Goal: Task Accomplishment & Management: Complete application form

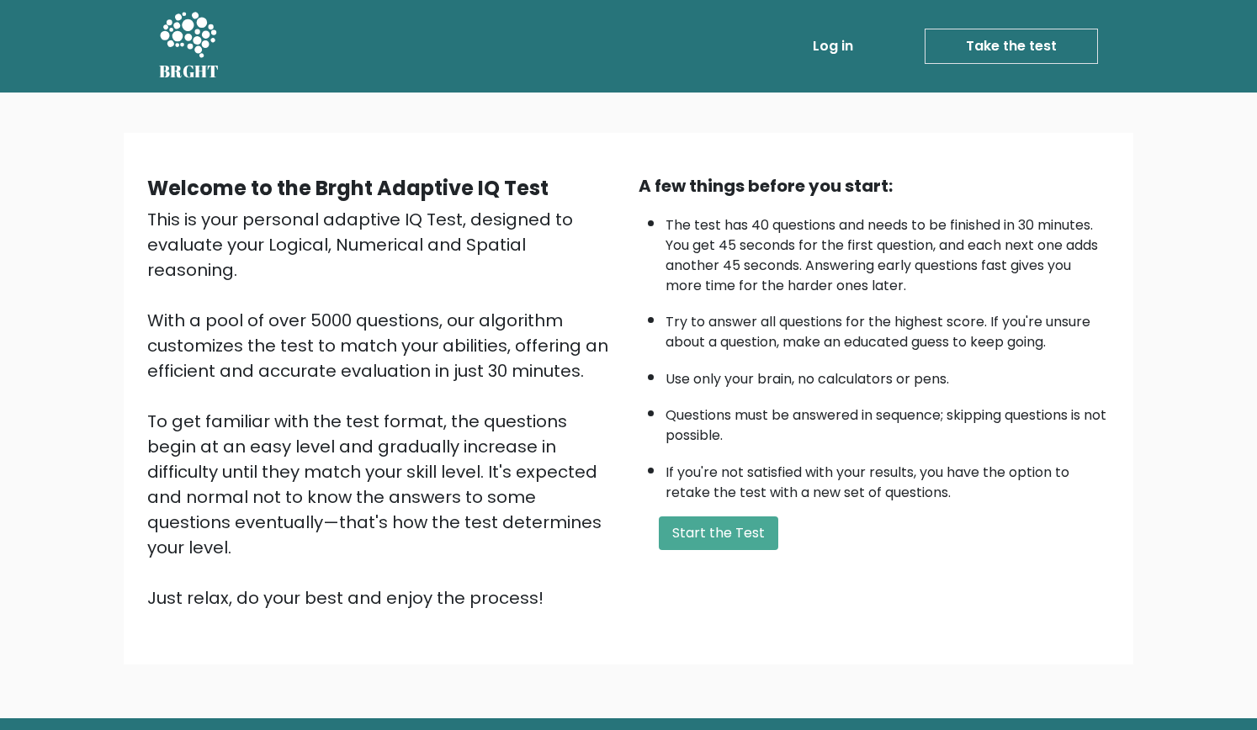
scroll to position [40, 0]
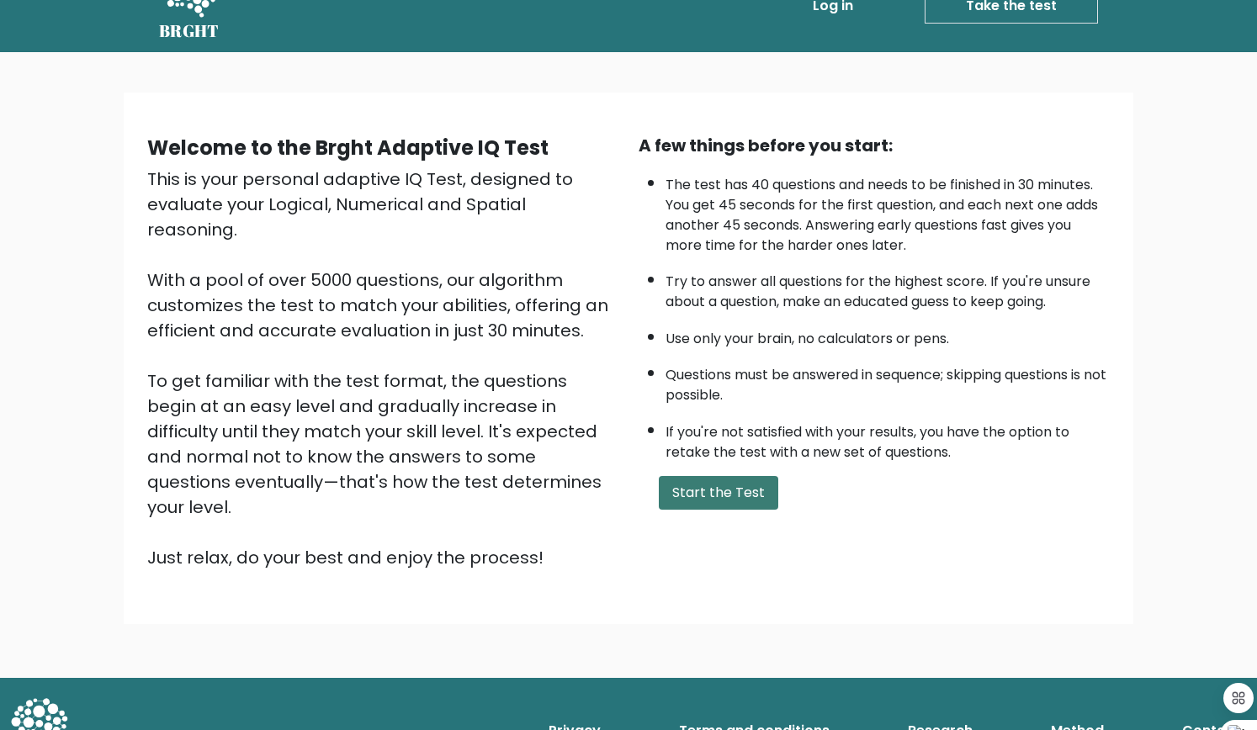
click at [689, 498] on button "Start the Test" at bounding box center [718, 493] width 119 height 34
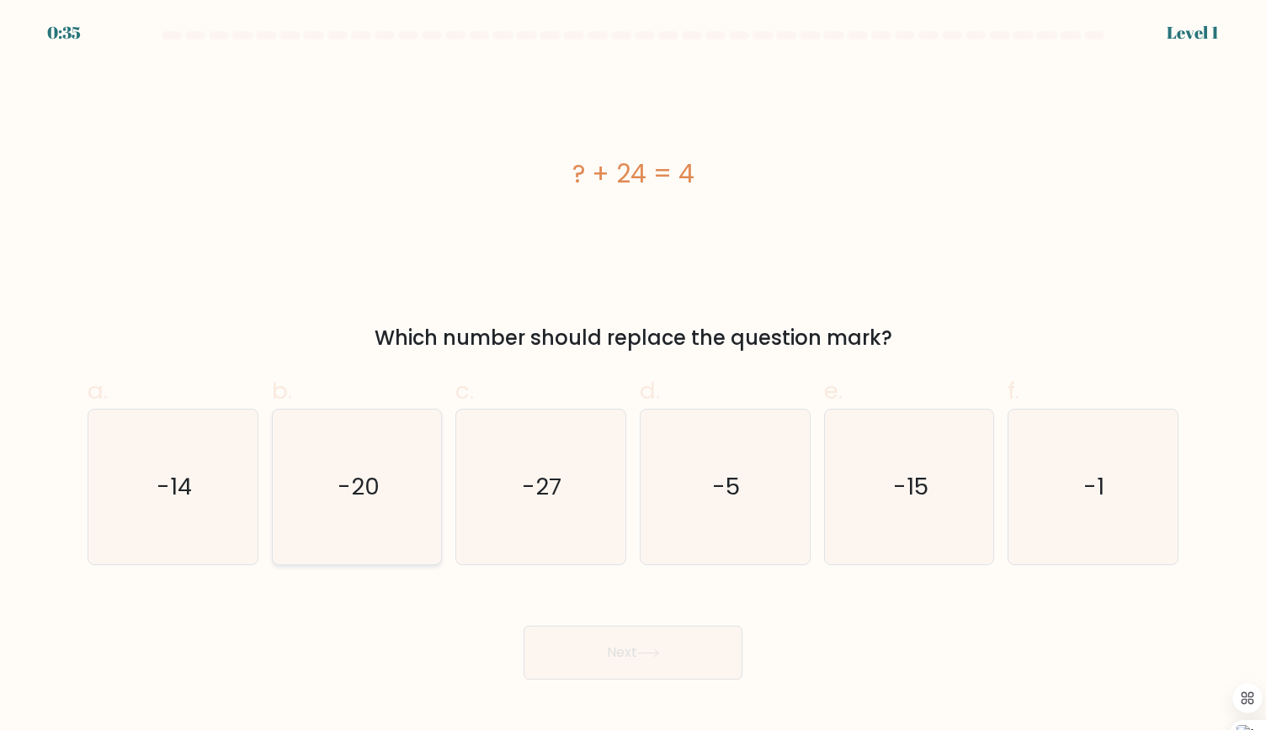
click at [366, 508] on icon "-20" at bounding box center [356, 487] width 155 height 155
click at [633, 376] on input "b. -20" at bounding box center [633, 370] width 1 height 11
radio input "true"
click at [621, 664] on button "Next" at bounding box center [632, 653] width 219 height 54
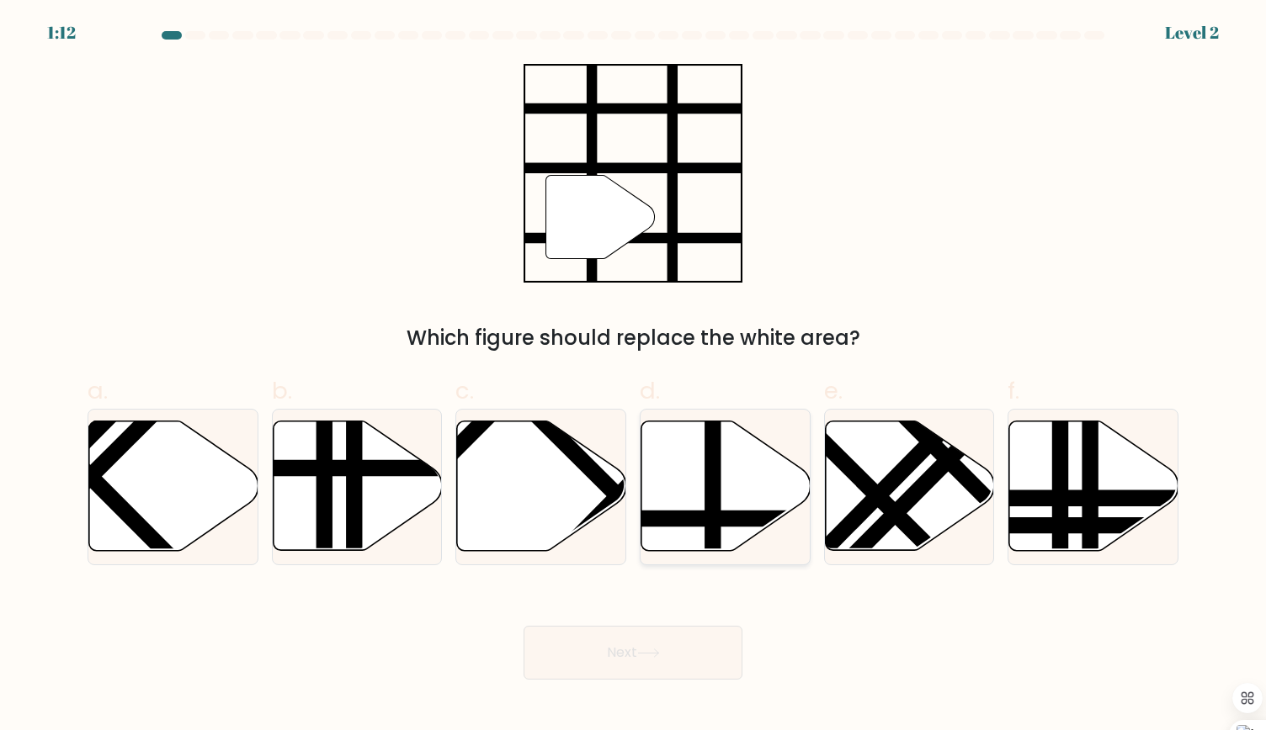
click at [713, 485] on line at bounding box center [713, 418] width 0 height 341
click at [634, 376] on input "d." at bounding box center [633, 370] width 1 height 11
radio input "true"
click at [650, 647] on button "Next" at bounding box center [632, 653] width 219 height 54
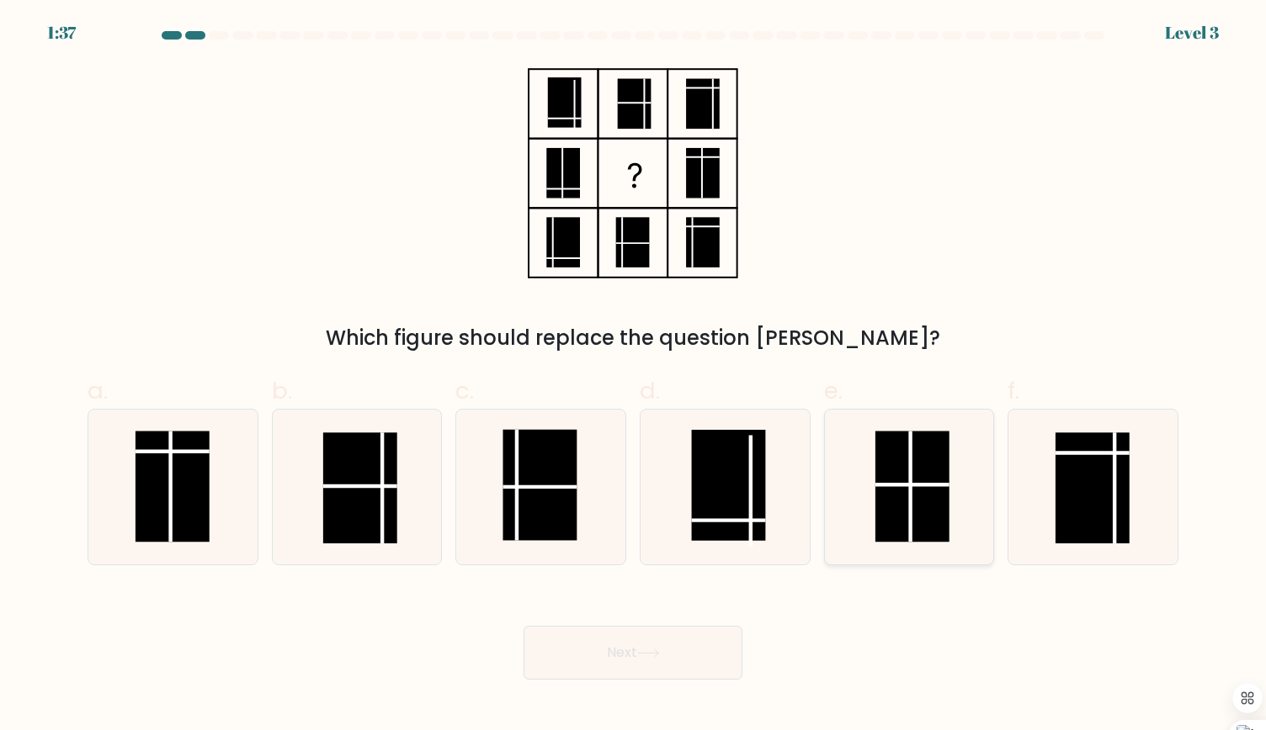
click at [923, 515] on rect at bounding box center [912, 486] width 74 height 111
click at [634, 376] on input "e." at bounding box center [633, 370] width 1 height 11
radio input "true"
click at [645, 657] on icon at bounding box center [648, 653] width 23 height 9
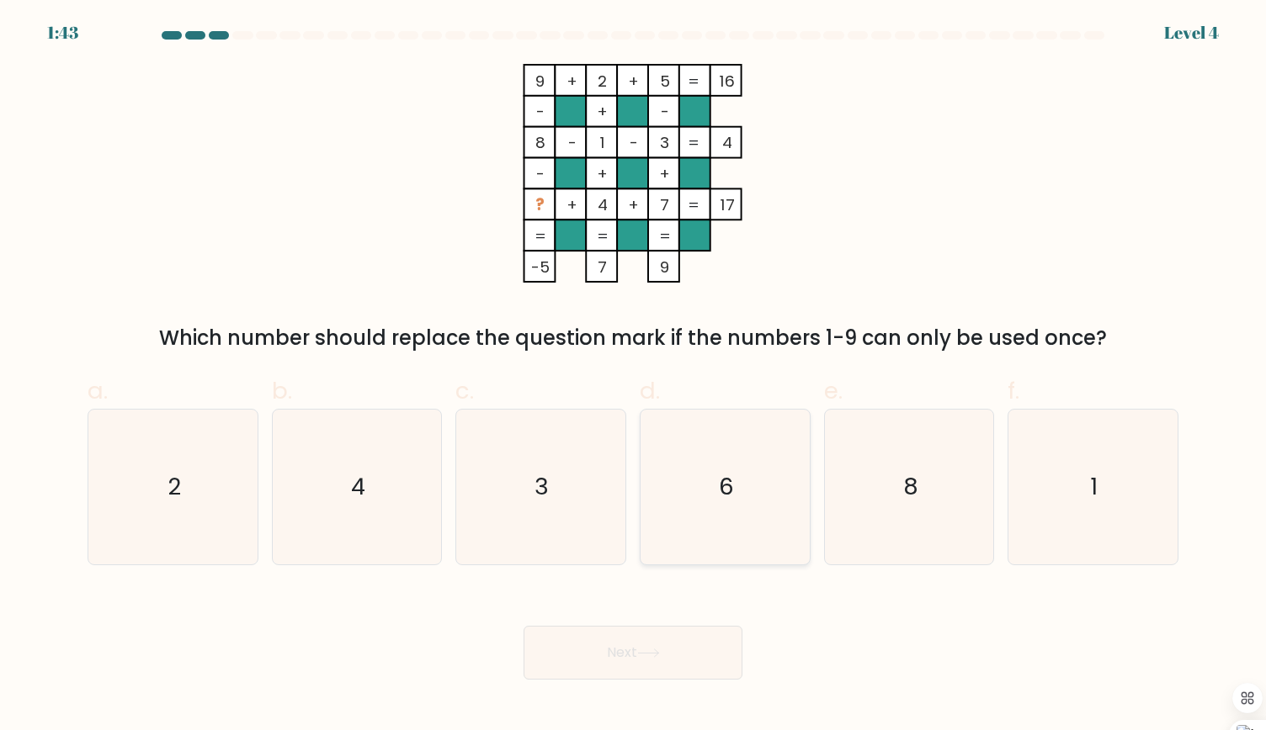
click at [737, 507] on icon "6" at bounding box center [724, 487] width 155 height 155
click at [634, 376] on input "d. 6" at bounding box center [633, 370] width 1 height 11
radio input "true"
click at [629, 661] on button "Next" at bounding box center [632, 653] width 219 height 54
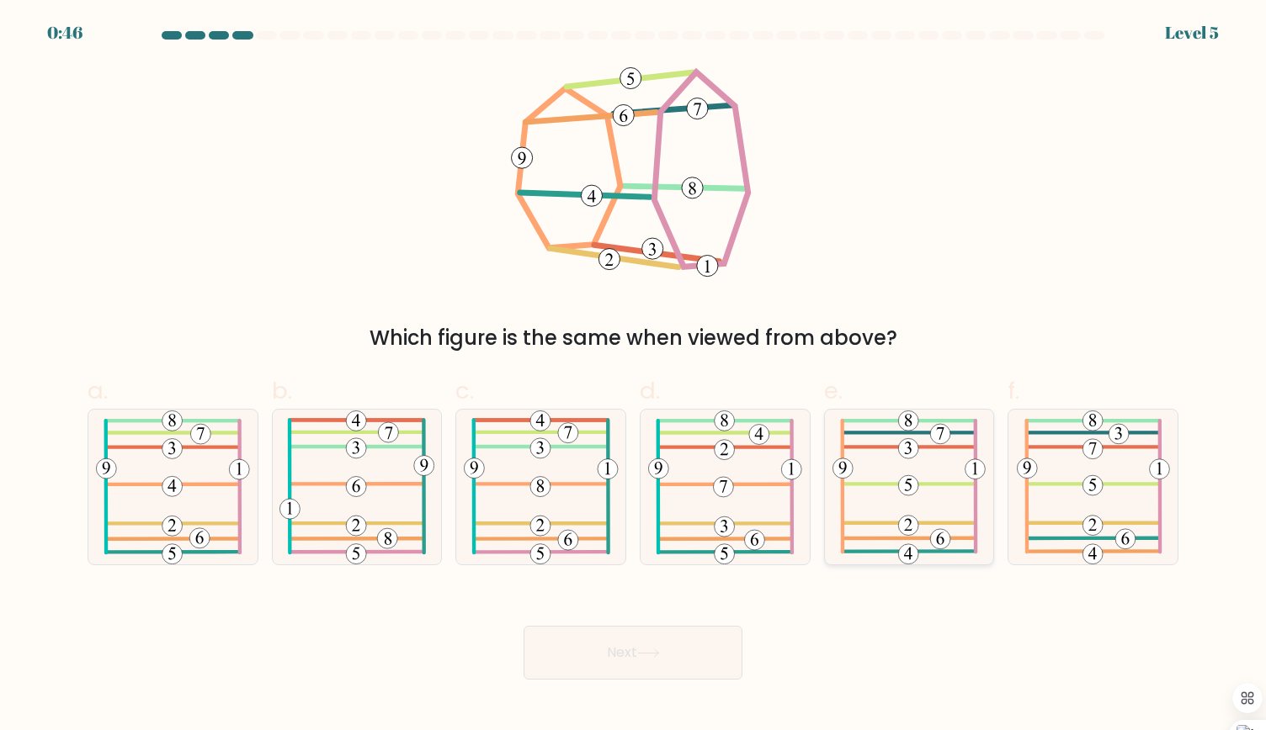
click at [913, 475] on icon at bounding box center [908, 487] width 153 height 155
click at [634, 376] on input "e." at bounding box center [633, 370] width 1 height 11
radio input "true"
click at [689, 644] on button "Next" at bounding box center [632, 653] width 219 height 54
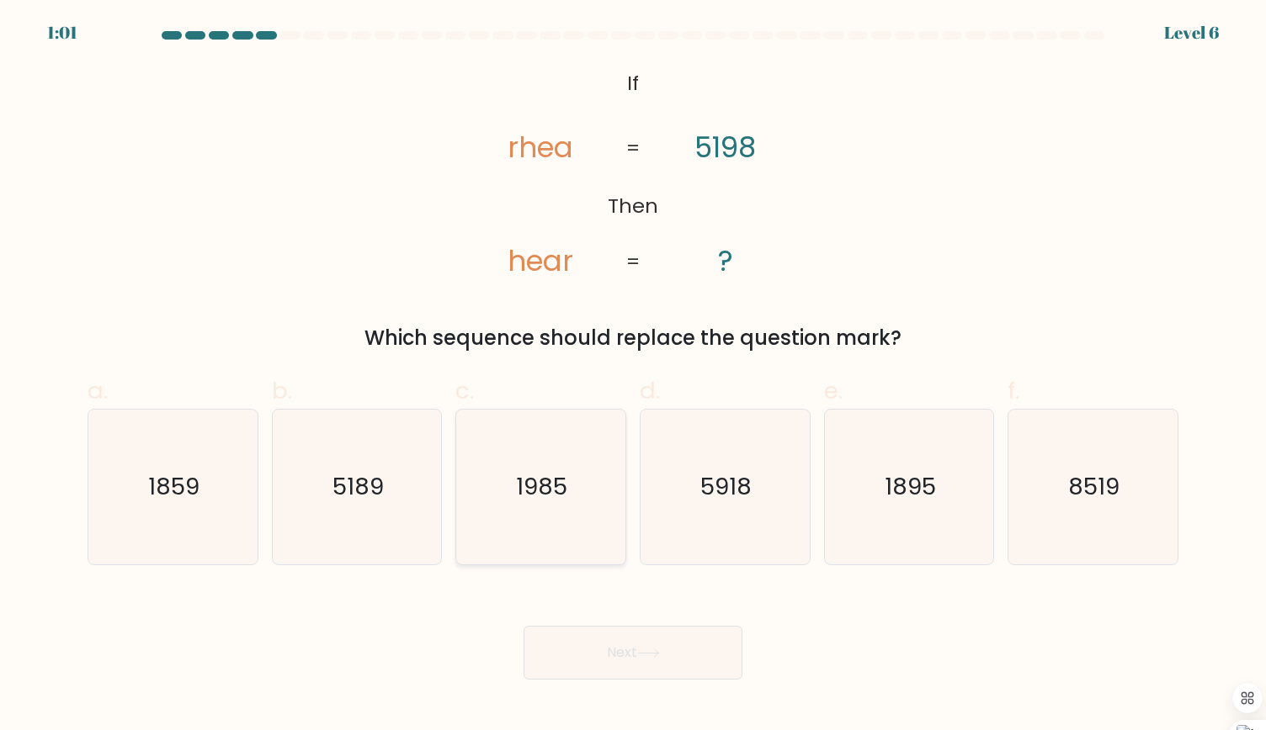
click at [558, 517] on icon "1985" at bounding box center [540, 487] width 155 height 155
click at [633, 376] on input "c. 1985" at bounding box center [633, 370] width 1 height 11
radio input "true"
click at [612, 676] on button "Next" at bounding box center [632, 653] width 219 height 54
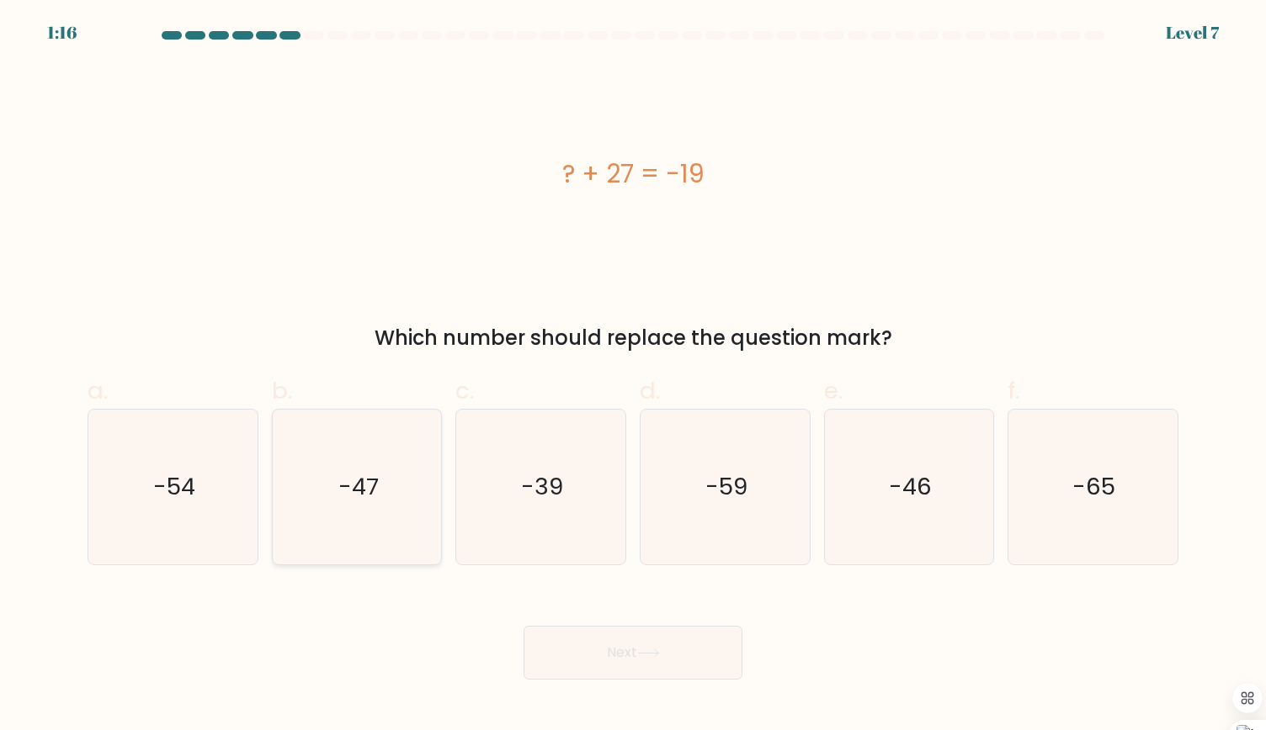
click at [350, 496] on text "-47" at bounding box center [358, 486] width 40 height 33
click at [633, 376] on input "b. -47" at bounding box center [633, 370] width 1 height 11
radio input "true"
click at [892, 488] on text "-46" at bounding box center [910, 486] width 43 height 33
click at [634, 376] on input "e. -46" at bounding box center [633, 370] width 1 height 11
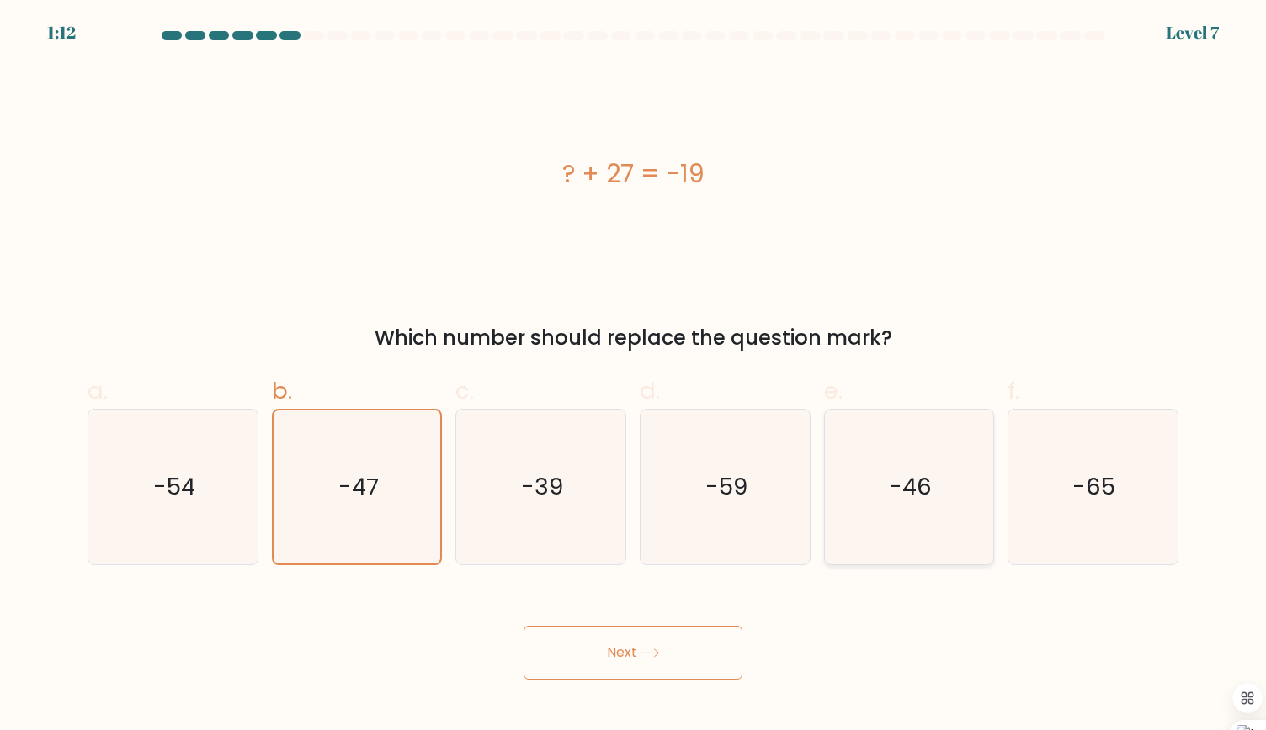
radio input "true"
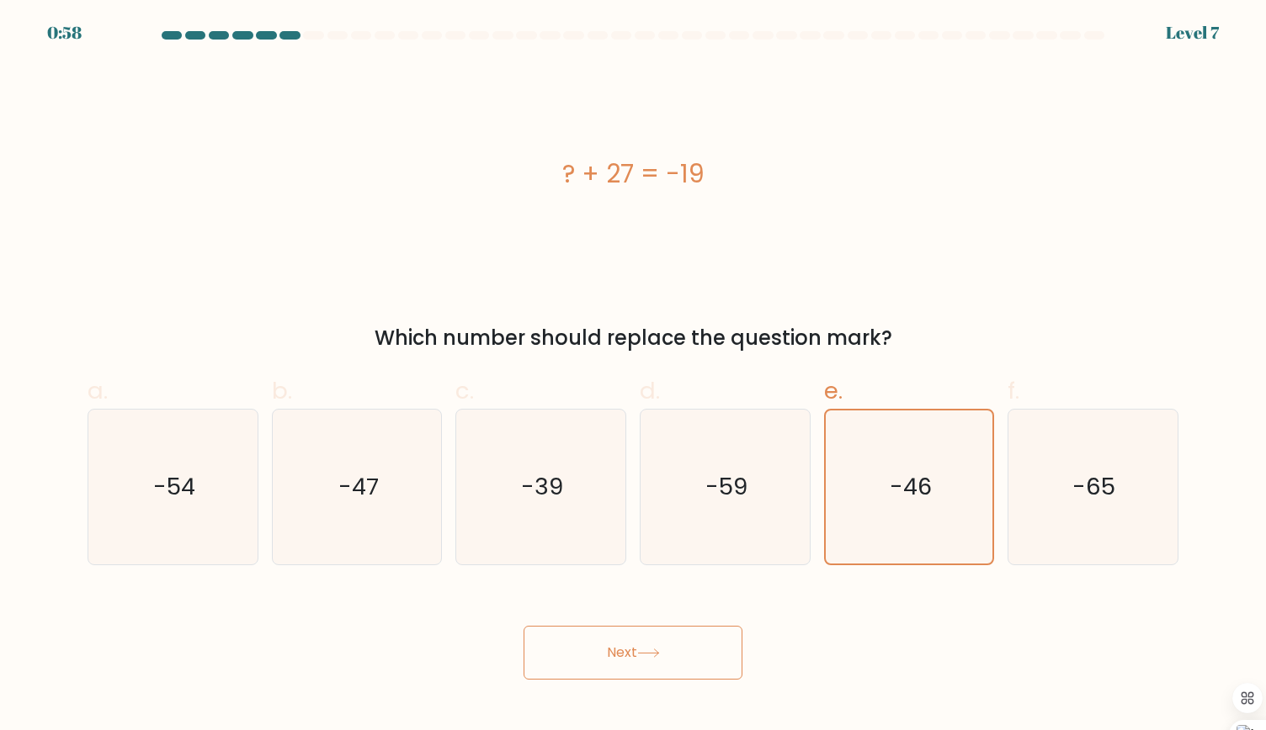
click at [702, 661] on button "Next" at bounding box center [632, 653] width 219 height 54
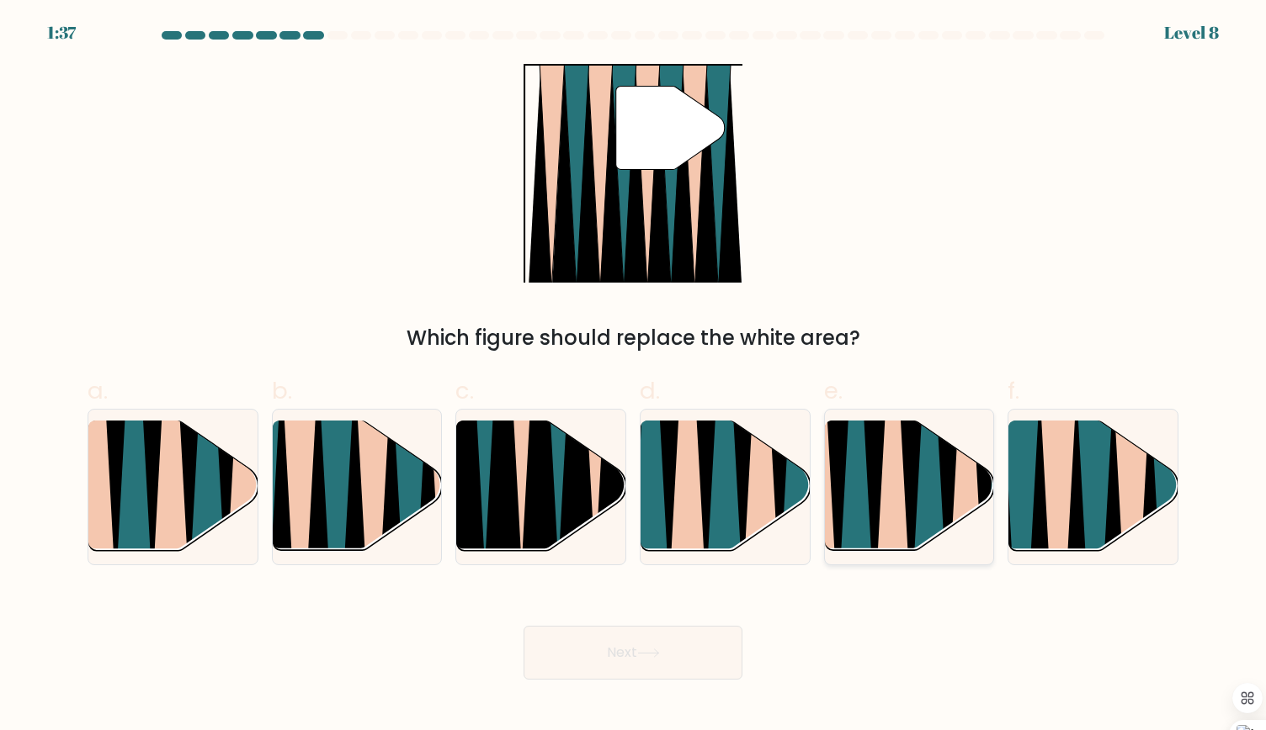
drag, startPoint x: 702, startPoint y: 661, endPoint x: 849, endPoint y: 552, distance: 183.4
click at [849, 552] on form at bounding box center [633, 355] width 1266 height 649
click at [1067, 464] on icon at bounding box center [1058, 558] width 38 height 338
click at [634, 376] on input "f." at bounding box center [633, 370] width 1 height 11
radio input "true"
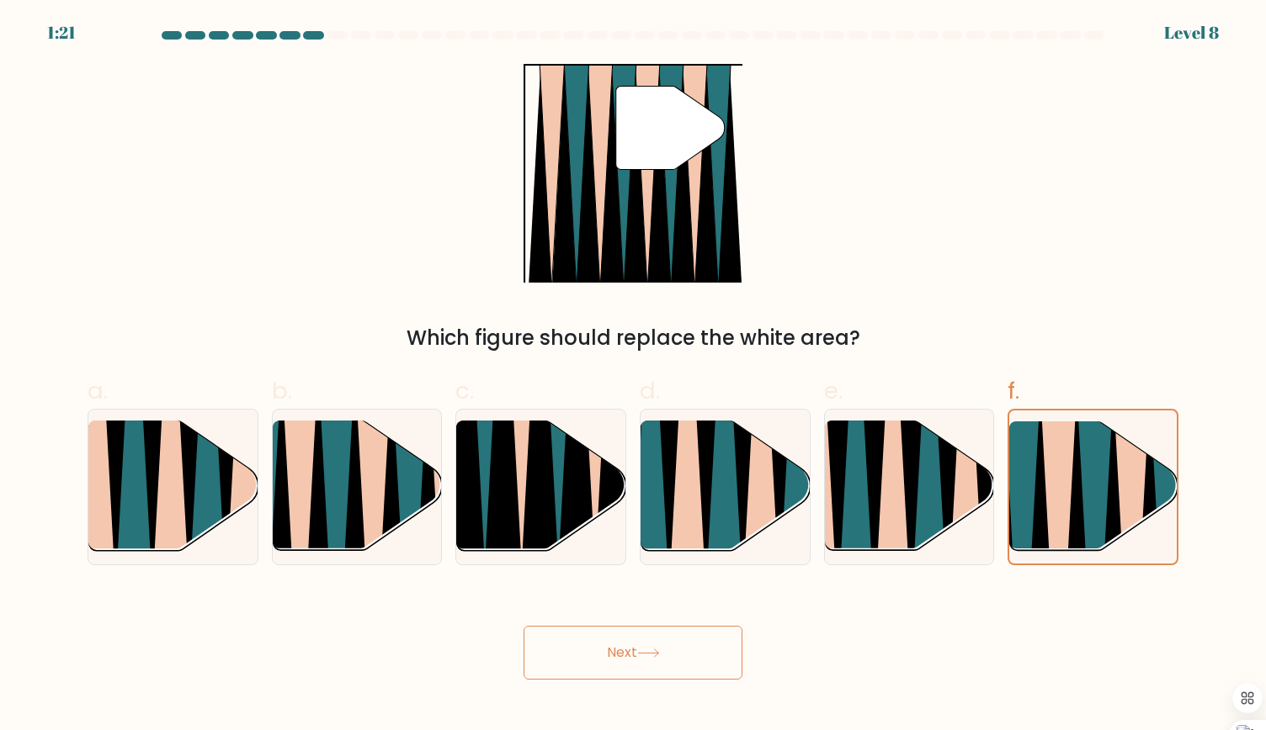
click at [696, 647] on button "Next" at bounding box center [632, 653] width 219 height 54
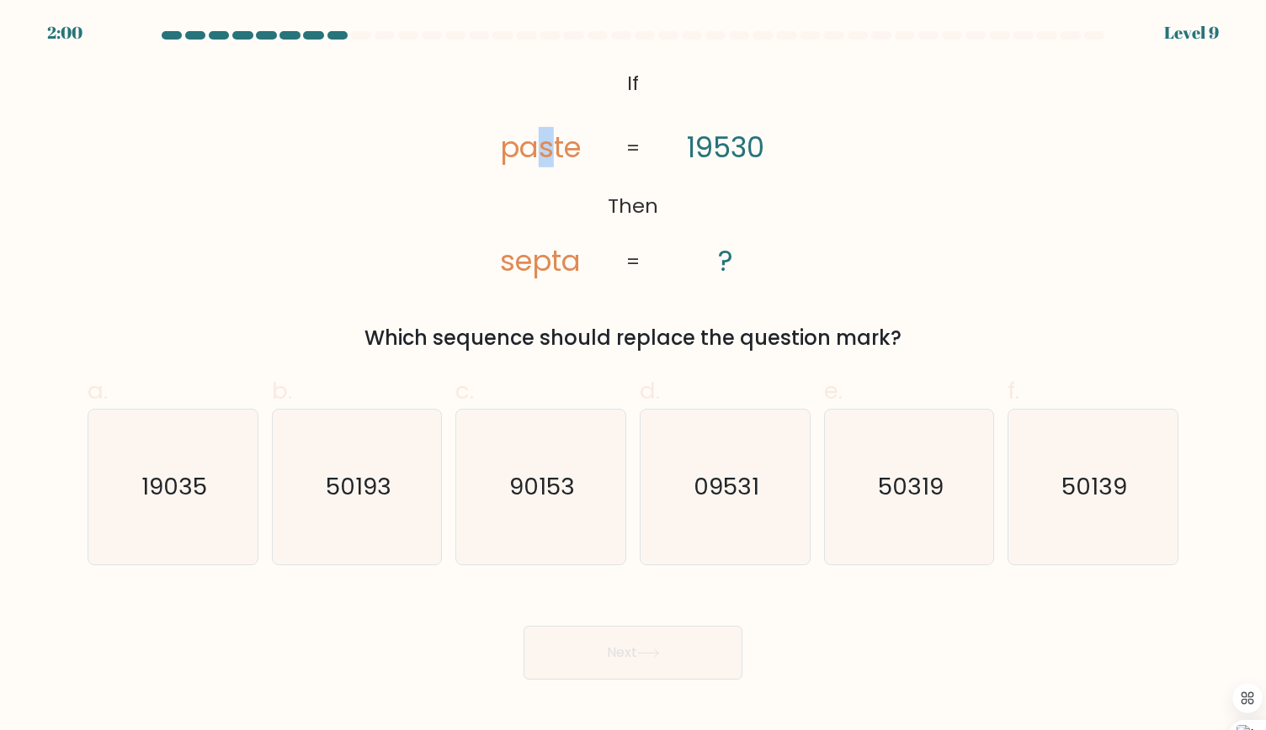
drag, startPoint x: 536, startPoint y: 156, endPoint x: 552, endPoint y: 156, distance: 16.0
click at [552, 156] on tspan "paste" at bounding box center [540, 147] width 81 height 40
click at [1116, 482] on text "50139" at bounding box center [1094, 486] width 66 height 33
click at [634, 376] on input "f. 50139" at bounding box center [633, 370] width 1 height 11
radio input "true"
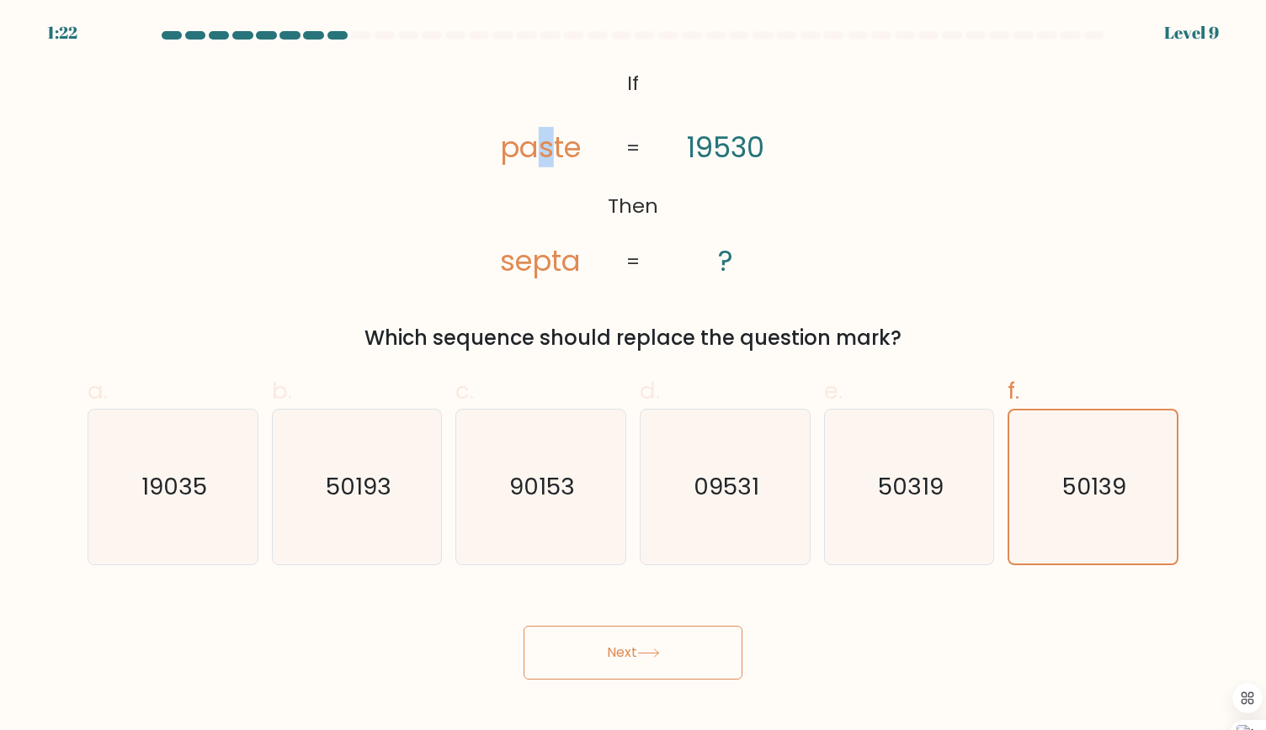
drag, startPoint x: 544, startPoint y: 149, endPoint x: 554, endPoint y: 150, distance: 10.1
click at [554, 150] on tspan "paste" at bounding box center [540, 147] width 81 height 40
click at [560, 150] on tspan "paste" at bounding box center [540, 147] width 81 height 40
drag, startPoint x: 532, startPoint y: 268, endPoint x: 549, endPoint y: 267, distance: 17.8
click at [549, 267] on tspan "septa" at bounding box center [540, 261] width 81 height 40
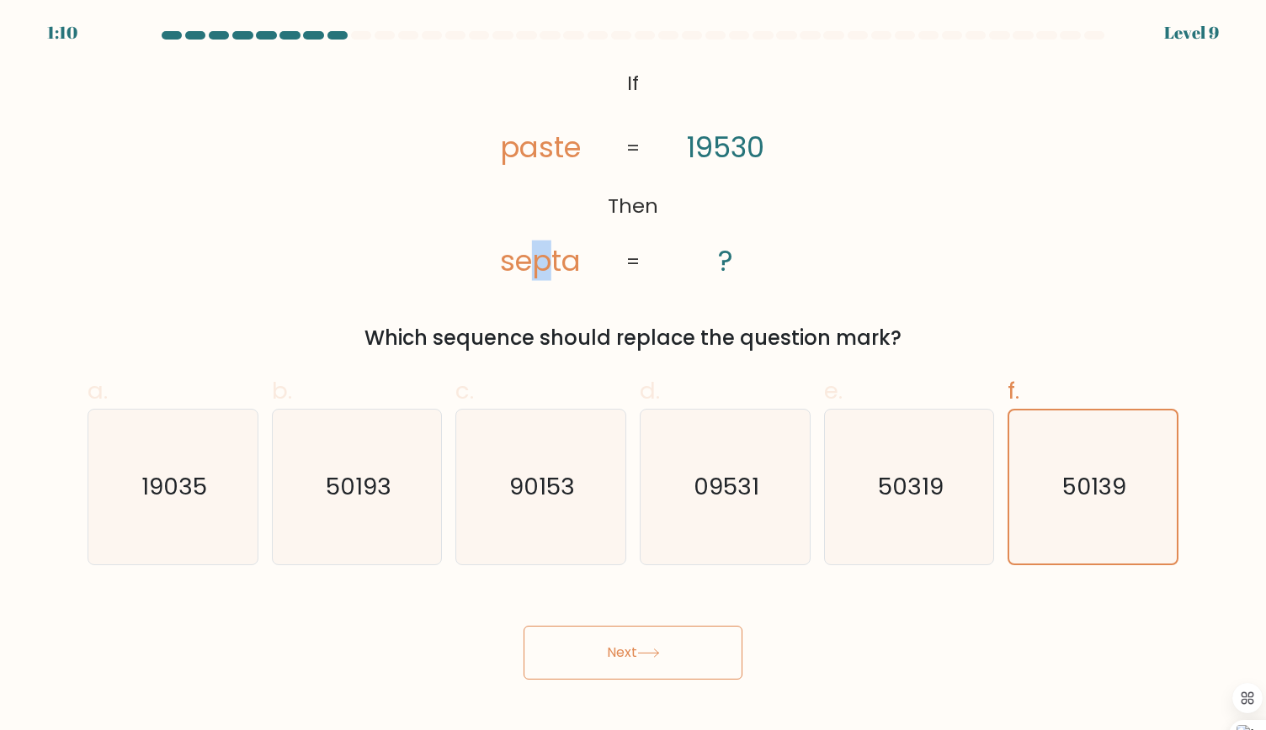
click at [643, 650] on icon at bounding box center [648, 653] width 23 height 9
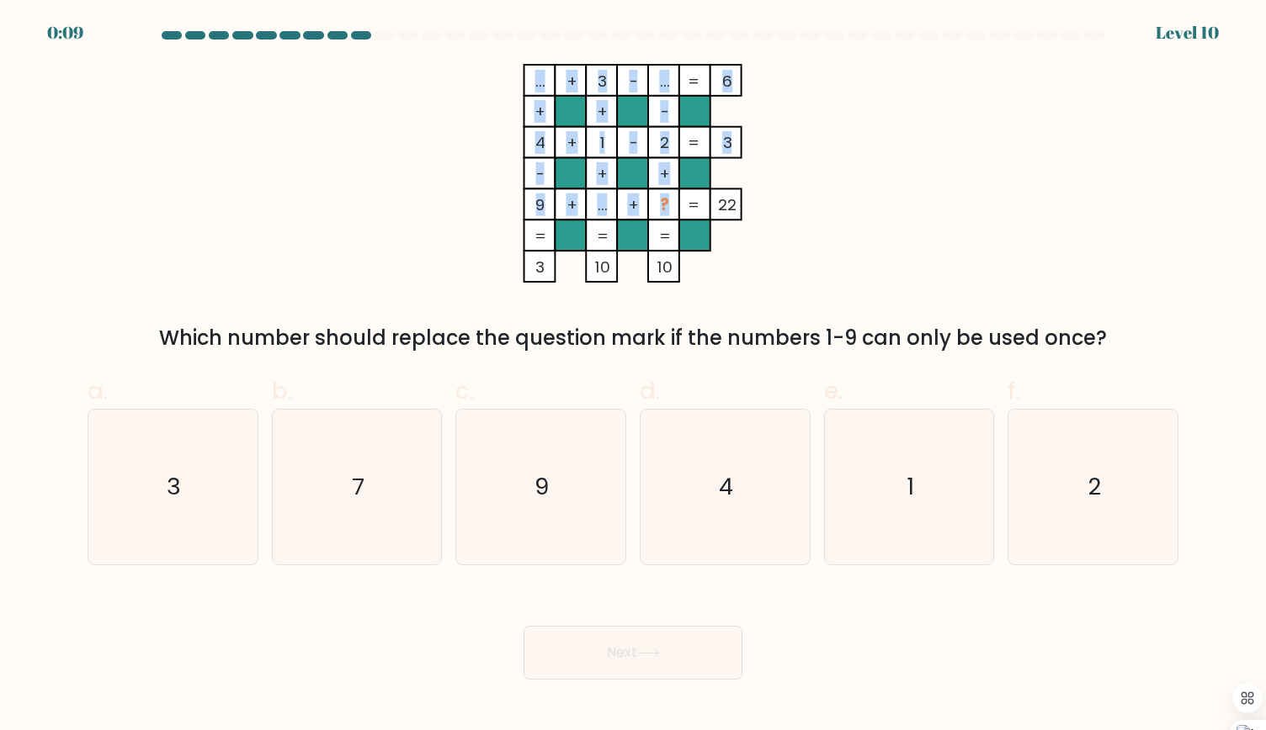
drag, startPoint x: 666, startPoint y: 208, endPoint x: 656, endPoint y: 206, distance: 10.2
click at [656, 206] on icon "... + 3 - ... 6 + + - 4 + 1 - 2 3 - + + 9 + ... + ? = 22 = = = = 3 10 10 =" at bounding box center [632, 173] width 505 height 219
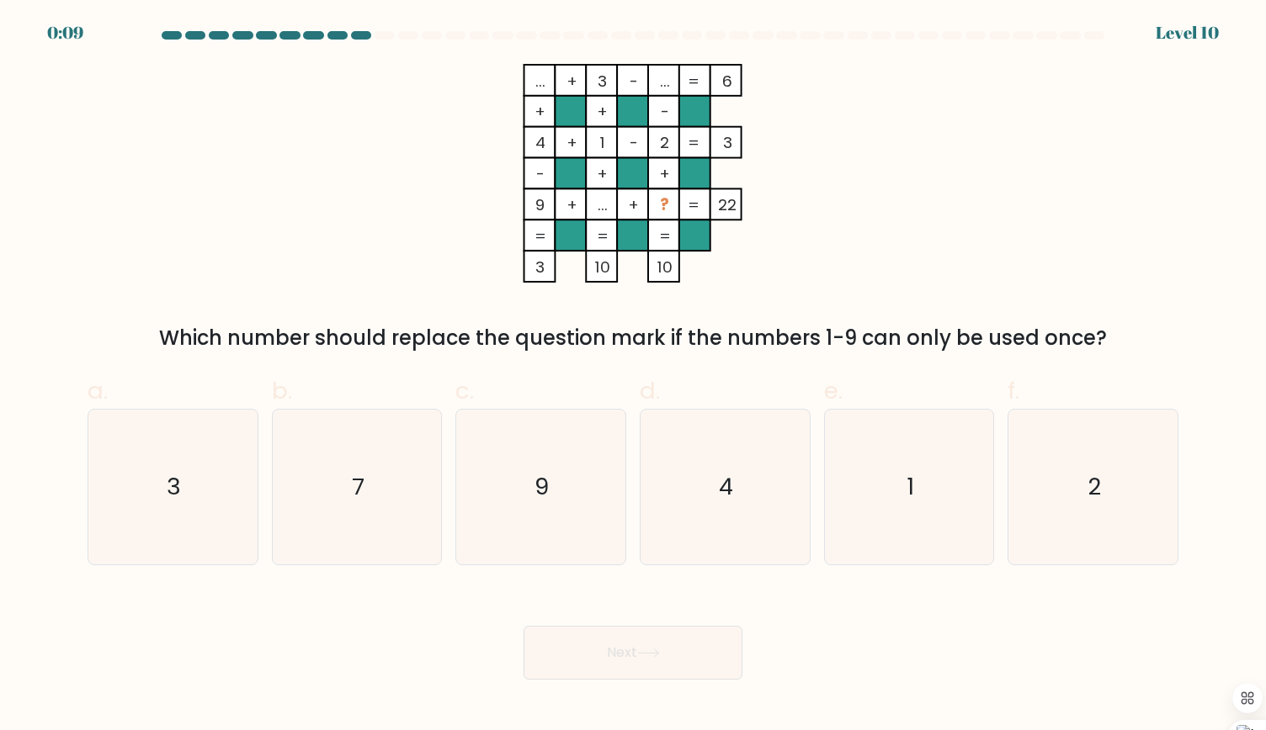
click at [656, 206] on rect at bounding box center [663, 204] width 31 height 31
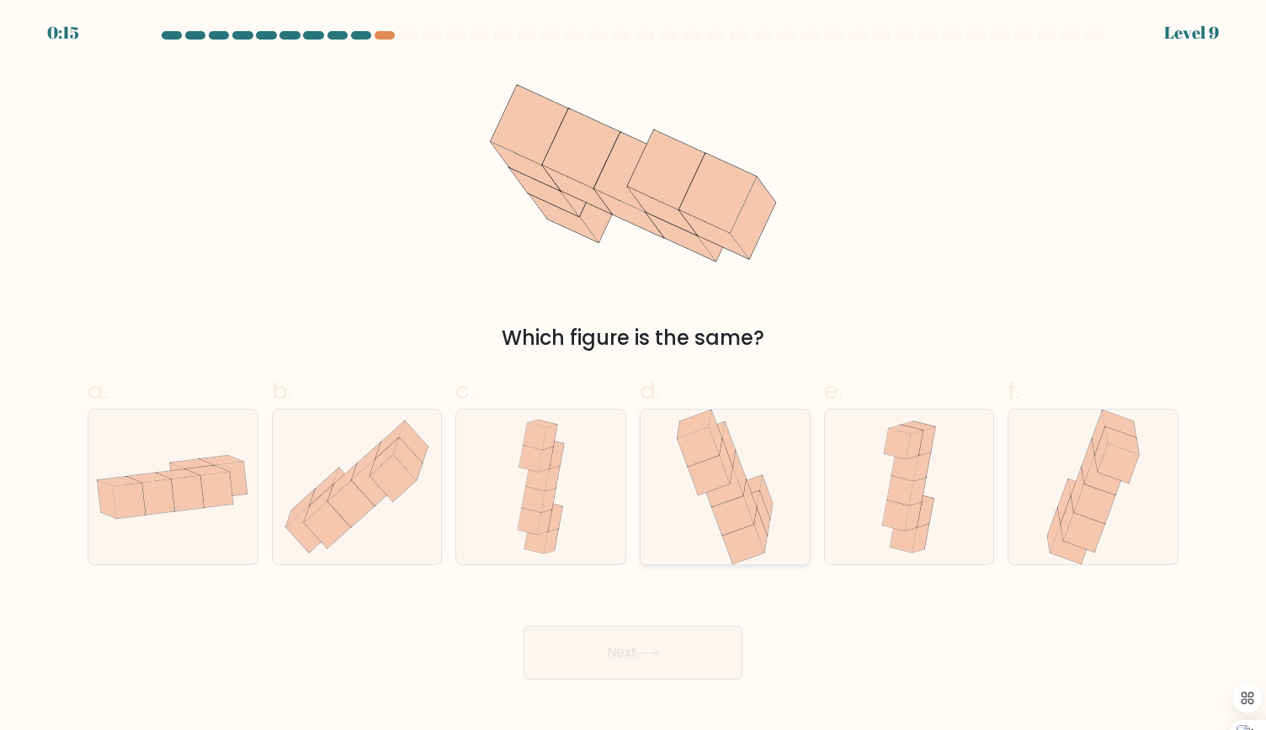
click at [717, 496] on icon at bounding box center [722, 488] width 42 height 40
click at [634, 376] on input "d." at bounding box center [633, 370] width 1 height 11
radio input "true"
click at [625, 645] on button "Next" at bounding box center [632, 653] width 219 height 54
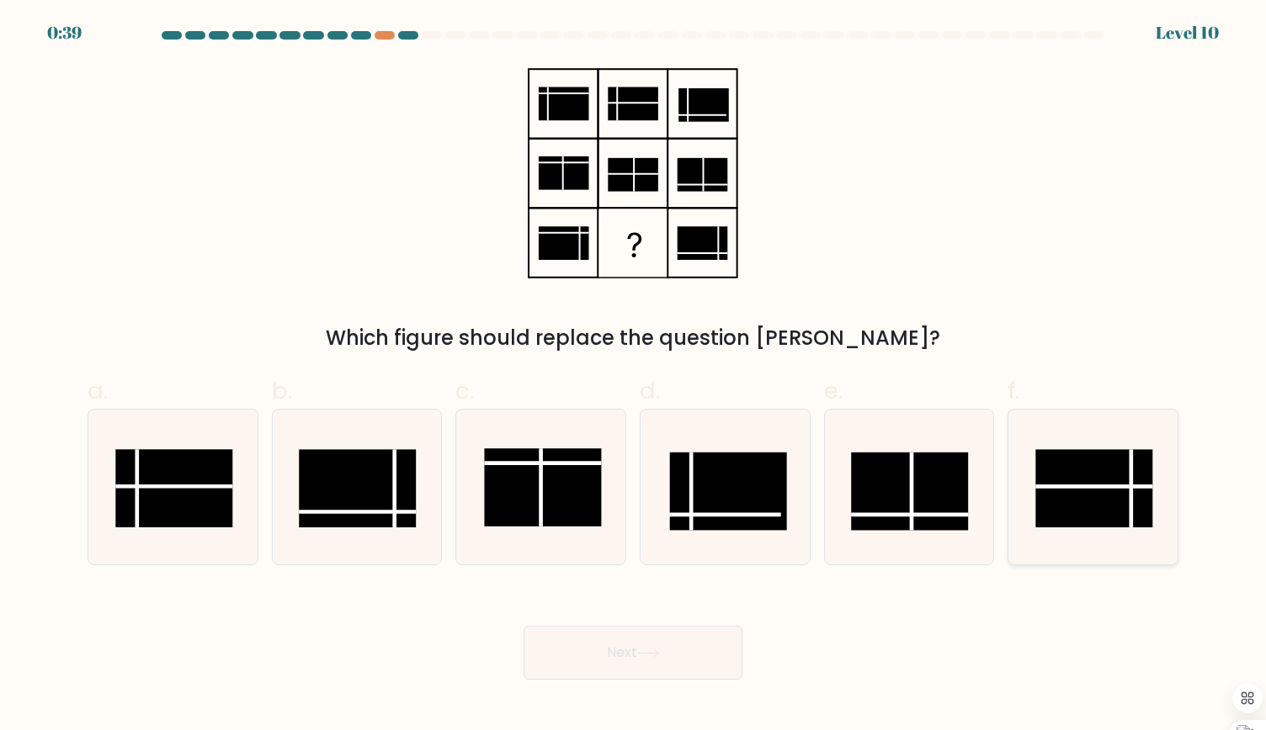
click at [1107, 519] on rect at bounding box center [1094, 488] width 117 height 78
click at [634, 376] on input "f." at bounding box center [633, 370] width 1 height 11
radio input "true"
click at [637, 636] on button "Next" at bounding box center [632, 653] width 219 height 54
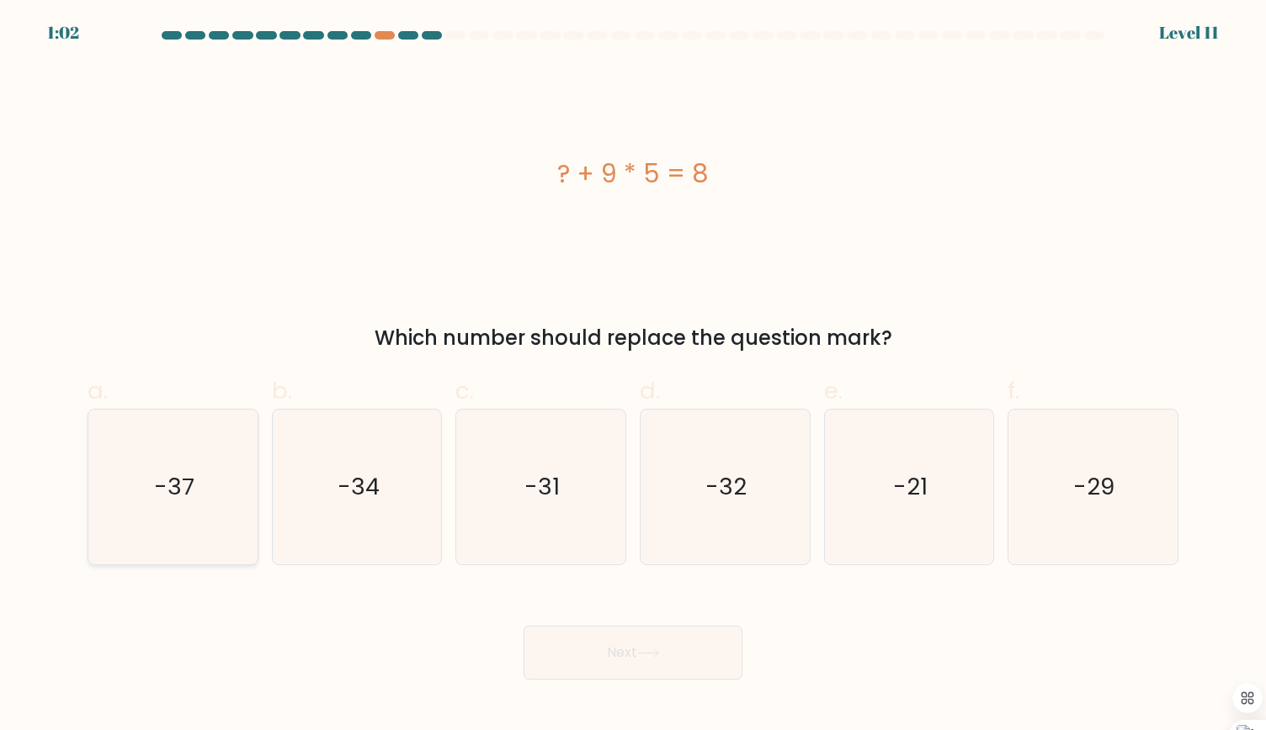
click at [202, 486] on icon "-37" at bounding box center [172, 487] width 155 height 155
click at [633, 376] on input "a. -37" at bounding box center [633, 370] width 1 height 11
radio input "true"
click at [659, 633] on button "Next" at bounding box center [632, 653] width 219 height 54
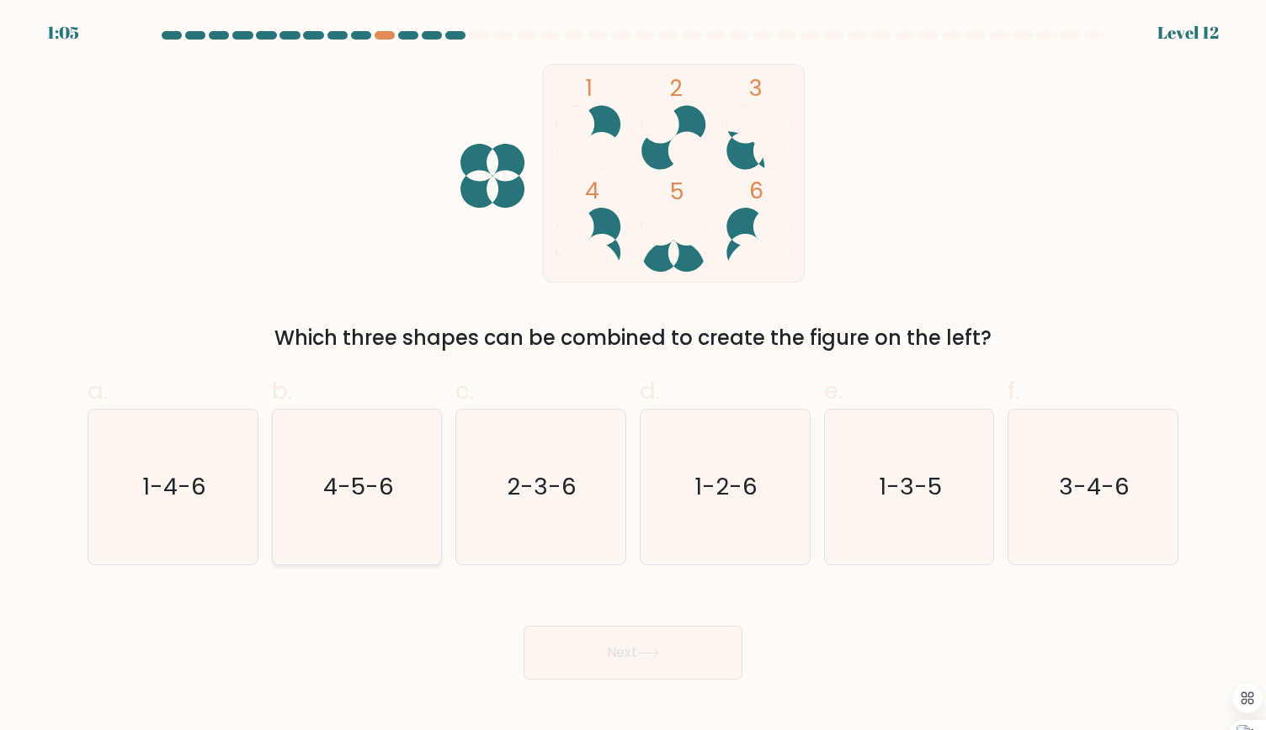
click at [374, 460] on icon "4-5-6" at bounding box center [356, 487] width 155 height 155
click at [633, 376] on input "b. 4-5-6" at bounding box center [633, 370] width 1 height 11
radio input "true"
click at [648, 663] on button "Next" at bounding box center [632, 653] width 219 height 54
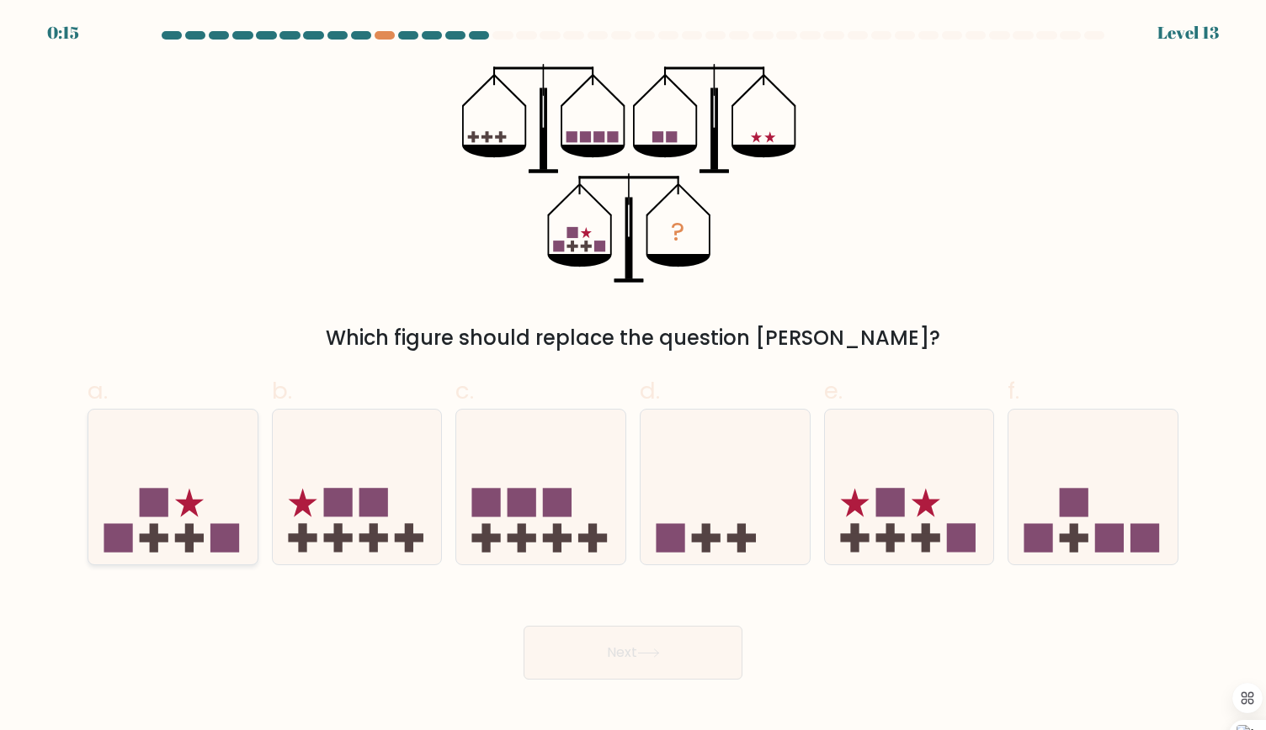
click at [158, 474] on icon at bounding box center [172, 487] width 169 height 140
click at [633, 376] on input "a." at bounding box center [633, 370] width 1 height 11
radio input "true"
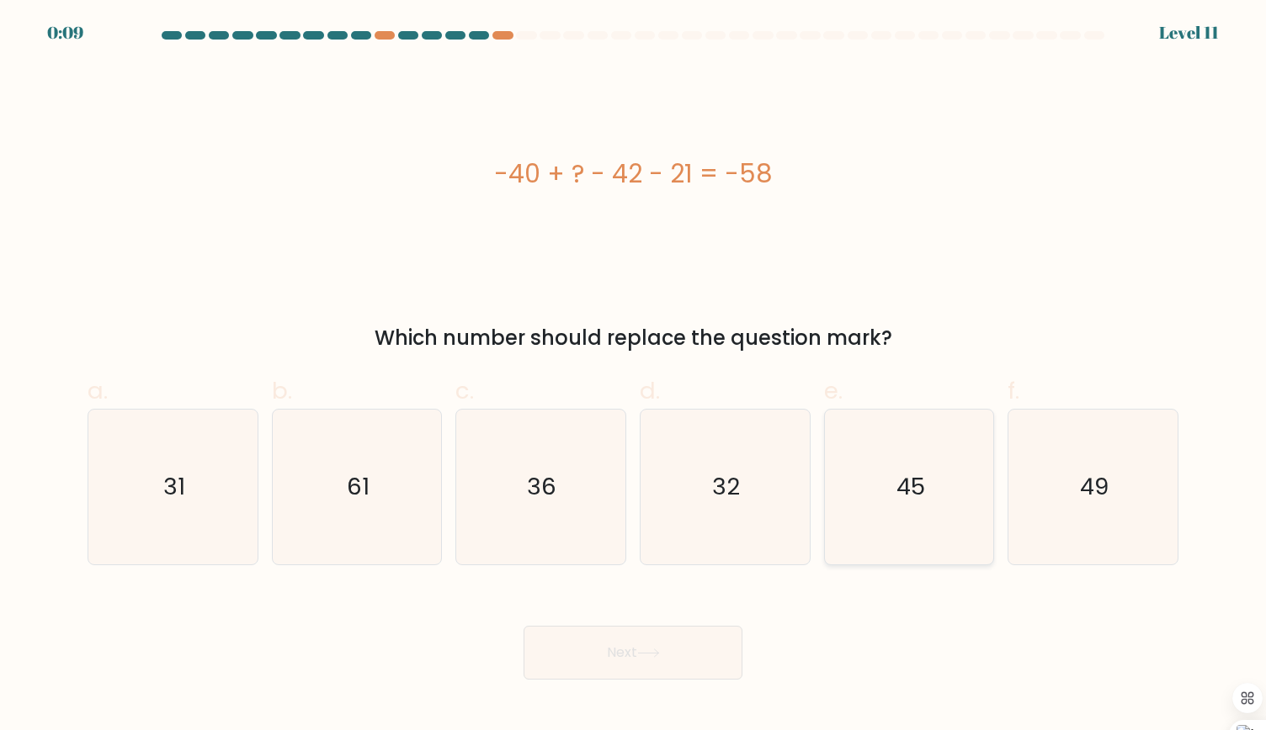
click at [908, 481] on text "45" at bounding box center [910, 486] width 29 height 33
click at [634, 376] on input "e. 45" at bounding box center [633, 370] width 1 height 11
radio input "true"
click at [634, 644] on button "Next" at bounding box center [632, 653] width 219 height 54
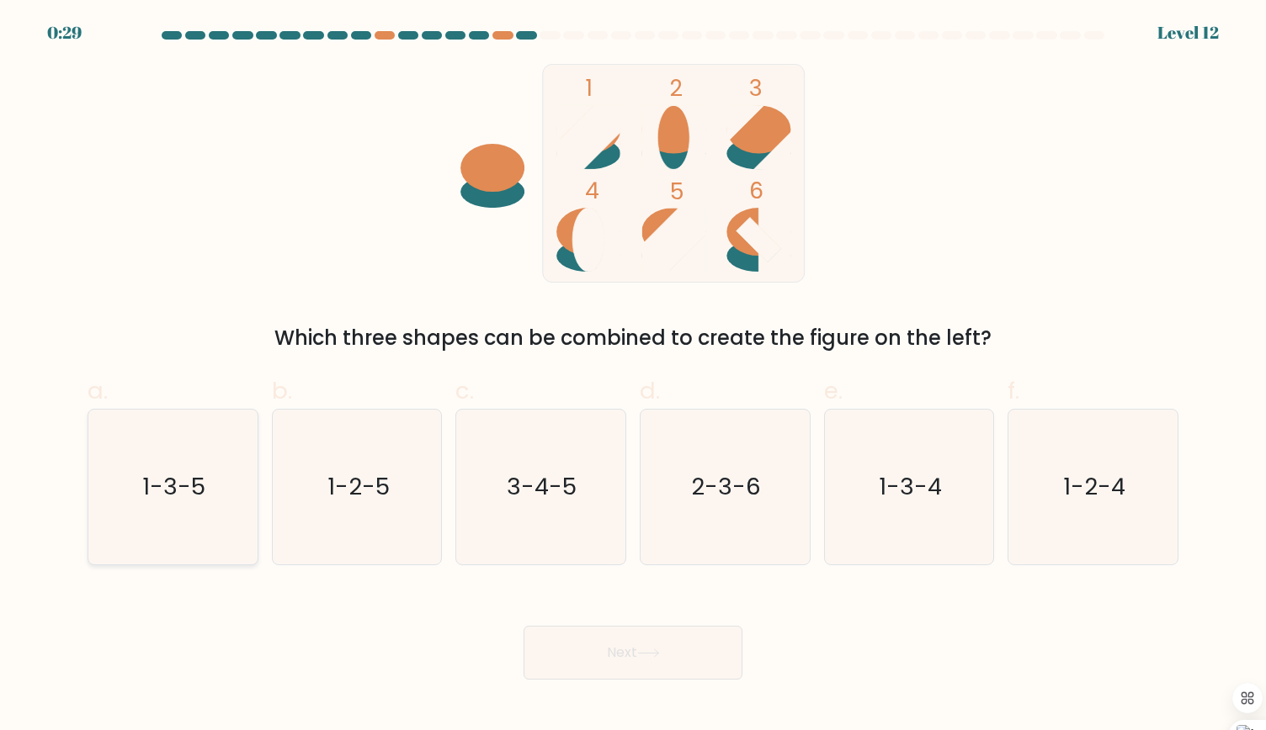
click at [212, 498] on icon "1-3-5" at bounding box center [172, 487] width 155 height 155
click at [633, 376] on input "a. 1-3-5" at bounding box center [633, 370] width 1 height 11
radio input "true"
click at [626, 652] on button "Next" at bounding box center [632, 653] width 219 height 54
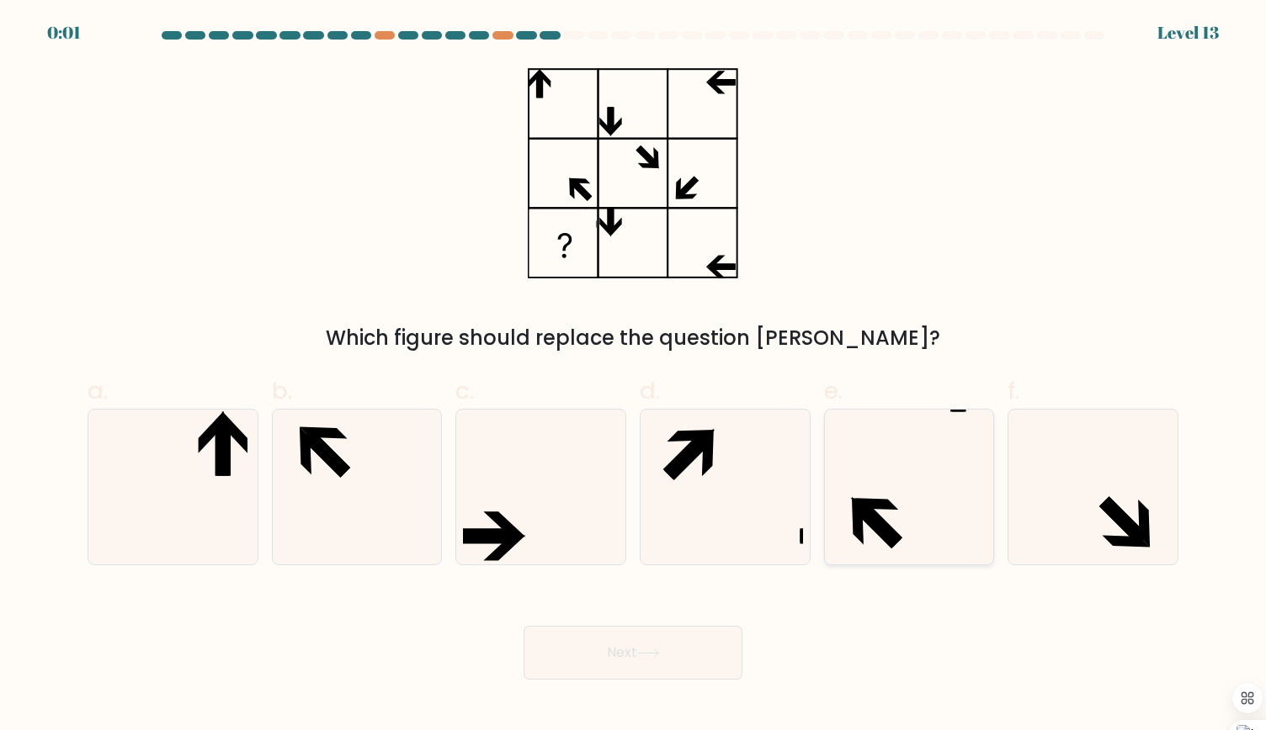
click at [920, 539] on icon at bounding box center [908, 487] width 155 height 155
click at [634, 376] on input "e." at bounding box center [633, 370] width 1 height 11
radio input "true"
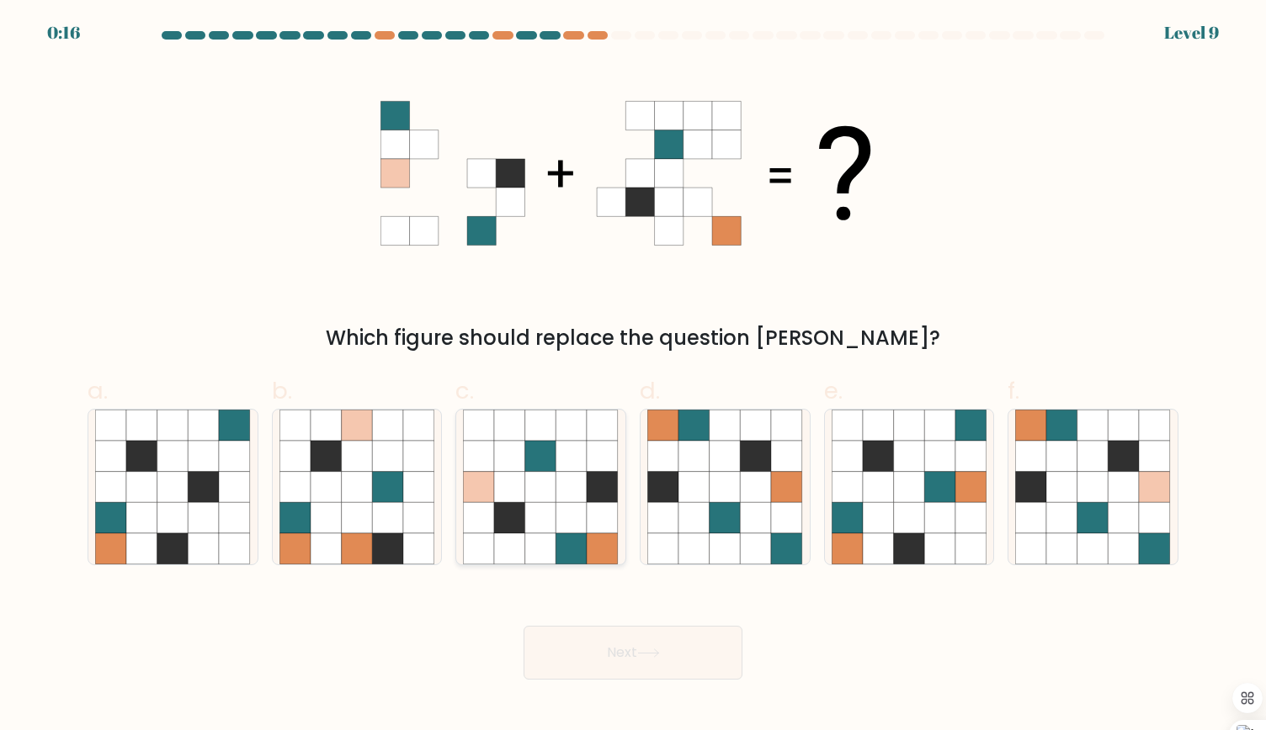
click at [586, 527] on icon at bounding box center [571, 517] width 31 height 31
click at [633, 376] on input "c." at bounding box center [633, 370] width 1 height 11
radio input "true"
click at [914, 527] on icon at bounding box center [909, 517] width 31 height 31
click at [634, 376] on input "e." at bounding box center [633, 370] width 1 height 11
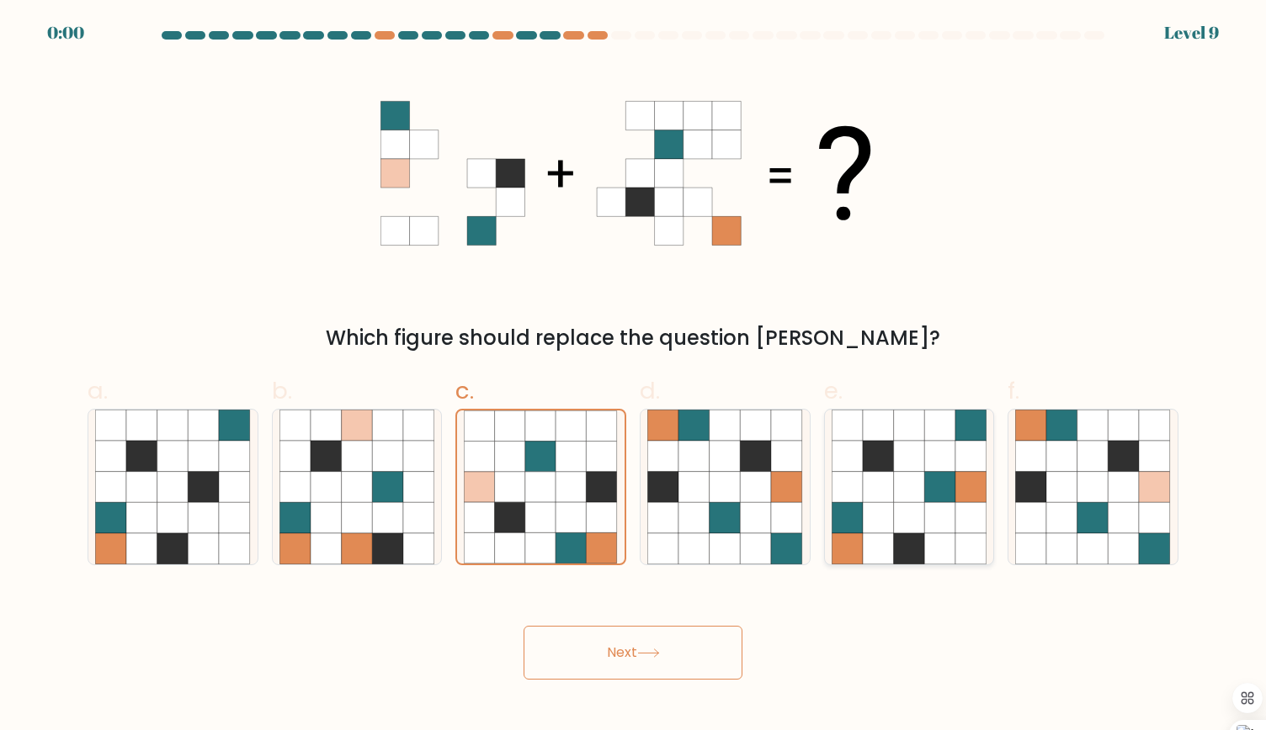
radio input "true"
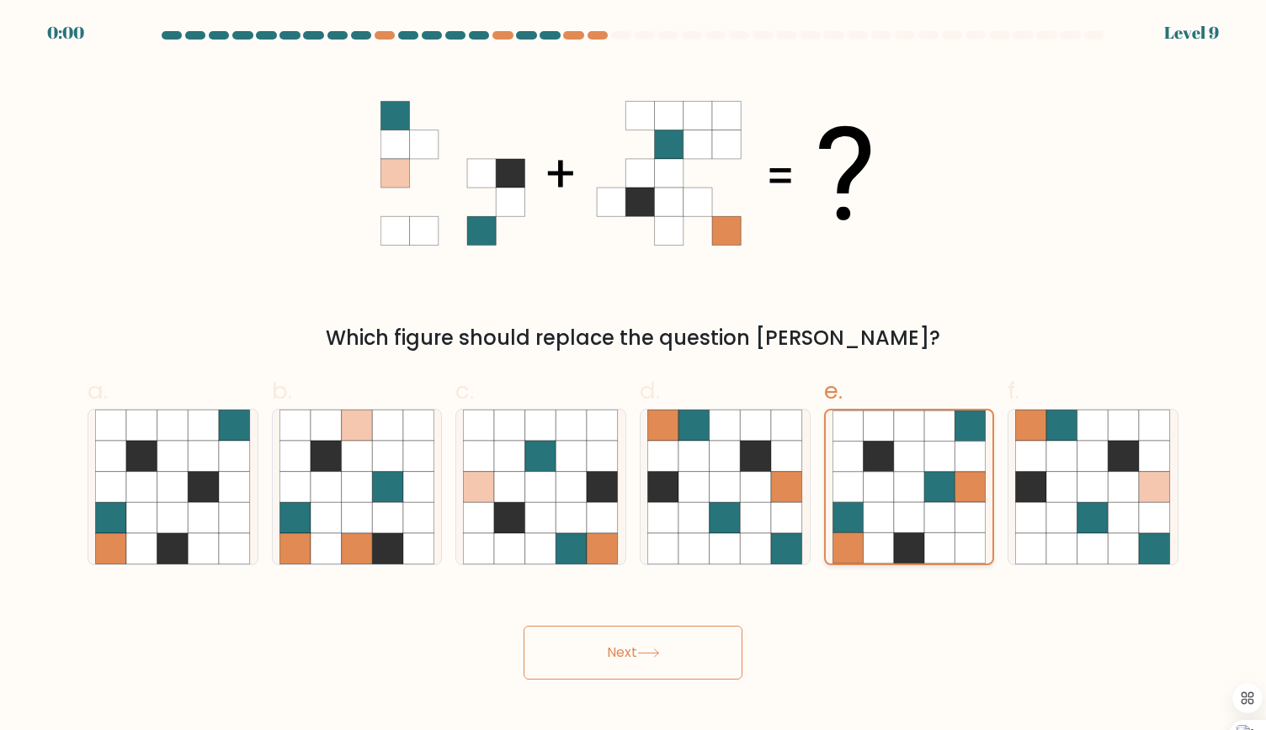
click at [914, 527] on icon at bounding box center [909, 517] width 30 height 30
click at [634, 376] on input "e." at bounding box center [633, 370] width 1 height 11
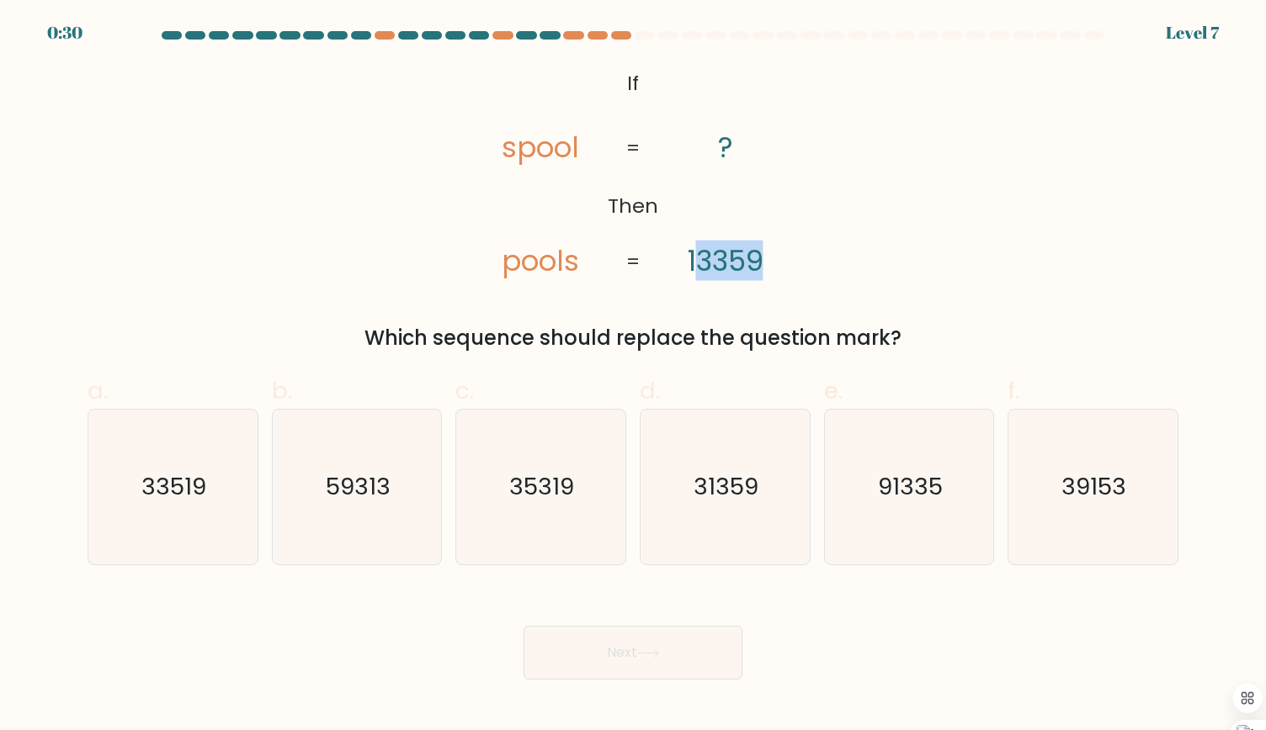
drag, startPoint x: 700, startPoint y: 267, endPoint x: 789, endPoint y: 267, distance: 89.2
click at [789, 267] on icon "@import url('https://fonts.googleapis.com/css?family=Abril+Fatface:400,100,100i…" at bounding box center [633, 173] width 356 height 219
click at [163, 486] on text "33519" at bounding box center [174, 486] width 65 height 33
click at [633, 376] on input "a. 33519" at bounding box center [633, 370] width 1 height 11
radio input "true"
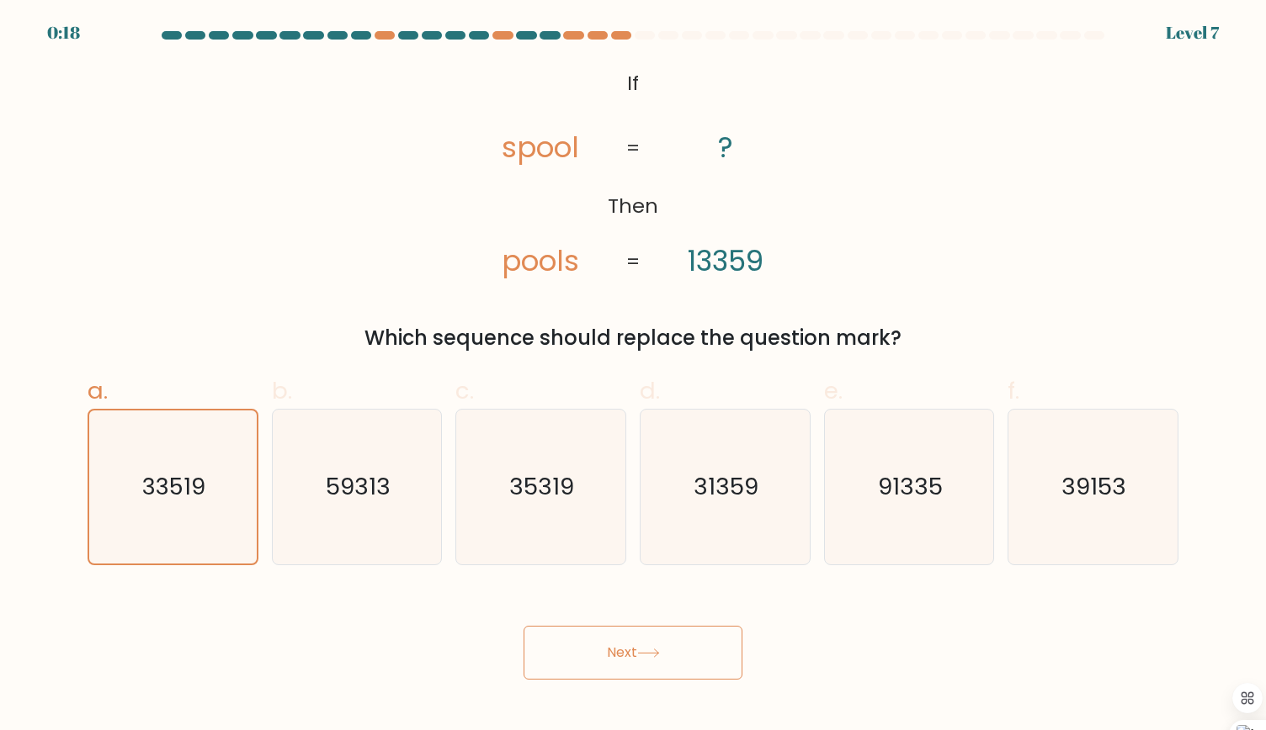
click at [678, 645] on button "Next" at bounding box center [632, 653] width 219 height 54
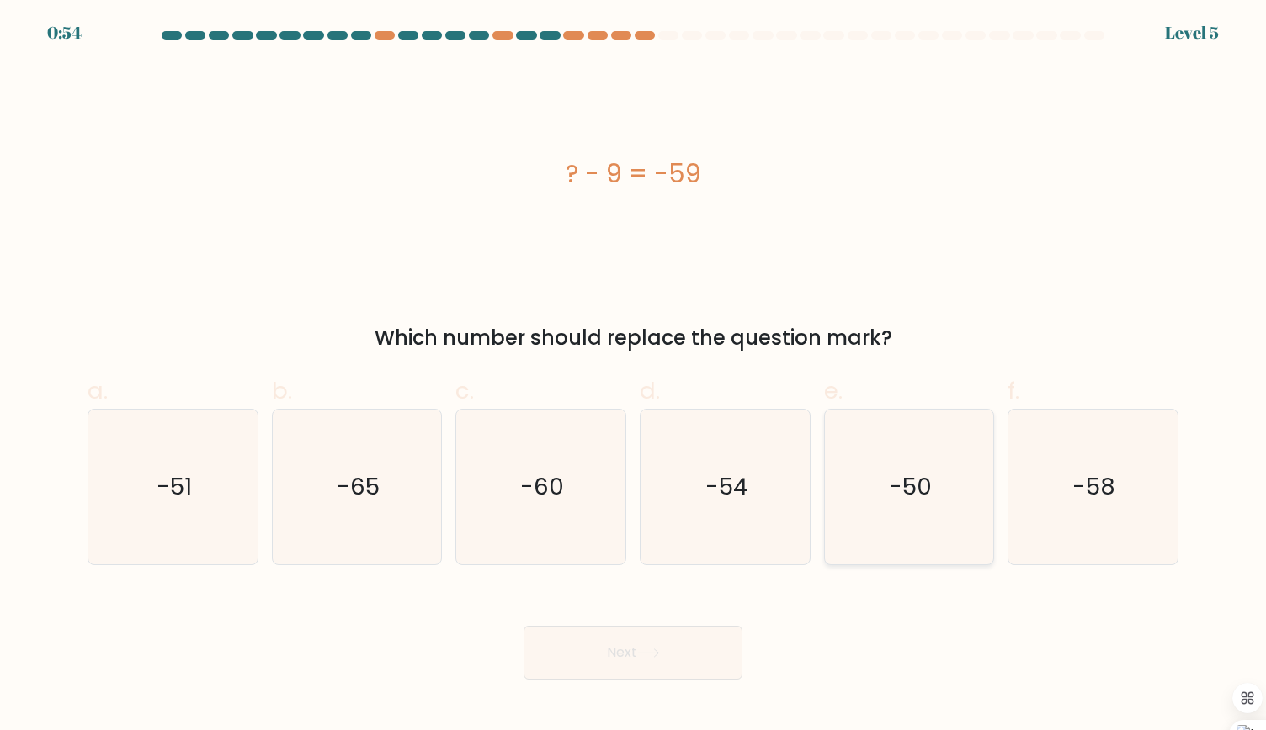
click at [897, 485] on text "-50" at bounding box center [910, 486] width 43 height 33
click at [634, 376] on input "e. -50" at bounding box center [633, 370] width 1 height 11
radio input "true"
click at [646, 651] on icon at bounding box center [648, 653] width 23 height 9
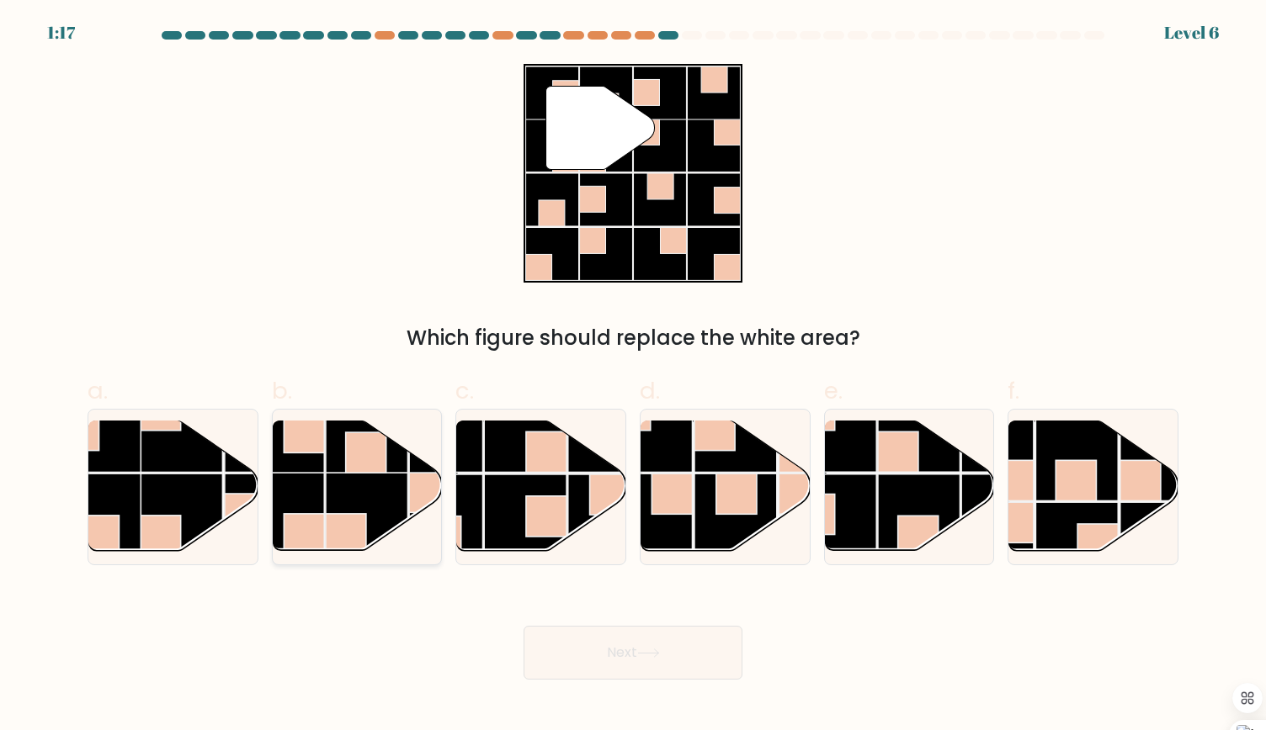
click at [356, 452] on rect at bounding box center [366, 453] width 40 height 40
click at [633, 376] on input "b." at bounding box center [633, 370] width 1 height 11
radio input "true"
click at [674, 659] on button "Next" at bounding box center [632, 653] width 219 height 54
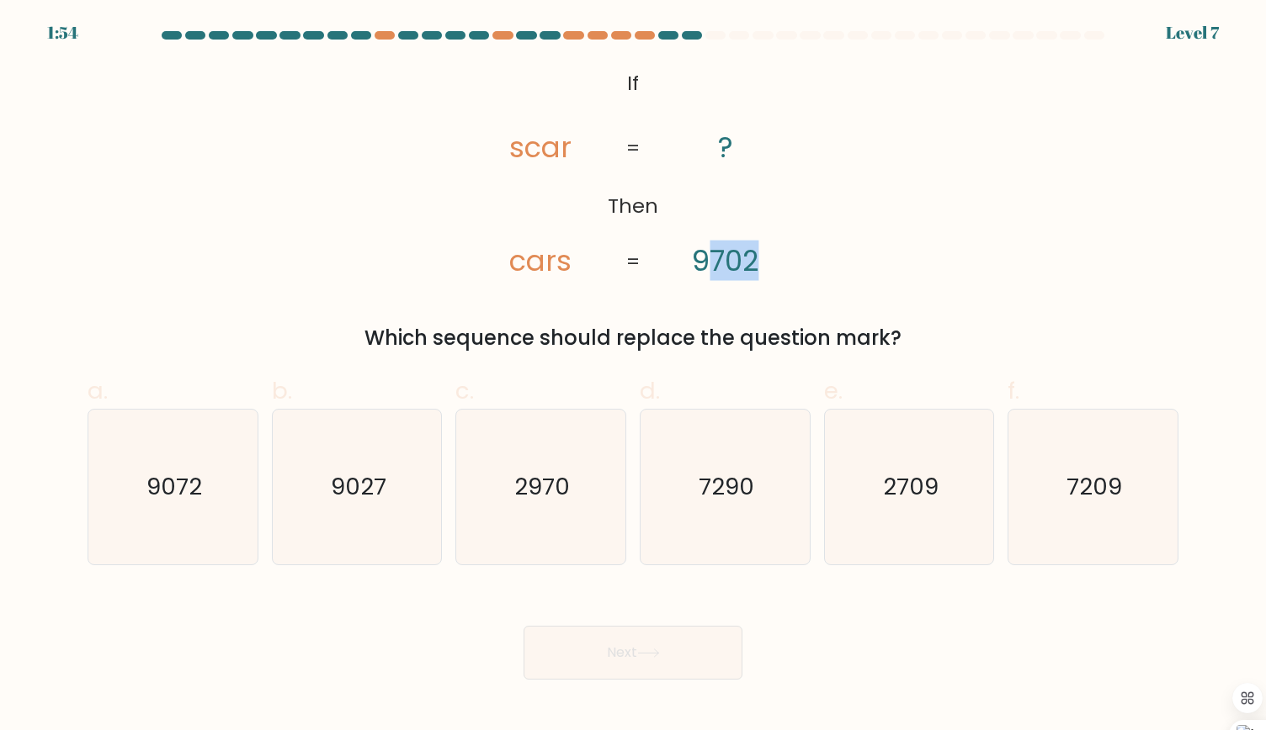
drag, startPoint x: 706, startPoint y: 264, endPoint x: 788, endPoint y: 269, distance: 81.8
click at [788, 269] on icon "@import url('https://fonts.googleapis.com/css?family=Abril+Fatface:400,100,100i…" at bounding box center [633, 173] width 356 height 219
click at [680, 264] on icon "@import url('https://fonts.googleapis.com/css?family=Abril+Fatface:400,100,100i…" at bounding box center [633, 173] width 356 height 219
drag, startPoint x: 680, startPoint y: 264, endPoint x: 713, endPoint y: 267, distance: 32.9
click at [713, 267] on icon "@import url('https://fonts.googleapis.com/css?family=Abril+Fatface:400,100,100i…" at bounding box center [633, 173] width 356 height 219
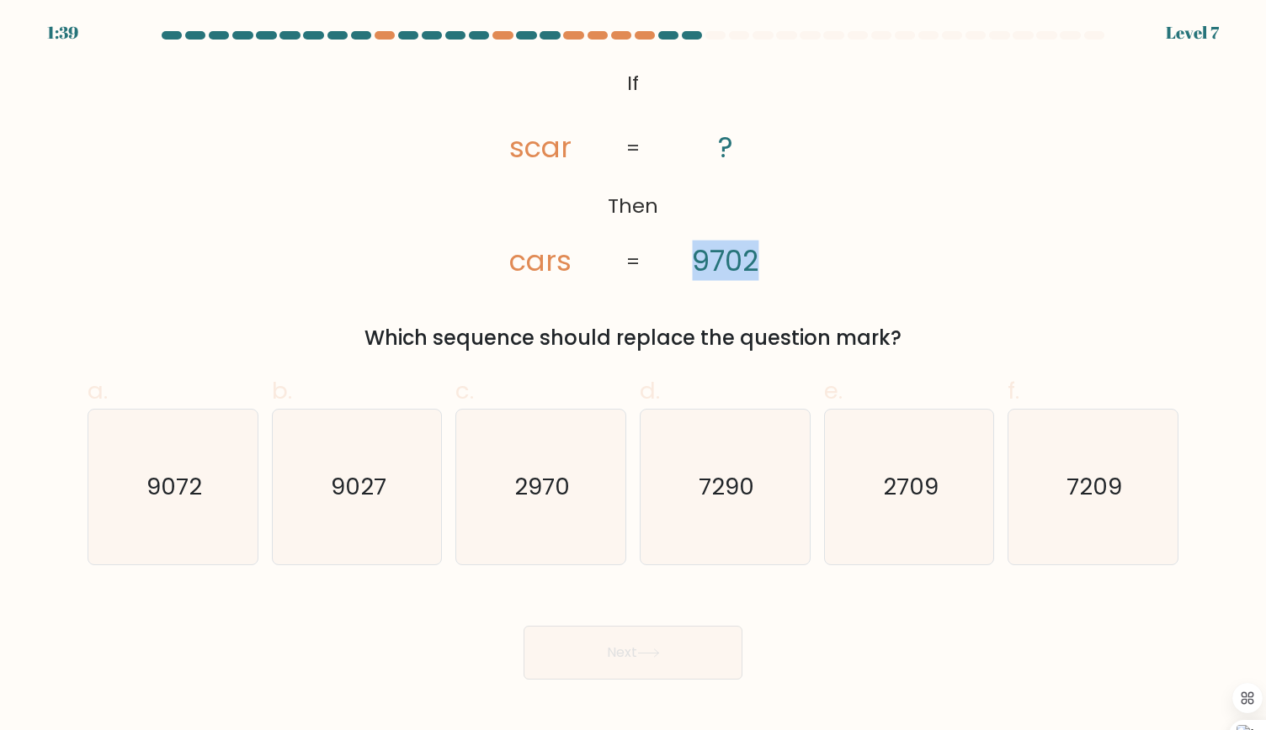
click at [713, 267] on tspan "9702" at bounding box center [725, 261] width 66 height 40
click at [518, 490] on text "2970" at bounding box center [542, 486] width 56 height 33
click at [633, 376] on input "c. 2970" at bounding box center [633, 370] width 1 height 11
radio input "true"
click at [609, 661] on button "Next" at bounding box center [632, 653] width 219 height 54
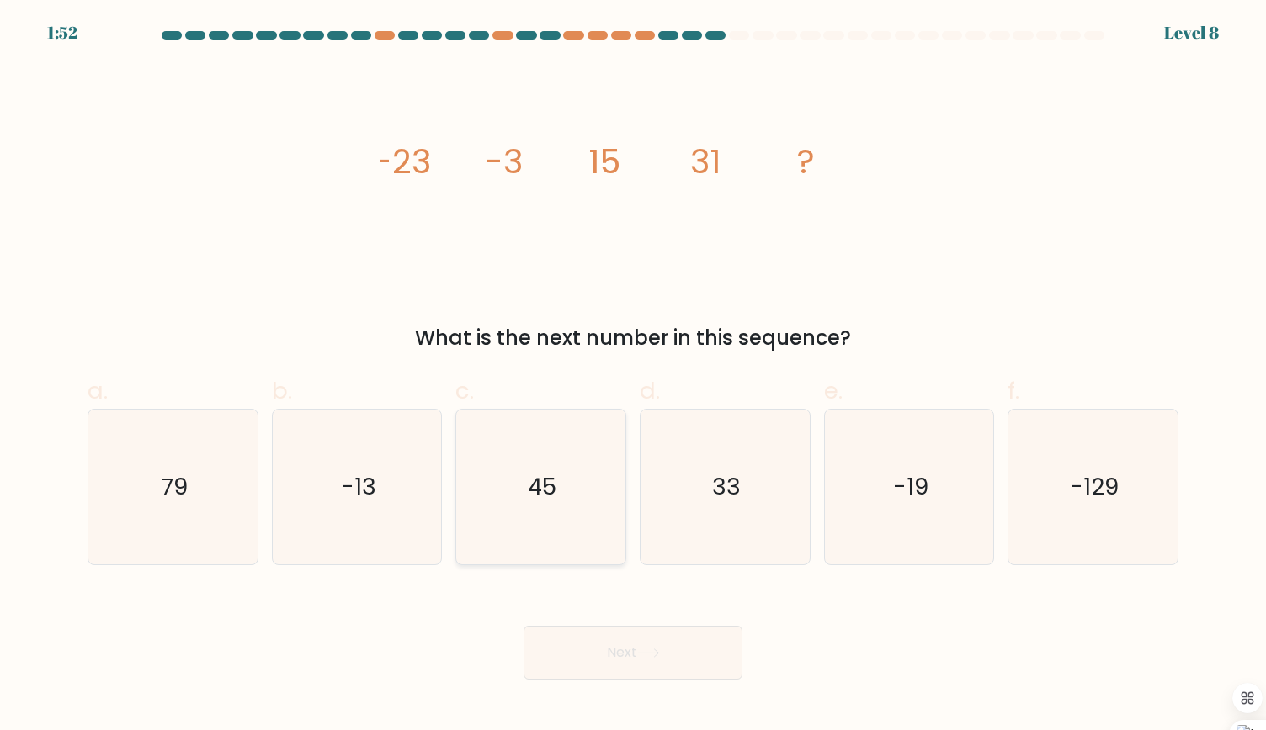
click at [565, 467] on icon "45" at bounding box center [540, 487] width 155 height 155
click at [633, 376] on input "c. 45" at bounding box center [633, 370] width 1 height 11
radio input "true"
click at [633, 655] on button "Next" at bounding box center [632, 653] width 219 height 54
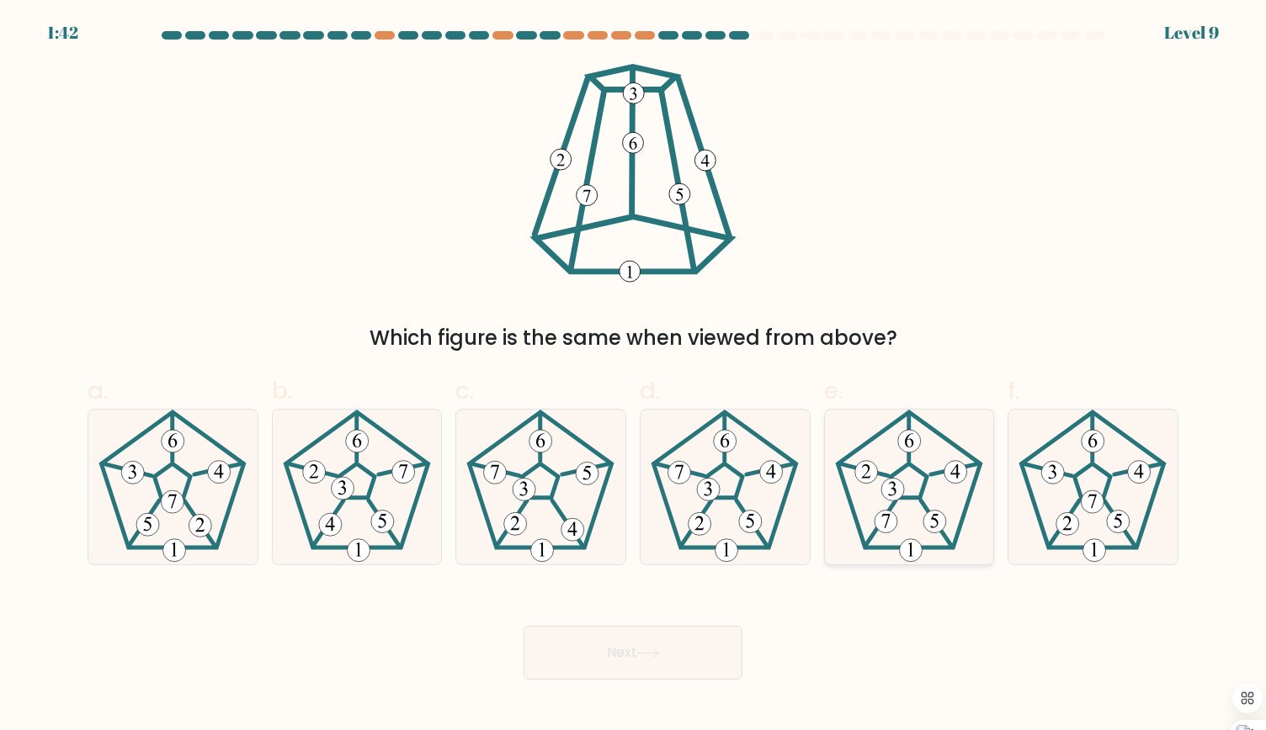
click at [907, 517] on icon at bounding box center [908, 487] width 155 height 155
click at [634, 376] on input "e." at bounding box center [633, 370] width 1 height 11
radio input "true"
click at [679, 640] on button "Next" at bounding box center [632, 653] width 219 height 54
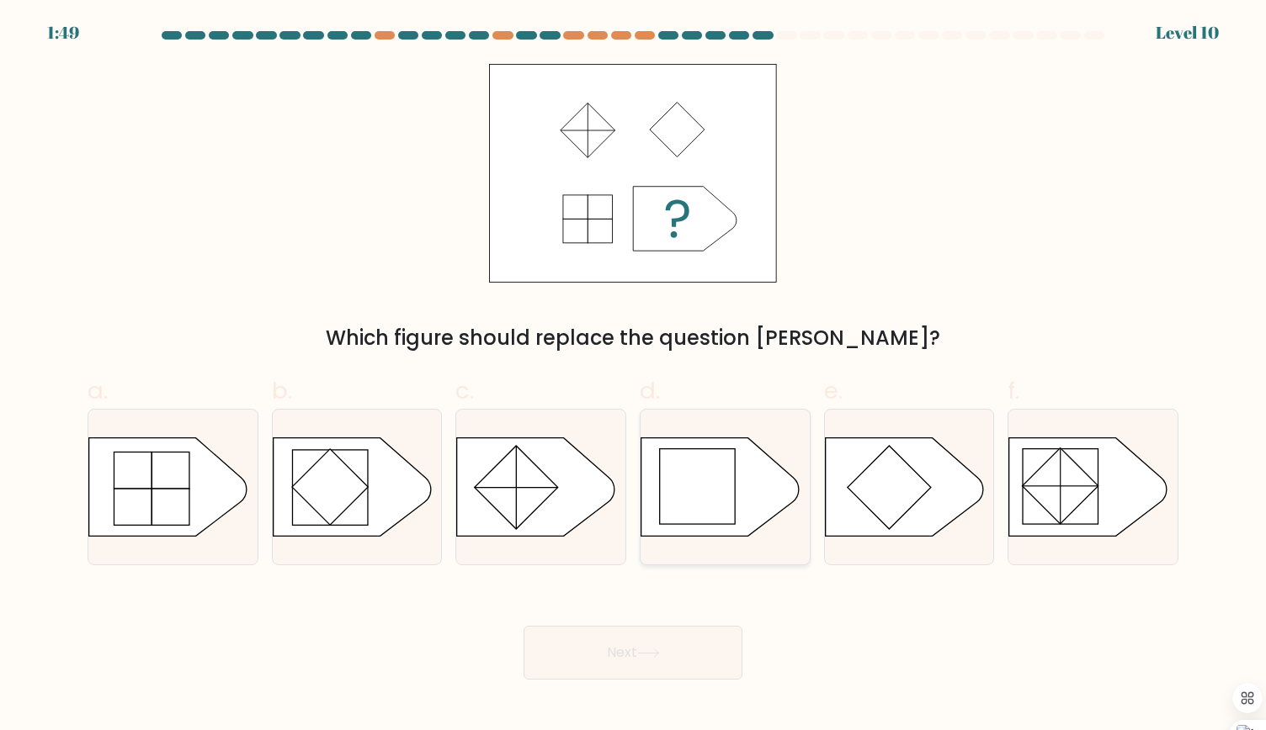
click at [691, 454] on rect at bounding box center [698, 486] width 76 height 76
click at [634, 376] on input "d." at bounding box center [633, 370] width 1 height 11
radio input "true"
click at [610, 671] on button "Next" at bounding box center [632, 653] width 219 height 54
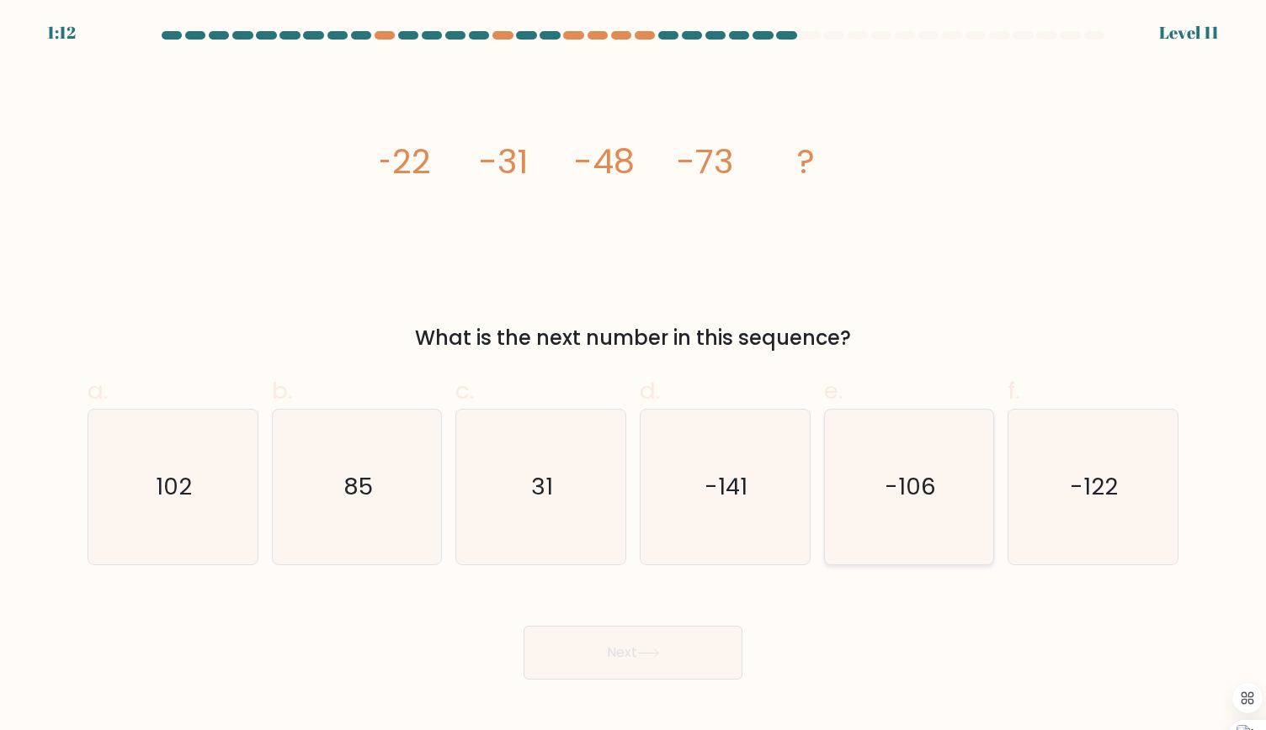
click at [941, 496] on icon "-106" at bounding box center [908, 487] width 155 height 155
click at [634, 376] on input "e. -106" at bounding box center [633, 370] width 1 height 11
radio input "true"
click at [581, 673] on button "Next" at bounding box center [632, 653] width 219 height 54
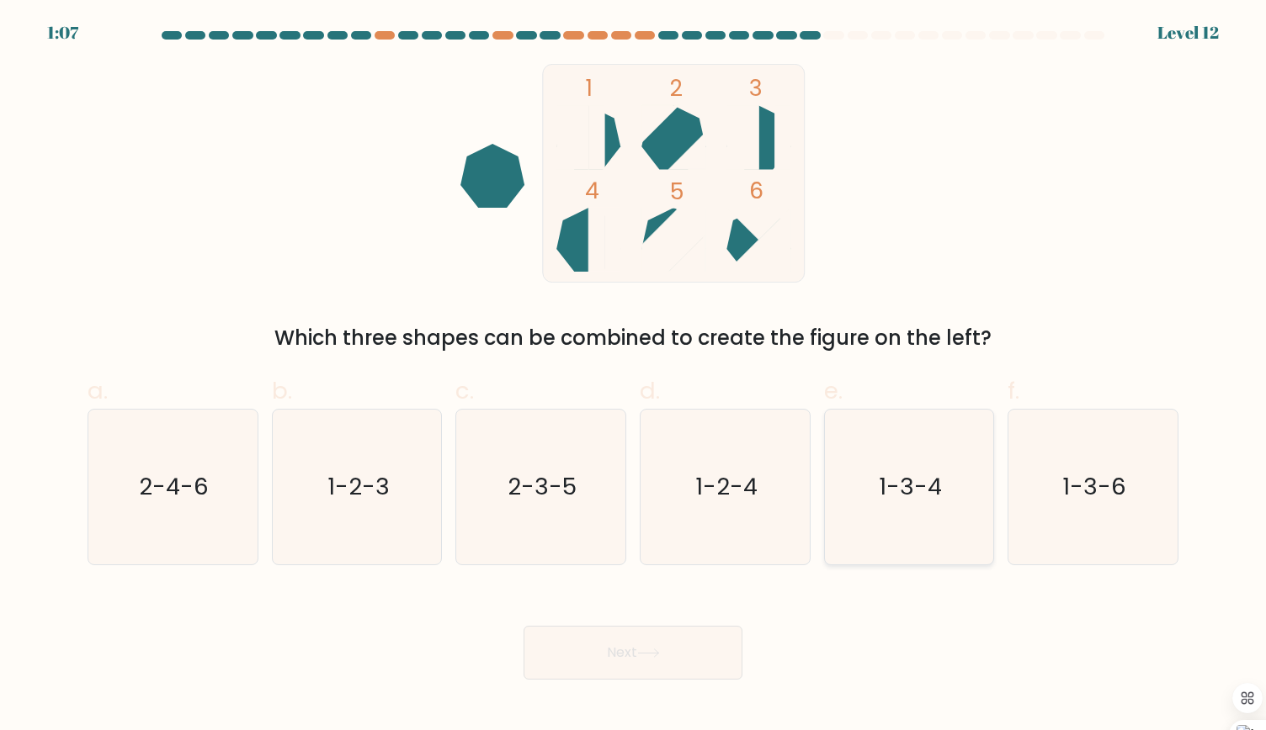
click at [905, 515] on icon "1-3-4" at bounding box center [908, 487] width 155 height 155
click at [634, 376] on input "e. 1-3-4" at bounding box center [633, 370] width 1 height 11
radio input "true"
click at [657, 674] on button "Next" at bounding box center [632, 653] width 219 height 54
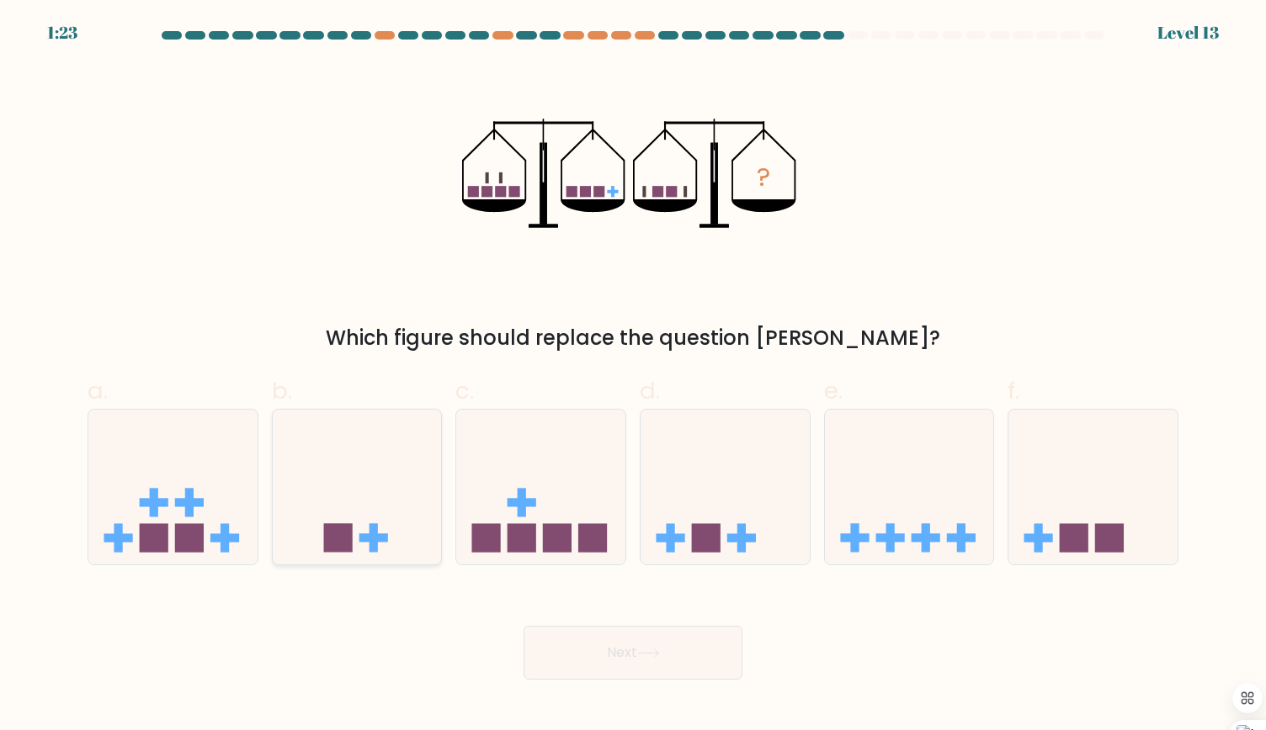
click at [335, 484] on icon at bounding box center [357, 487] width 169 height 140
click at [633, 376] on input "b." at bounding box center [633, 370] width 1 height 11
radio input "true"
click at [637, 669] on button "Next" at bounding box center [632, 653] width 219 height 54
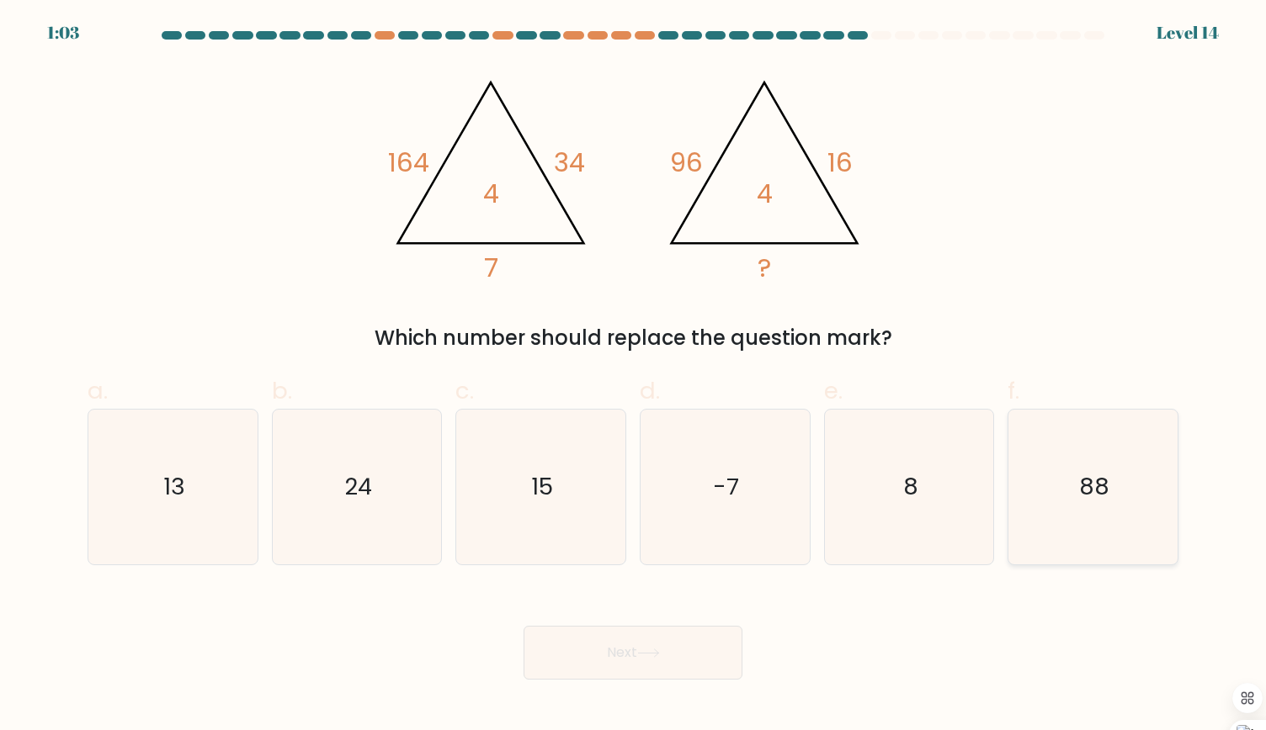
click at [1106, 510] on icon "88" at bounding box center [1092, 487] width 155 height 155
click at [634, 376] on input "f. 88" at bounding box center [633, 370] width 1 height 11
radio input "true"
click at [628, 642] on button "Next" at bounding box center [632, 653] width 219 height 54
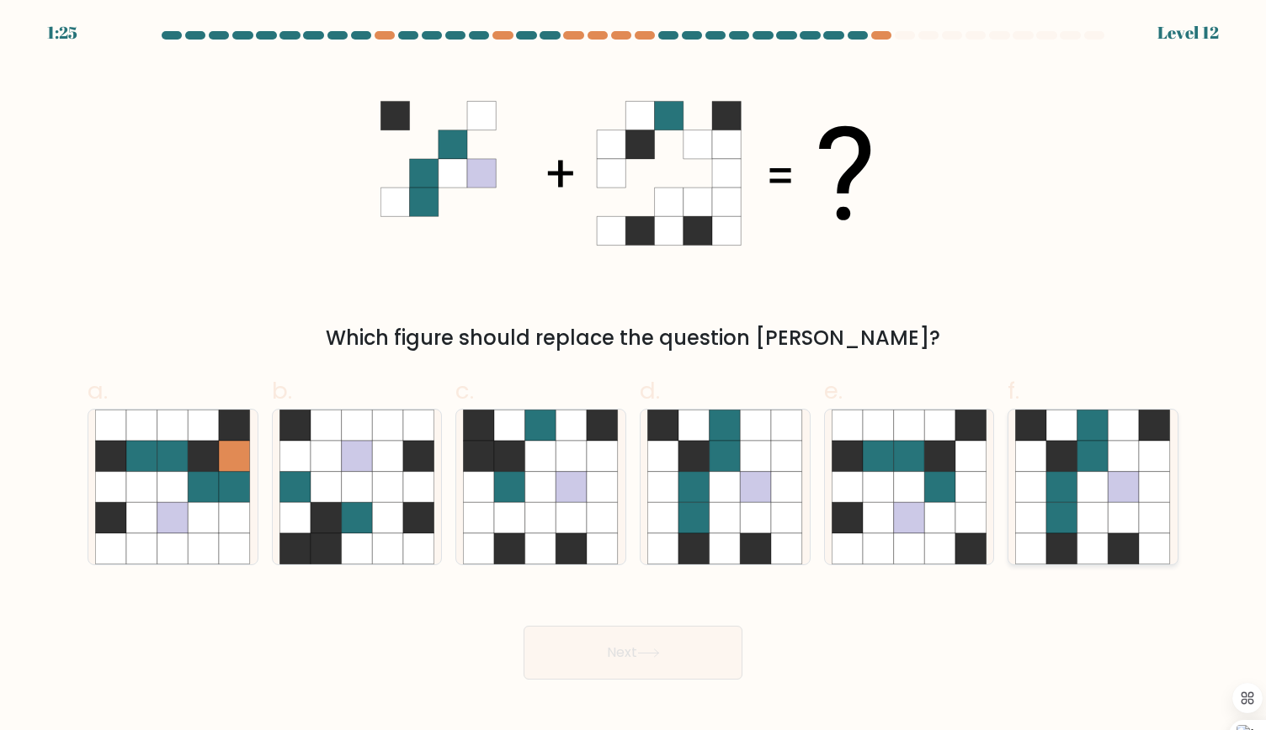
click at [1133, 443] on icon at bounding box center [1123, 456] width 31 height 31
click at [634, 376] on input "f." at bounding box center [633, 370] width 1 height 11
radio input "true"
click at [653, 651] on icon at bounding box center [648, 653] width 23 height 9
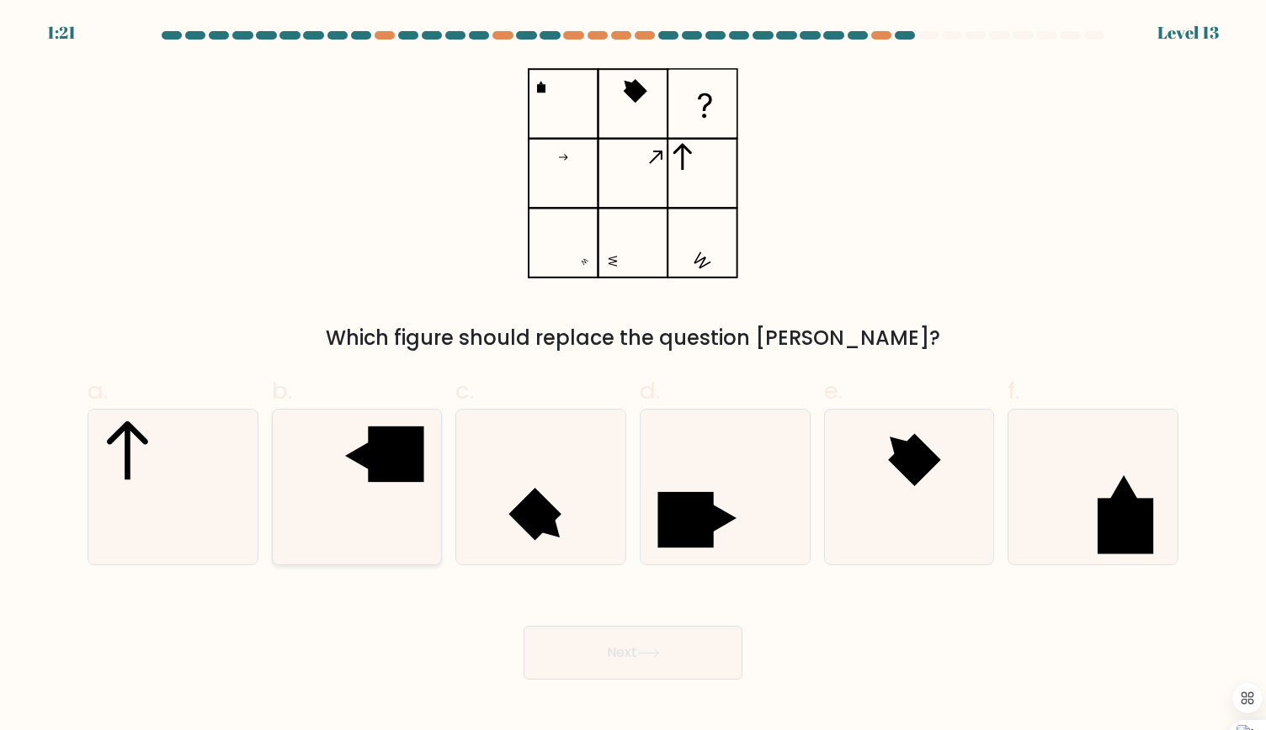
click at [360, 565] on div at bounding box center [357, 487] width 171 height 157
click at [633, 376] on input "b." at bounding box center [633, 370] width 1 height 11
radio input "true"
click at [724, 650] on button "Next" at bounding box center [632, 653] width 219 height 54
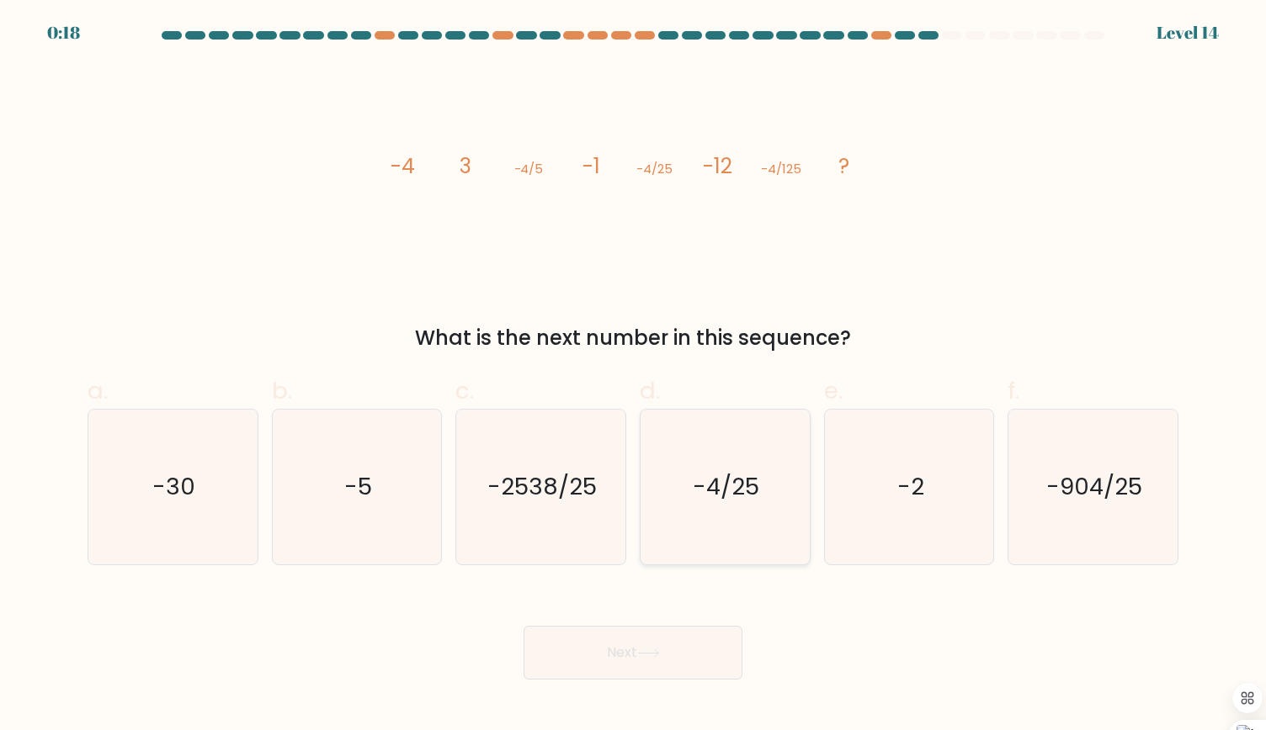
click at [788, 507] on icon "-4/25" at bounding box center [724, 487] width 155 height 155
click at [634, 376] on input "d. -4/25" at bounding box center [633, 370] width 1 height 11
radio input "true"
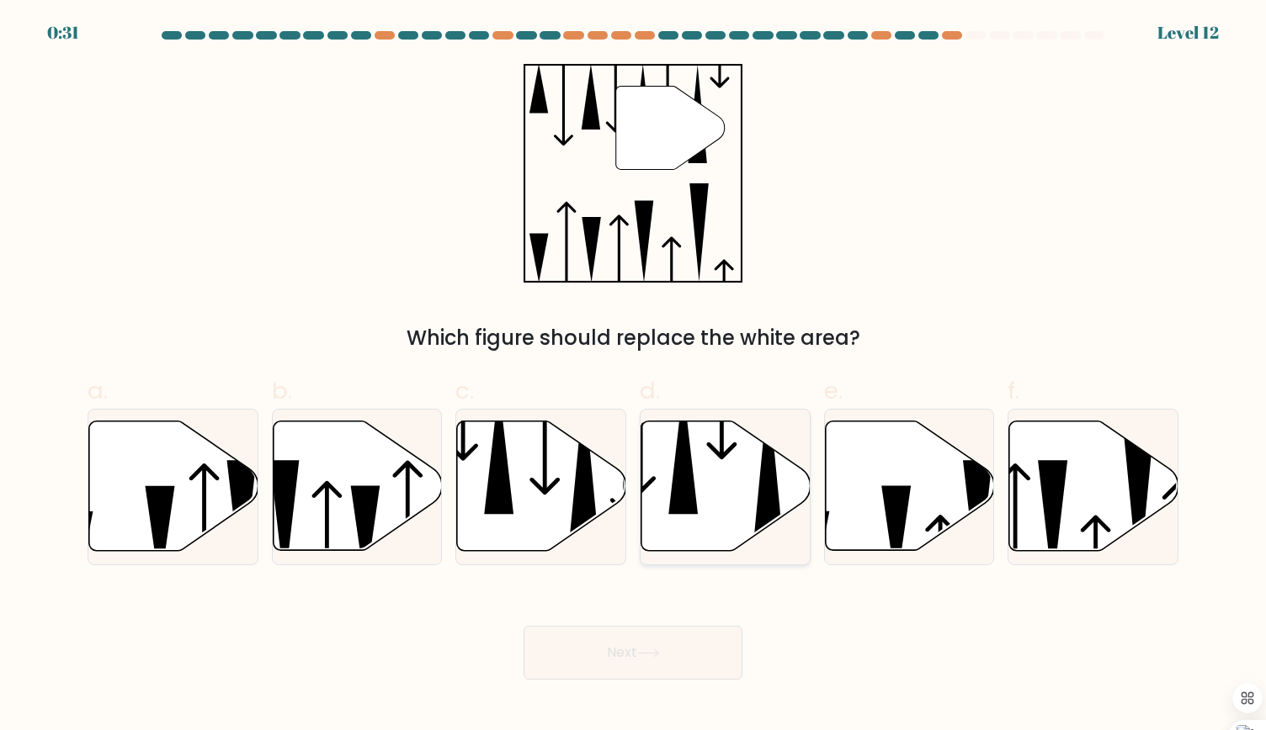
click at [742, 517] on icon at bounding box center [725, 487] width 169 height 130
click at [634, 376] on input "d." at bounding box center [633, 370] width 1 height 11
radio input "true"
click at [621, 662] on button "Next" at bounding box center [632, 653] width 219 height 54
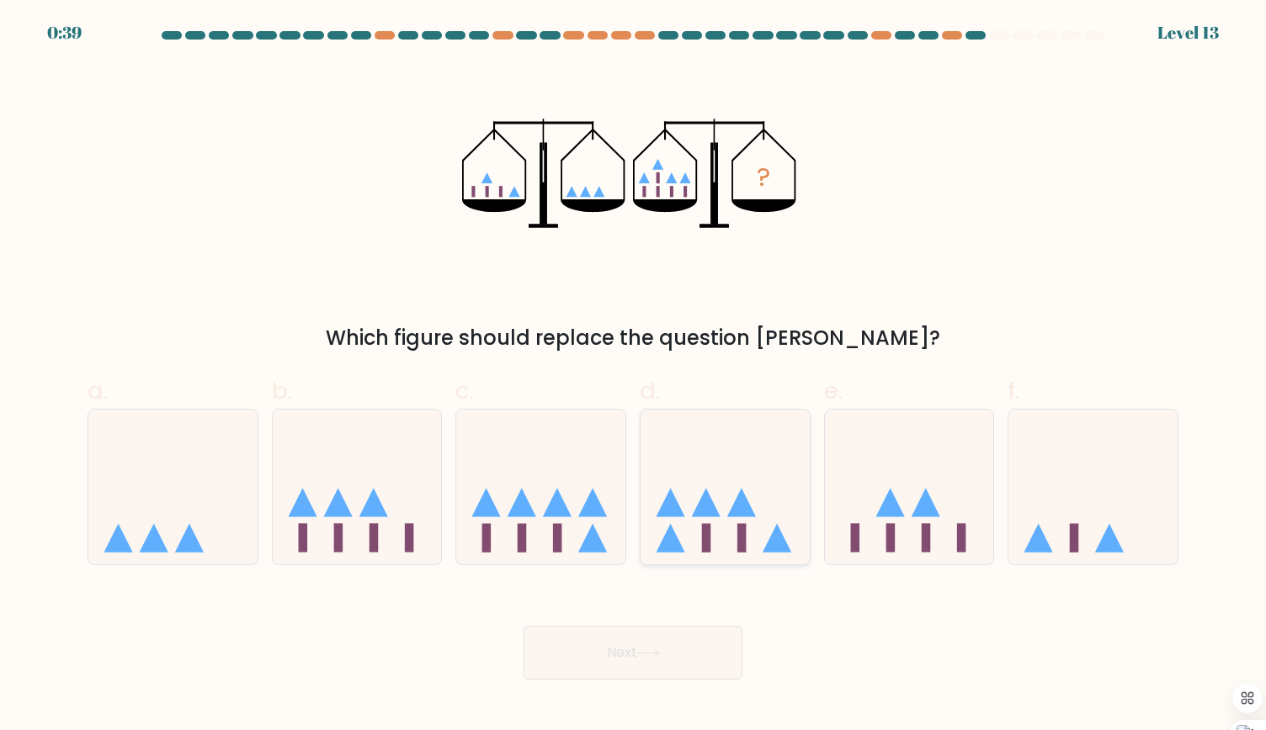
click at [777, 539] on icon at bounding box center [776, 538] width 29 height 29
click at [634, 376] on input "d." at bounding box center [633, 370] width 1 height 11
radio input "true"
click at [693, 655] on button "Next" at bounding box center [632, 653] width 219 height 54
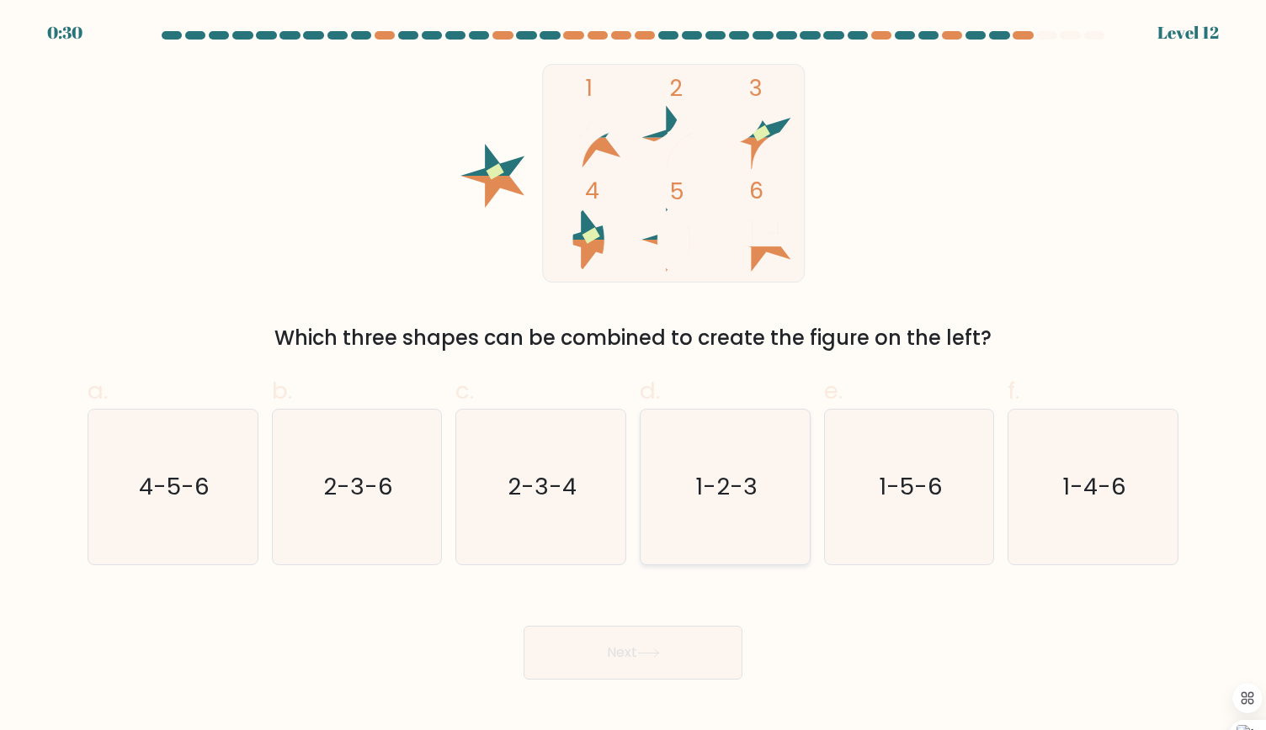
click at [729, 505] on icon "1-2-3" at bounding box center [724, 487] width 155 height 155
click at [634, 376] on input "d. 1-2-3" at bounding box center [633, 370] width 1 height 11
radio input "true"
click at [625, 679] on button "Next" at bounding box center [632, 653] width 219 height 54
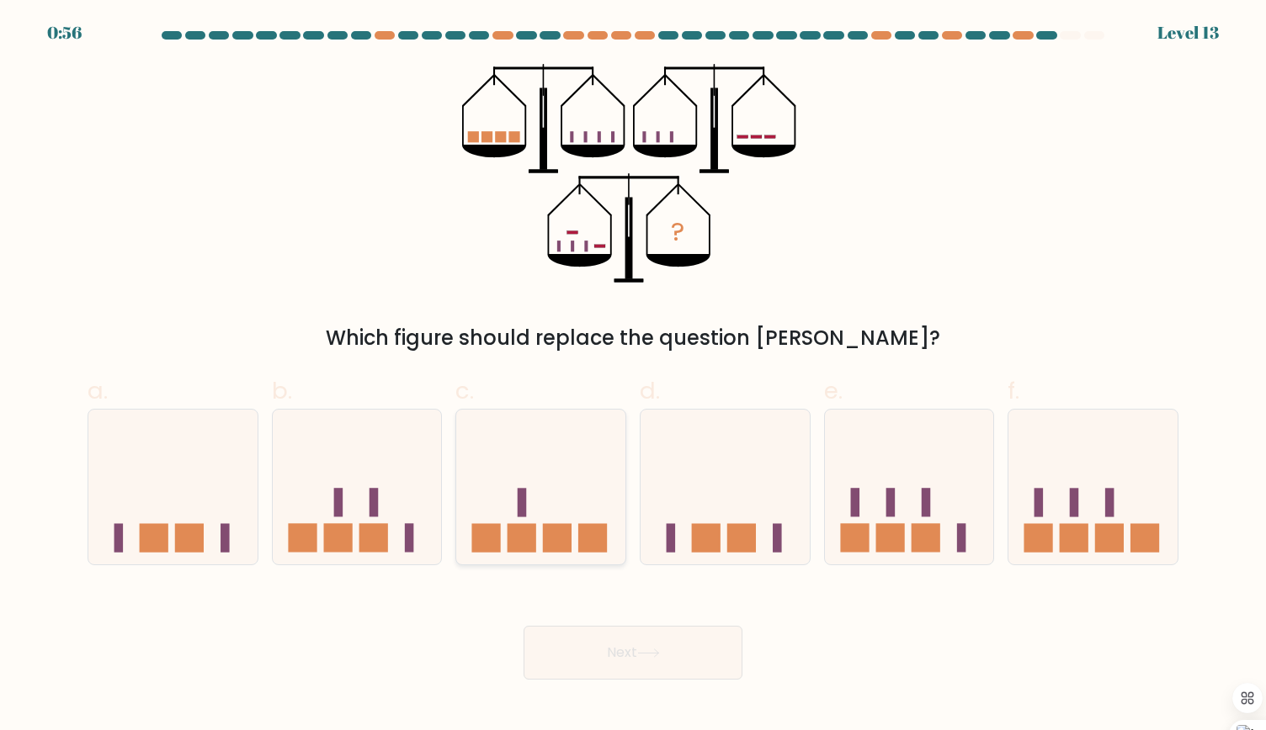
click at [546, 506] on icon at bounding box center [540, 487] width 169 height 140
click at [633, 376] on input "c." at bounding box center [633, 370] width 1 height 11
radio input "true"
click at [569, 655] on button "Next" at bounding box center [632, 653] width 219 height 54
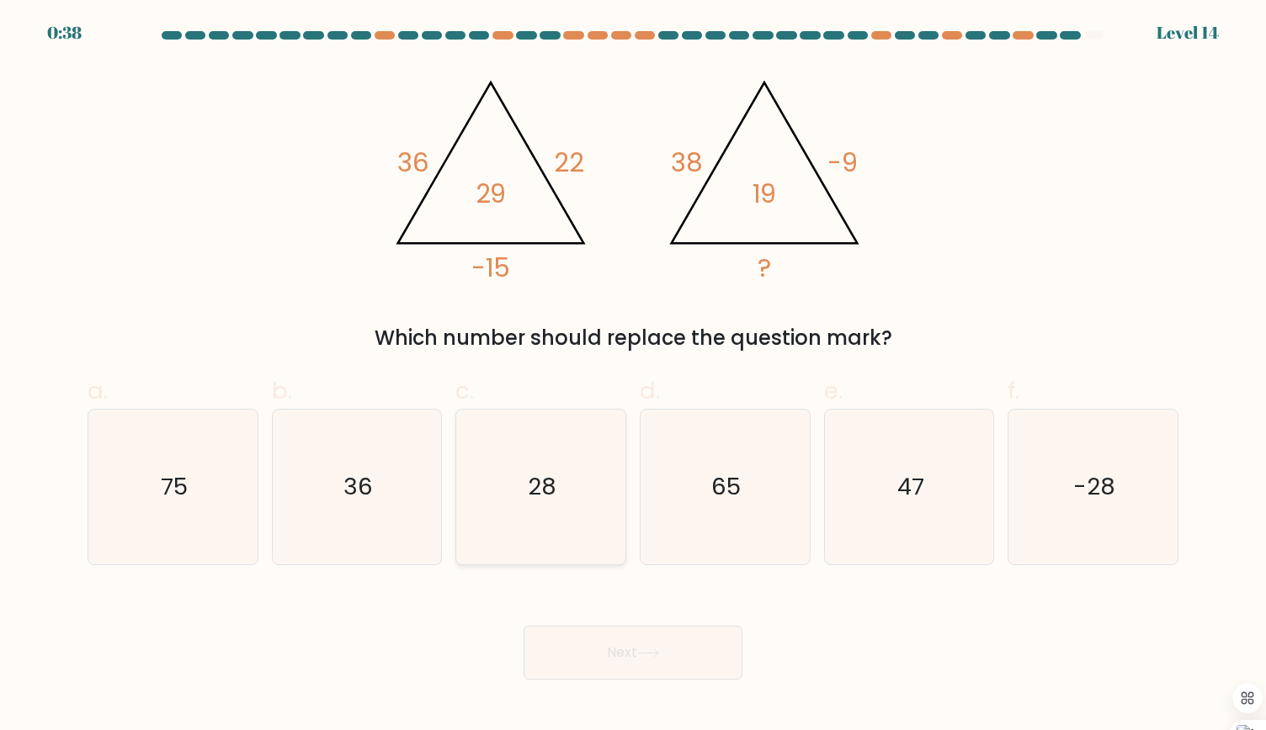
click at [539, 489] on text "28" at bounding box center [542, 486] width 29 height 33
click at [633, 376] on input "c. 28" at bounding box center [633, 370] width 1 height 11
radio input "true"
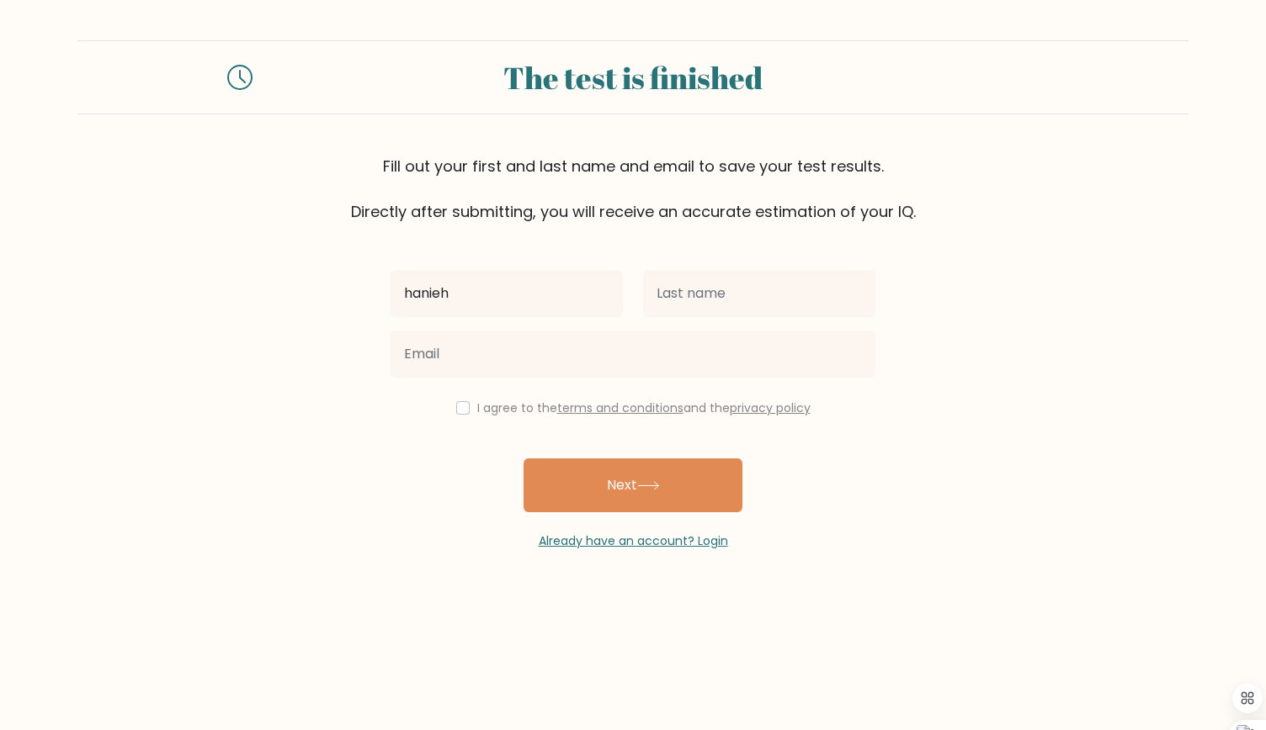
type input "hanieh"
click at [661, 273] on input "text" at bounding box center [759, 293] width 232 height 47
drag, startPoint x: 789, startPoint y: 286, endPoint x: 720, endPoint y: 289, distance: 69.0
click at [720, 289] on input "[PERSON_NAME] [PERSON_NAME]" at bounding box center [759, 293] width 232 height 47
type input "Abdollahi"
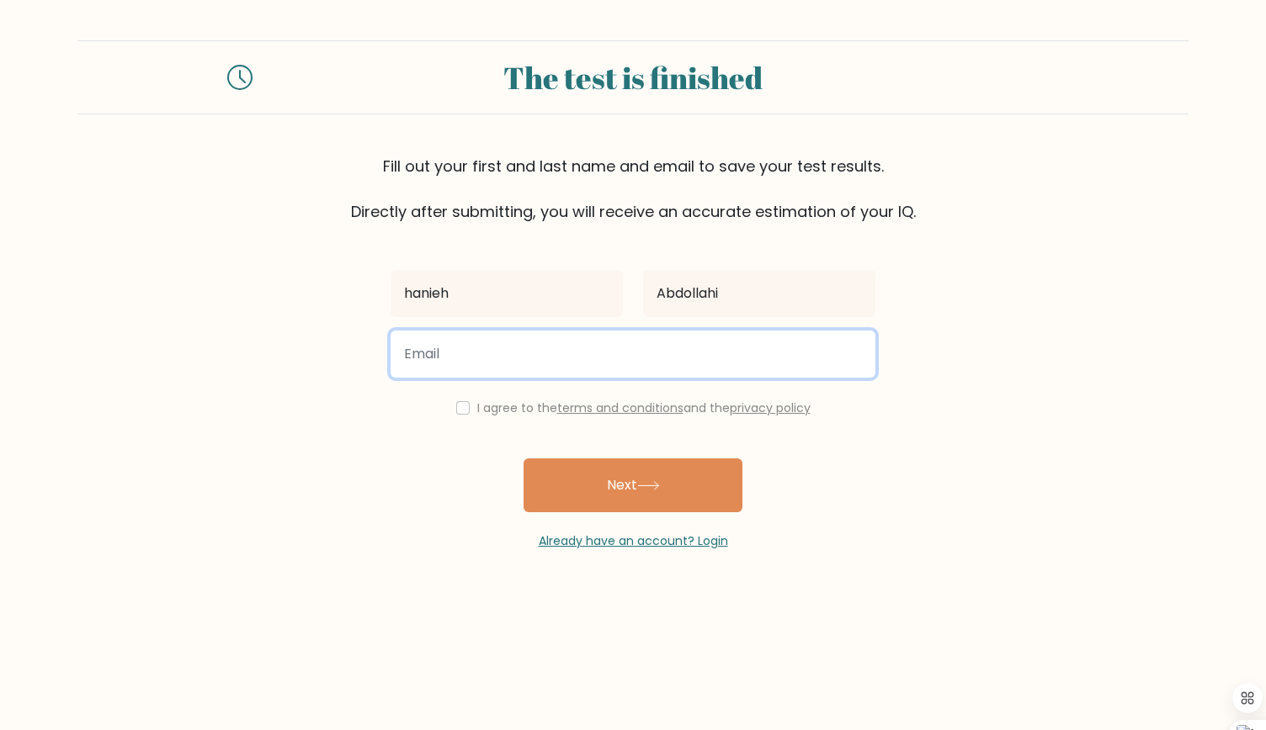
click at [482, 349] on input "email" at bounding box center [632, 354] width 485 height 47
type input "keivani.hanieh@gmail.com"
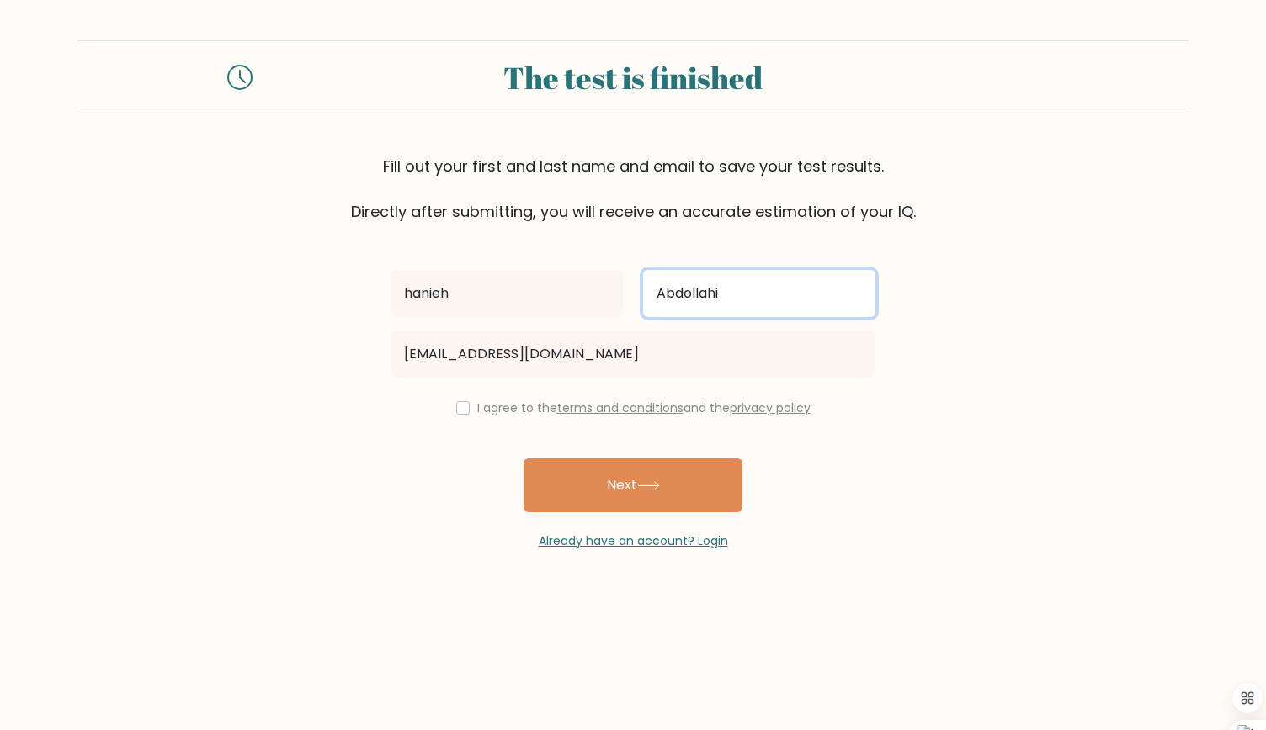
drag, startPoint x: 732, startPoint y: 291, endPoint x: 636, endPoint y: 305, distance: 97.0
click at [636, 305] on div "Abdollahi" at bounding box center [759, 293] width 252 height 61
type input "keivani"
click at [464, 408] on input "checkbox" at bounding box center [462, 407] width 13 height 13
checkbox input "true"
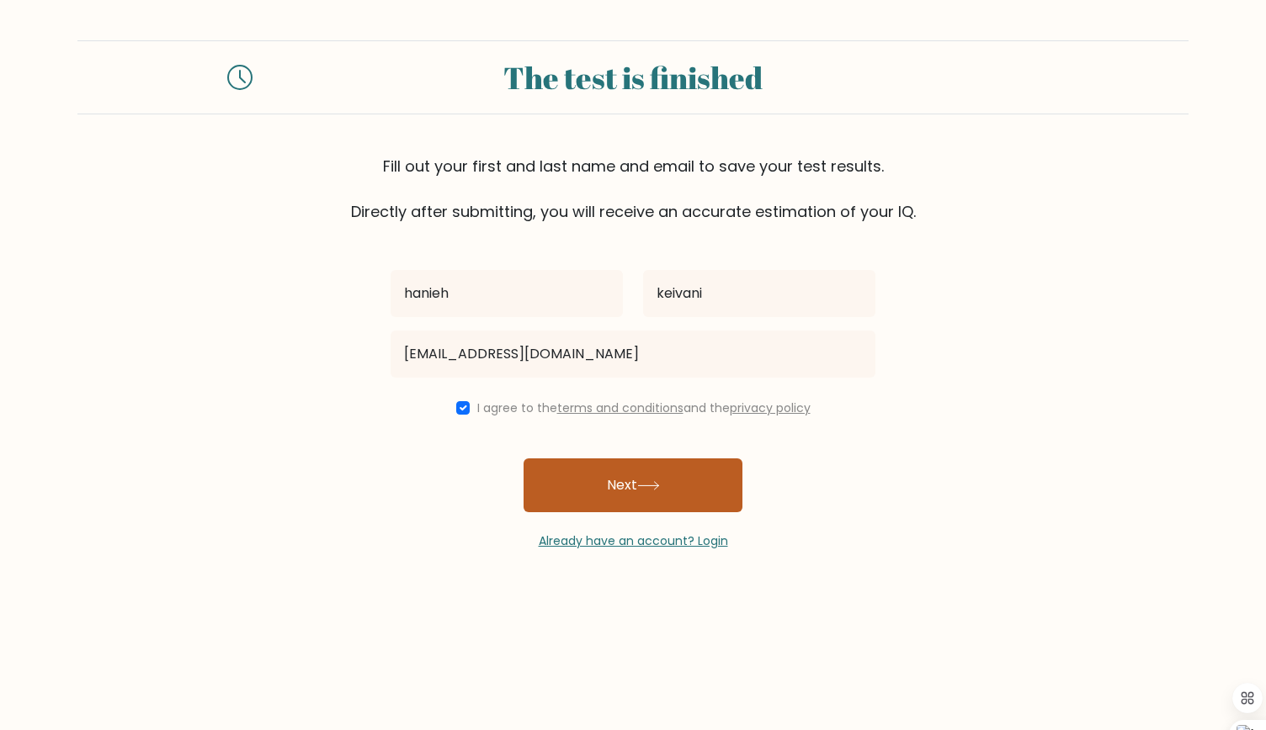
click at [586, 486] on button "Next" at bounding box center [632, 486] width 219 height 54
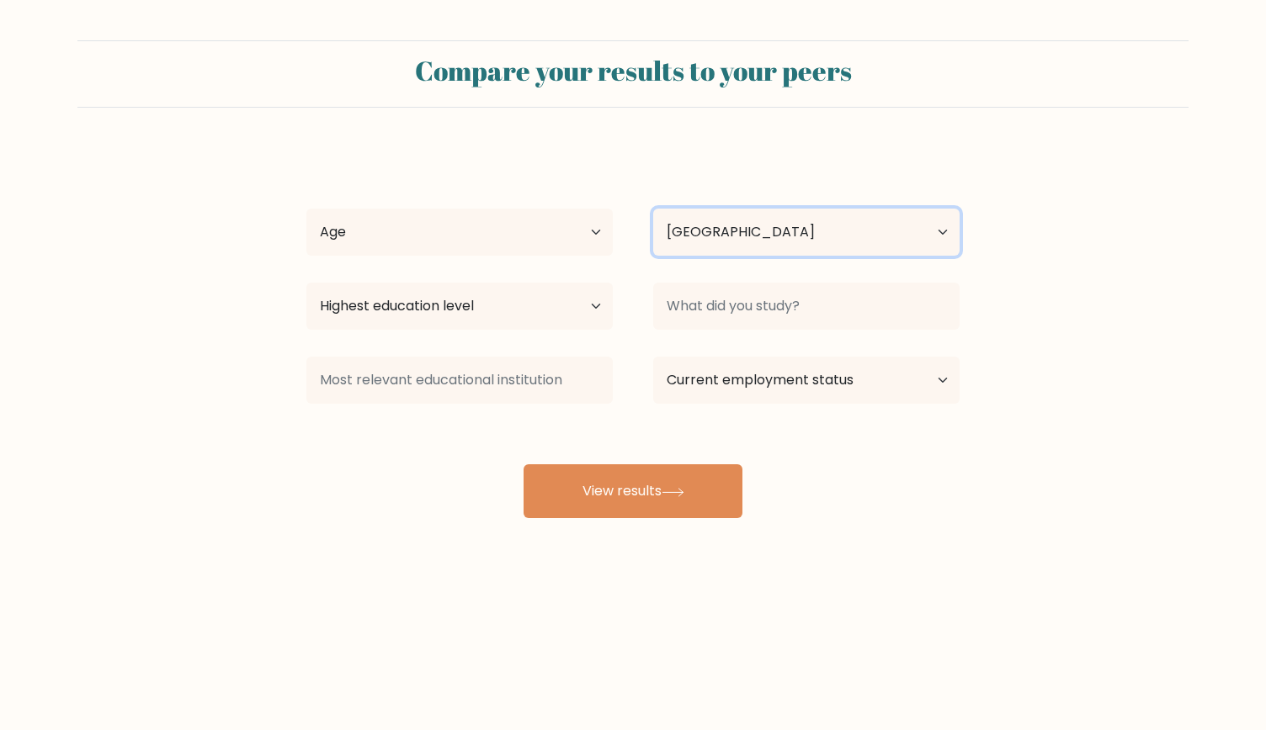
click at [799, 223] on select "Country [GEOGRAPHIC_DATA] [GEOGRAPHIC_DATA] [GEOGRAPHIC_DATA] [US_STATE] [GEOGR…" at bounding box center [806, 232] width 306 height 47
select select "IR"
click at [653, 209] on select "Country [GEOGRAPHIC_DATA] [GEOGRAPHIC_DATA] [GEOGRAPHIC_DATA] [US_STATE] [GEOGR…" at bounding box center [806, 232] width 306 height 47
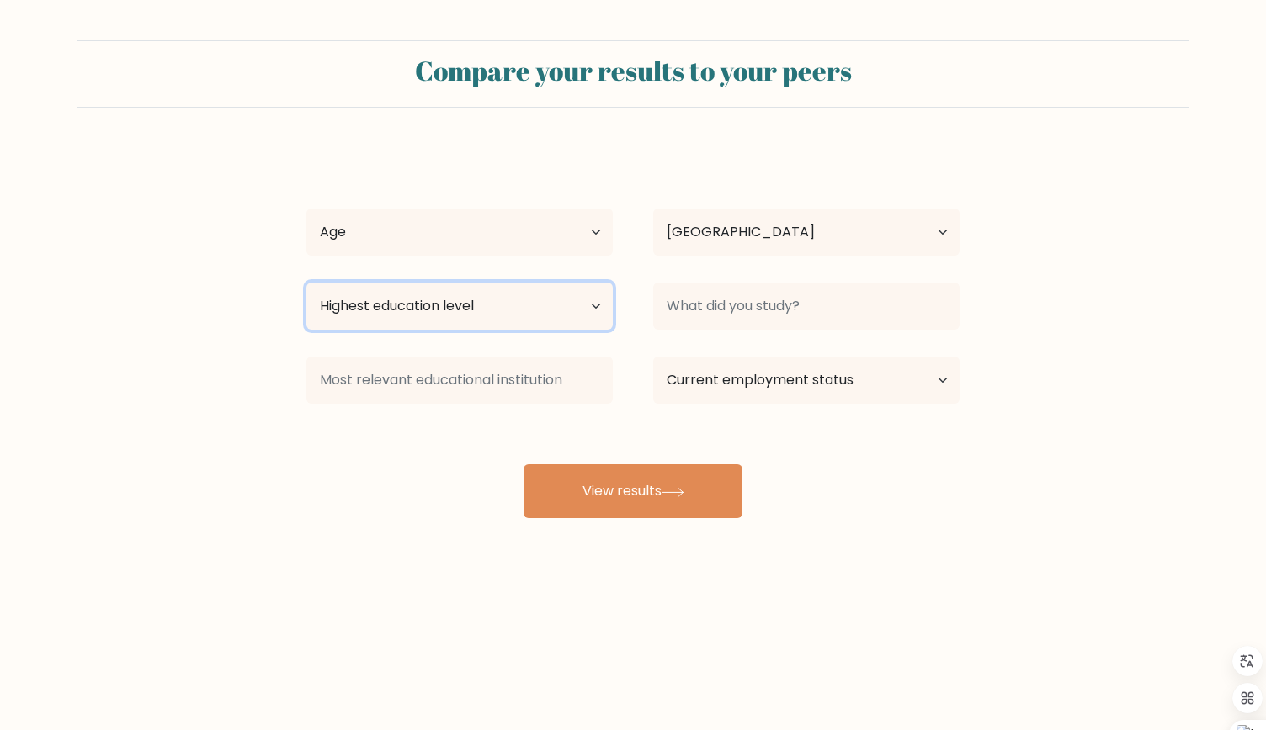
click at [490, 312] on select "Highest education level No schooling Primary Lower Secondary Upper Secondary Oc…" at bounding box center [459, 306] width 306 height 47
select select "masters_degree"
click at [306, 283] on select "Highest education level No schooling Primary Lower Secondary Upper Secondary Oc…" at bounding box center [459, 306] width 306 height 47
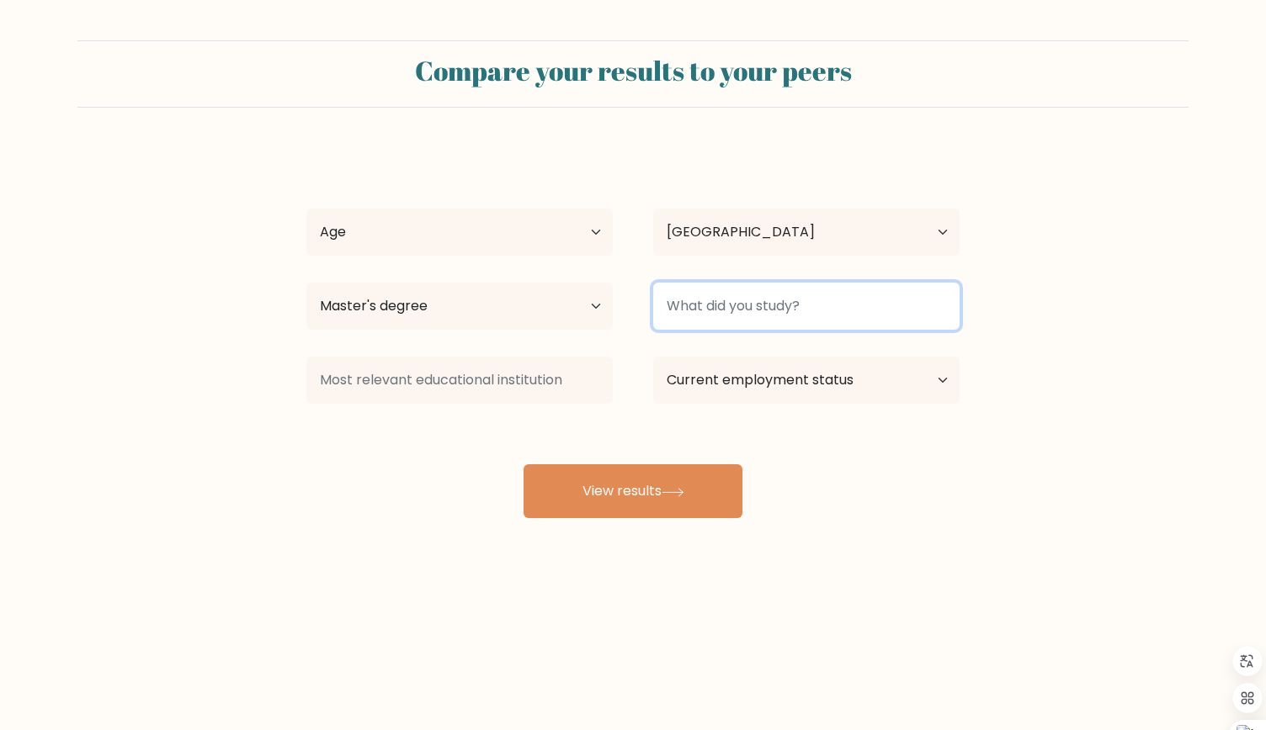
click at [839, 310] on input at bounding box center [806, 306] width 306 height 47
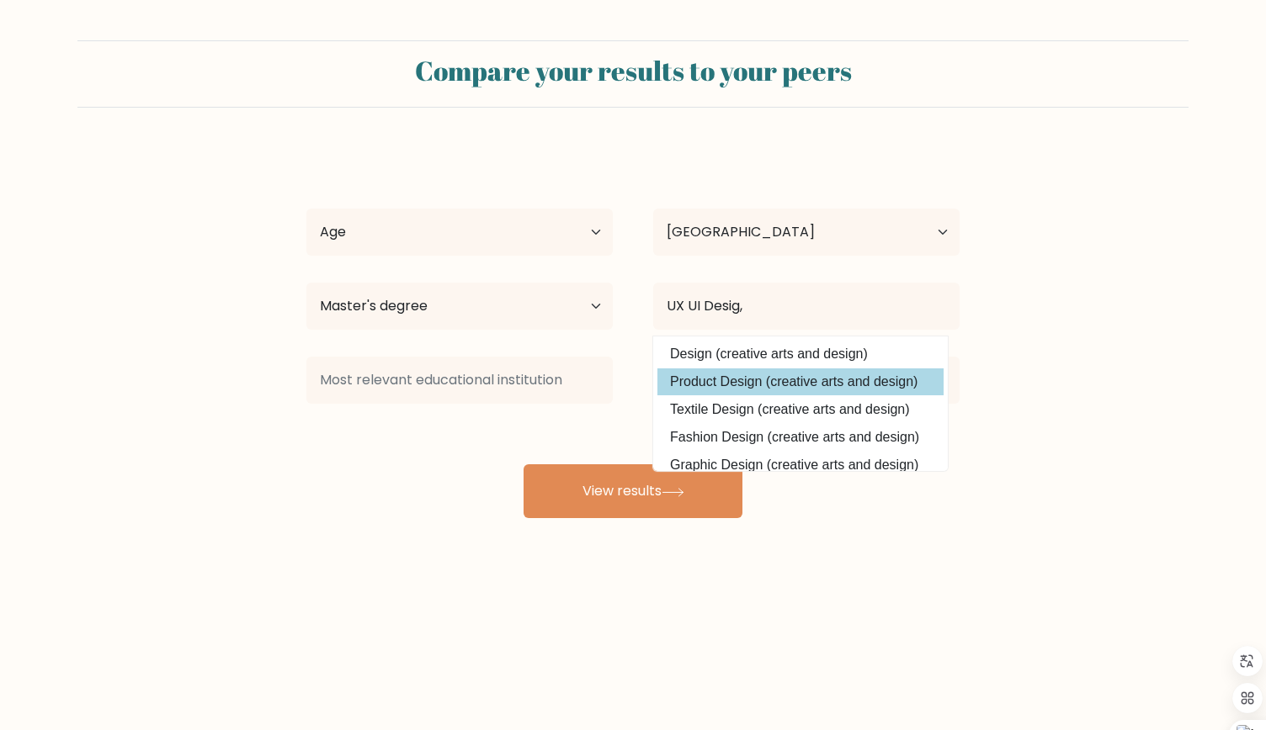
click at [759, 385] on div "[PERSON_NAME] Age Under [DEMOGRAPHIC_DATA] [DEMOGRAPHIC_DATA] [DEMOGRAPHIC_DATA…" at bounding box center [632, 333] width 673 height 370
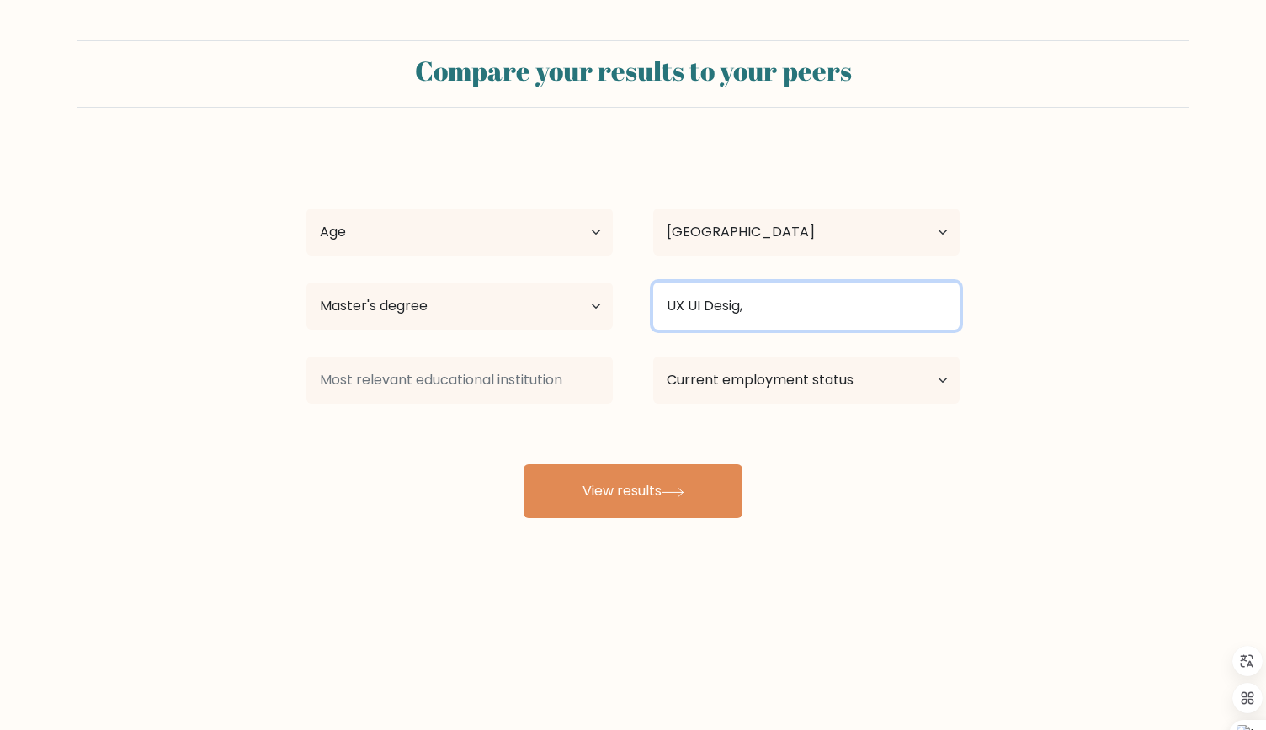
click at [765, 298] on input "UX UI Desig," at bounding box center [806, 306] width 306 height 47
drag, startPoint x: 765, startPoint y: 298, endPoint x: 330, endPoint y: 335, distance: 436.6
click at [330, 335] on div "Highest education level No schooling Primary Lower Secondary Upper Secondary Oc…" at bounding box center [632, 306] width 693 height 61
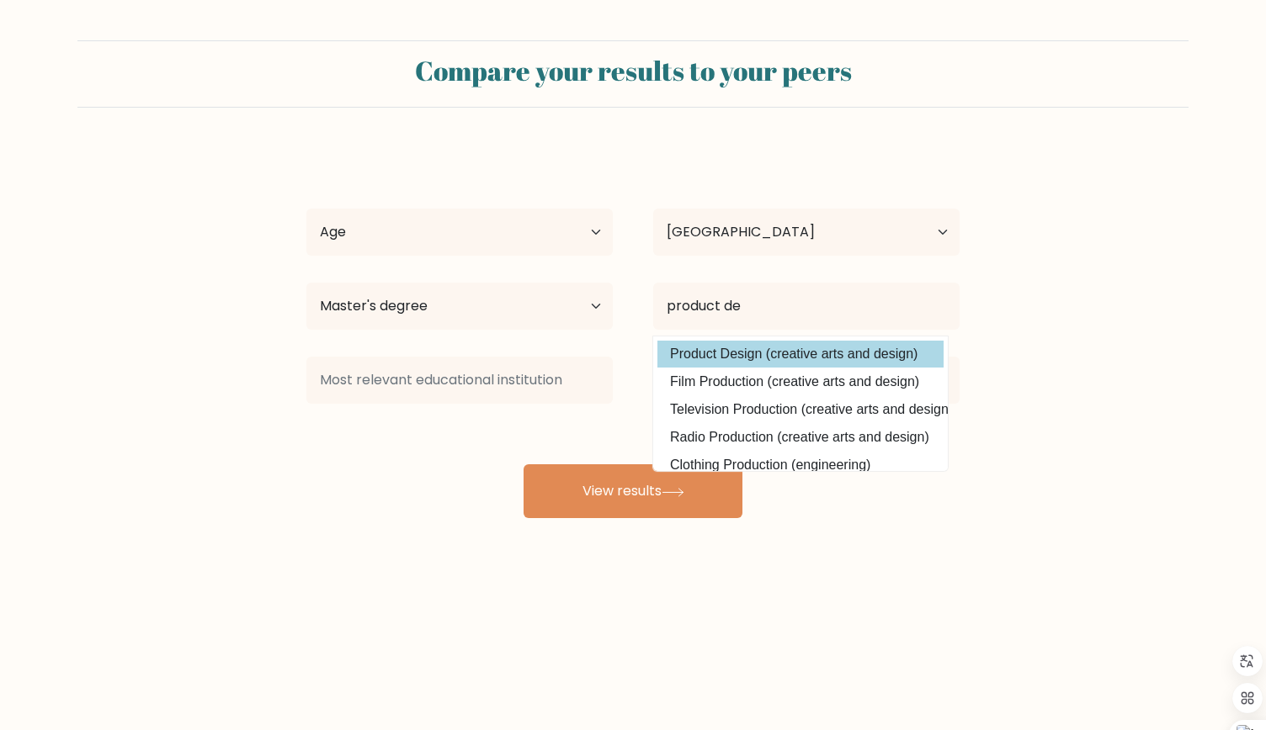
click at [757, 344] on div "[PERSON_NAME] Age Under [DEMOGRAPHIC_DATA] [DEMOGRAPHIC_DATA] [DEMOGRAPHIC_DATA…" at bounding box center [632, 333] width 673 height 370
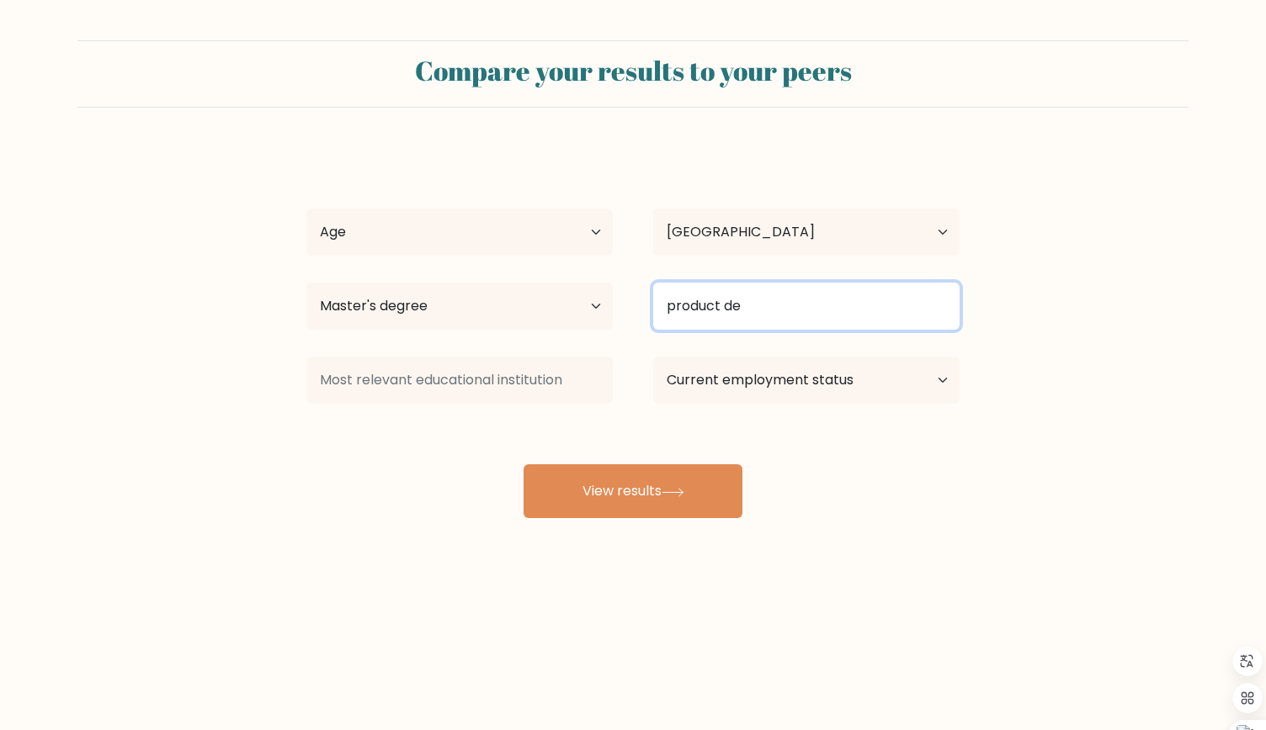
click at [773, 312] on input "product de" at bounding box center [806, 306] width 306 height 47
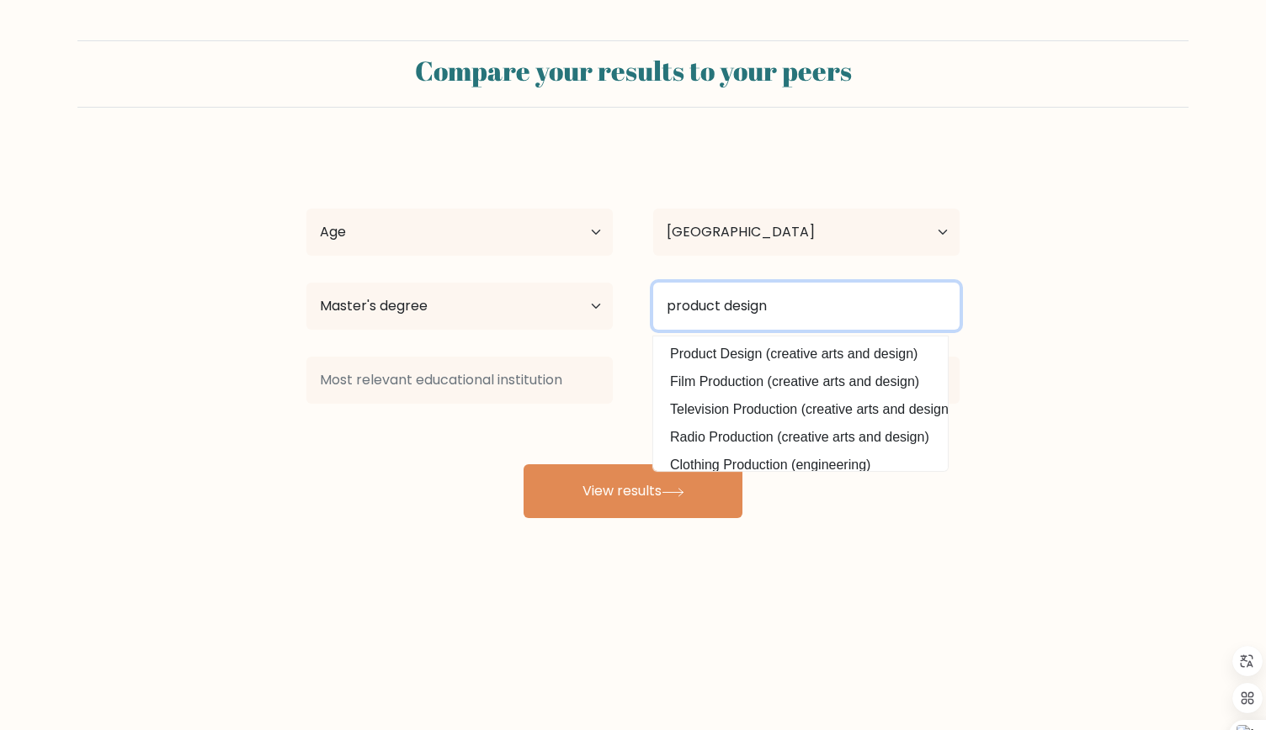
type input "product design"
click at [523, 464] on button "View results" at bounding box center [632, 491] width 219 height 54
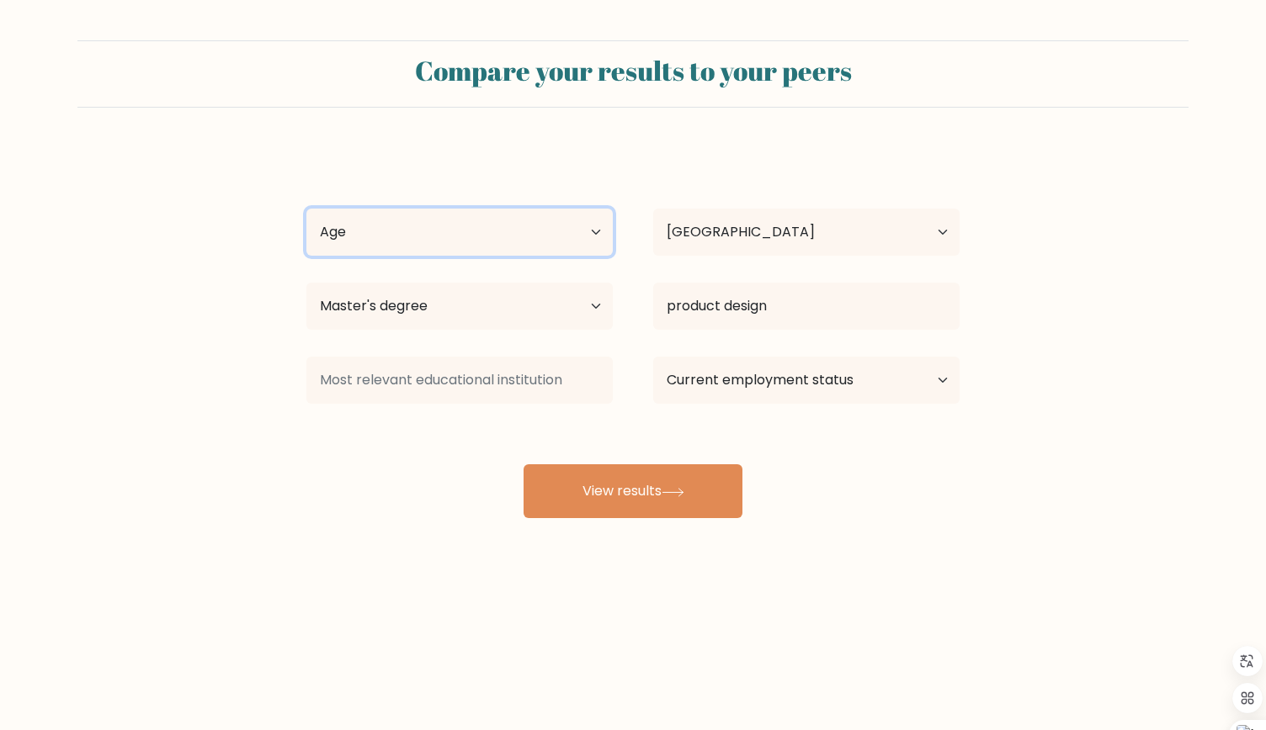
click at [488, 233] on select "Age Under [DEMOGRAPHIC_DATA] [DEMOGRAPHIC_DATA] [DEMOGRAPHIC_DATA] [DEMOGRAPHIC…" at bounding box center [459, 232] width 306 height 47
select select "25_34"
click at [306, 209] on select "Age Under [DEMOGRAPHIC_DATA] [DEMOGRAPHIC_DATA] [DEMOGRAPHIC_DATA] [DEMOGRAPHIC…" at bounding box center [459, 232] width 306 height 47
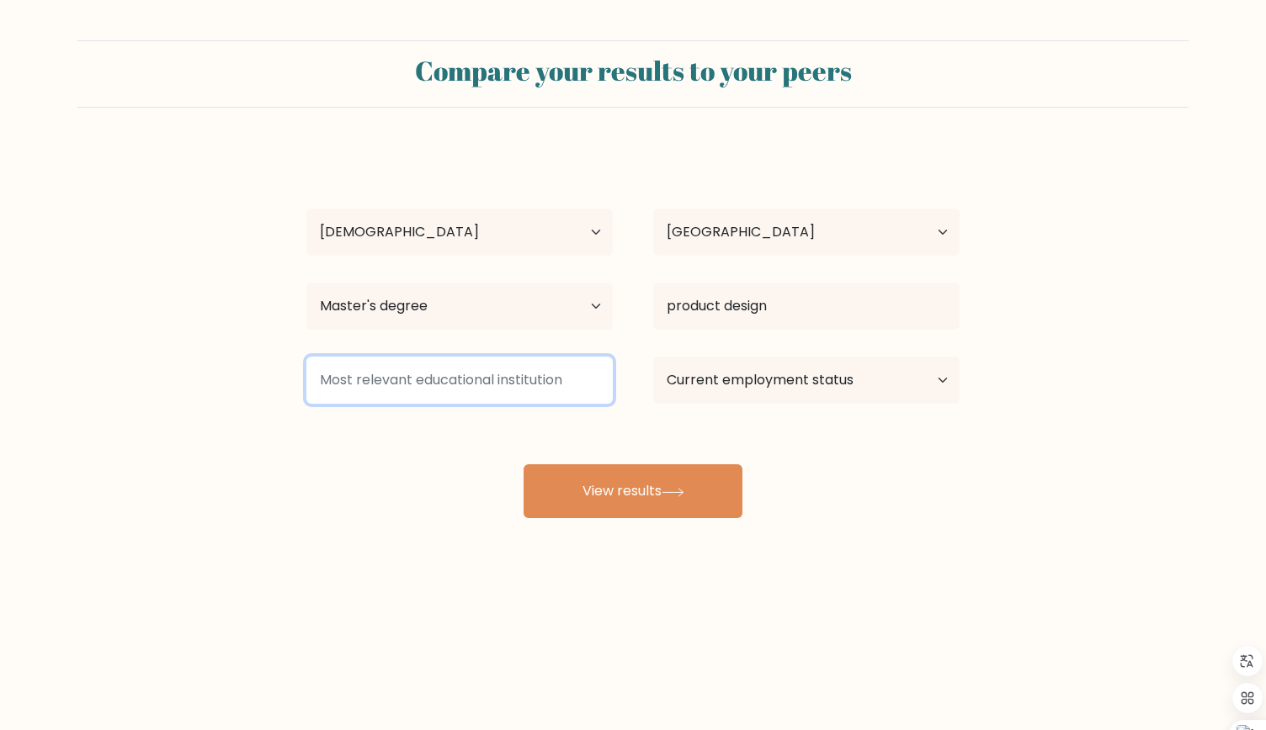
click at [415, 393] on input at bounding box center [459, 380] width 306 height 47
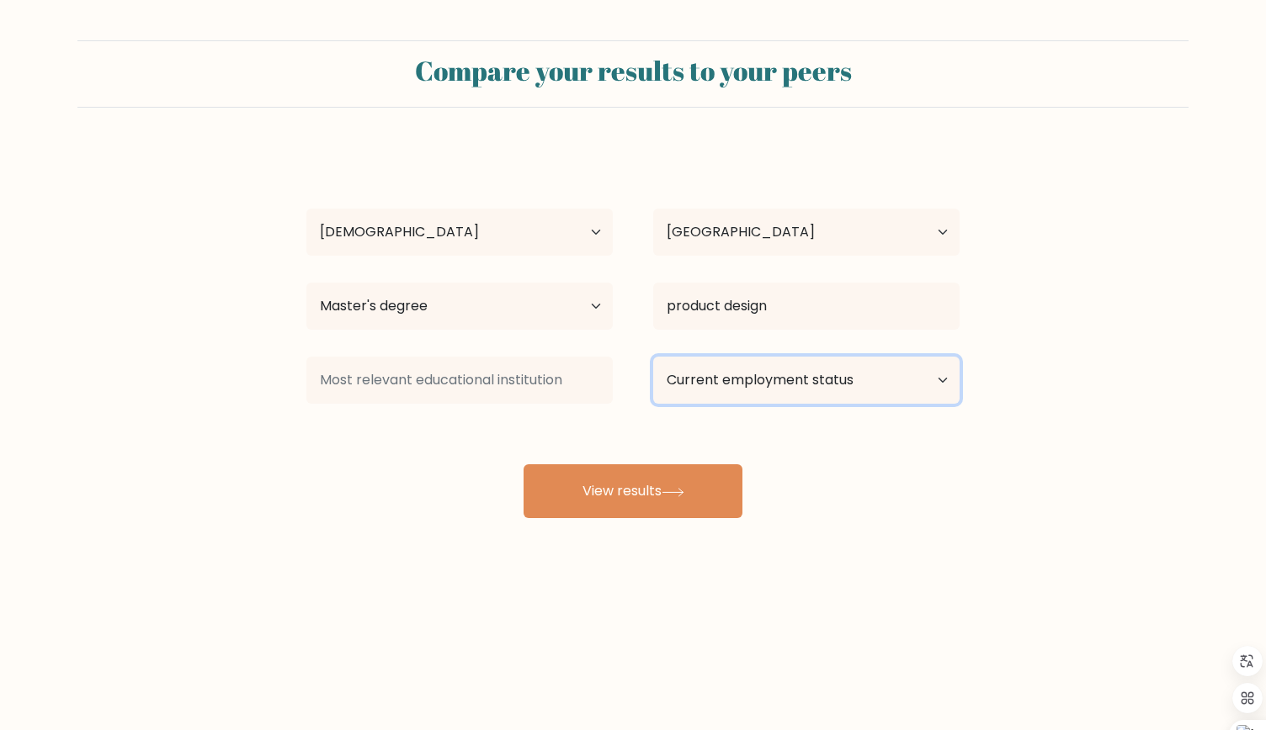
click at [771, 384] on select "Current employment status Employed Student Retired Other / prefer not to answer" at bounding box center [806, 380] width 306 height 47
select select "other"
click at [653, 357] on select "Current employment status Employed Student Retired Other / prefer not to answer" at bounding box center [806, 380] width 306 height 47
click at [755, 387] on select "Current employment status Employed Student Retired Other / prefer not to answer" at bounding box center [806, 380] width 306 height 47
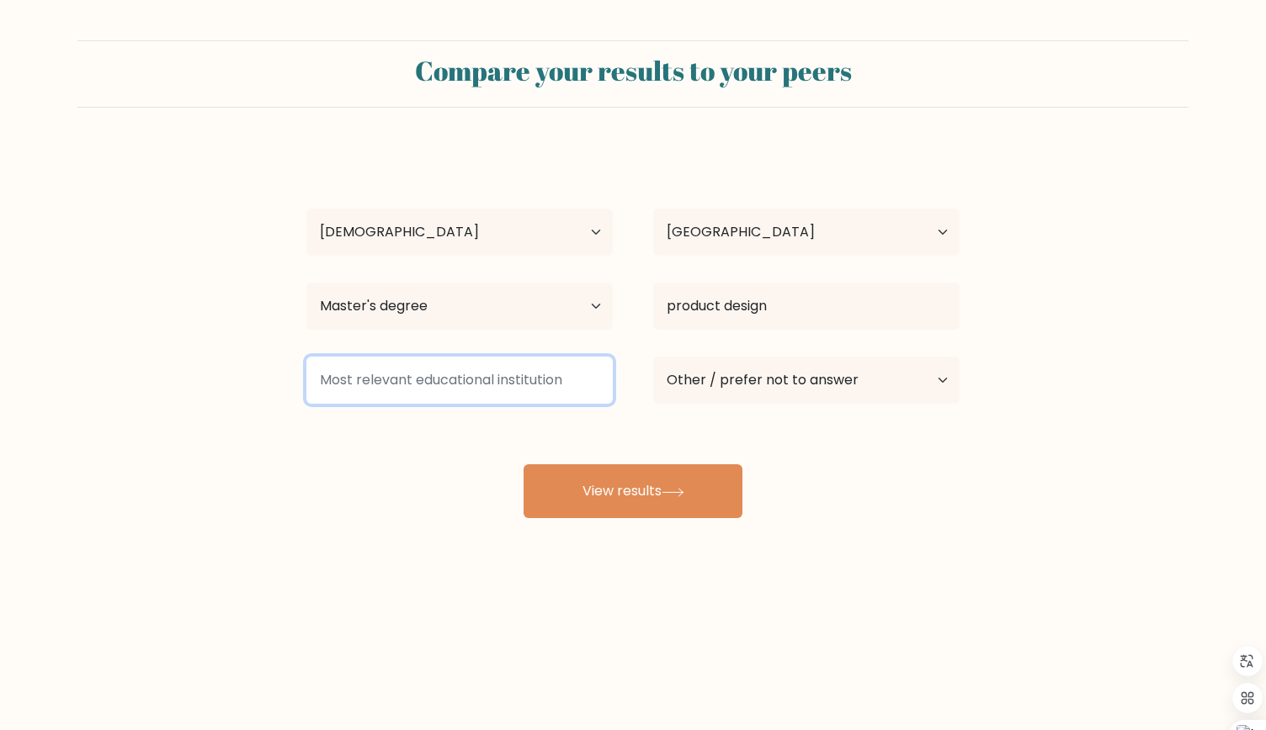
click at [352, 371] on input at bounding box center [459, 380] width 306 height 47
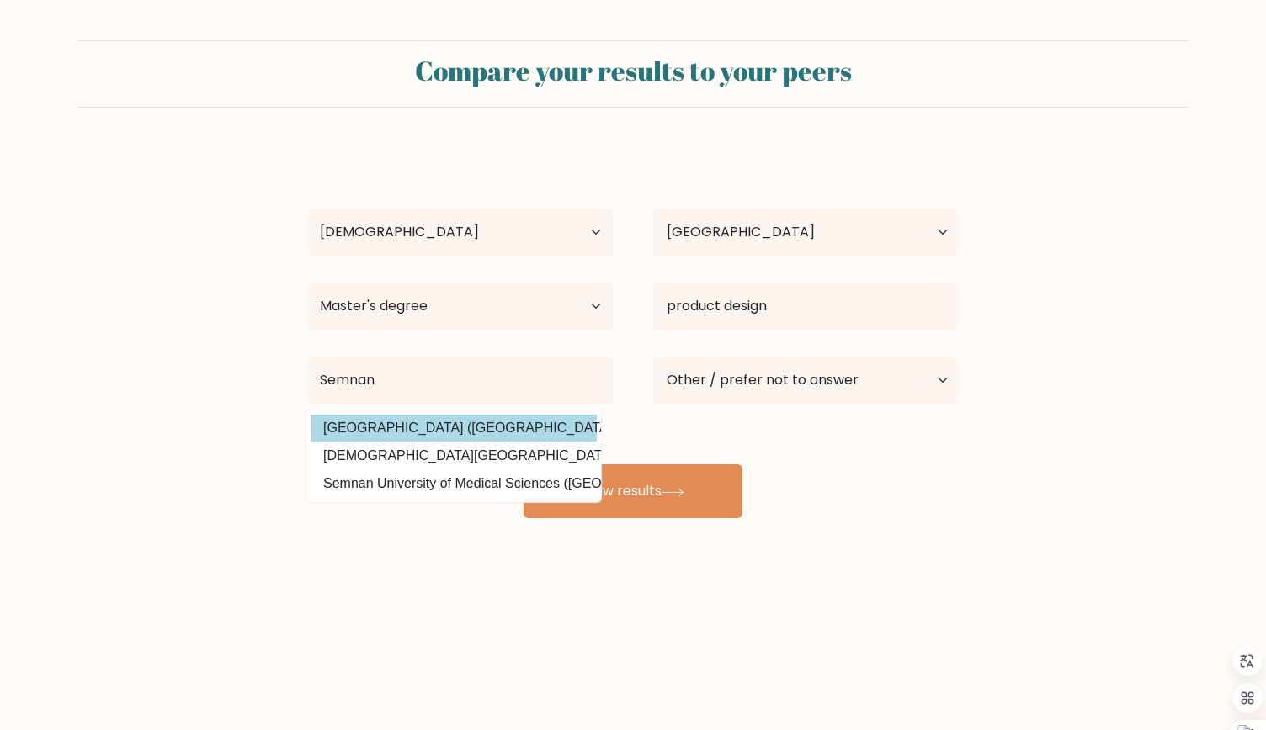
click at [389, 430] on div "[PERSON_NAME] Age Under [DEMOGRAPHIC_DATA] [DEMOGRAPHIC_DATA] [DEMOGRAPHIC_DATA…" at bounding box center [632, 333] width 673 height 370
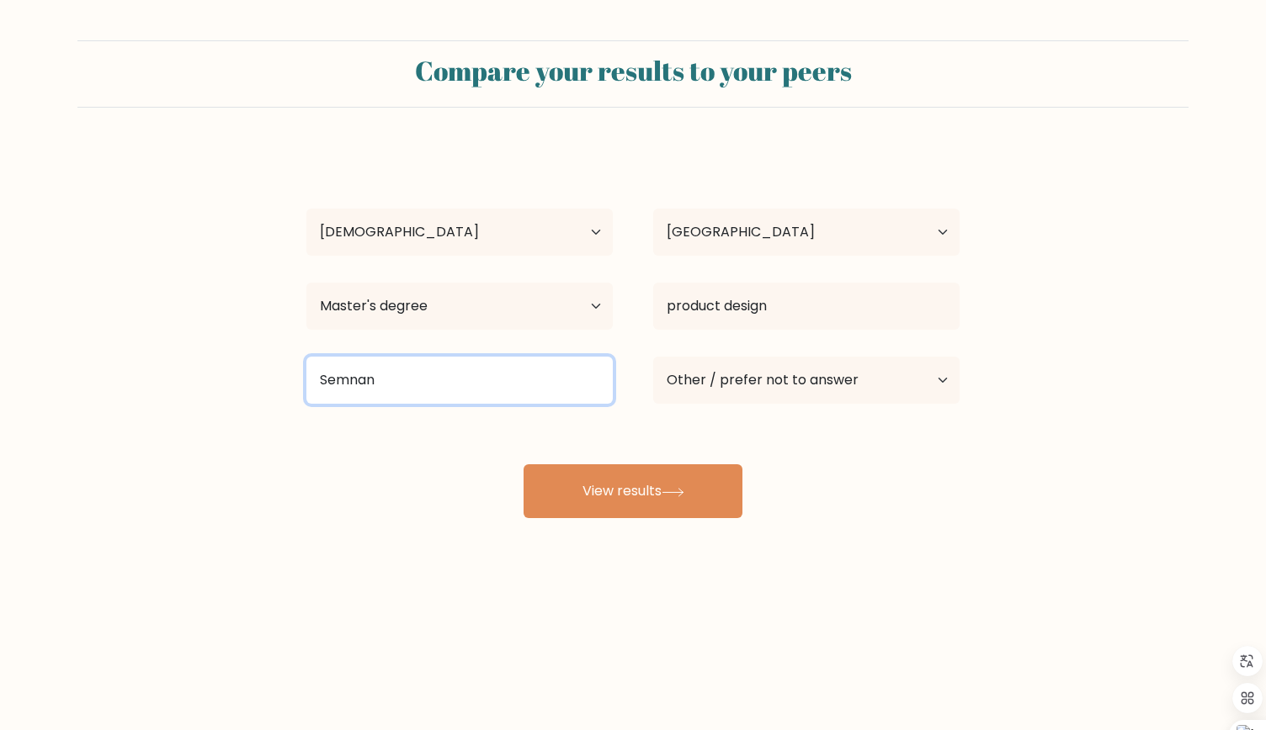
click at [448, 385] on input "Semnan" at bounding box center [459, 380] width 306 height 47
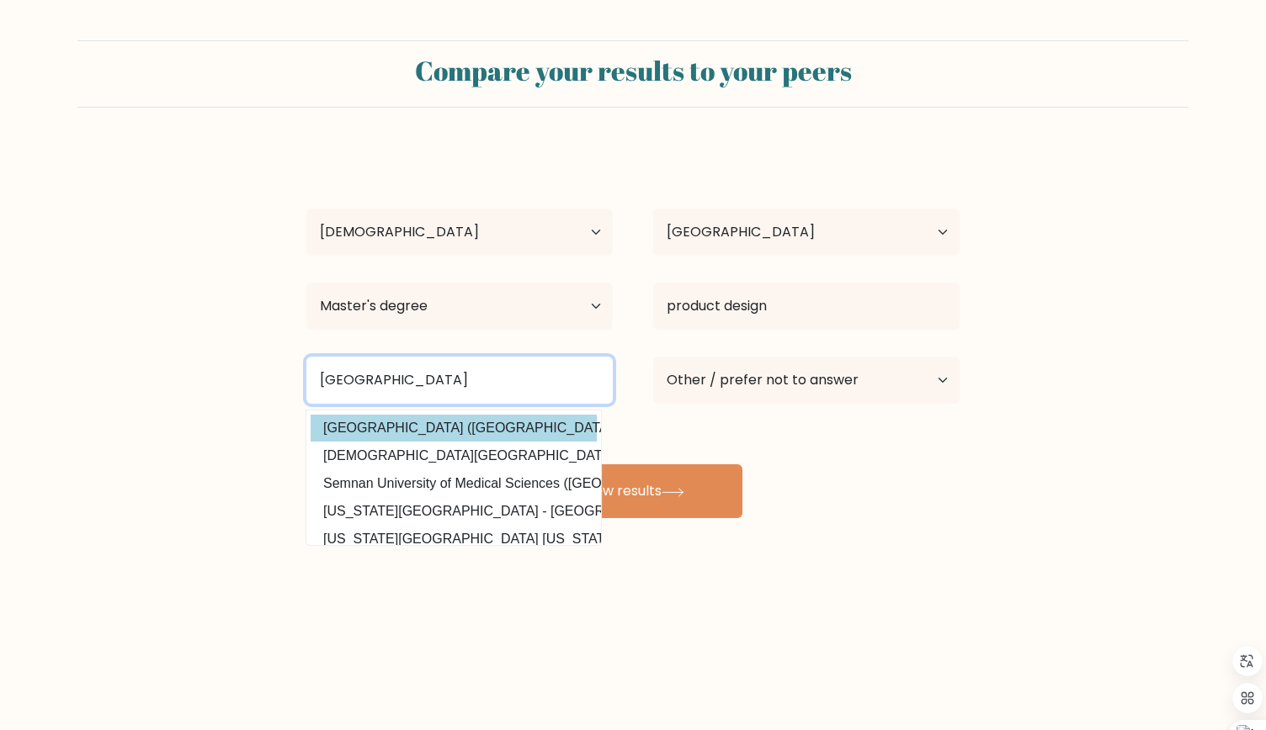
type input "[GEOGRAPHIC_DATA]"
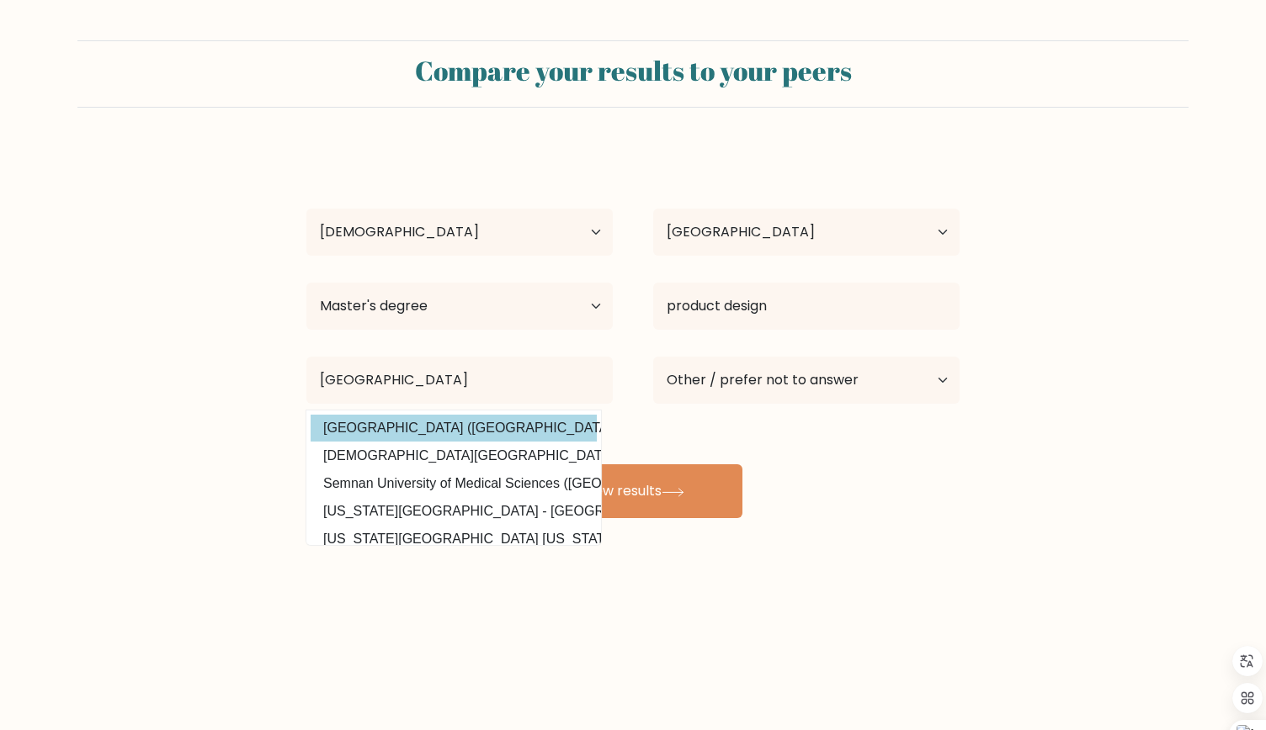
click at [534, 431] on div "[PERSON_NAME] Age Under [DEMOGRAPHIC_DATA] [DEMOGRAPHIC_DATA] [DEMOGRAPHIC_DATA…" at bounding box center [632, 333] width 673 height 370
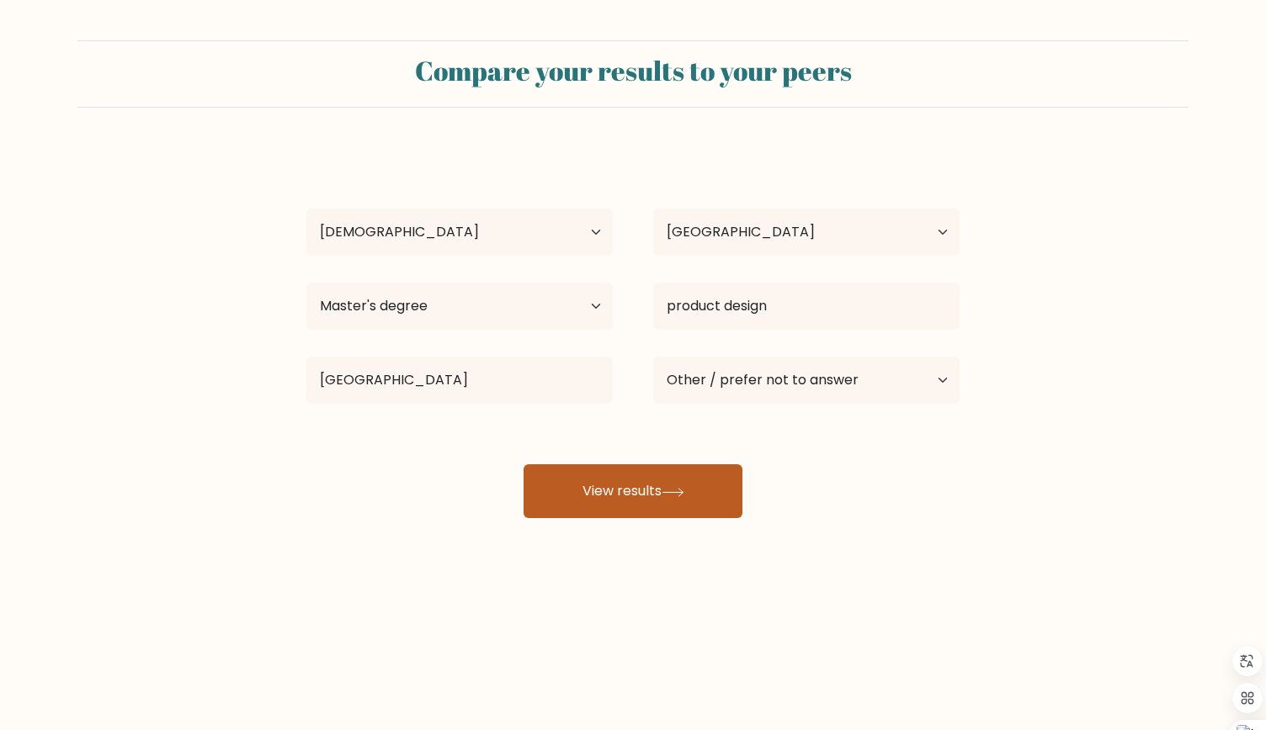
click at [621, 502] on button "View results" at bounding box center [632, 491] width 219 height 54
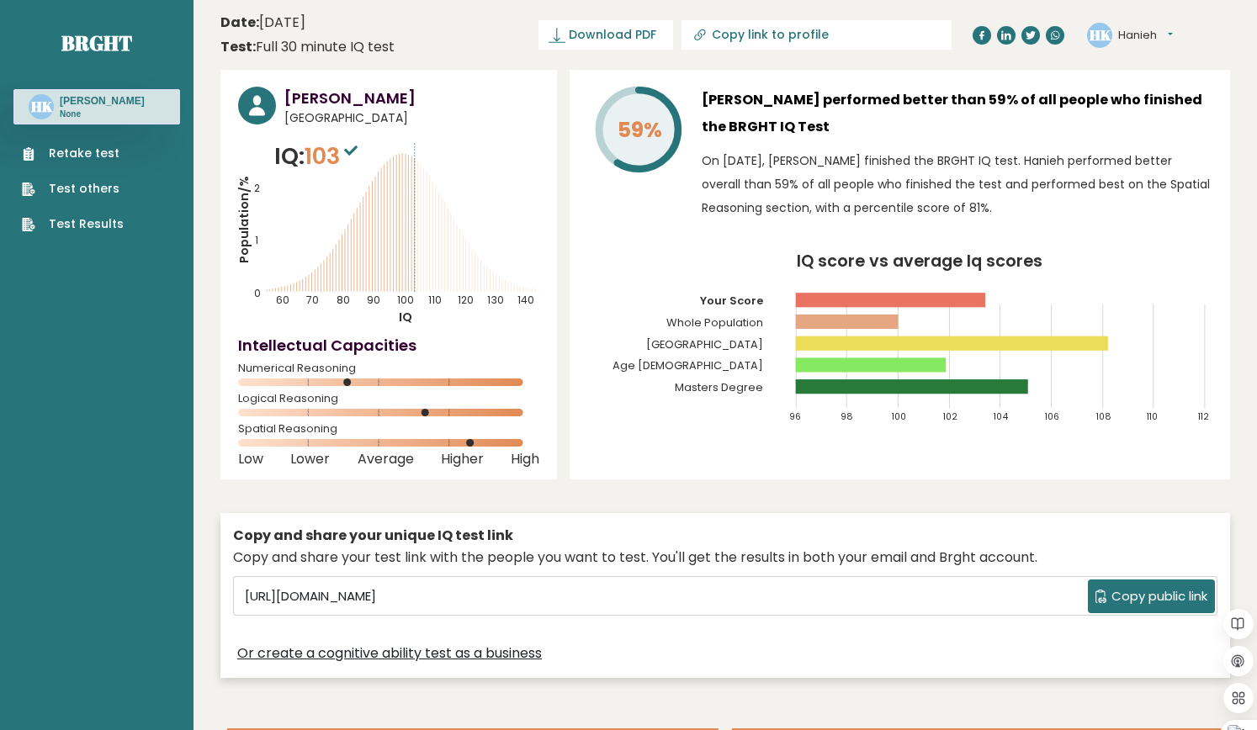
click at [88, 156] on link "Retake test" at bounding box center [73, 154] width 102 height 18
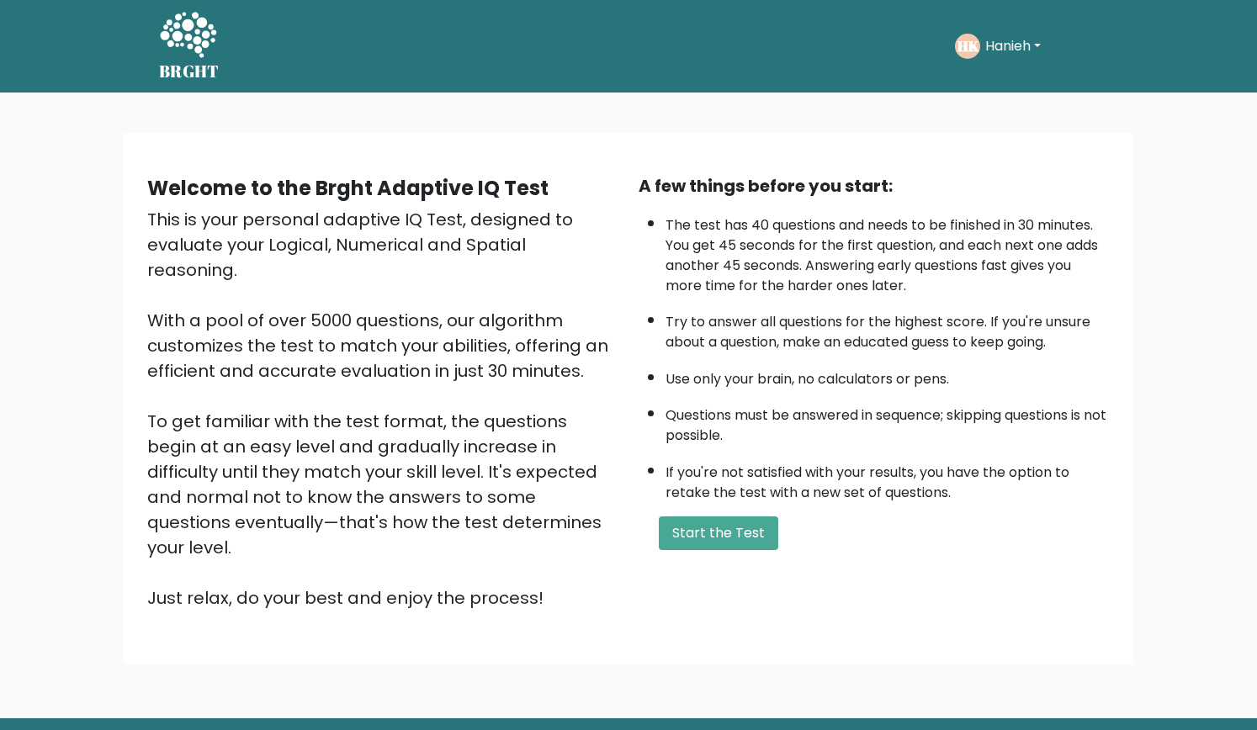
click at [731, 536] on button "Start the Test" at bounding box center [718, 534] width 119 height 34
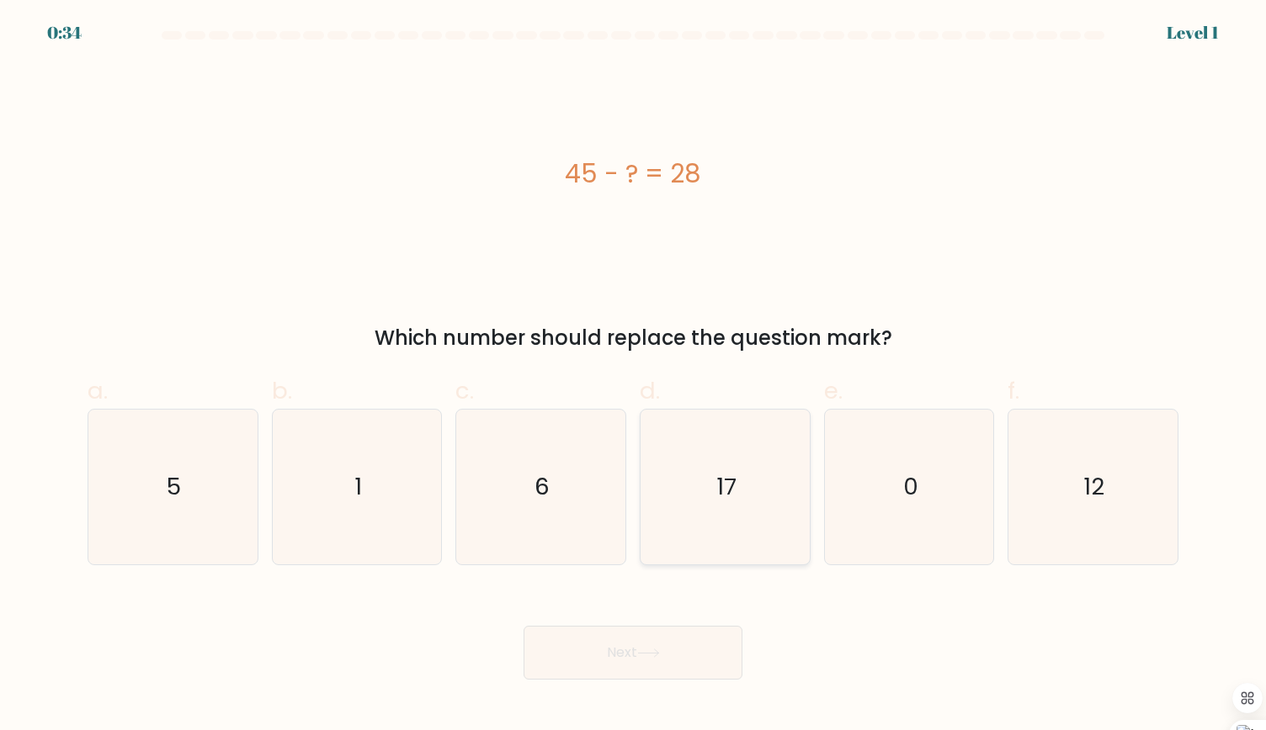
click at [734, 448] on icon "17" at bounding box center [724, 487] width 155 height 155
click at [634, 376] on input "d. 17" at bounding box center [633, 370] width 1 height 11
radio input "true"
click at [603, 666] on button "Next" at bounding box center [632, 653] width 219 height 54
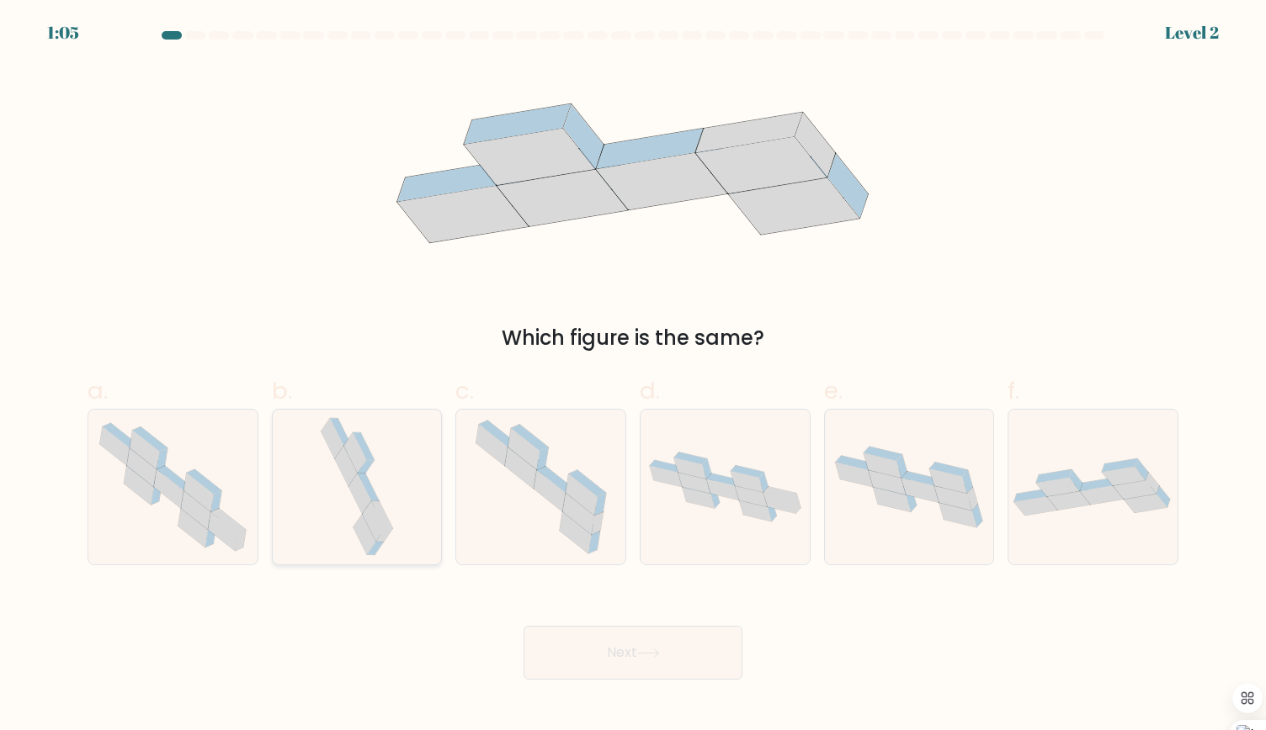
click at [380, 527] on icon at bounding box center [373, 521] width 23 height 40
click at [633, 376] on input "b." at bounding box center [633, 370] width 1 height 11
radio input "true"
click at [643, 631] on button "Next" at bounding box center [632, 653] width 219 height 54
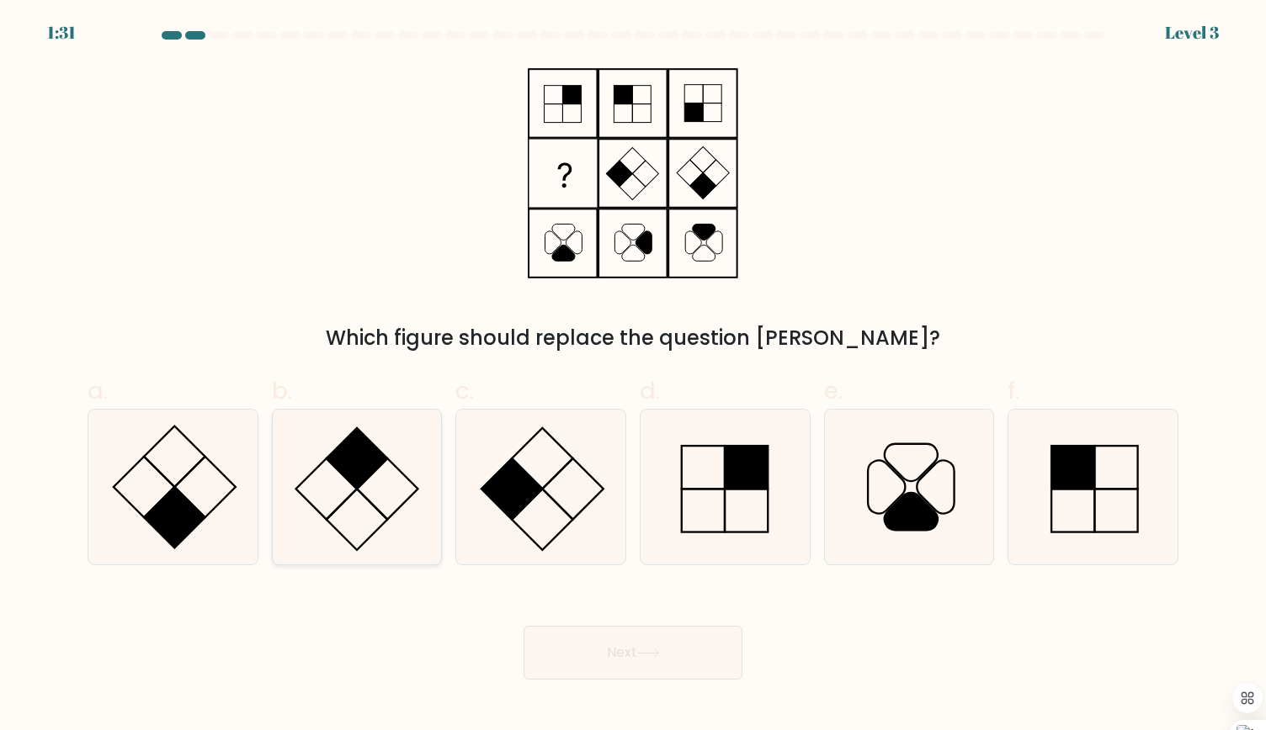
click at [386, 452] on icon at bounding box center [356, 487] width 155 height 155
click at [633, 376] on input "b." at bounding box center [633, 370] width 1 height 11
radio input "true"
click at [656, 661] on button "Next" at bounding box center [632, 653] width 219 height 54
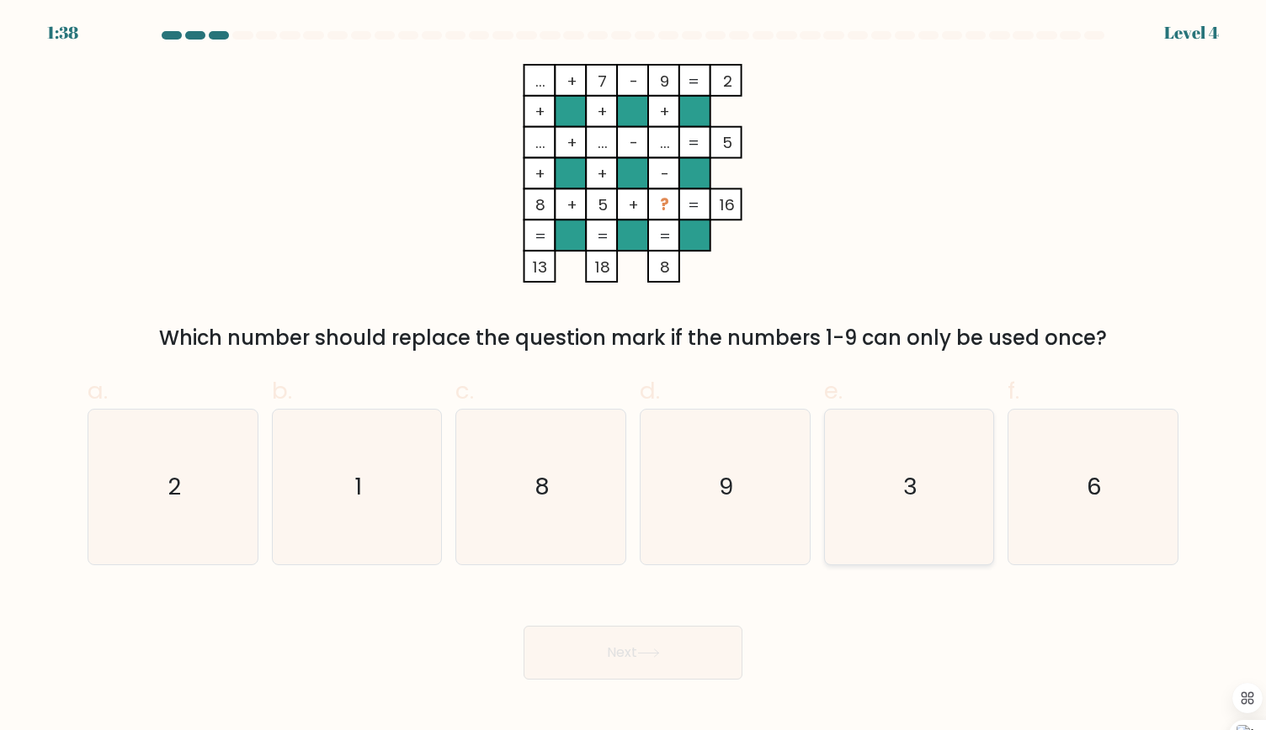
click at [899, 509] on icon "3" at bounding box center [908, 487] width 155 height 155
click at [634, 376] on input "e. 3" at bounding box center [633, 370] width 1 height 11
radio input "true"
click at [639, 658] on button "Next" at bounding box center [632, 653] width 219 height 54
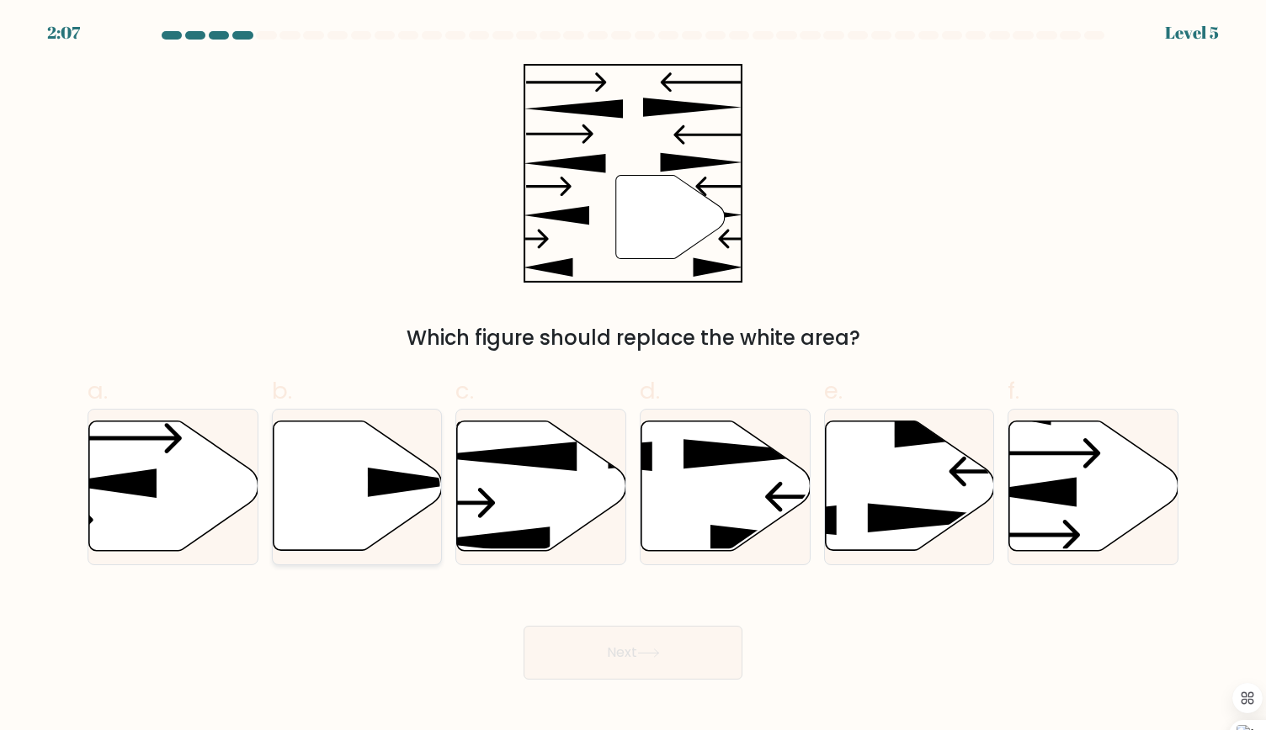
click at [363, 487] on icon at bounding box center [357, 487] width 169 height 130
click at [633, 376] on input "b." at bounding box center [633, 370] width 1 height 11
radio input "true"
click at [582, 650] on button "Next" at bounding box center [632, 653] width 219 height 54
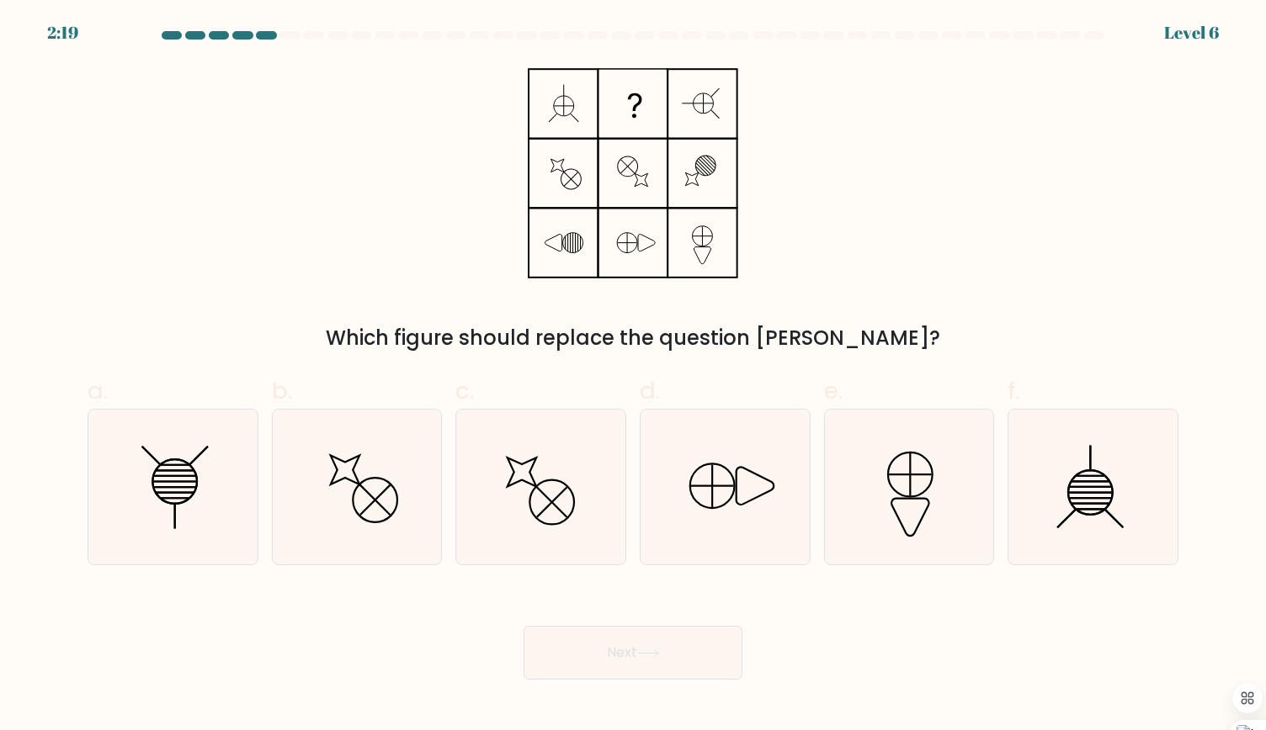
drag, startPoint x: 554, startPoint y: 168, endPoint x: 555, endPoint y: 186, distance: 17.8
click at [555, 186] on icon at bounding box center [633, 173] width 210 height 219
click at [219, 488] on icon at bounding box center [172, 487] width 155 height 155
click at [633, 376] on input "a." at bounding box center [633, 370] width 1 height 11
radio input "true"
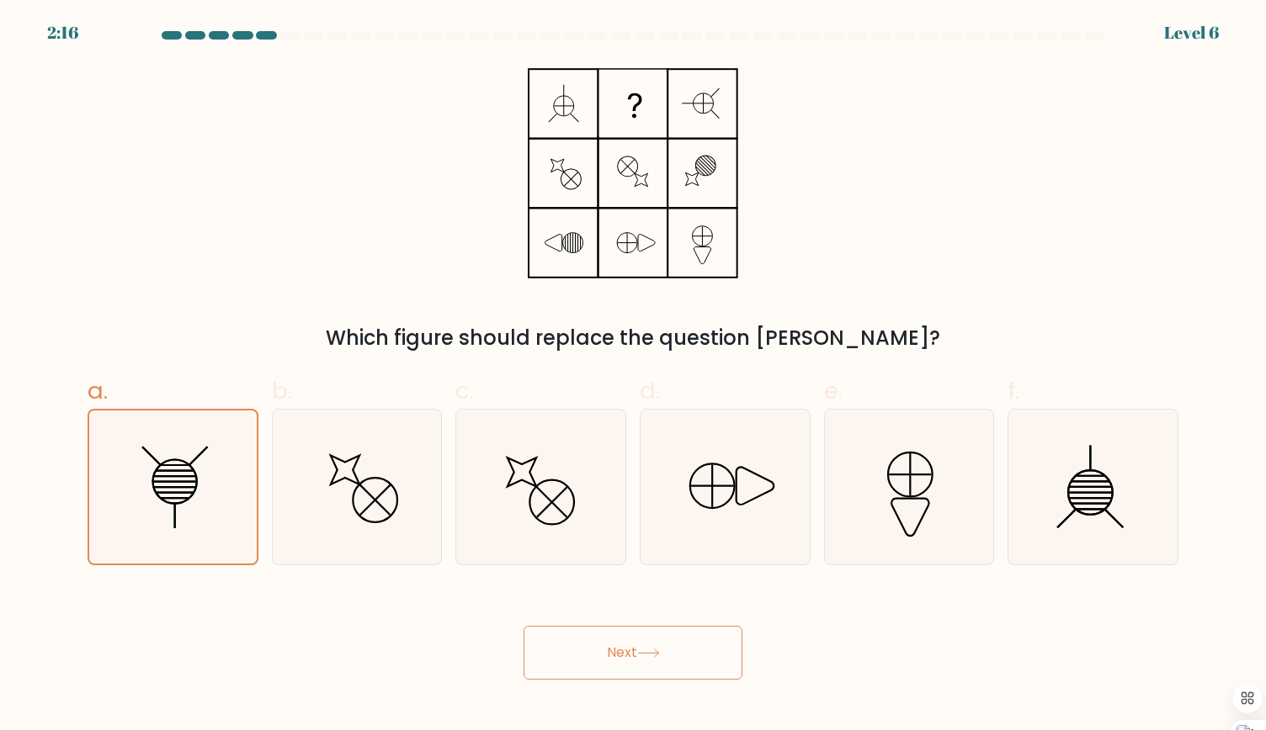
click at [632, 655] on button "Next" at bounding box center [632, 653] width 219 height 54
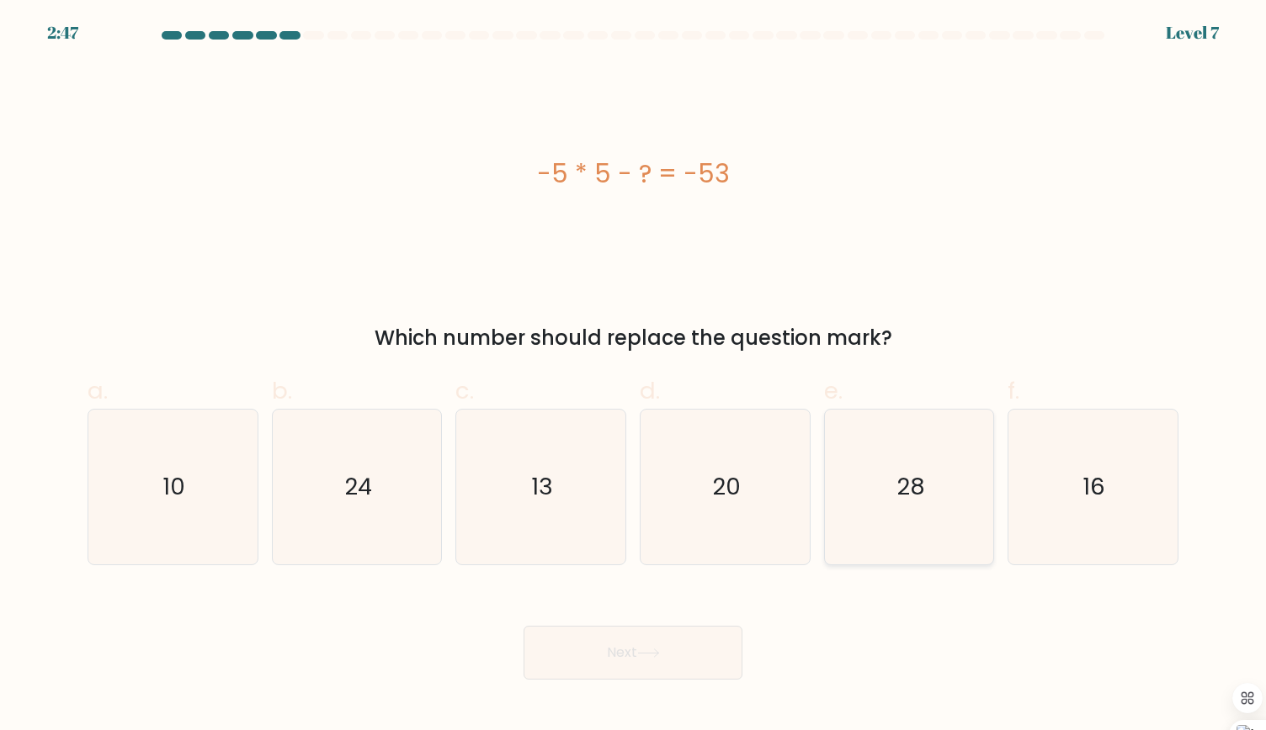
click at [914, 491] on text "28" at bounding box center [910, 486] width 29 height 33
click at [634, 376] on input "e. 28" at bounding box center [633, 370] width 1 height 11
radio input "true"
click at [661, 633] on button "Next" at bounding box center [632, 653] width 219 height 54
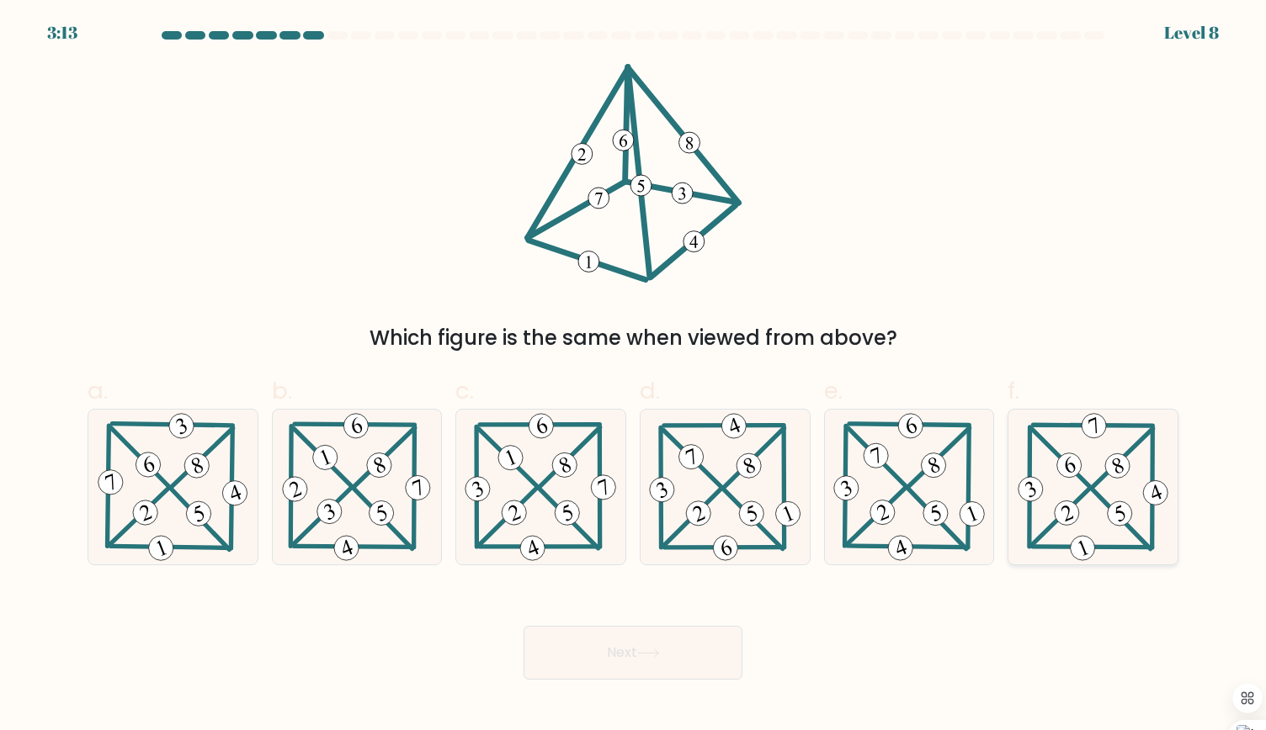
click at [1094, 541] on icon at bounding box center [1093, 487] width 158 height 155
click at [634, 376] on input "f." at bounding box center [633, 370] width 1 height 11
radio input "true"
click at [157, 511] on icon at bounding box center [172, 487] width 157 height 155
click at [633, 376] on input "a." at bounding box center [633, 370] width 1 height 11
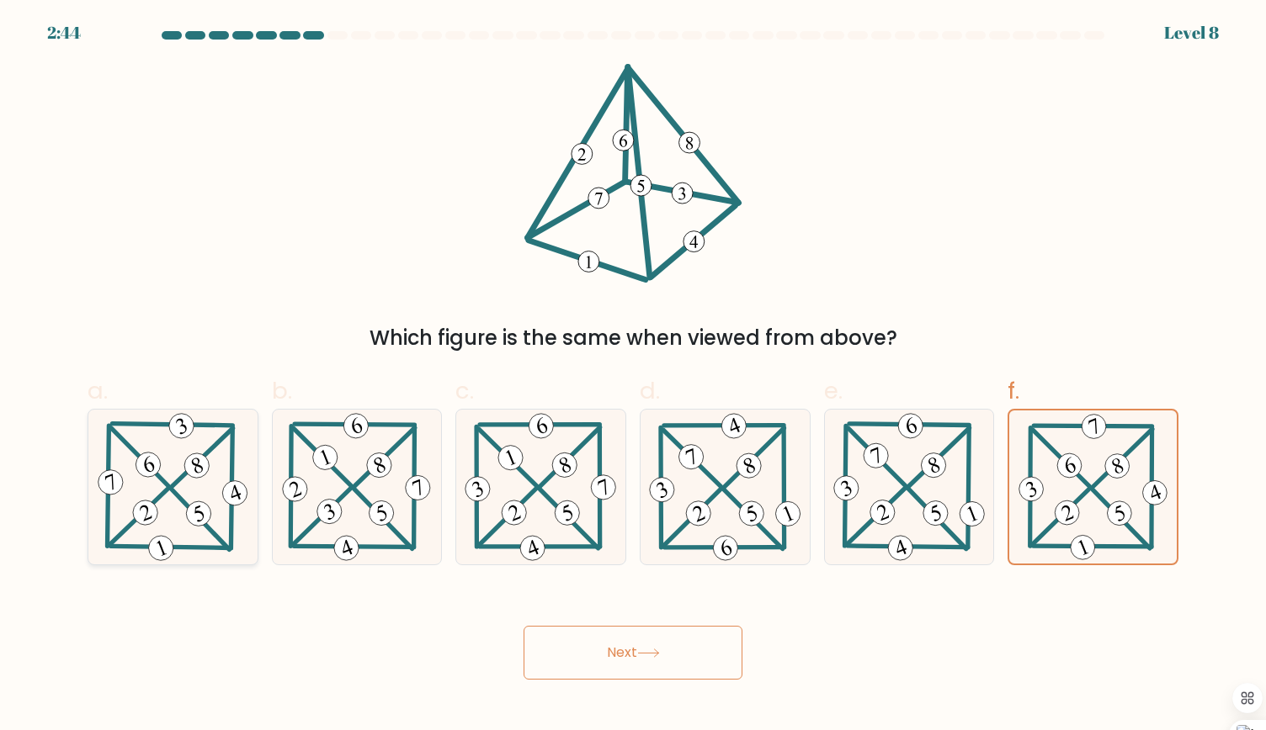
radio input "true"
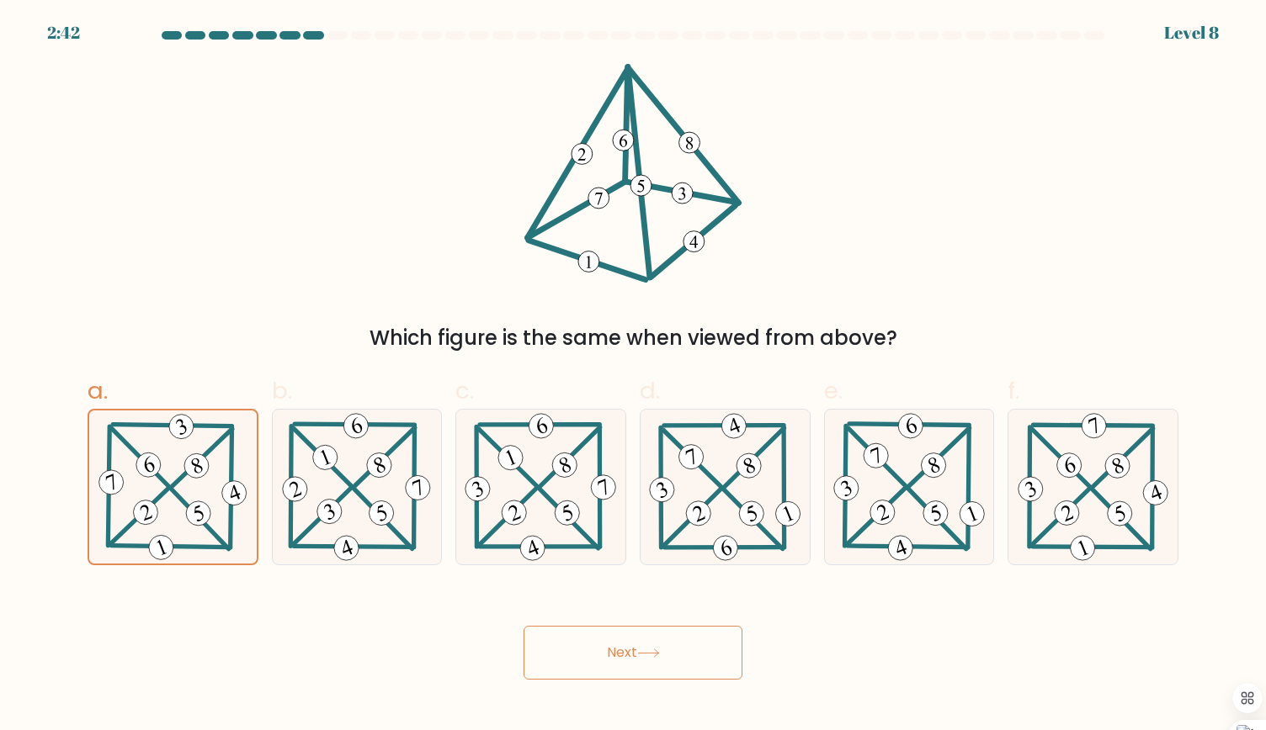
click at [651, 668] on button "Next" at bounding box center [632, 653] width 219 height 54
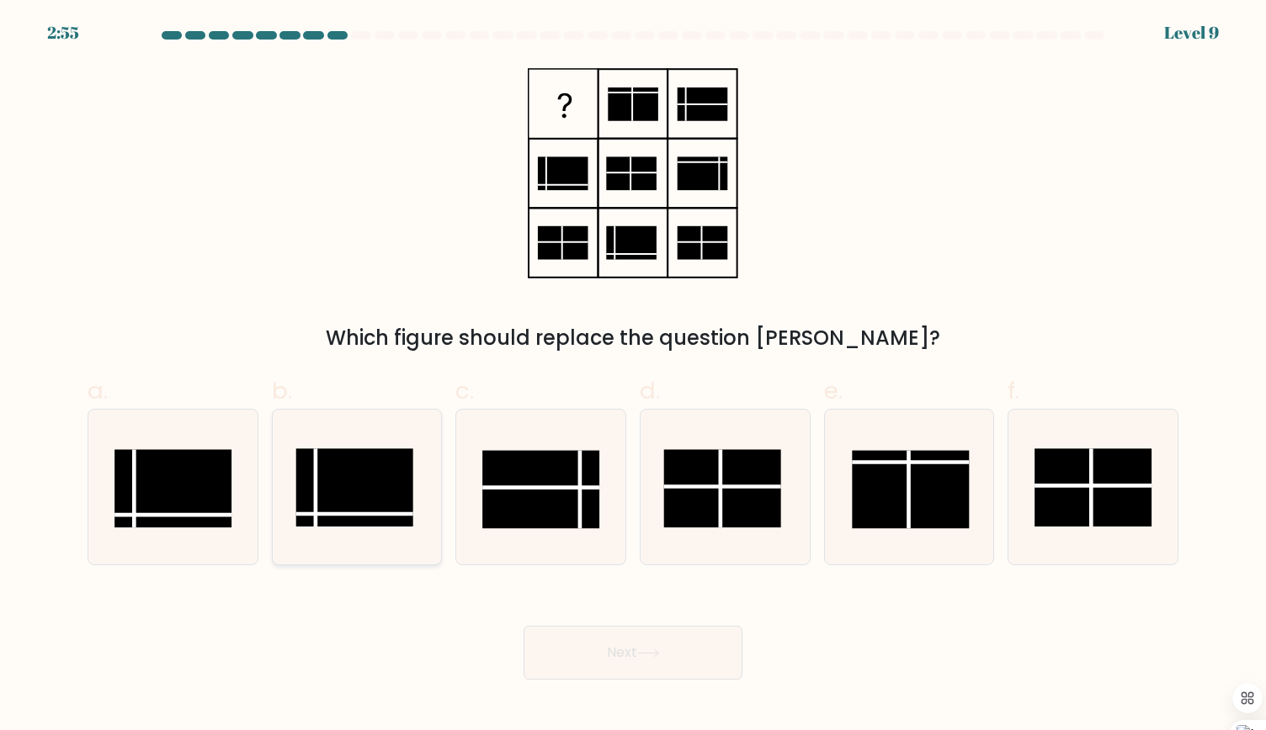
click at [366, 526] on rect at bounding box center [353, 487] width 117 height 78
click at [633, 376] on input "b." at bounding box center [633, 370] width 1 height 11
radio input "true"
click at [567, 480] on rect at bounding box center [541, 489] width 117 height 78
click at [633, 376] on input "c." at bounding box center [633, 370] width 1 height 11
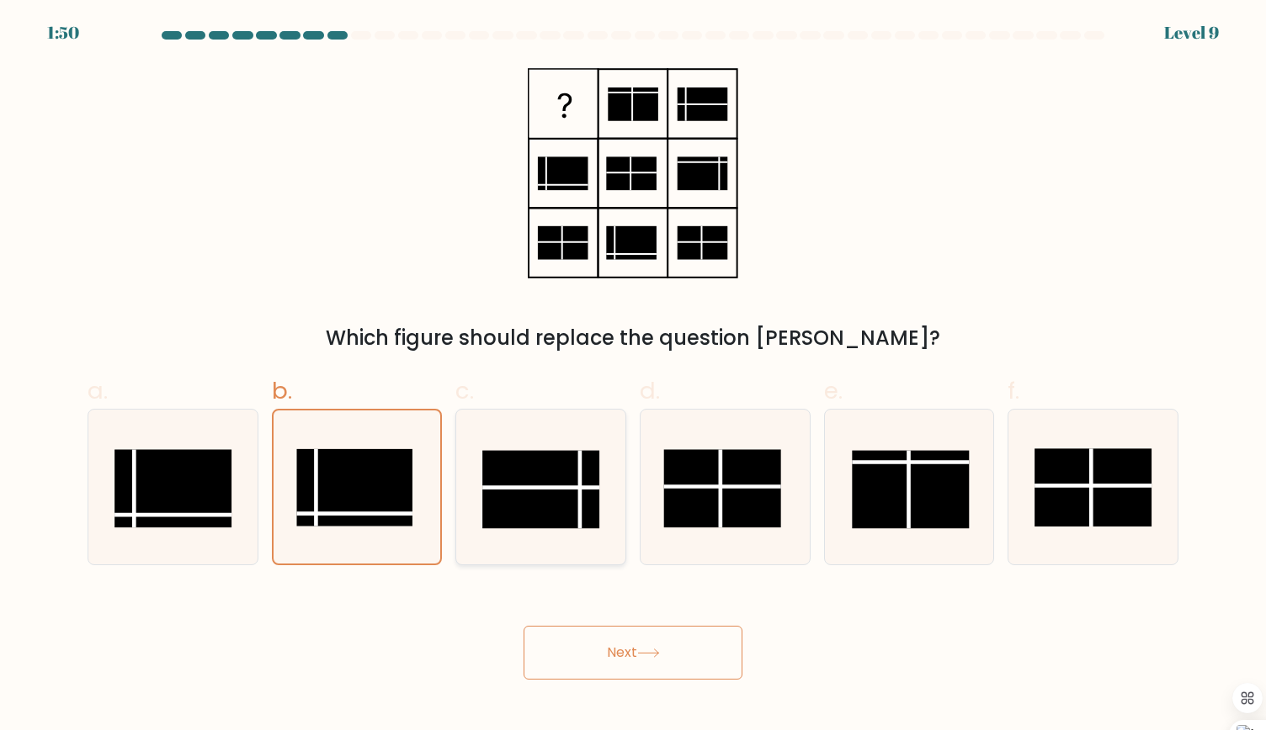
radio input "true"
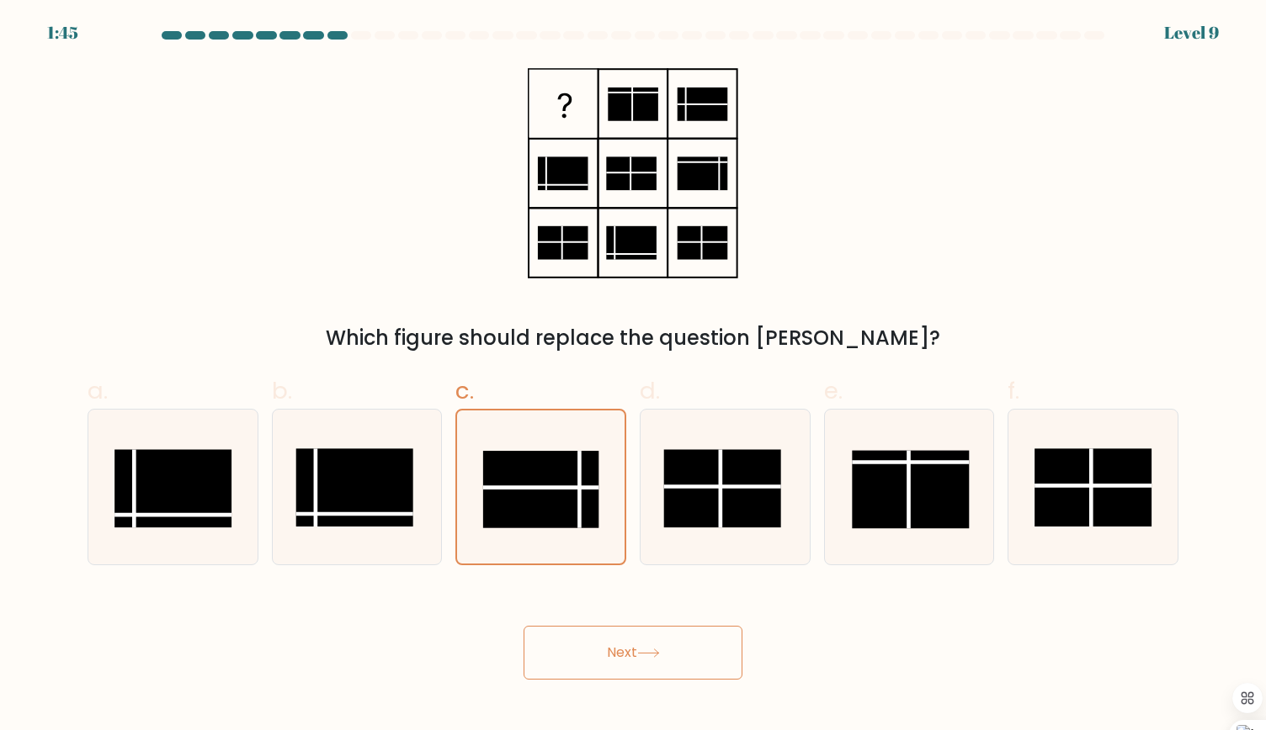
click at [629, 661] on button "Next" at bounding box center [632, 653] width 219 height 54
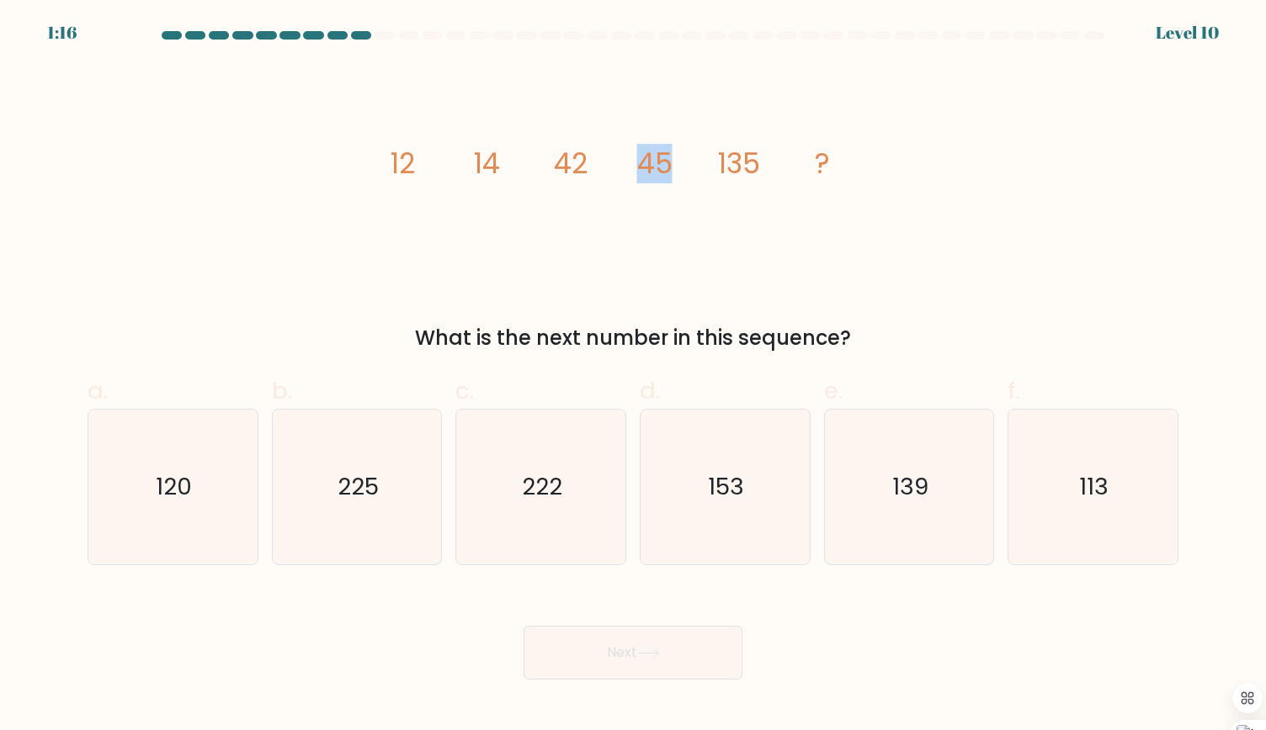
drag, startPoint x: 645, startPoint y: 168, endPoint x: 686, endPoint y: 166, distance: 41.3
click at [686, 166] on icon "image/svg+xml 12 14 42 45 135 ?" at bounding box center [632, 173] width 505 height 219
click at [894, 511] on icon "139" at bounding box center [908, 487] width 155 height 155
click at [634, 376] on input "e. 139" at bounding box center [633, 370] width 1 height 11
radio input "true"
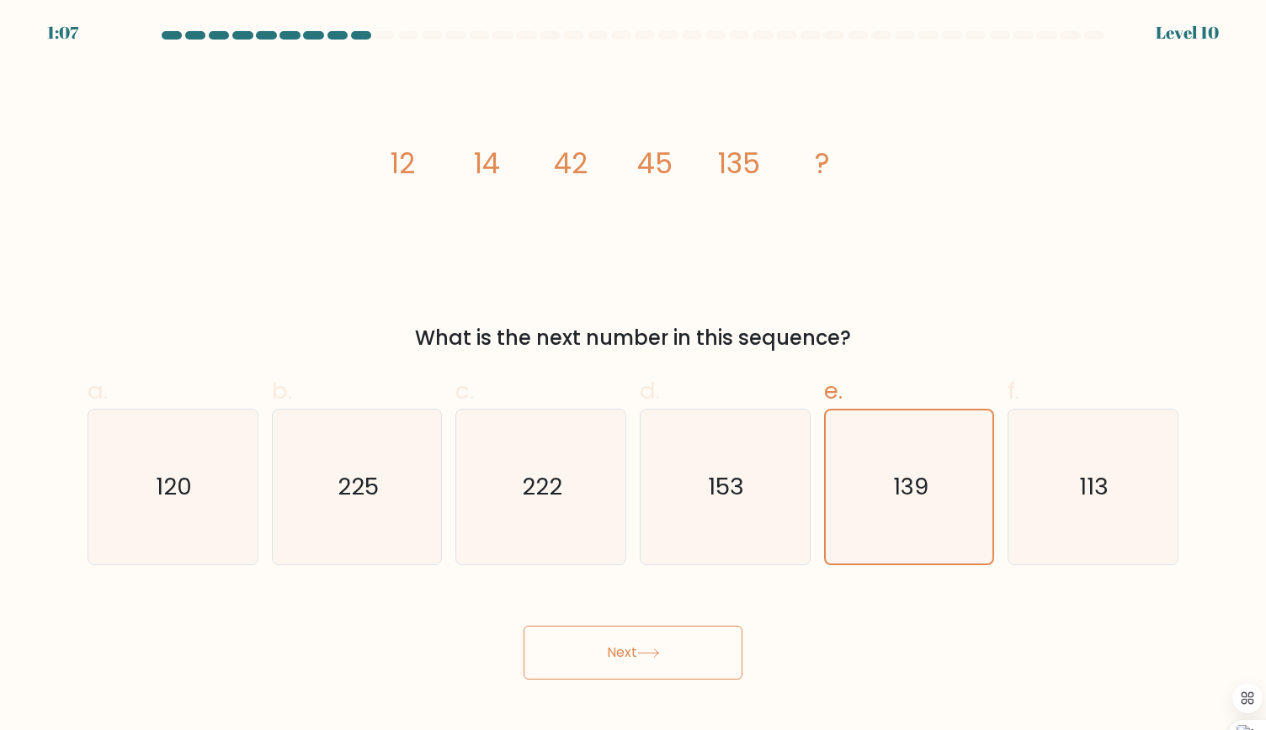
click at [686, 655] on button "Next" at bounding box center [632, 653] width 219 height 54
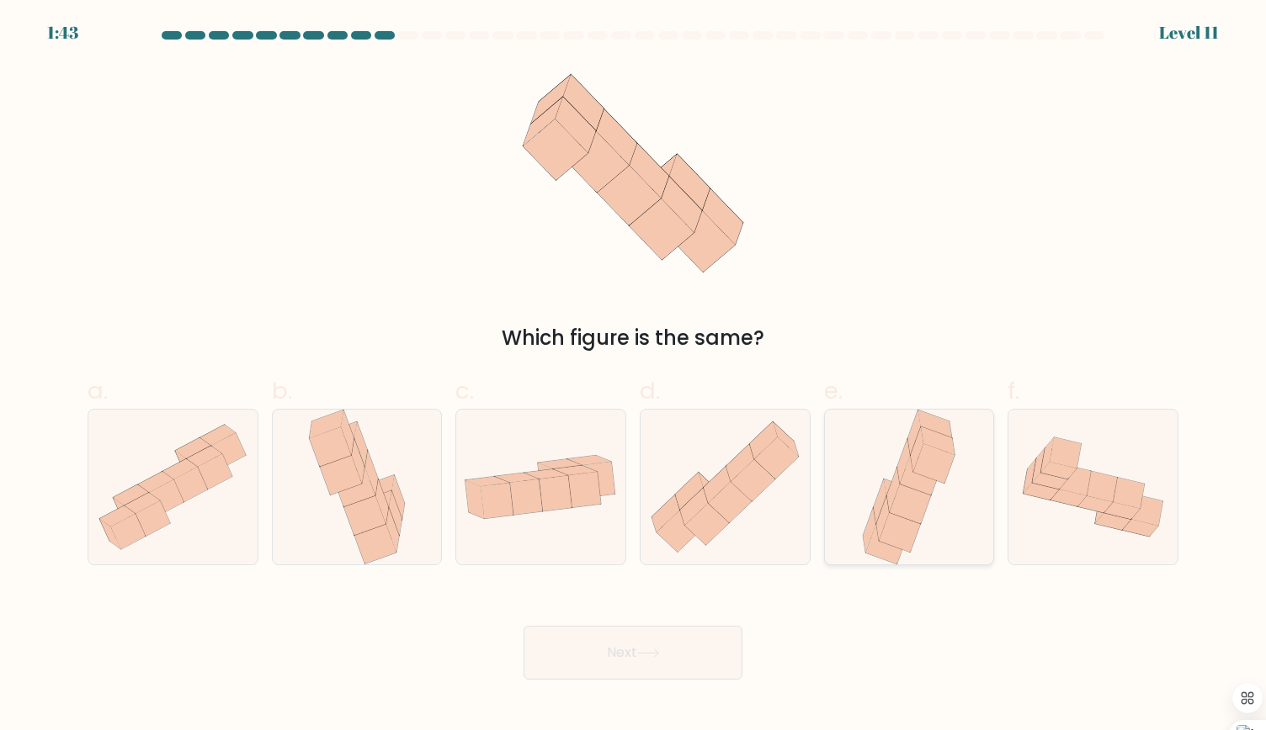
click at [909, 477] on icon at bounding box center [919, 475] width 41 height 40
click at [634, 376] on input "e." at bounding box center [633, 370] width 1 height 11
radio input "true"
click at [626, 634] on button "Next" at bounding box center [632, 653] width 219 height 54
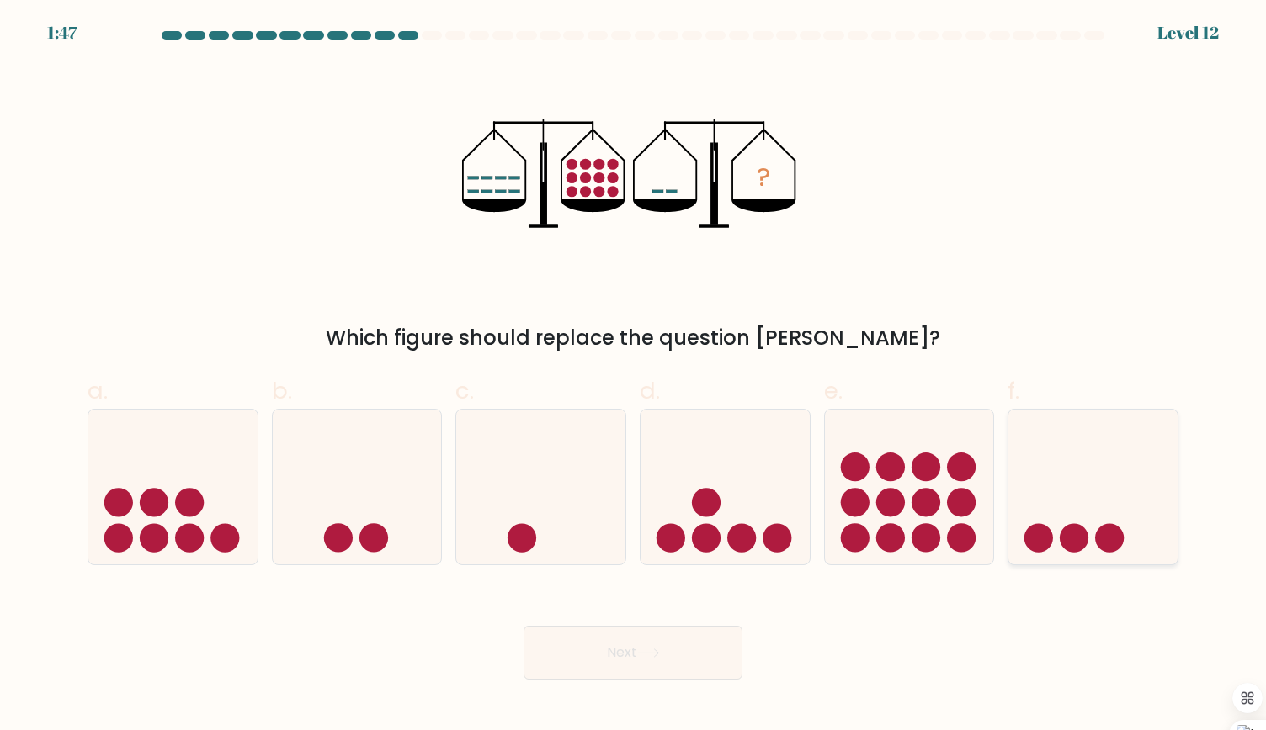
click at [1111, 534] on circle at bounding box center [1110, 538] width 29 height 29
click at [634, 376] on input "f." at bounding box center [633, 370] width 1 height 11
radio input "true"
click at [605, 657] on button "Next" at bounding box center [632, 653] width 219 height 54
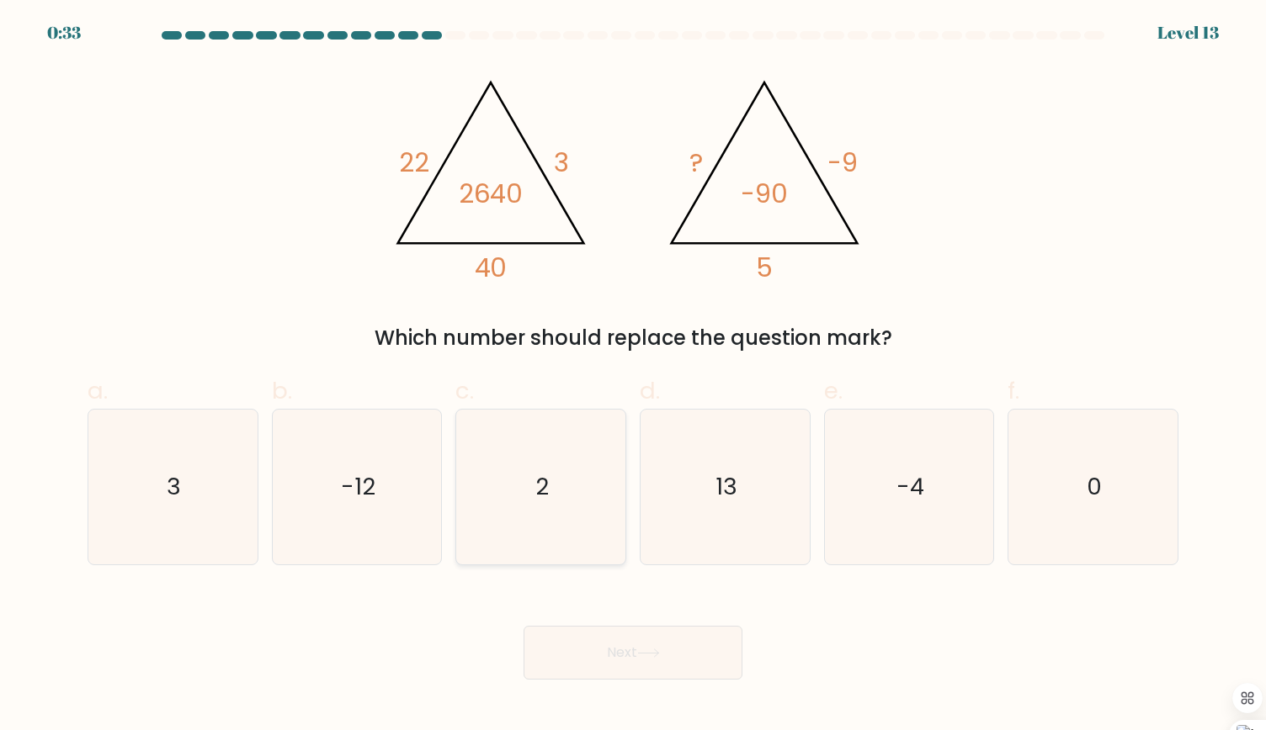
click at [559, 531] on icon "2" at bounding box center [540, 487] width 155 height 155
click at [633, 376] on input "c. 2" at bounding box center [633, 370] width 1 height 11
radio input "true"
click at [611, 661] on button "Next" at bounding box center [632, 653] width 219 height 54
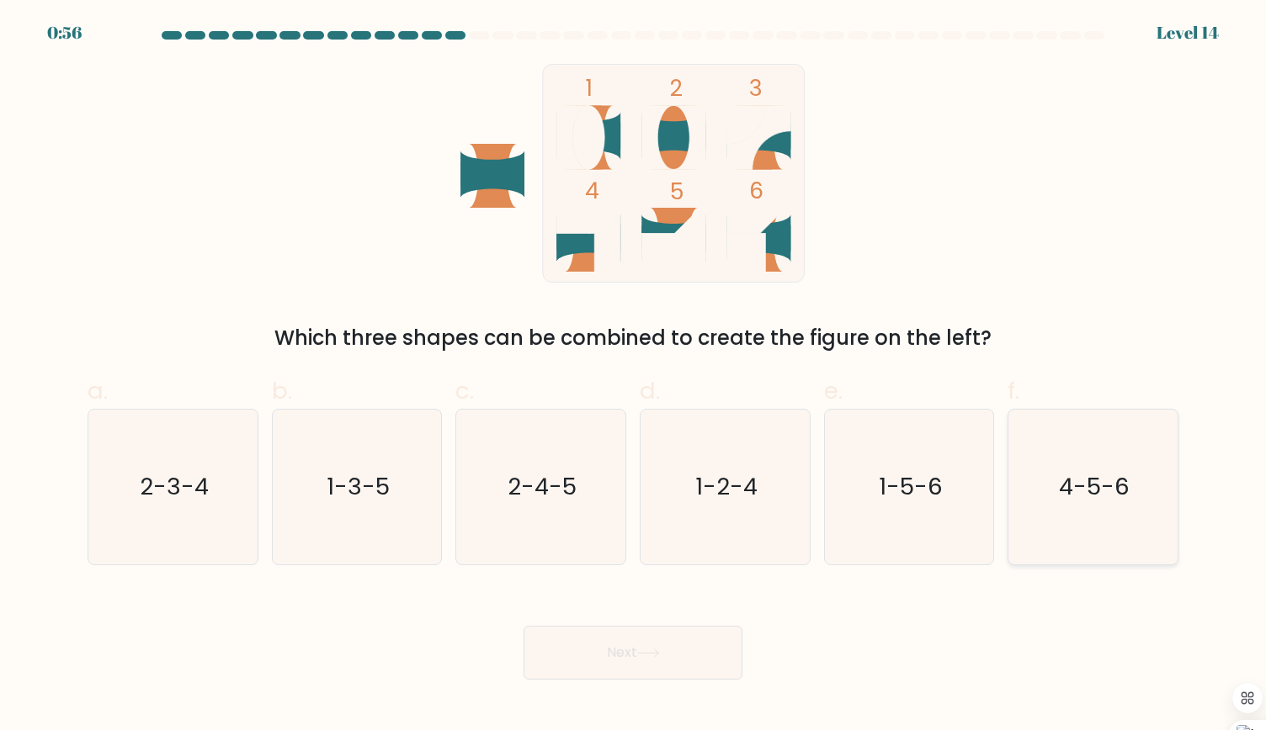
click at [1138, 532] on icon "4-5-6" at bounding box center [1092, 487] width 155 height 155
click at [634, 376] on input "f. 4-5-6" at bounding box center [633, 370] width 1 height 11
radio input "true"
click at [582, 653] on button "Next" at bounding box center [632, 653] width 219 height 54
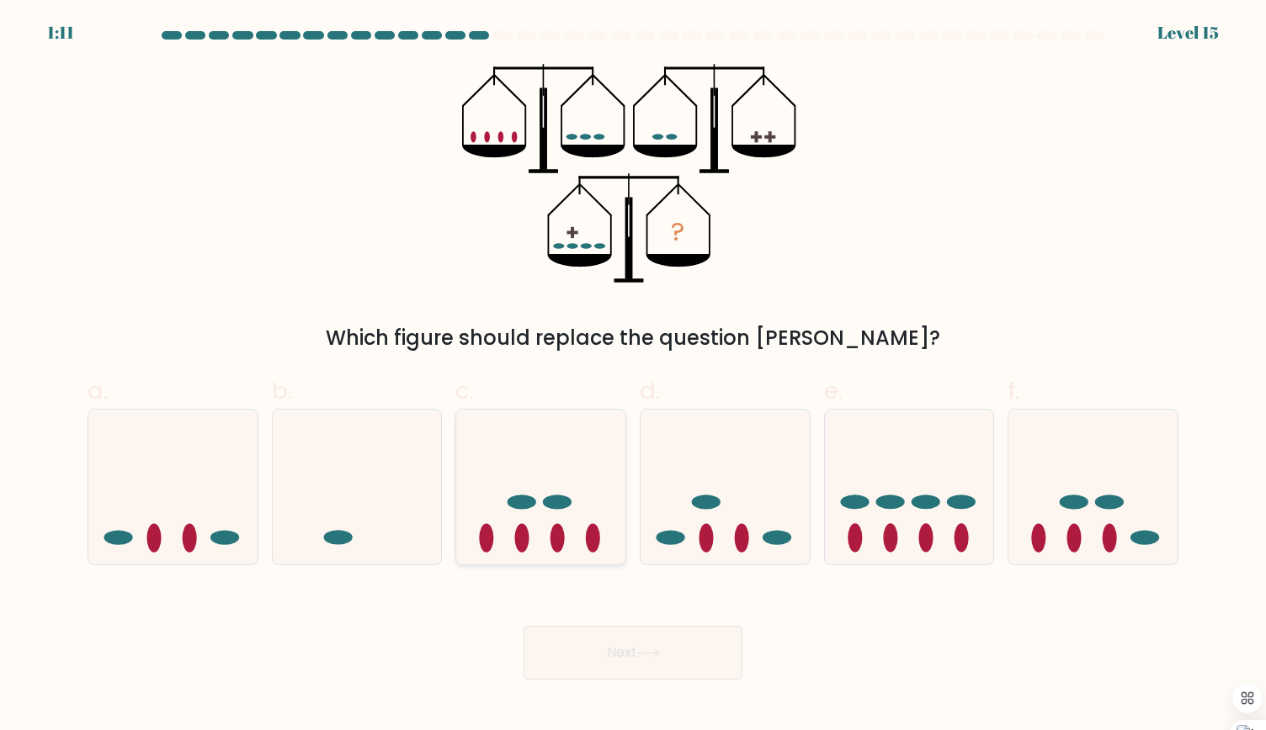
click at [570, 487] on icon at bounding box center [540, 487] width 169 height 140
click at [633, 376] on input "c." at bounding box center [633, 370] width 1 height 11
radio input "true"
click at [624, 656] on button "Next" at bounding box center [632, 653] width 219 height 54
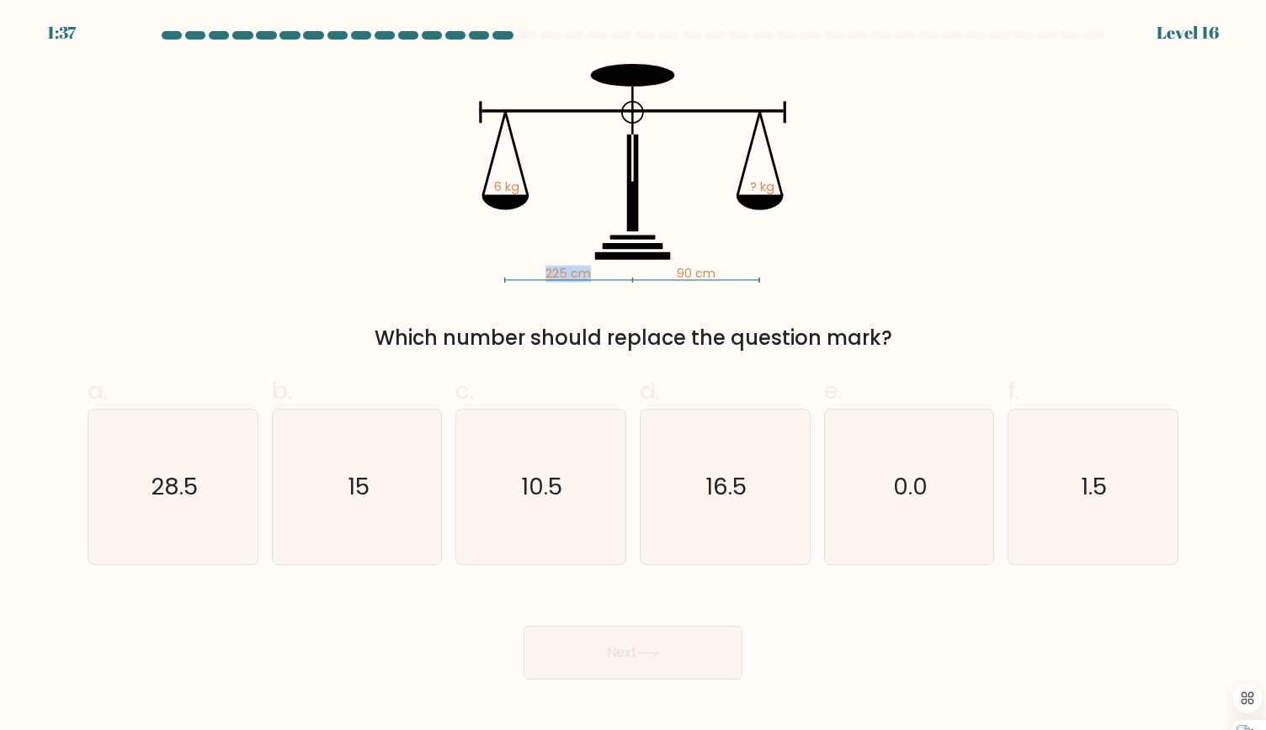
drag, startPoint x: 589, startPoint y: 275, endPoint x: 544, endPoint y: 279, distance: 44.7
click at [544, 279] on icon "225 cm 90 cm 6 kg ? kg" at bounding box center [632, 173] width 505 height 219
click at [149, 467] on icon "28.5" at bounding box center [172, 487] width 155 height 155
click at [633, 376] on input "a. 28.5" at bounding box center [633, 370] width 1 height 11
radio input "true"
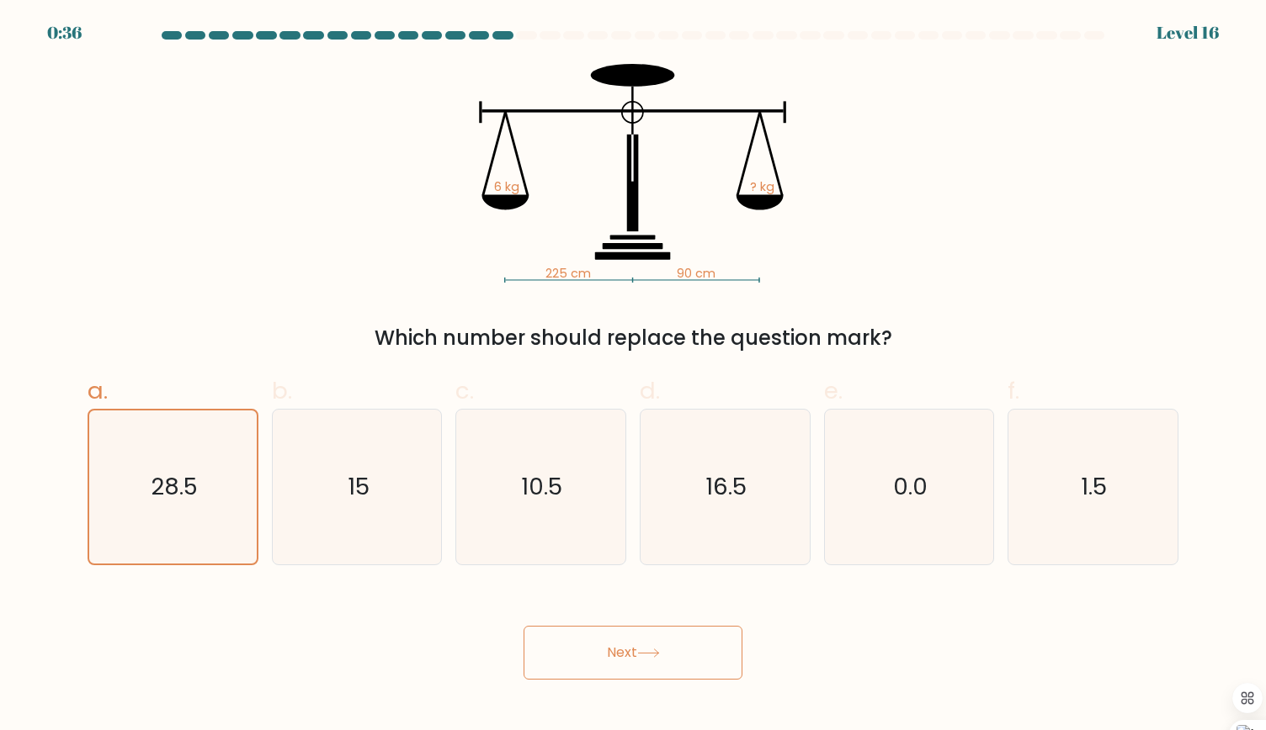
click at [657, 662] on button "Next" at bounding box center [632, 653] width 219 height 54
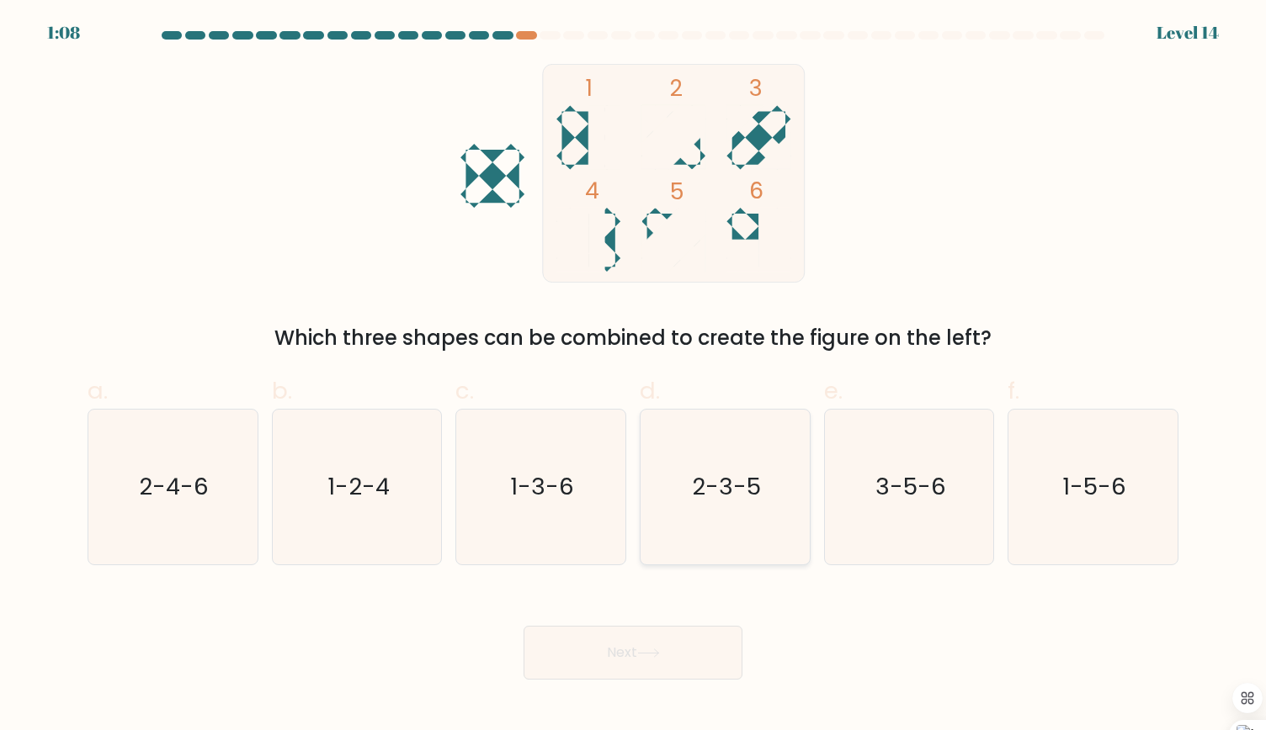
click at [722, 496] on text "2-3-5" at bounding box center [726, 486] width 69 height 33
click at [634, 376] on input "d. 2-3-5" at bounding box center [633, 370] width 1 height 11
radio input "true"
click at [606, 682] on body "1:07 Level 14" at bounding box center [633, 365] width 1266 height 730
click at [604, 656] on button "Next" at bounding box center [632, 653] width 219 height 54
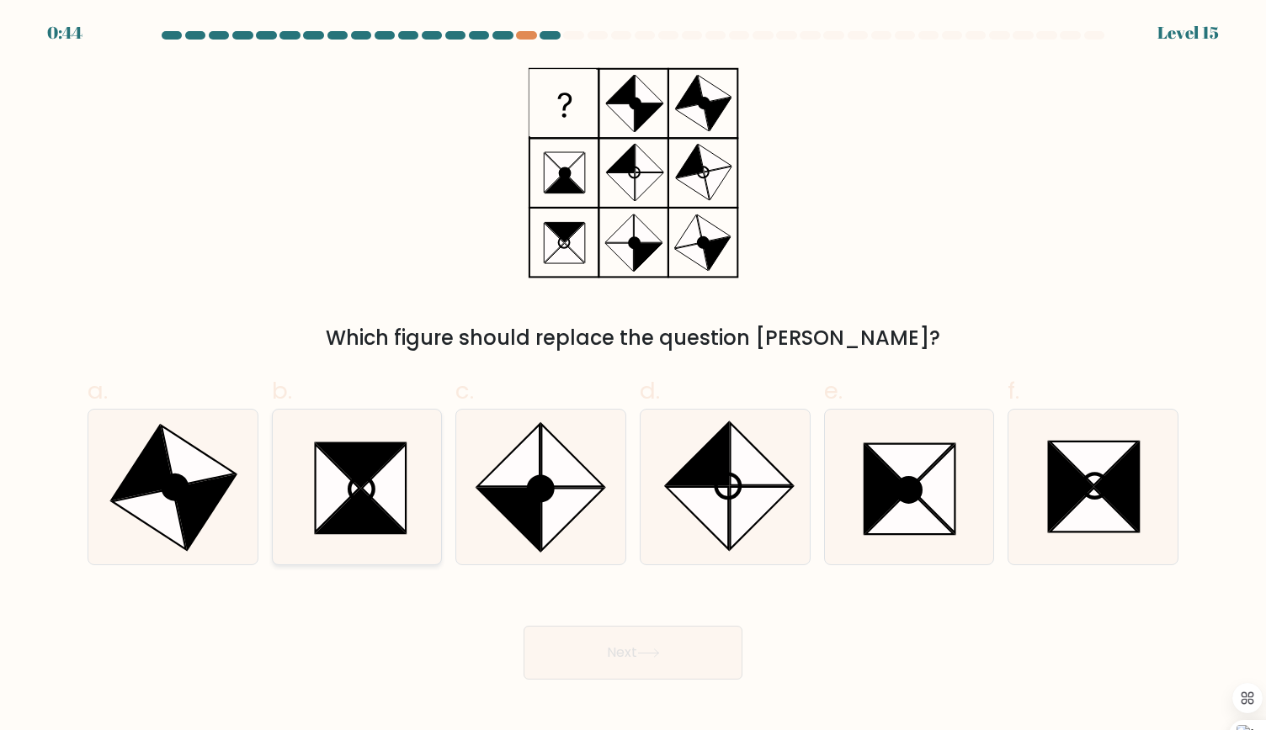
click at [352, 522] on icon at bounding box center [360, 512] width 88 height 44
click at [633, 376] on input "b." at bounding box center [633, 370] width 1 height 11
radio input "true"
click at [1106, 486] on icon at bounding box center [1095, 486] width 24 height 24
click at [634, 376] on input "f." at bounding box center [633, 370] width 1 height 11
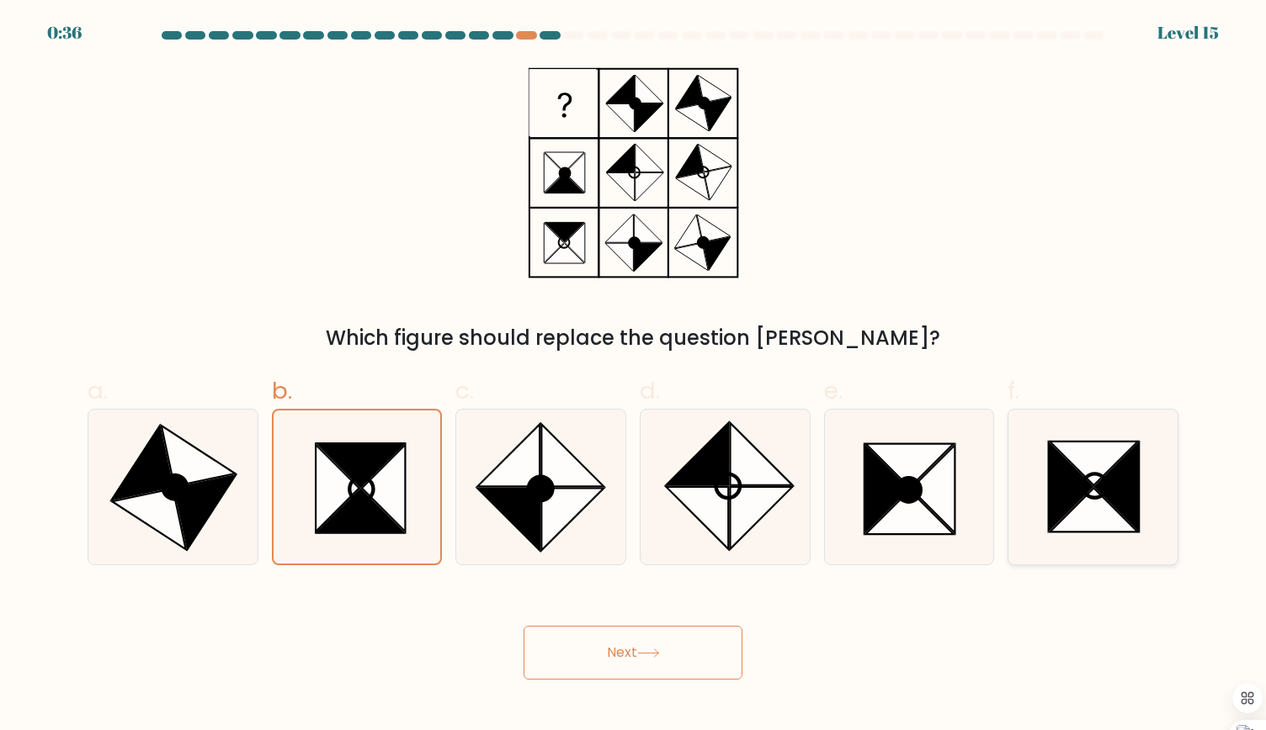
radio input "true"
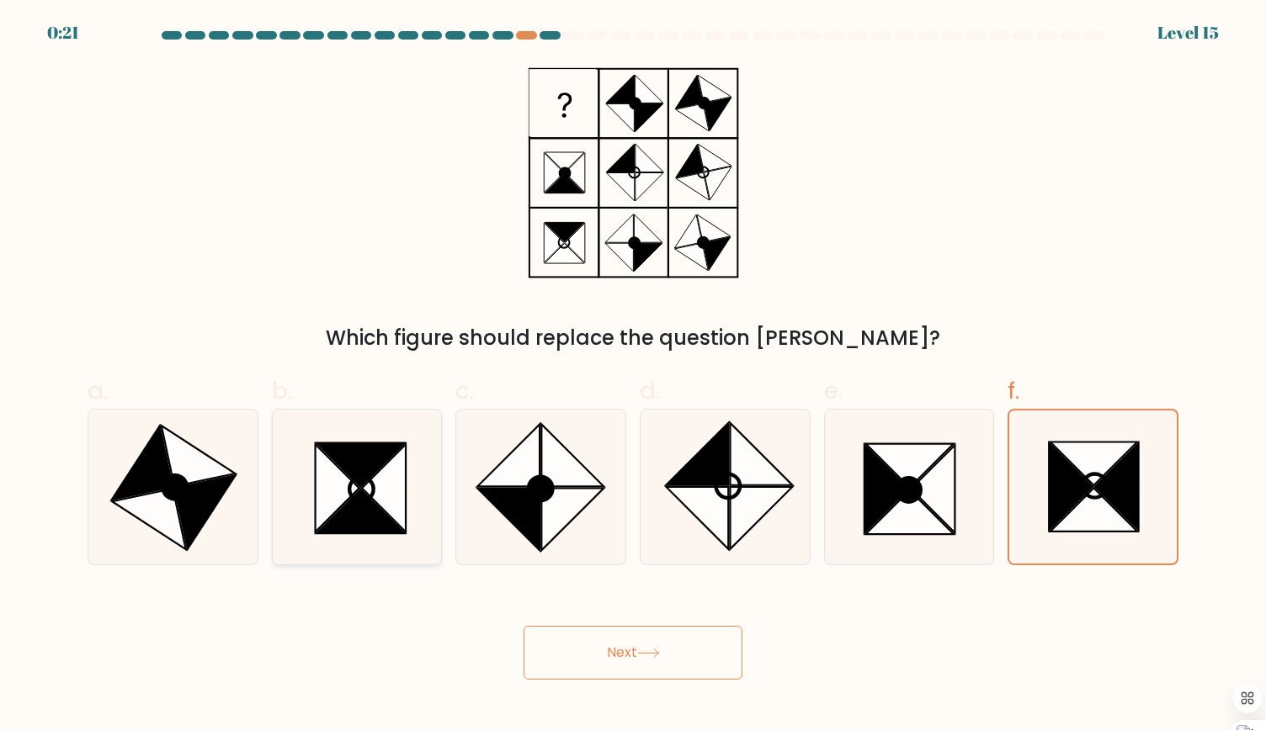
click at [358, 511] on icon at bounding box center [360, 512] width 88 height 44
click at [633, 376] on input "b." at bounding box center [633, 370] width 1 height 11
radio input "true"
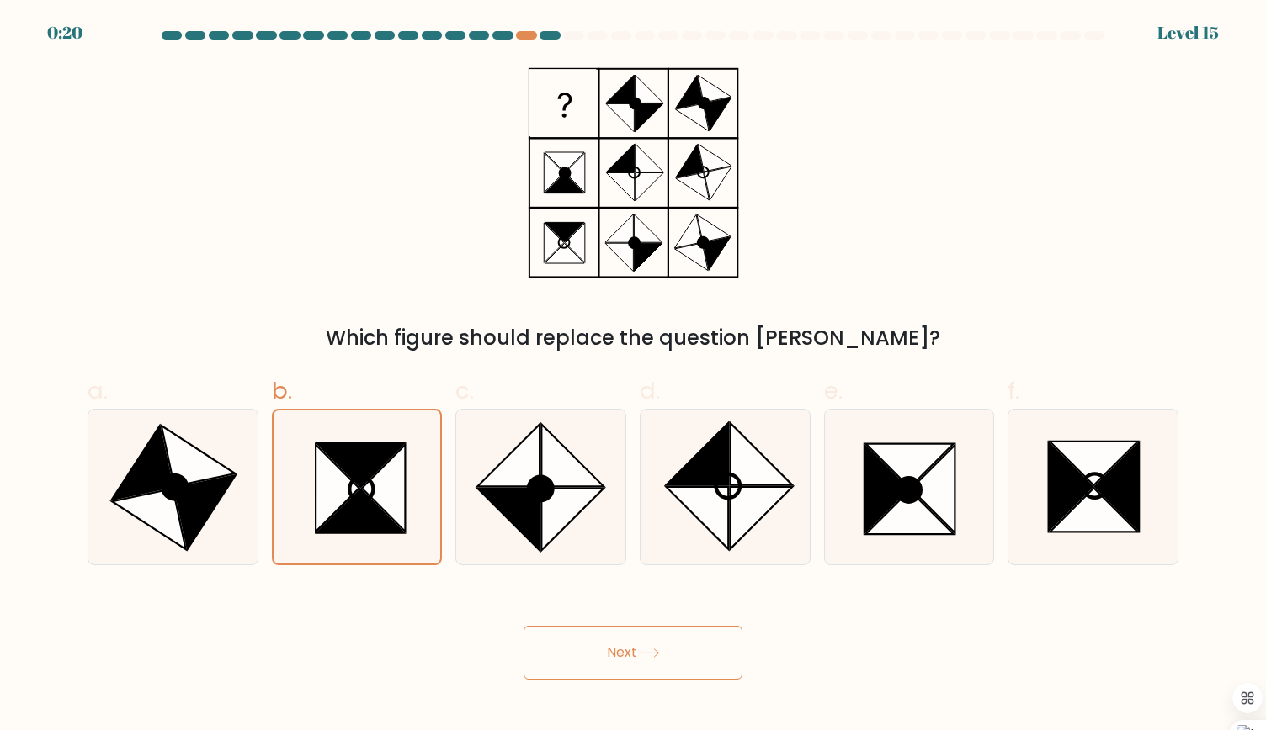
click at [659, 642] on button "Next" at bounding box center [632, 653] width 219 height 54
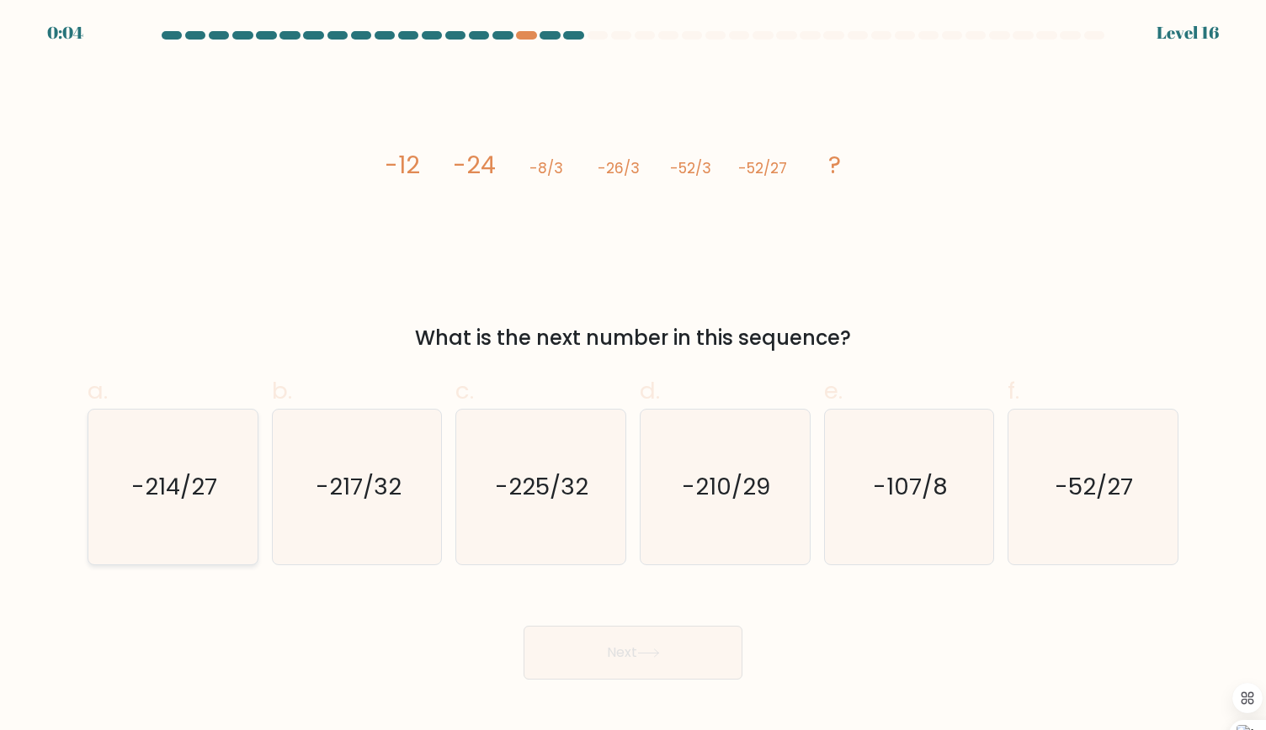
click at [165, 496] on text "-214/27" at bounding box center [174, 486] width 86 height 33
click at [633, 376] on input "a. -214/27" at bounding box center [633, 370] width 1 height 11
radio input "true"
click at [692, 681] on body "0:02 Level 16" at bounding box center [633, 365] width 1266 height 730
click at [656, 664] on button "Next" at bounding box center [632, 653] width 219 height 54
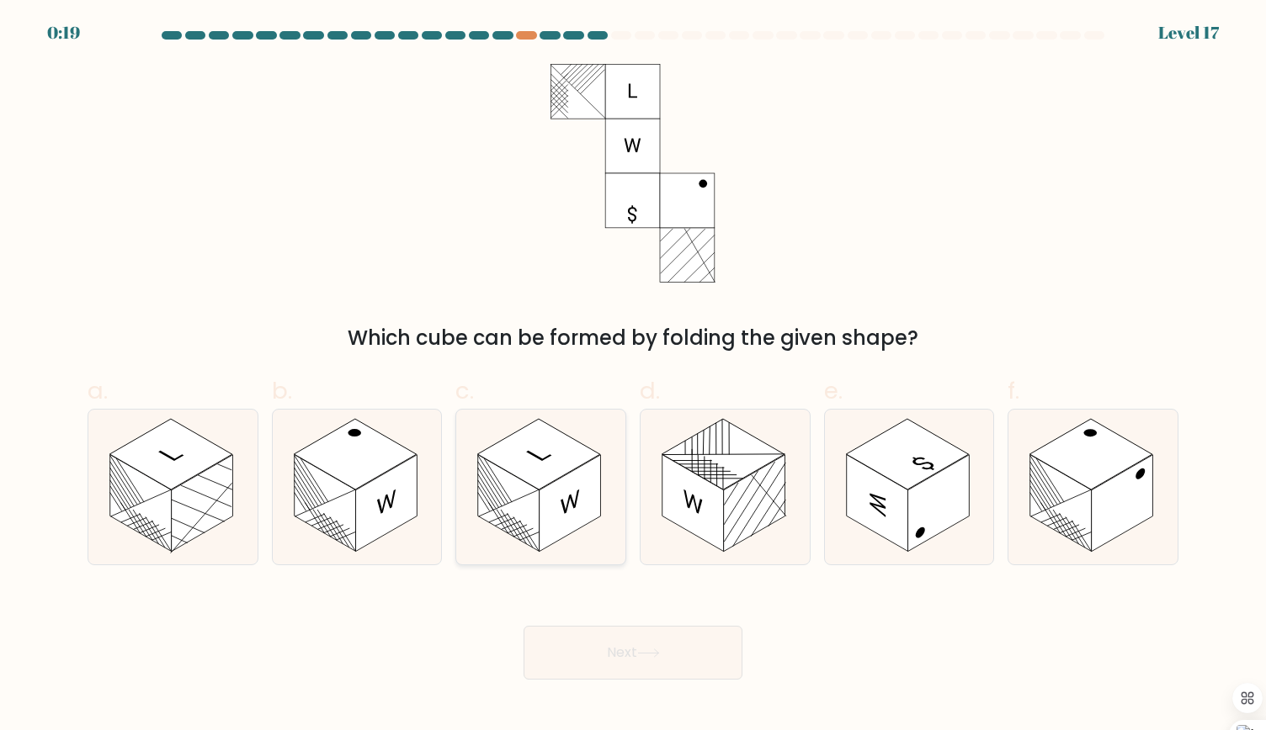
click at [542, 487] on rect at bounding box center [539, 454] width 123 height 71
click at [633, 376] on input "c." at bounding box center [633, 370] width 1 height 11
radio input "true"
click at [642, 652] on icon at bounding box center [648, 653] width 23 height 9
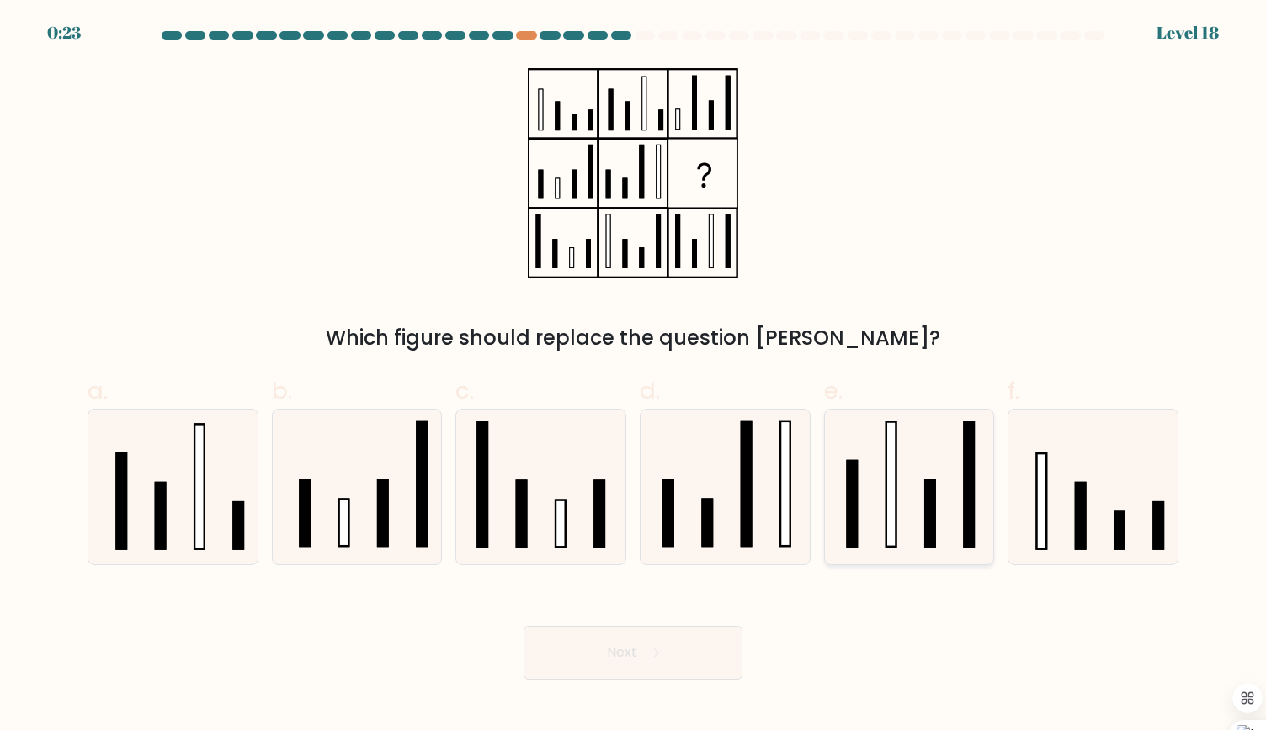
click at [910, 476] on icon at bounding box center [908, 487] width 155 height 155
click at [634, 376] on input "e." at bounding box center [633, 370] width 1 height 11
radio input "true"
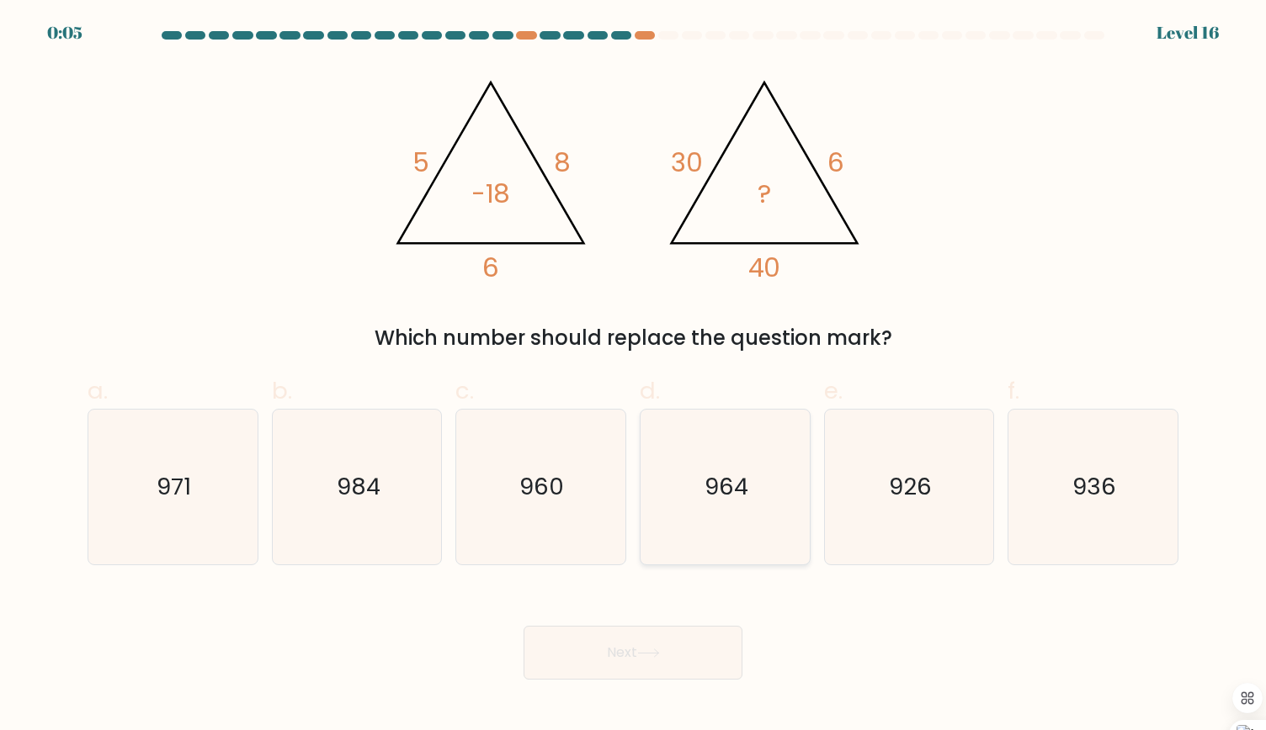
click at [751, 512] on icon "964" at bounding box center [724, 487] width 155 height 155
click at [634, 376] on input "d. 964" at bounding box center [633, 370] width 1 height 11
radio input "true"
click at [634, 666] on button "Next" at bounding box center [632, 653] width 219 height 54
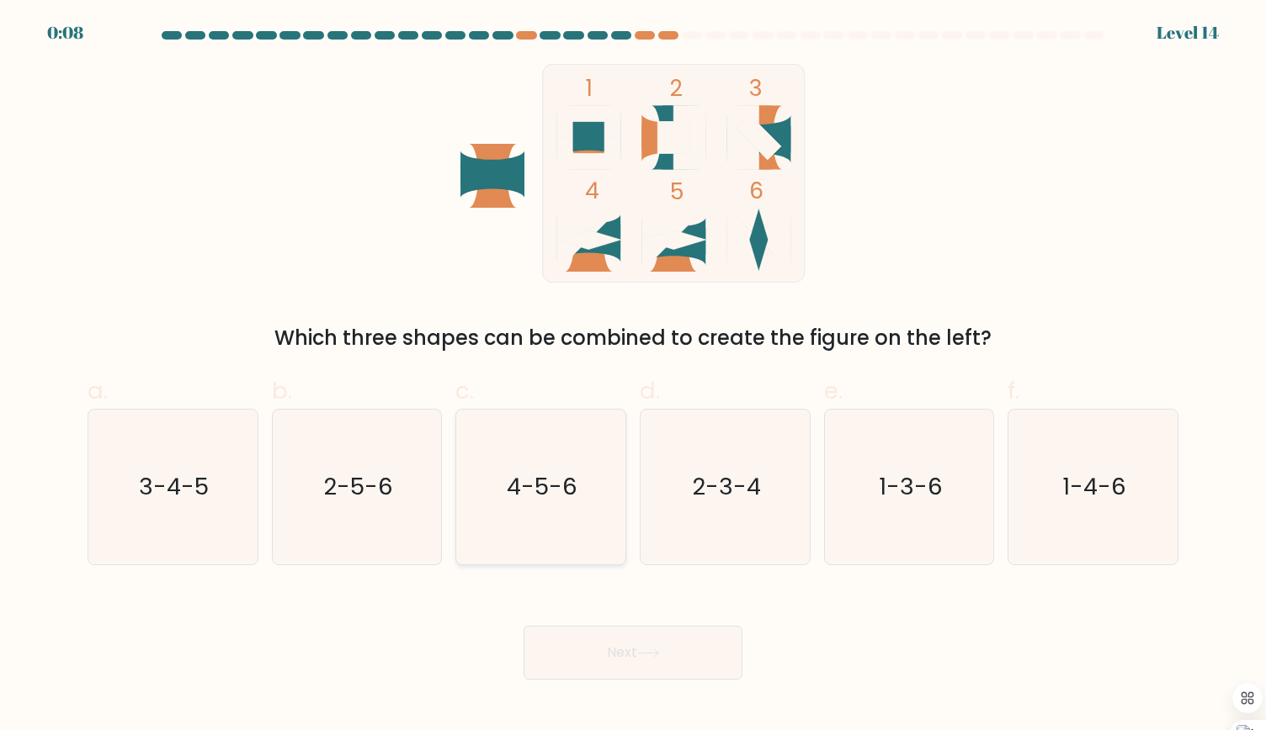
click at [556, 501] on text "4-5-6" at bounding box center [542, 486] width 71 height 33
click at [633, 376] on input "c. 4-5-6" at bounding box center [633, 370] width 1 height 11
radio input "true"
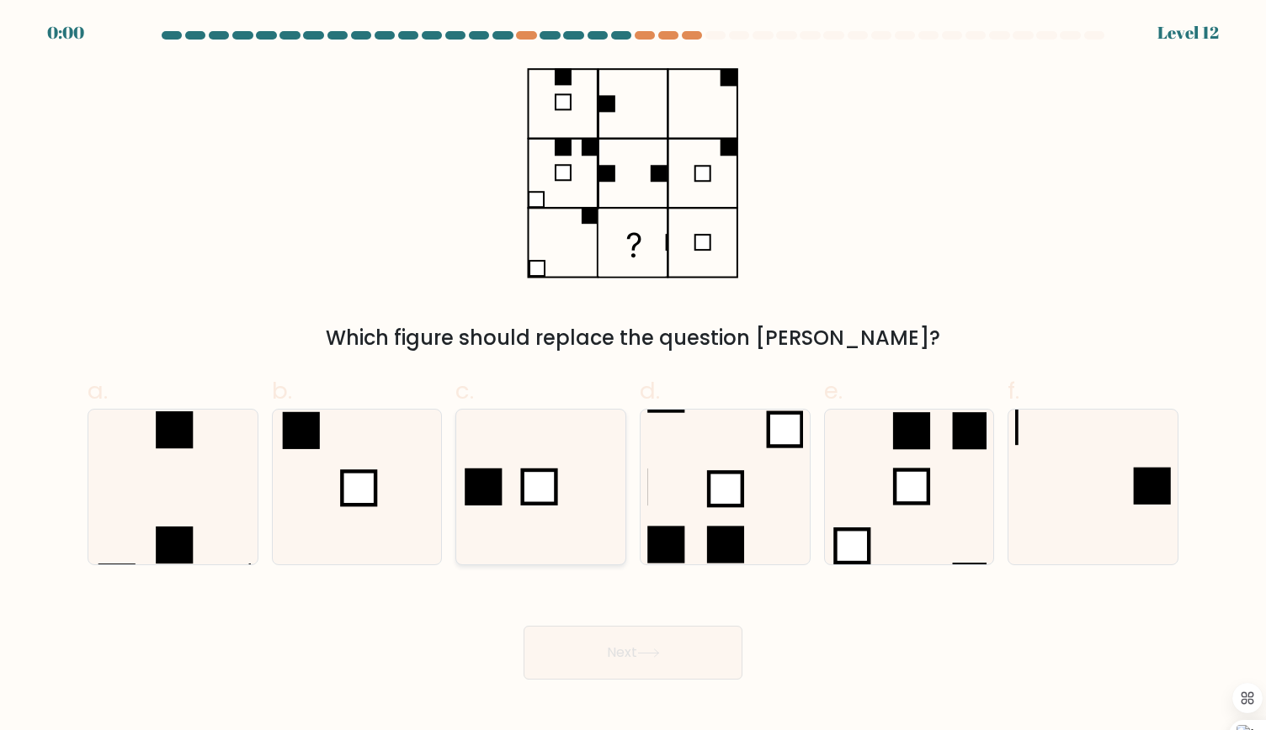
click at [543, 513] on icon at bounding box center [540, 487] width 155 height 155
click at [633, 376] on input "c." at bounding box center [633, 370] width 1 height 11
radio input "true"
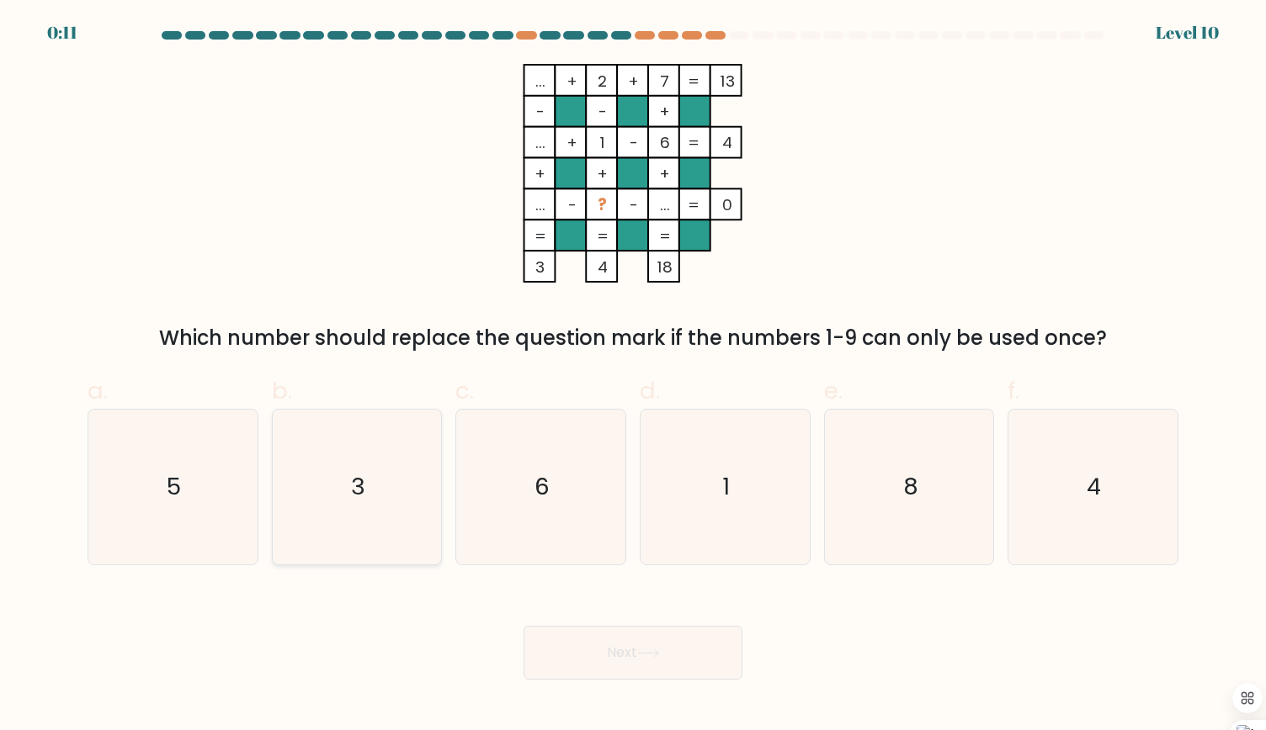
click at [369, 457] on icon "3" at bounding box center [356, 487] width 155 height 155
click at [633, 376] on input "b. 3" at bounding box center [633, 370] width 1 height 11
radio input "true"
click at [626, 650] on button "Next" at bounding box center [632, 653] width 219 height 54
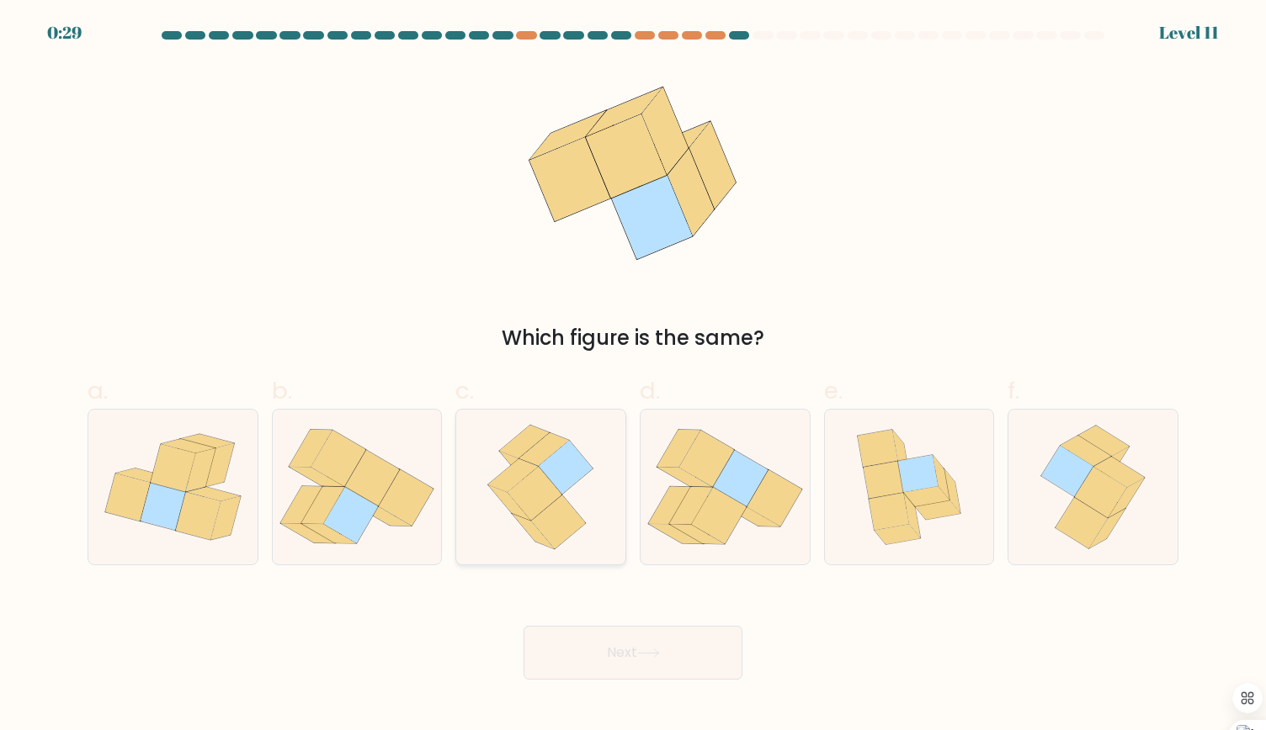
click at [564, 516] on icon at bounding box center [559, 523] width 55 height 54
click at [633, 376] on input "c." at bounding box center [633, 370] width 1 height 11
radio input "true"
click at [628, 661] on button "Next" at bounding box center [632, 653] width 219 height 54
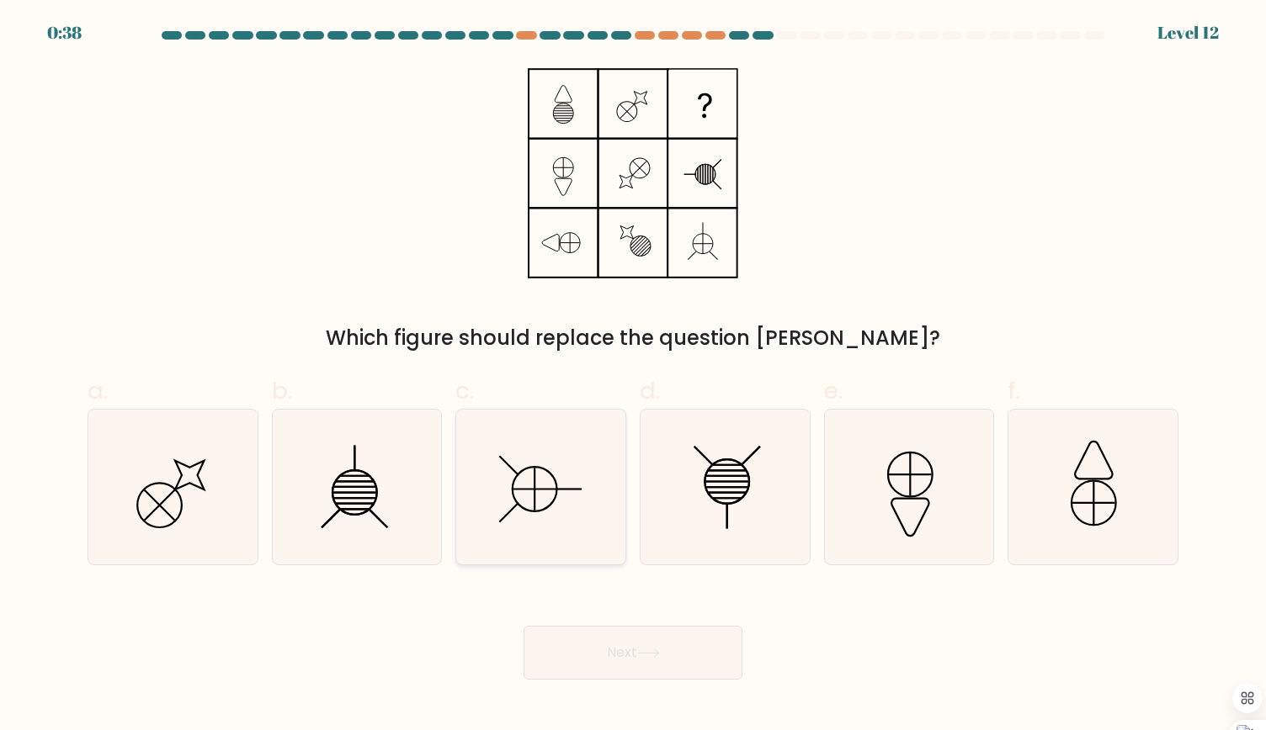
click at [560, 504] on icon at bounding box center [540, 487] width 155 height 155
click at [633, 376] on input "c." at bounding box center [633, 370] width 1 height 11
radio input "true"
click at [635, 657] on button "Next" at bounding box center [632, 653] width 219 height 54
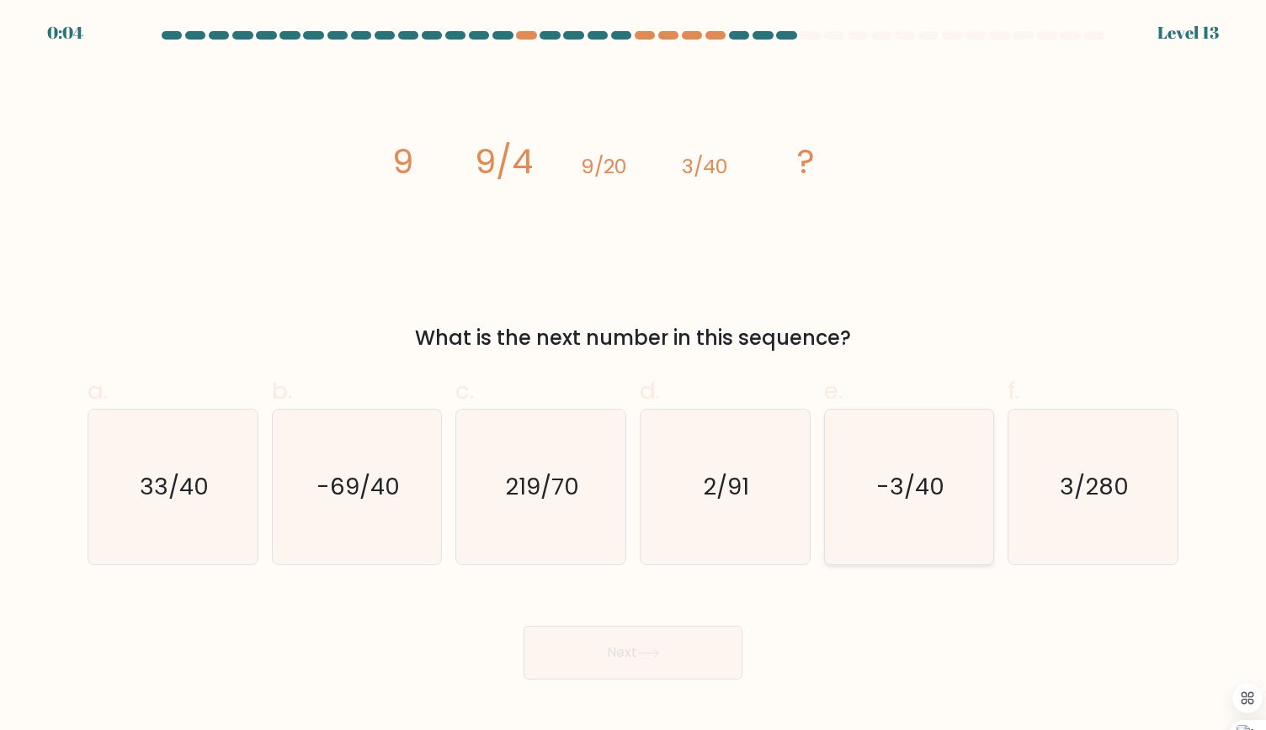
click at [903, 482] on text "-3/40" at bounding box center [910, 486] width 68 height 33
click at [634, 376] on input "e. -3/40" at bounding box center [633, 370] width 1 height 11
radio input "true"
click at [1042, 523] on icon "3/280" at bounding box center [1092, 487] width 155 height 155
click at [634, 376] on input "f. 3/280" at bounding box center [633, 370] width 1 height 11
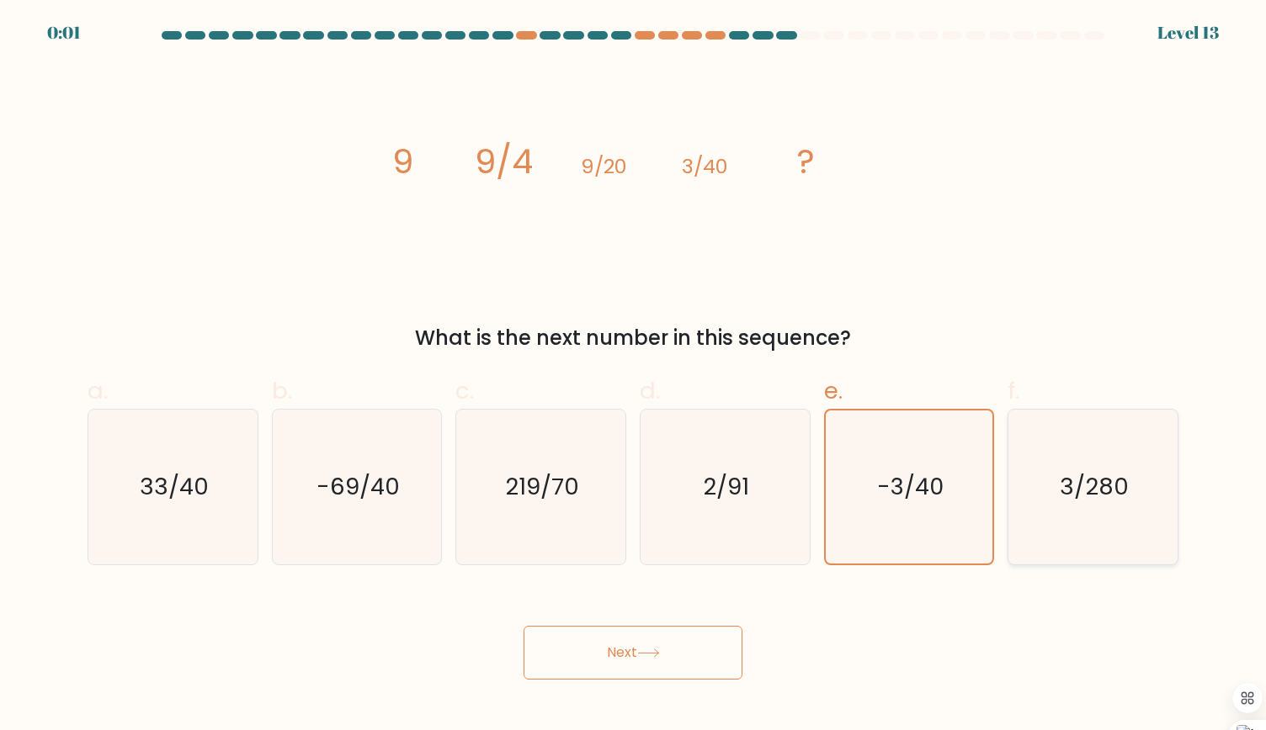
radio input "true"
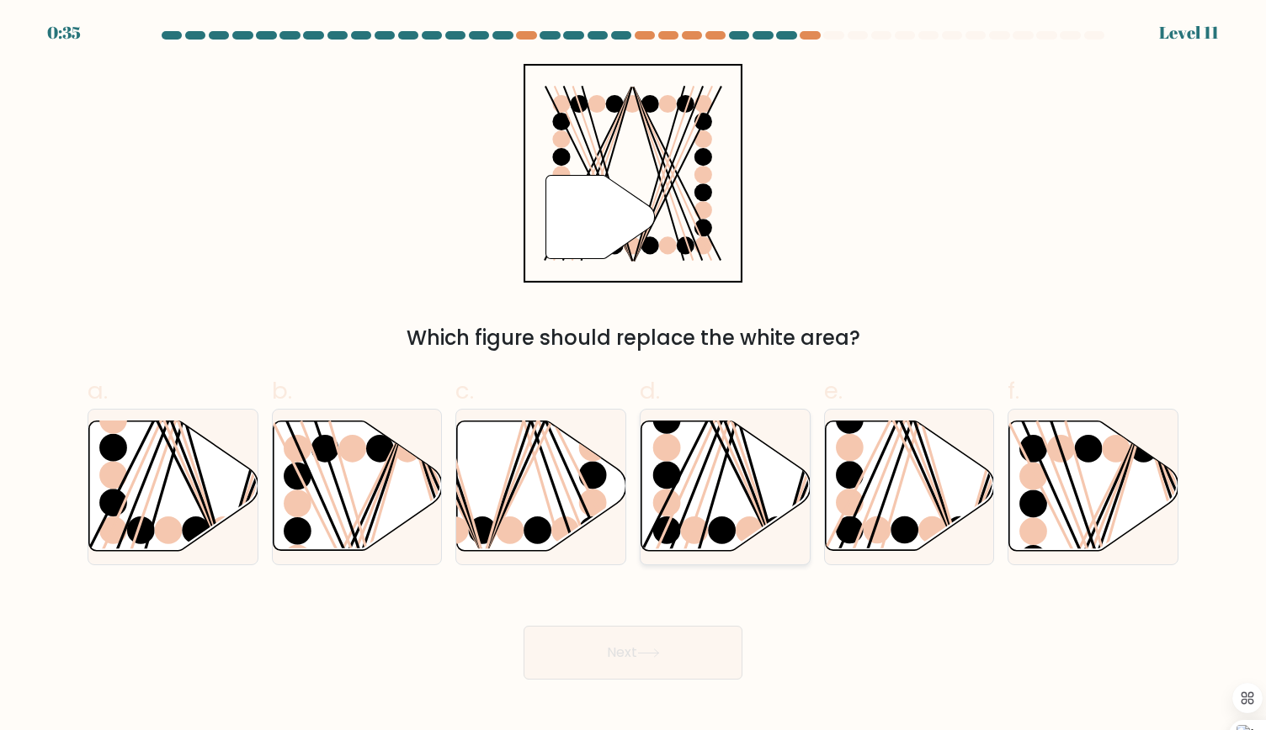
click at [688, 536] on line at bounding box center [729, 419] width 93 height 270
click at [634, 376] on input "d." at bounding box center [633, 370] width 1 height 11
radio input "true"
click at [614, 671] on button "Next" at bounding box center [632, 653] width 219 height 54
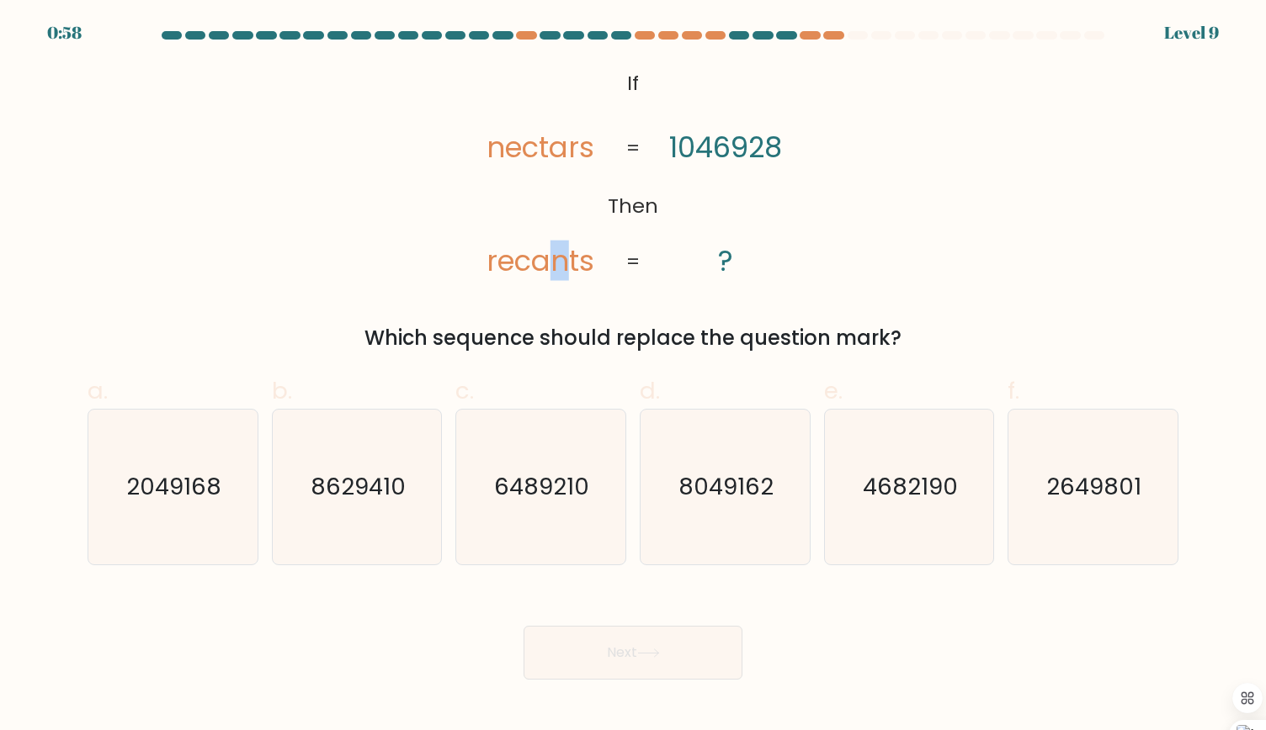
drag, startPoint x: 565, startPoint y: 263, endPoint x: 555, endPoint y: 264, distance: 10.1
click at [555, 264] on tspan "recants" at bounding box center [540, 261] width 108 height 40
drag, startPoint x: 477, startPoint y: 145, endPoint x: 499, endPoint y: 146, distance: 21.9
click at [499, 146] on icon "@import url('[URL][DOMAIN_NAME]); If Then nectars recants 1046928 ? = =" at bounding box center [633, 173] width 356 height 219
drag, startPoint x: 565, startPoint y: 263, endPoint x: 552, endPoint y: 263, distance: 13.5
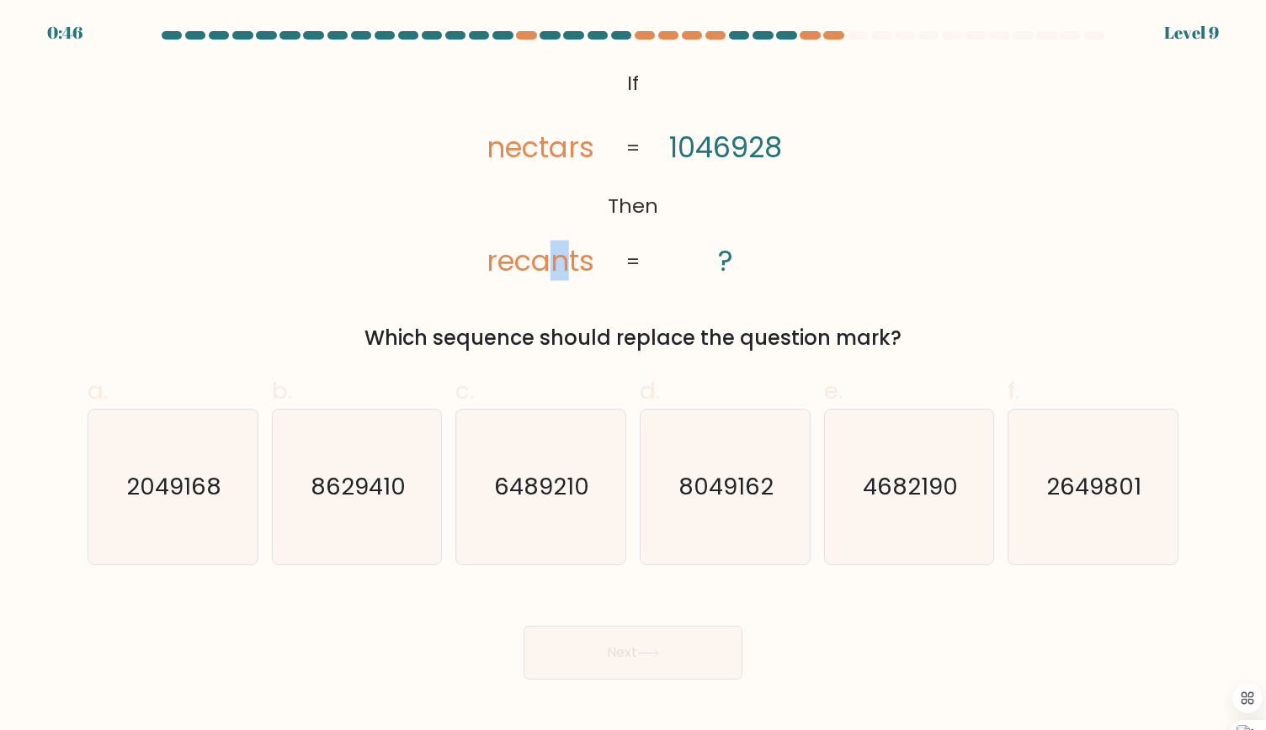
click at [552, 263] on tspan "recants" at bounding box center [540, 261] width 108 height 40
drag, startPoint x: 478, startPoint y: 262, endPoint x: 494, endPoint y: 263, distance: 16.1
click at [494, 263] on icon "@import url('[URL][DOMAIN_NAME]); If Then nectars recants 1046928 ? = =" at bounding box center [633, 173] width 356 height 219
click at [578, 155] on tspan "nectars" at bounding box center [540, 147] width 108 height 40
drag, startPoint x: 766, startPoint y: 155, endPoint x: 740, endPoint y: 154, distance: 25.3
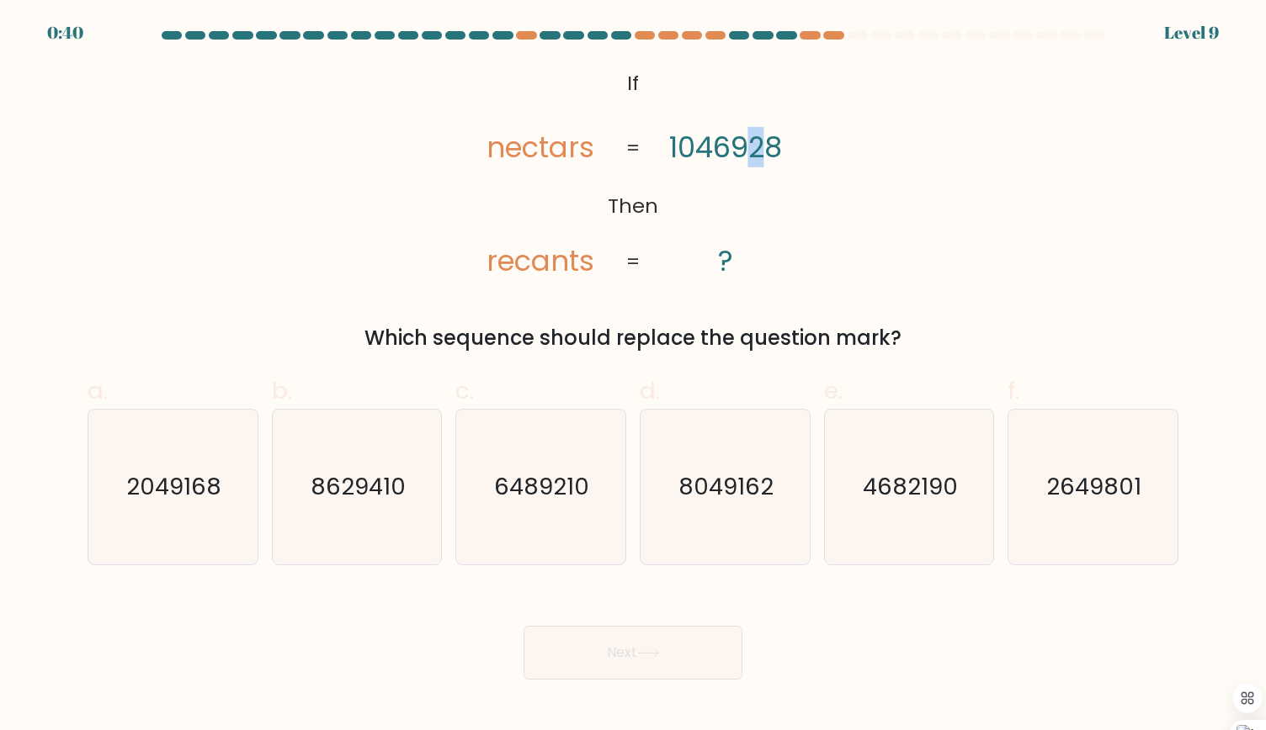
click at [740, 154] on tspan "1046928" at bounding box center [725, 147] width 113 height 40
click at [1080, 495] on text "2649801" at bounding box center [1094, 486] width 95 height 33
click at [634, 376] on input "f. 2649801" at bounding box center [633, 370] width 1 height 11
radio input "true"
click at [176, 487] on text "2049168" at bounding box center [174, 486] width 95 height 33
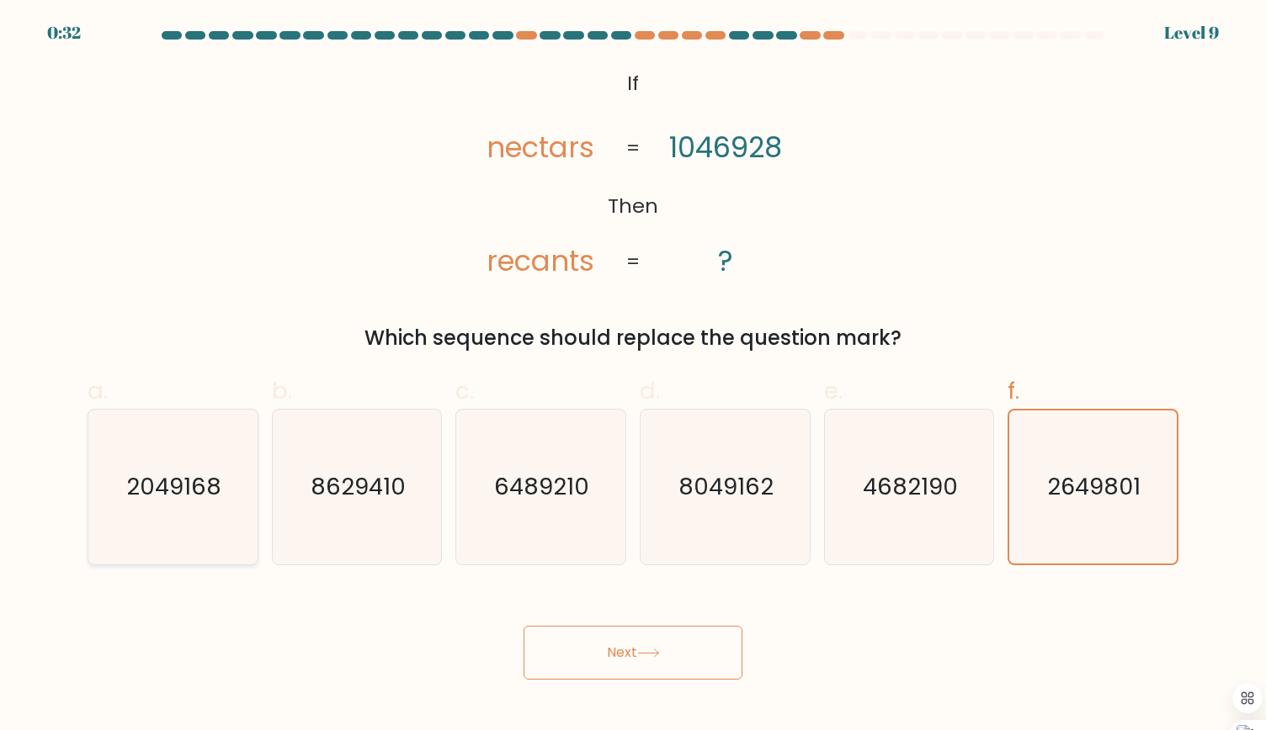
click at [633, 376] on input "a. 2049168" at bounding box center [633, 370] width 1 height 11
radio input "true"
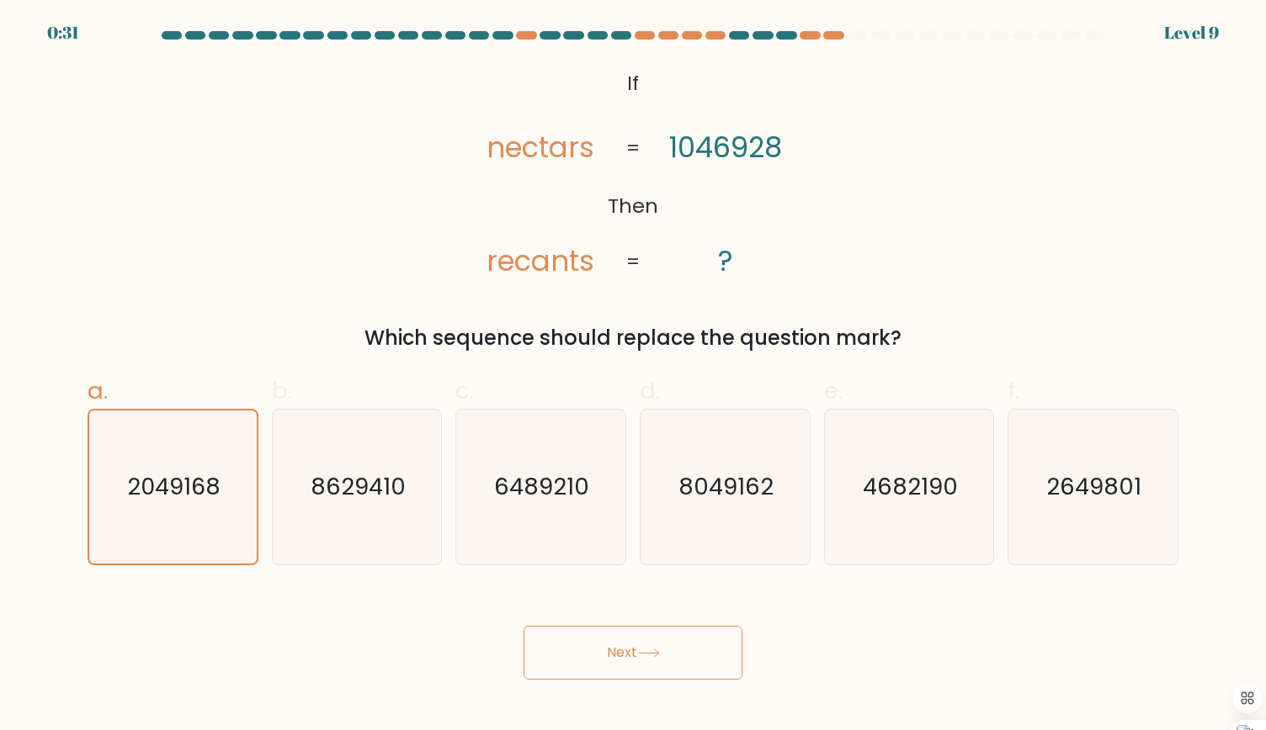
click at [636, 663] on button "Next" at bounding box center [632, 653] width 219 height 54
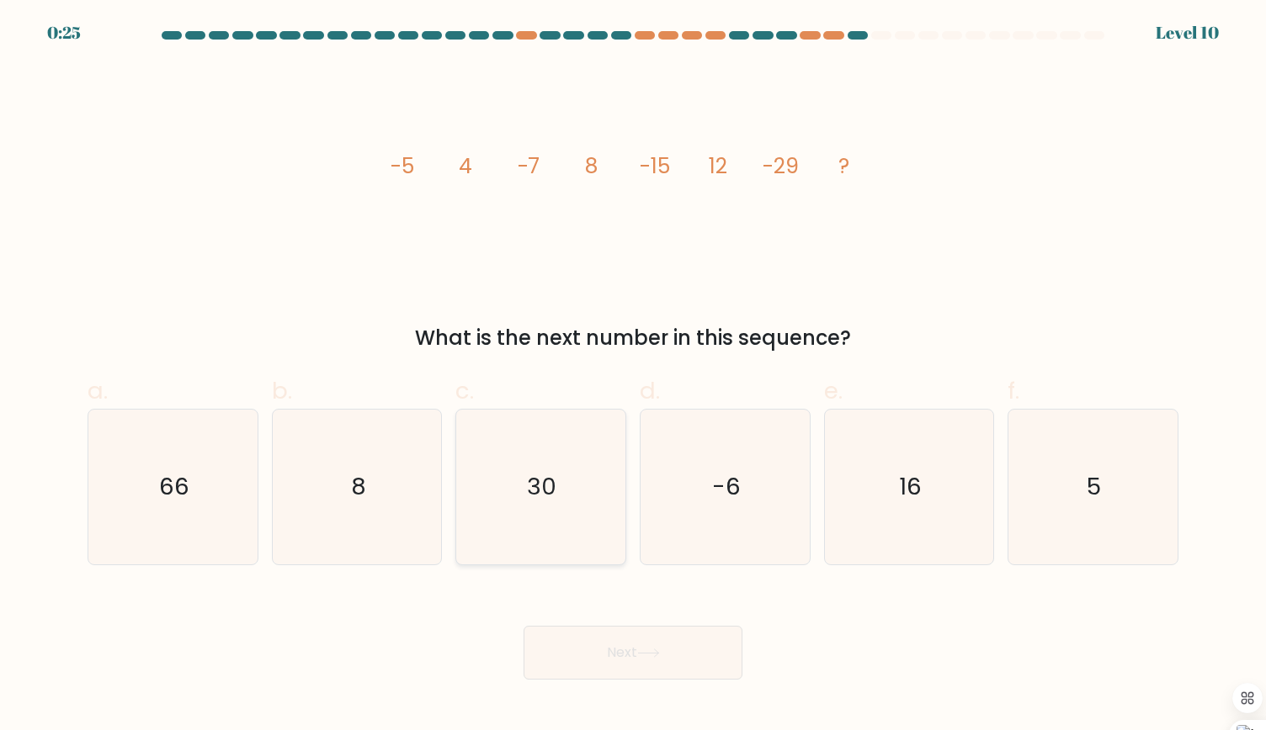
click at [556, 487] on text "30" at bounding box center [542, 486] width 29 height 33
click at [633, 376] on input "c. 30" at bounding box center [633, 370] width 1 height 11
radio input "true"
click at [677, 642] on button "Next" at bounding box center [632, 653] width 219 height 54
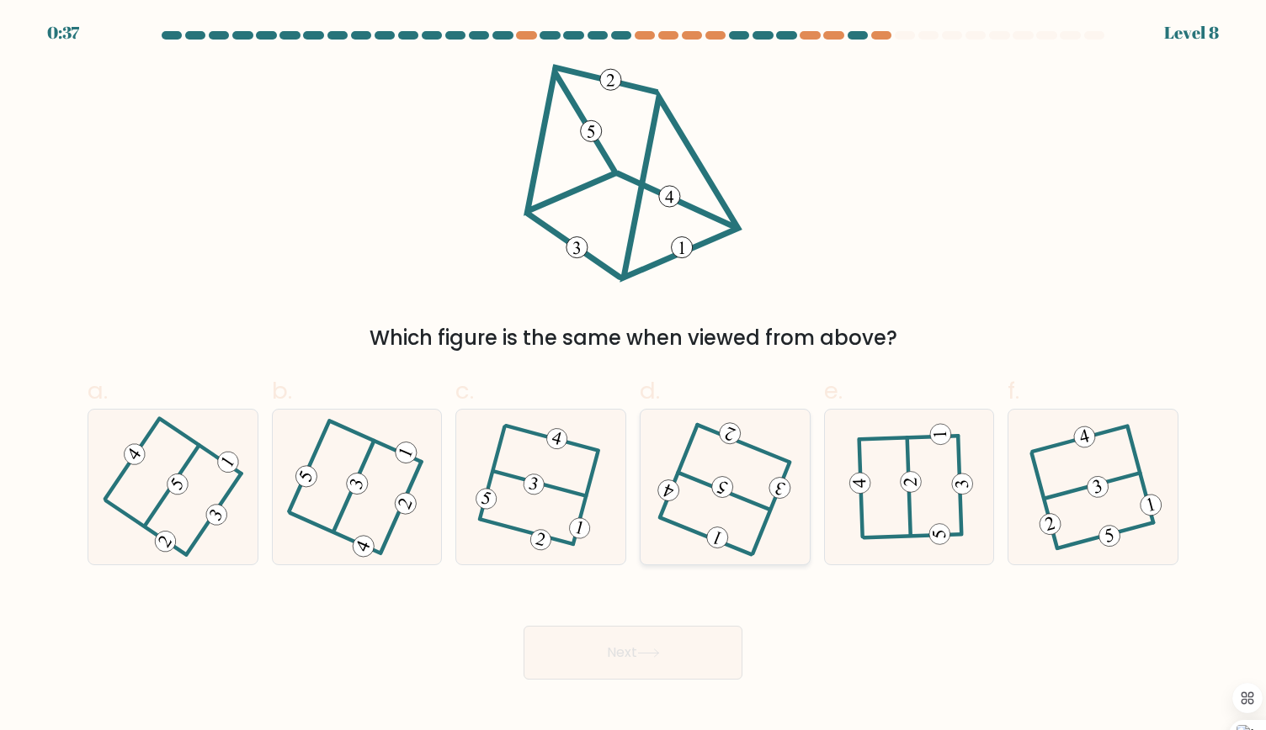
click at [712, 534] on 712 at bounding box center [717, 538] width 28 height 28
click at [634, 376] on input "d." at bounding box center [633, 370] width 1 height 11
radio input "true"
click at [935, 512] on icon at bounding box center [908, 487] width 120 height 125
click at [634, 376] on input "e." at bounding box center [633, 370] width 1 height 11
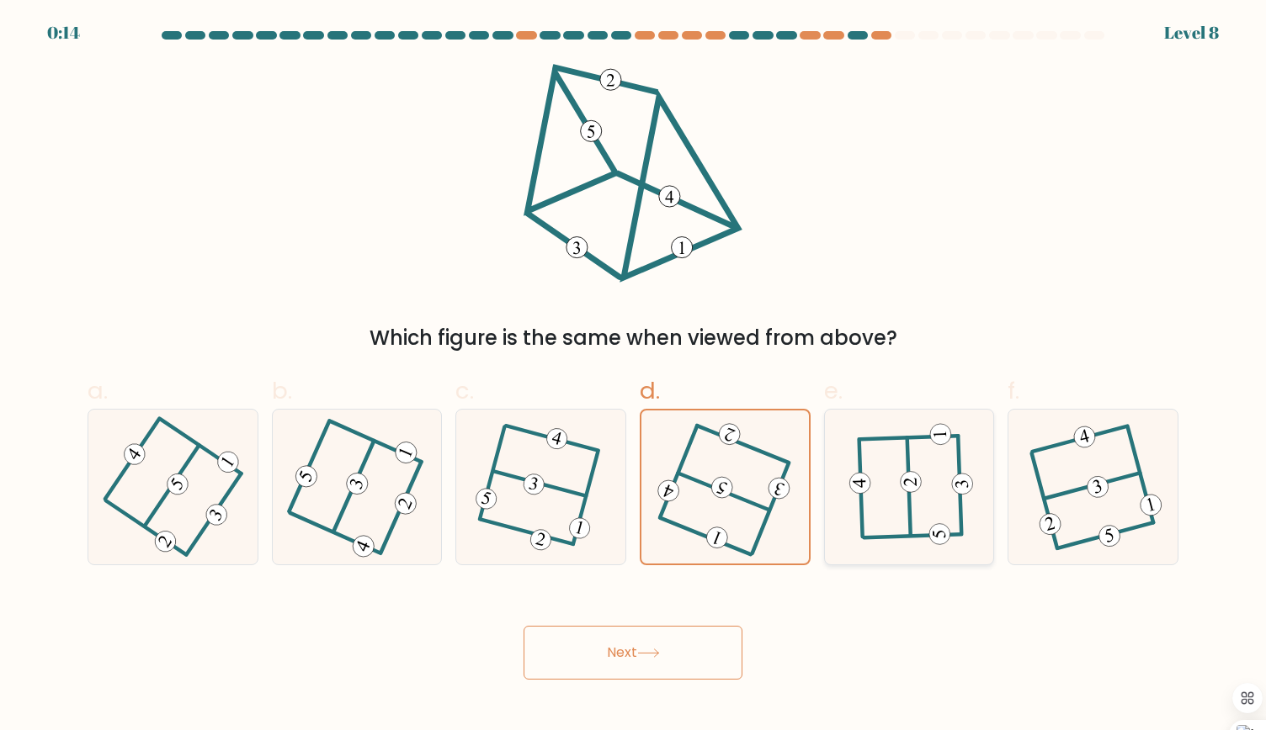
radio input "true"
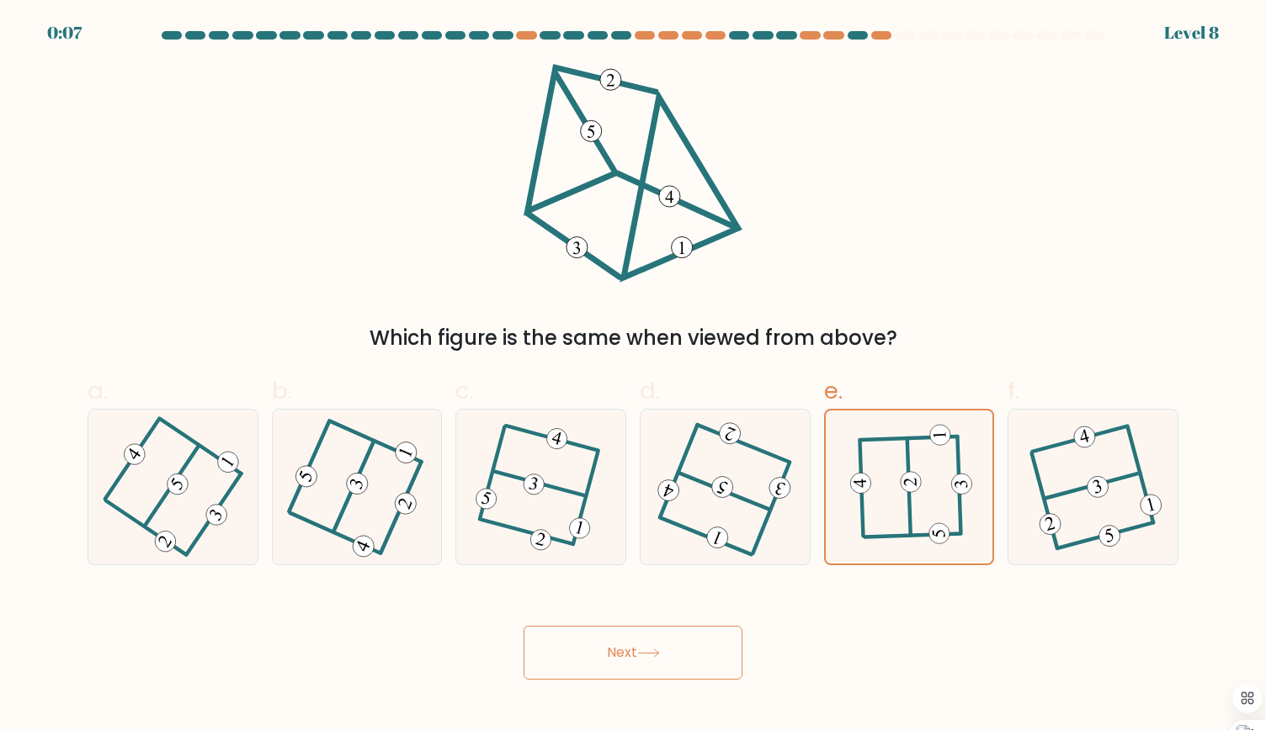
click at [635, 670] on button "Next" at bounding box center [632, 653] width 219 height 54
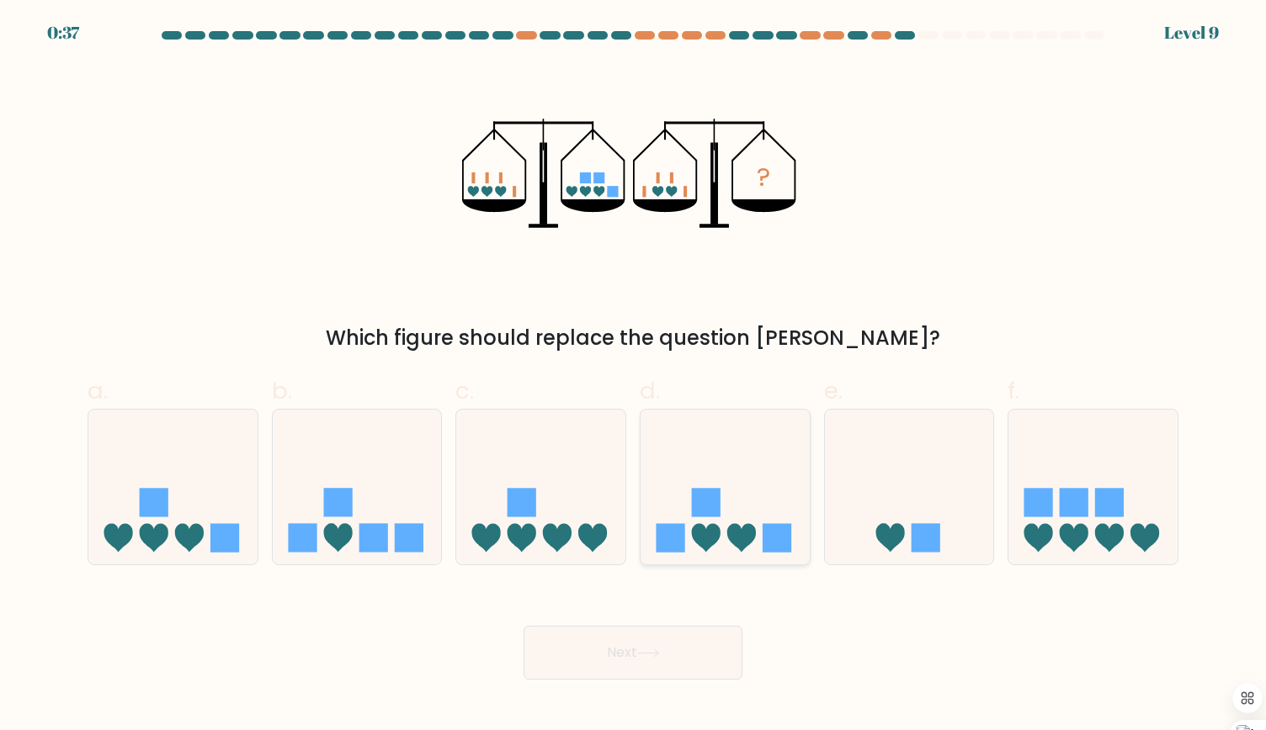
click at [678, 437] on icon at bounding box center [724, 487] width 169 height 140
click at [634, 376] on input "d." at bounding box center [633, 370] width 1 height 11
radio input "true"
click at [641, 668] on button "Next" at bounding box center [632, 653] width 219 height 54
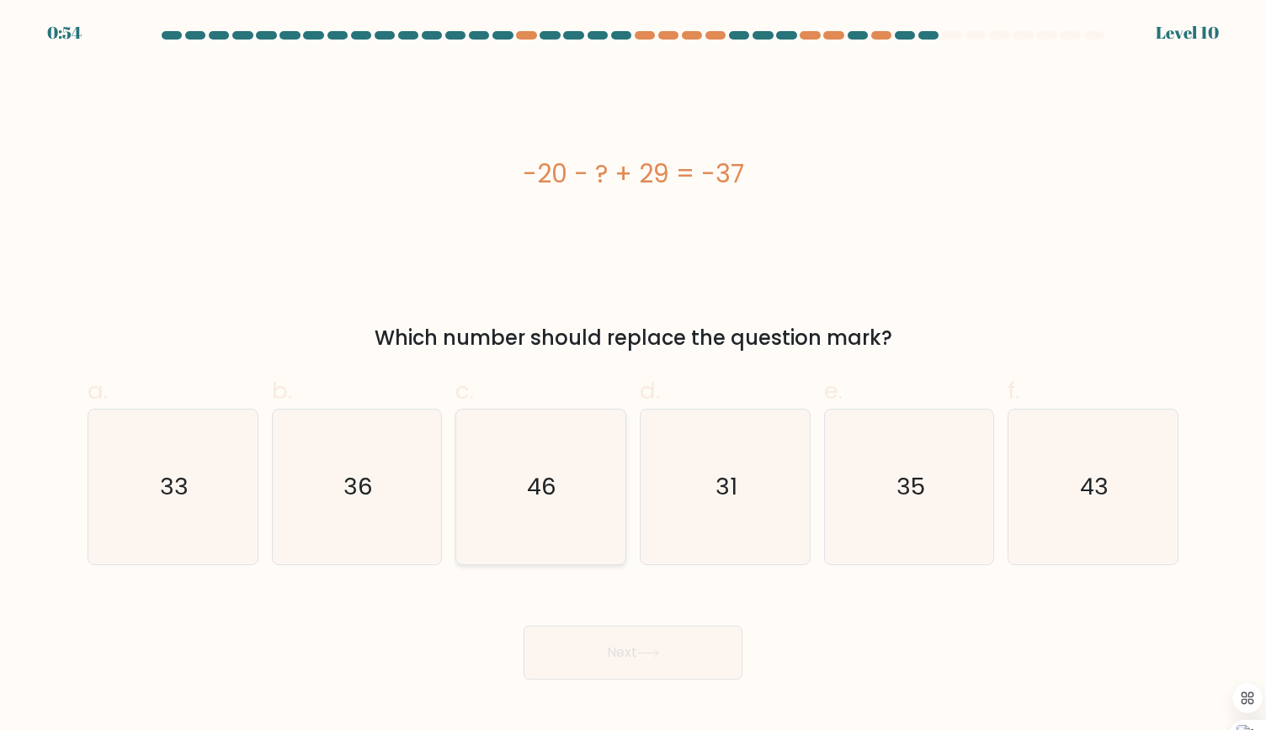
click at [496, 458] on icon "46" at bounding box center [540, 487] width 155 height 155
click at [633, 376] on input "c. 46" at bounding box center [633, 370] width 1 height 11
radio input "true"
click at [619, 676] on button "Next" at bounding box center [632, 653] width 219 height 54
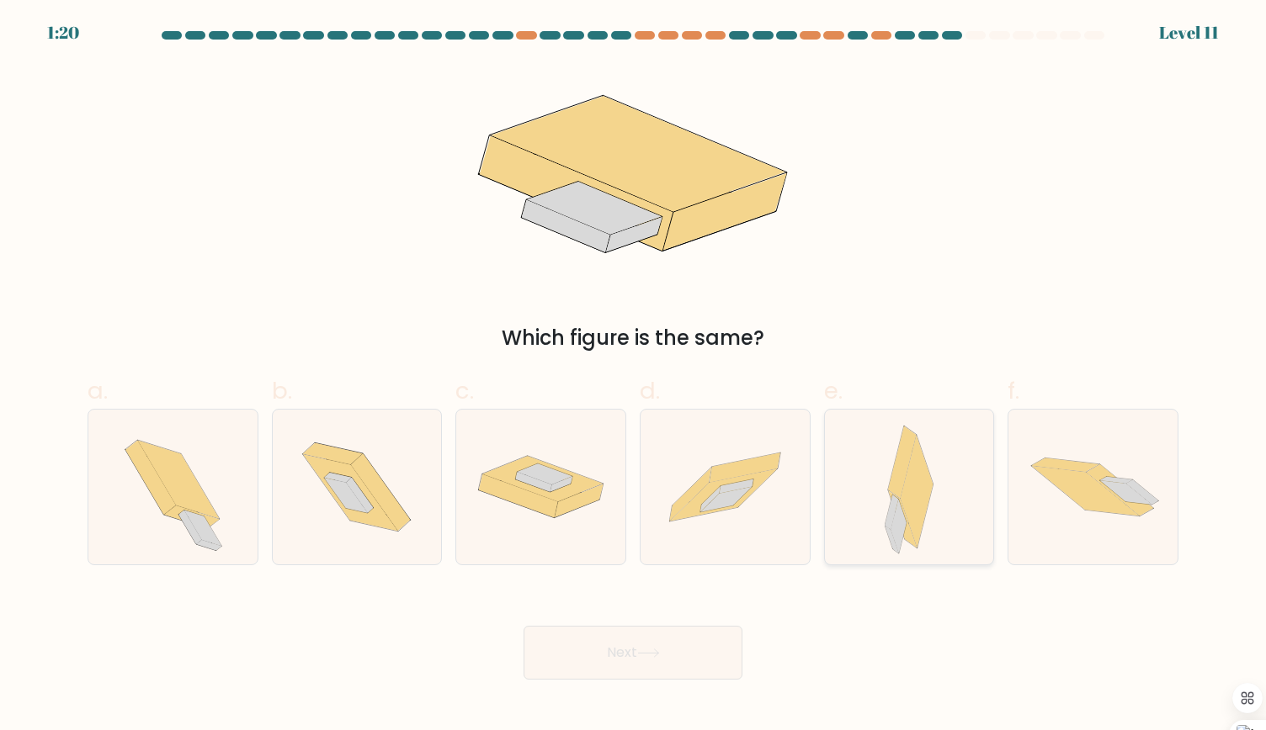
click at [905, 496] on icon at bounding box center [916, 491] width 33 height 113
click at [634, 376] on input "e." at bounding box center [633, 370] width 1 height 11
radio input "true"
click at [636, 657] on button "Next" at bounding box center [632, 653] width 219 height 54
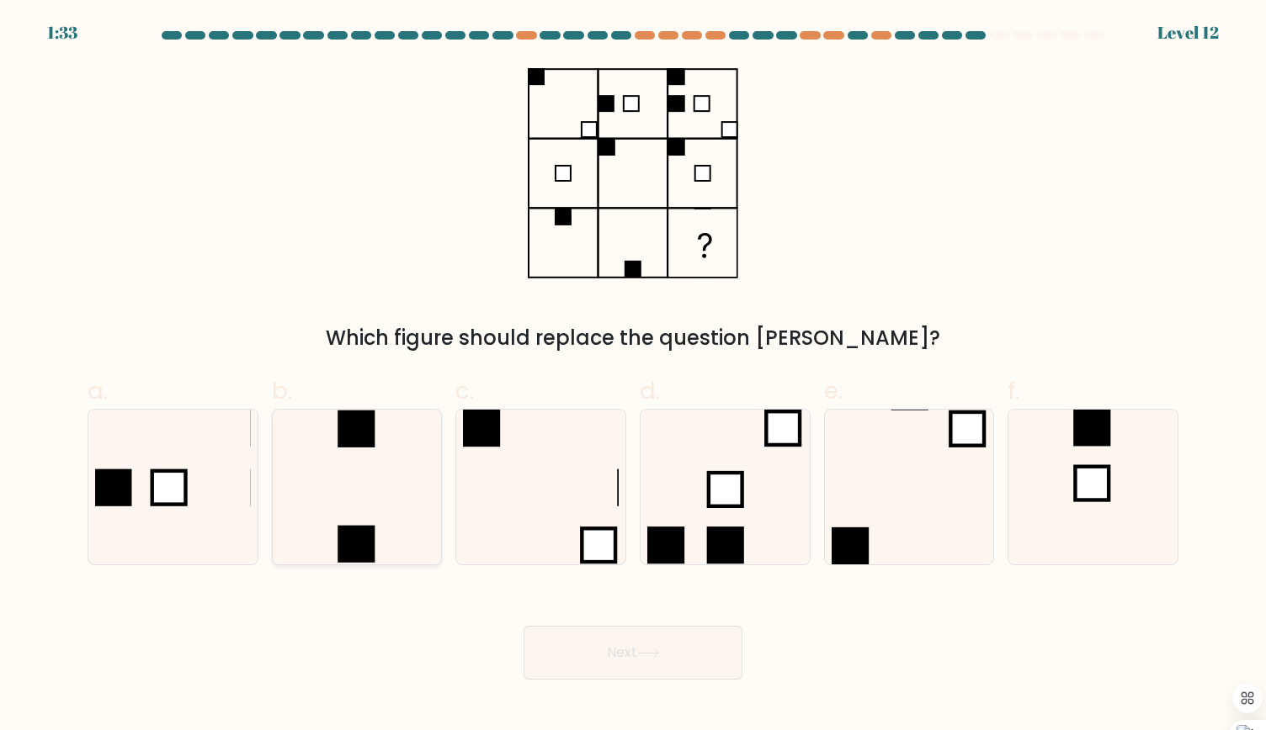
click at [367, 477] on icon at bounding box center [356, 487] width 155 height 155
click at [633, 376] on input "b." at bounding box center [633, 370] width 1 height 11
radio input "true"
click at [656, 658] on button "Next" at bounding box center [632, 653] width 219 height 54
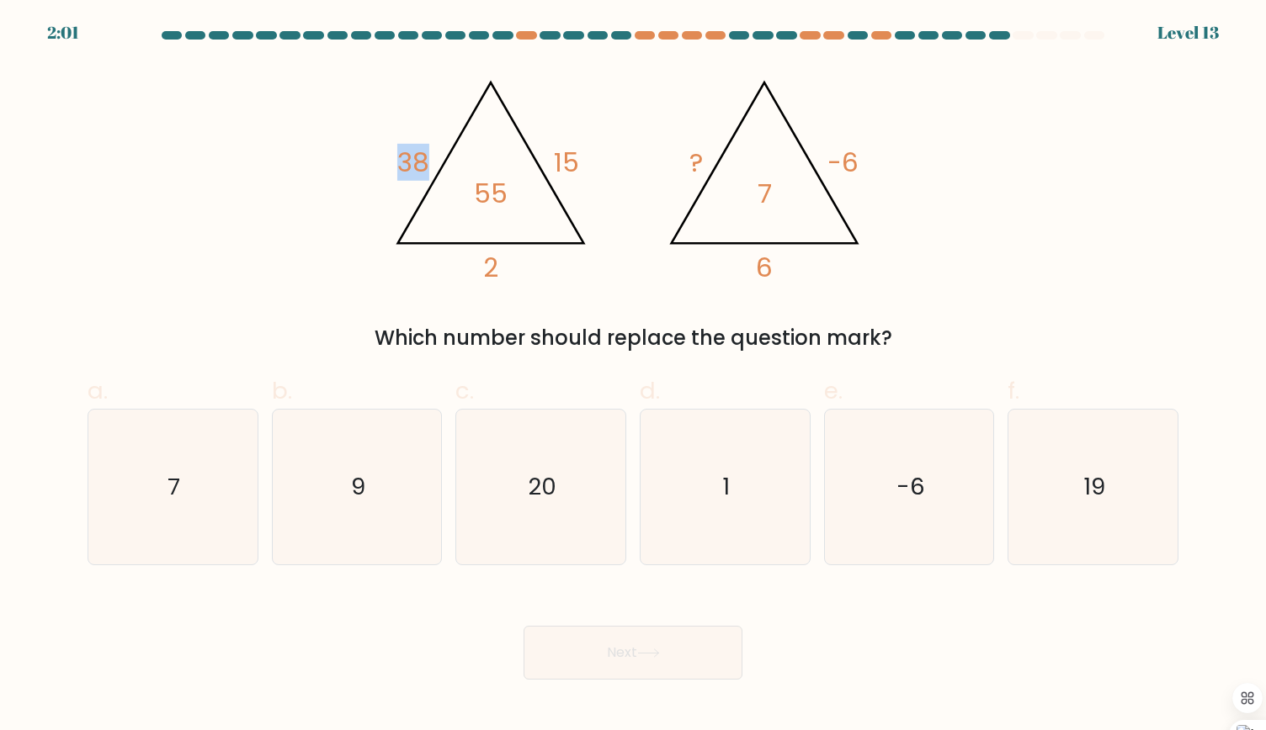
drag, startPoint x: 404, startPoint y: 162, endPoint x: 446, endPoint y: 164, distance: 42.1
click at [446, 164] on icon "@import url('https://fonts.googleapis.com/css?family=Abril+Fatface:400,100,100i…" at bounding box center [633, 173] width 504 height 219
drag, startPoint x: 549, startPoint y: 151, endPoint x: 587, endPoint y: 161, distance: 40.0
click at [587, 161] on icon "@import url('https://fonts.googleapis.com/css?family=Abril+Fatface:400,100,100i…" at bounding box center [633, 173] width 504 height 219
click at [188, 517] on icon "7" at bounding box center [172, 487] width 155 height 155
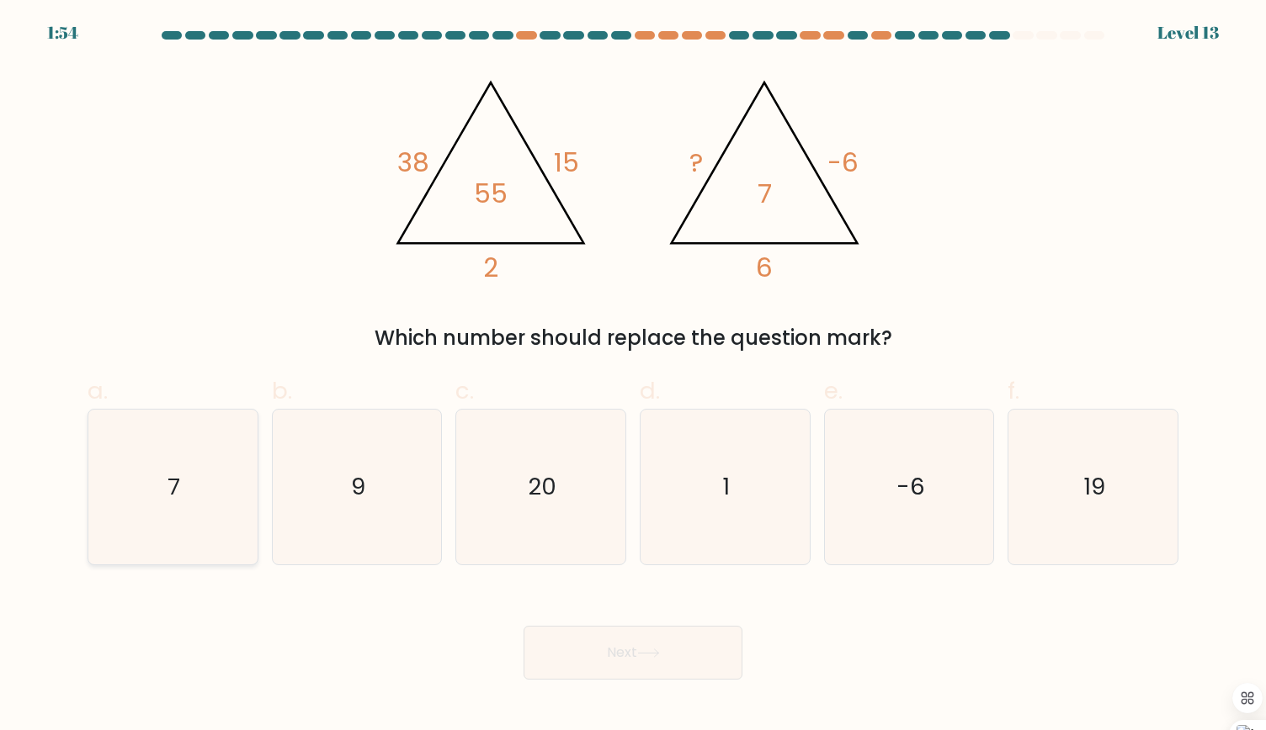
click at [633, 376] on input "a. 7" at bounding box center [633, 370] width 1 height 11
radio input "true"
click at [680, 667] on button "Next" at bounding box center [632, 653] width 219 height 54
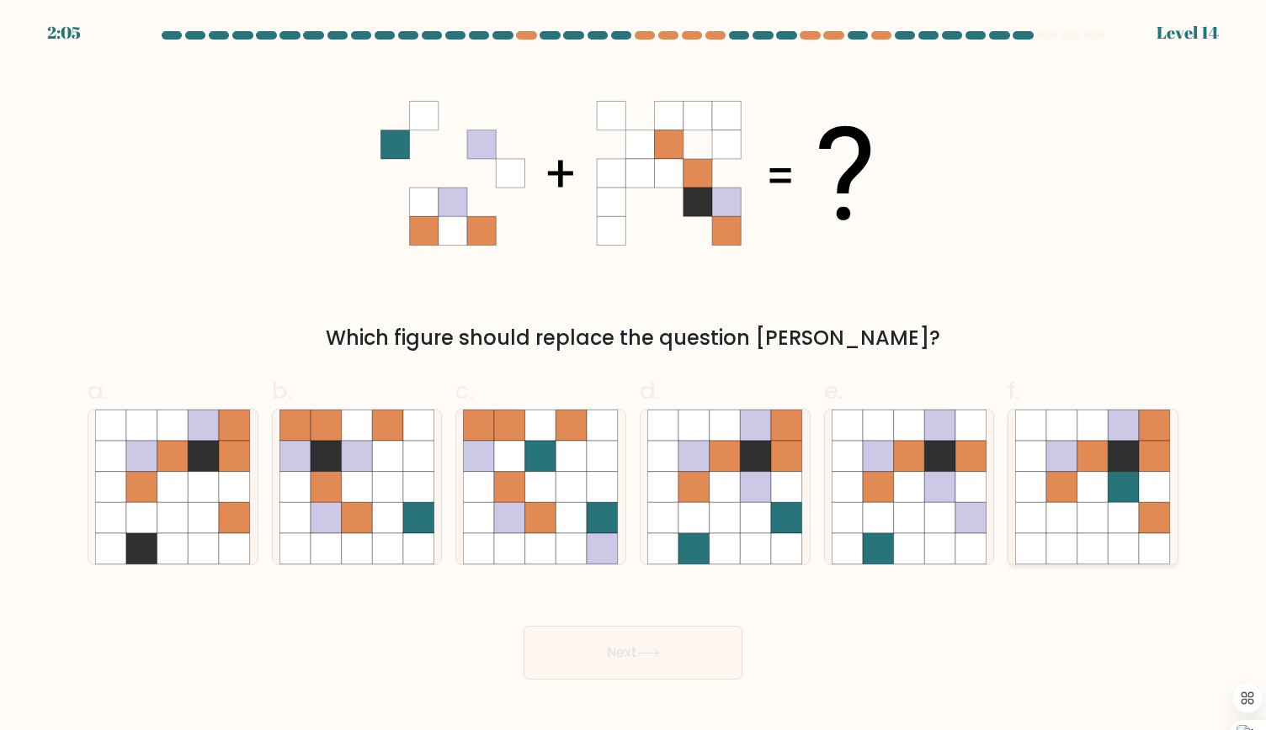
click at [1153, 496] on icon at bounding box center [1154, 487] width 31 height 31
click at [634, 376] on input "f." at bounding box center [633, 370] width 1 height 11
radio input "true"
click at [739, 503] on icon at bounding box center [724, 517] width 31 height 31
click at [634, 376] on input "d." at bounding box center [633, 370] width 1 height 11
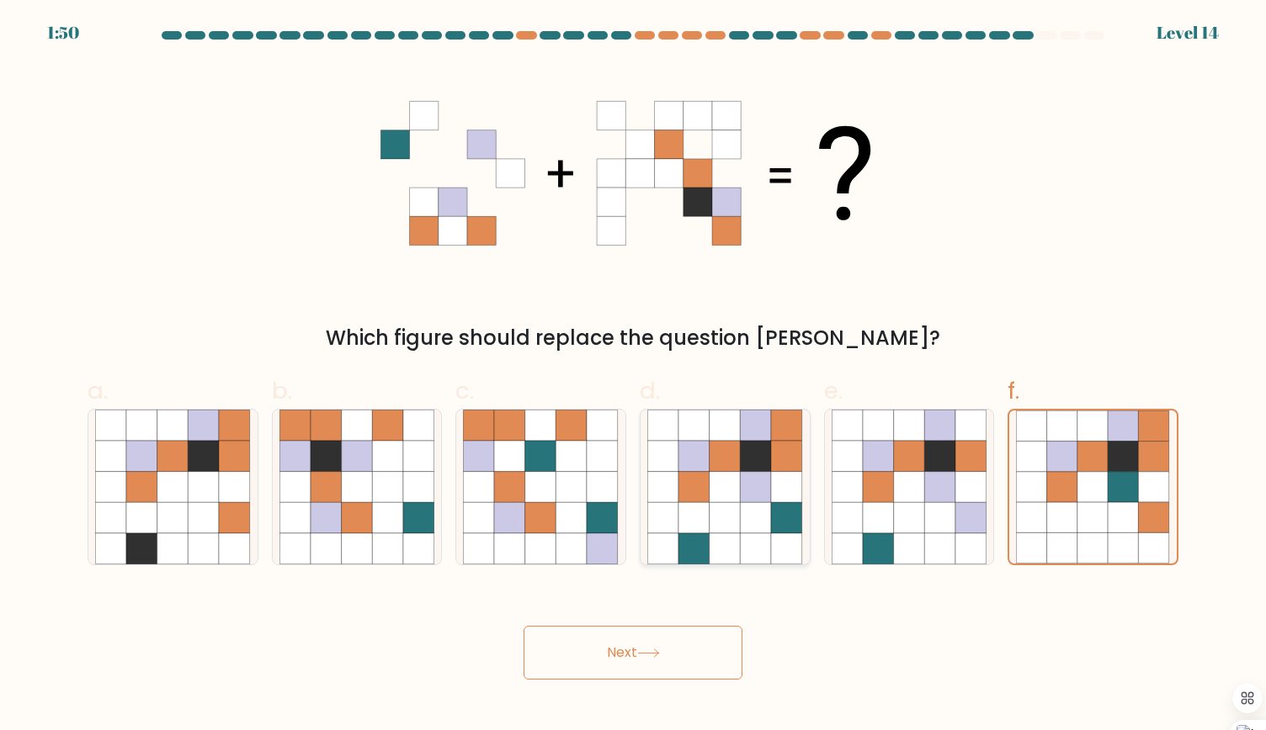
radio input "true"
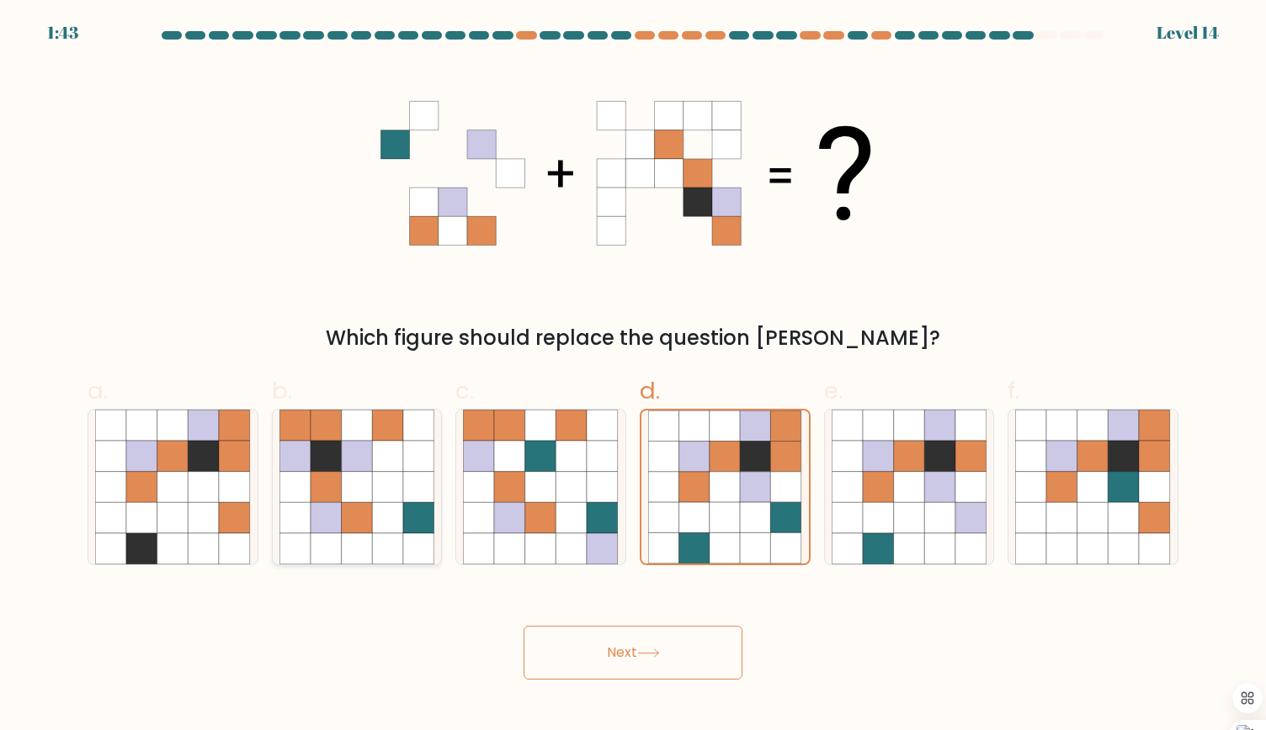
click at [320, 514] on icon at bounding box center [325, 517] width 31 height 31
click at [633, 376] on input "b." at bounding box center [633, 370] width 1 height 11
radio input "true"
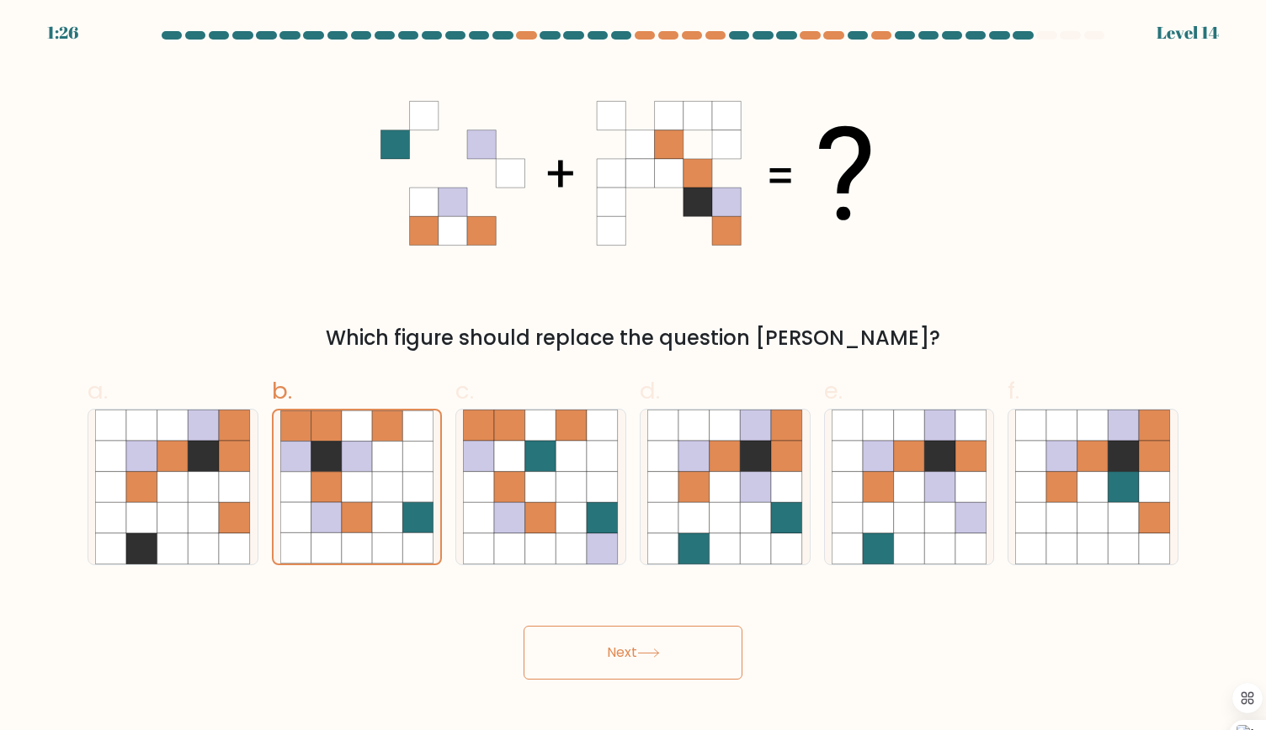
click at [621, 659] on button "Next" at bounding box center [632, 653] width 219 height 54
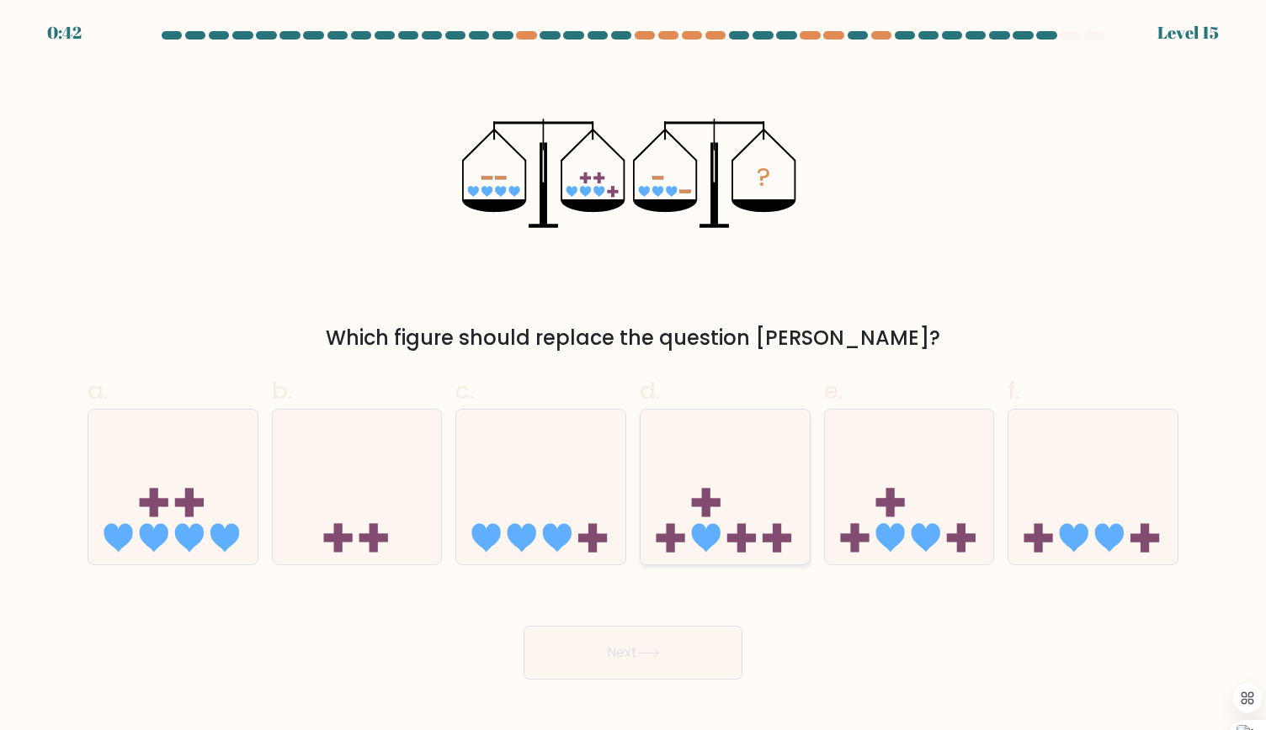
click at [740, 530] on rect at bounding box center [741, 538] width 8 height 29
click at [634, 376] on input "d." at bounding box center [633, 370] width 1 height 11
radio input "true"
click at [646, 646] on button "Next" at bounding box center [632, 653] width 219 height 54
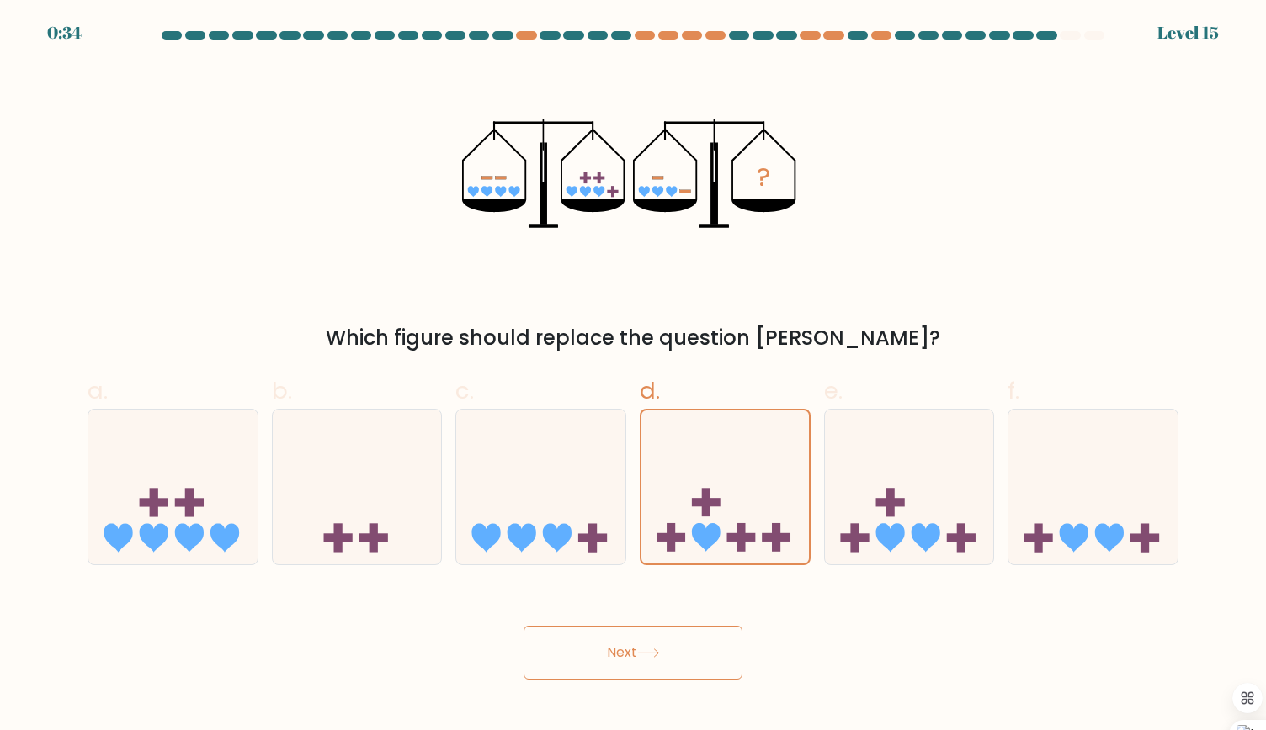
click at [628, 656] on button "Next" at bounding box center [632, 653] width 219 height 54
click at [942, 633] on div "Next" at bounding box center [632, 633] width 1111 height 94
click at [617, 647] on button "Next" at bounding box center [632, 653] width 219 height 54
drag, startPoint x: 617, startPoint y: 647, endPoint x: 518, endPoint y: 646, distance: 98.5
click at [518, 646] on div "Next" at bounding box center [632, 633] width 1111 height 94
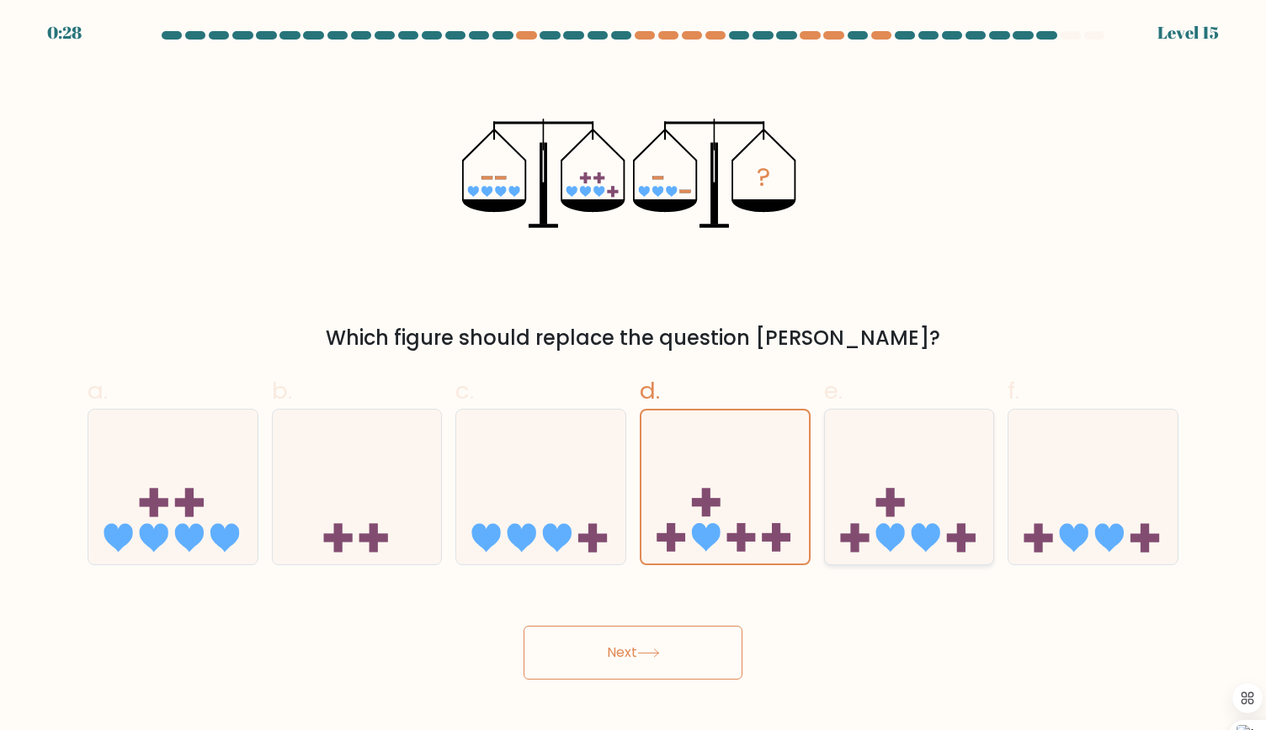
click at [881, 501] on rect at bounding box center [889, 502] width 29 height 8
click at [634, 376] on input "e." at bounding box center [633, 370] width 1 height 11
radio input "true"
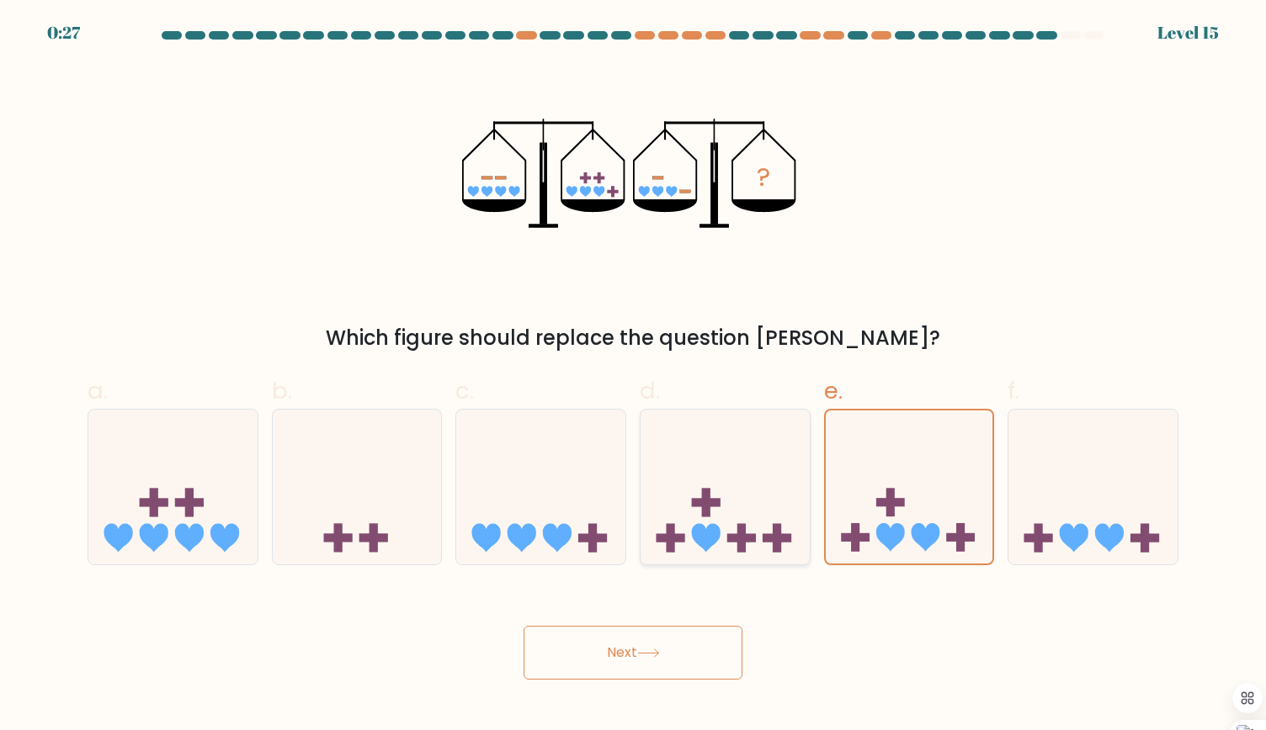
click at [777, 507] on icon at bounding box center [724, 487] width 169 height 140
click at [634, 376] on input "d." at bounding box center [633, 370] width 1 height 11
radio input "true"
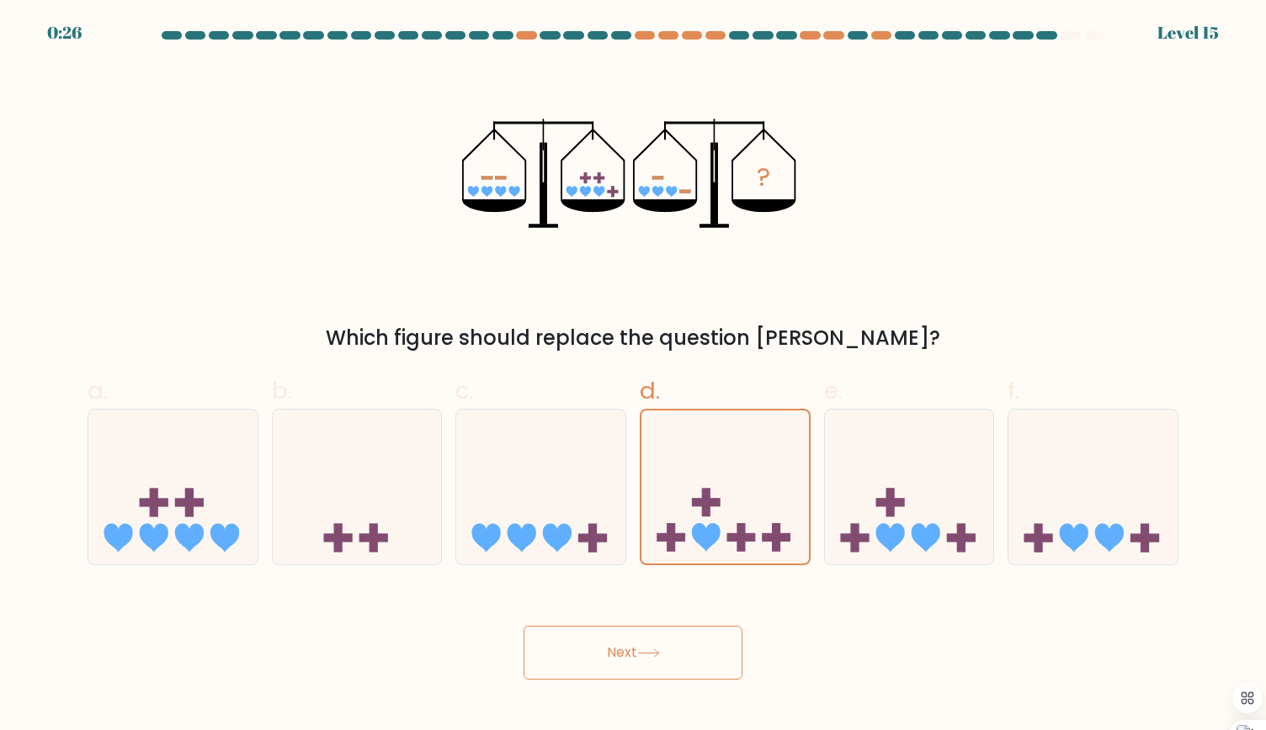
click at [680, 650] on button "Next" at bounding box center [632, 653] width 219 height 54
click at [629, 650] on button "Next" at bounding box center [632, 653] width 219 height 54
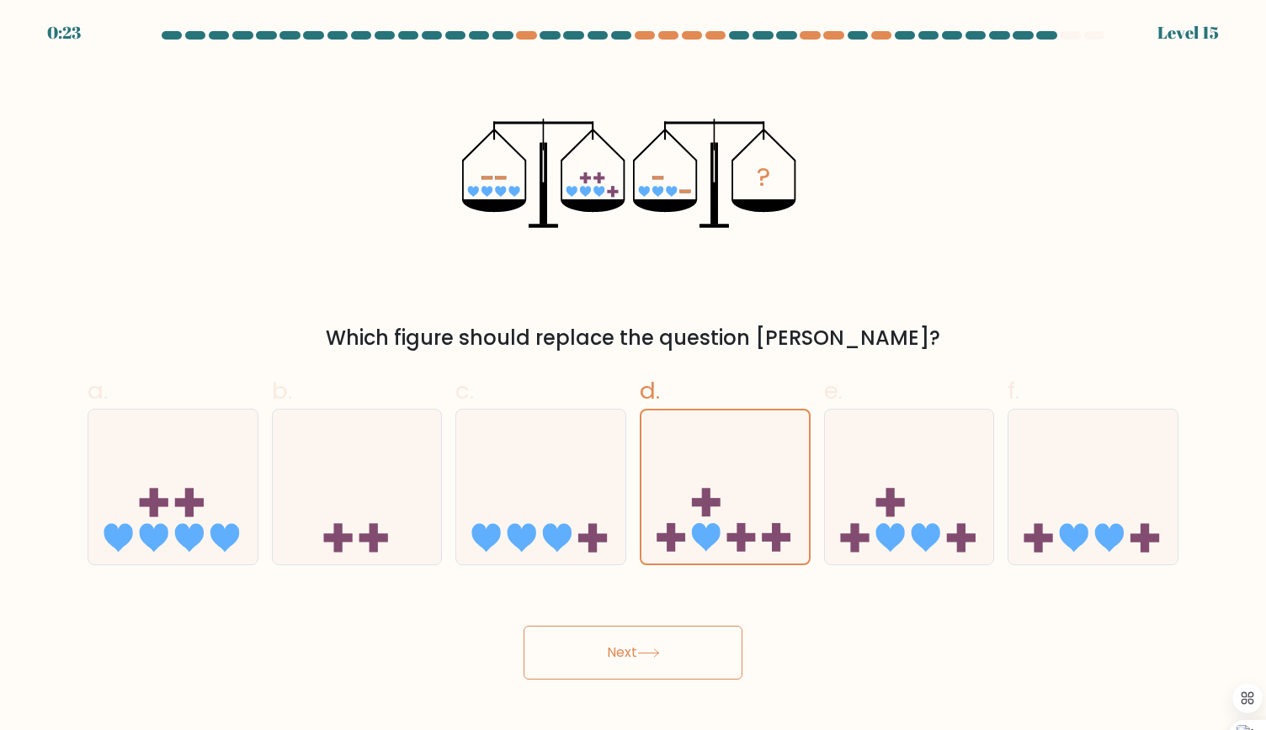
click at [629, 650] on button "Next" at bounding box center [632, 653] width 219 height 54
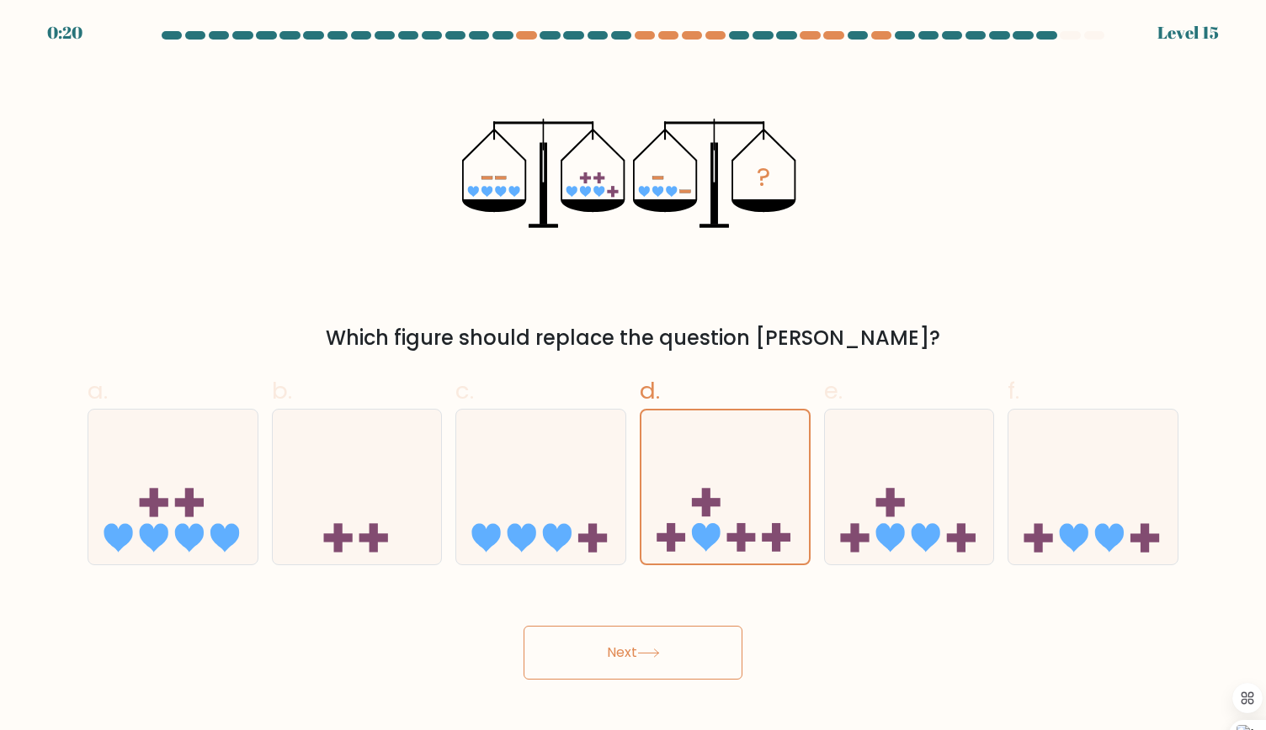
click at [629, 650] on button "Next" at bounding box center [632, 653] width 219 height 54
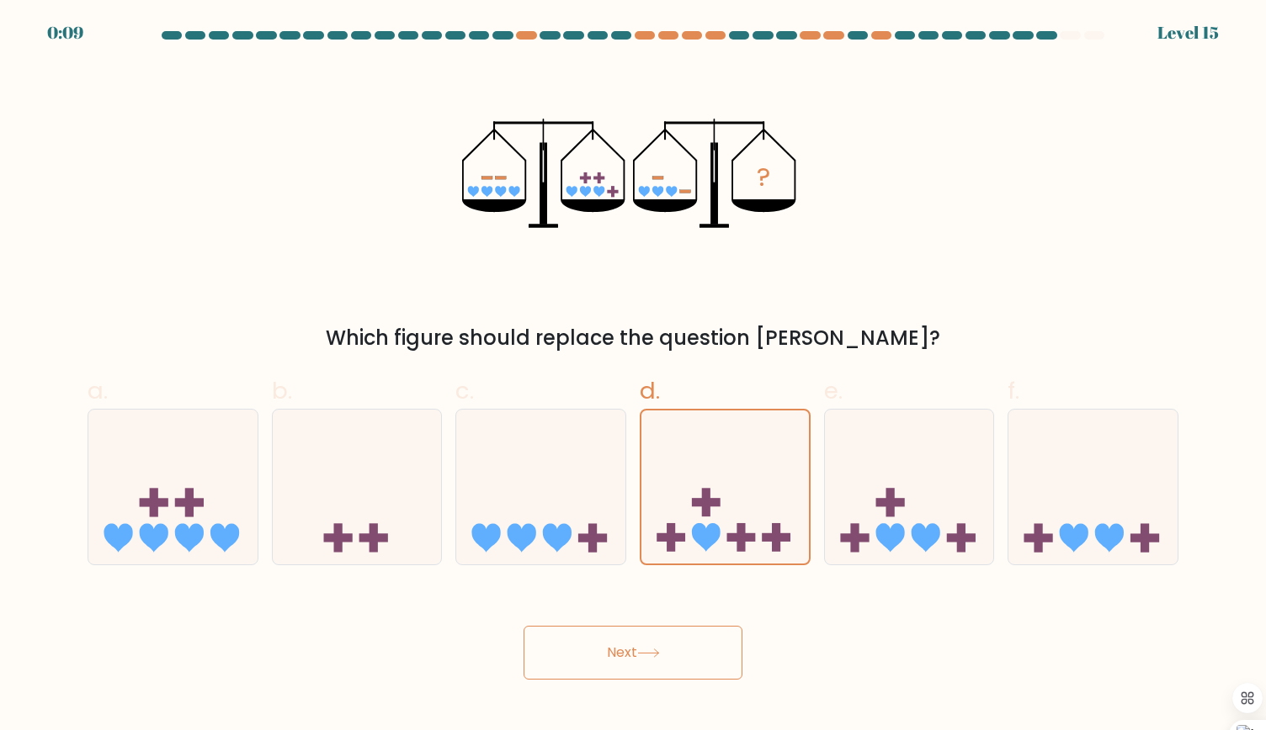
click at [629, 650] on button "Next" at bounding box center [632, 653] width 219 height 54
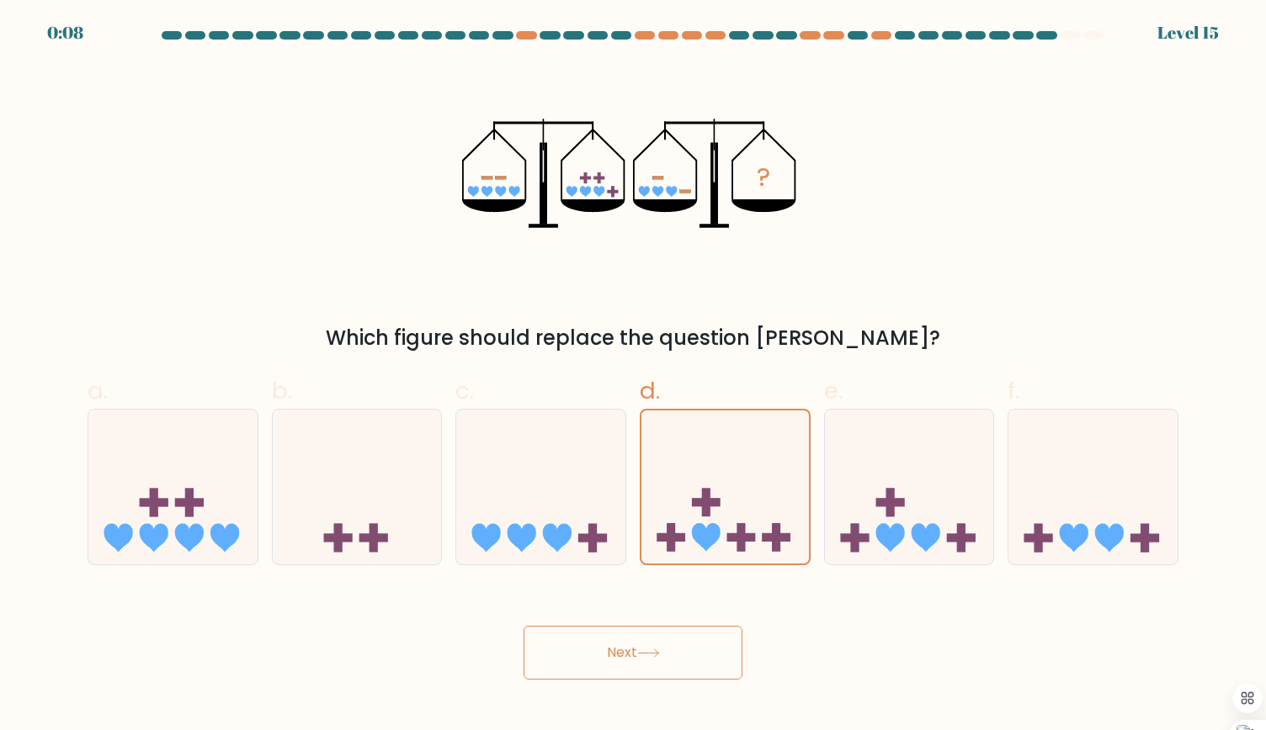
click at [629, 650] on button "Next" at bounding box center [632, 653] width 219 height 54
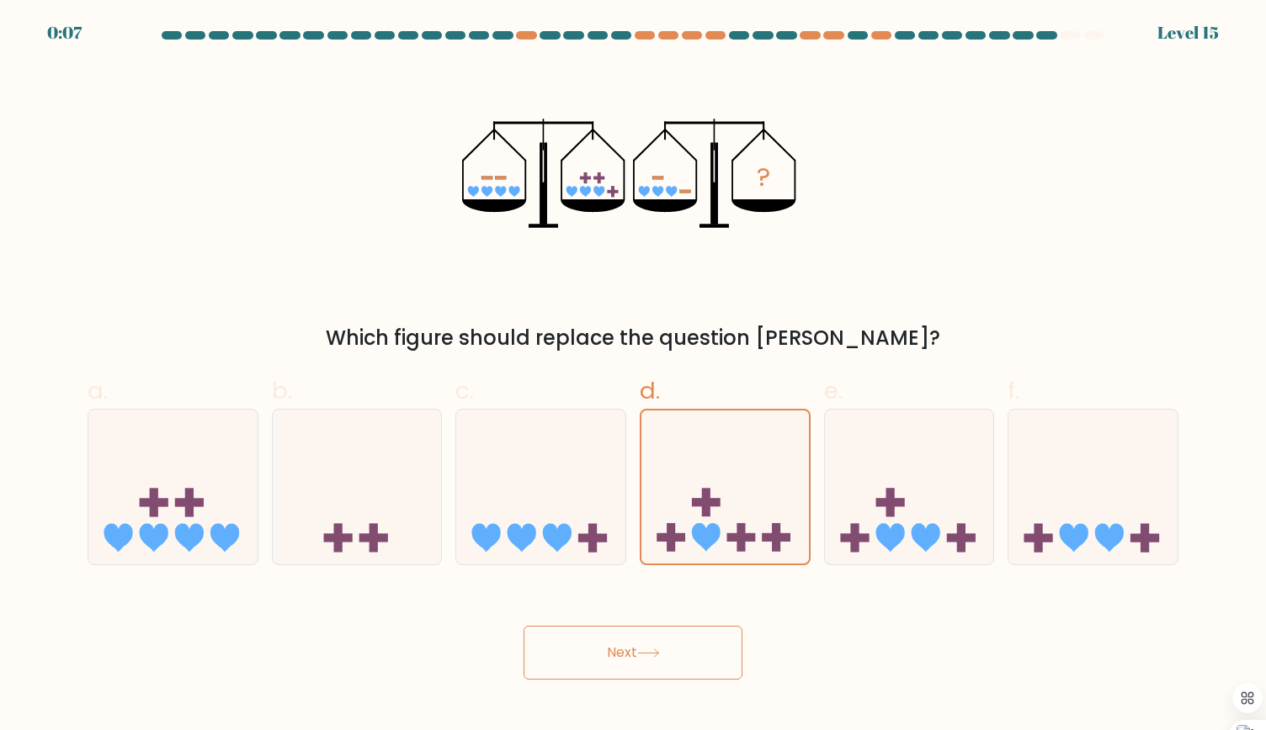
click at [629, 650] on button "Next" at bounding box center [632, 653] width 219 height 54
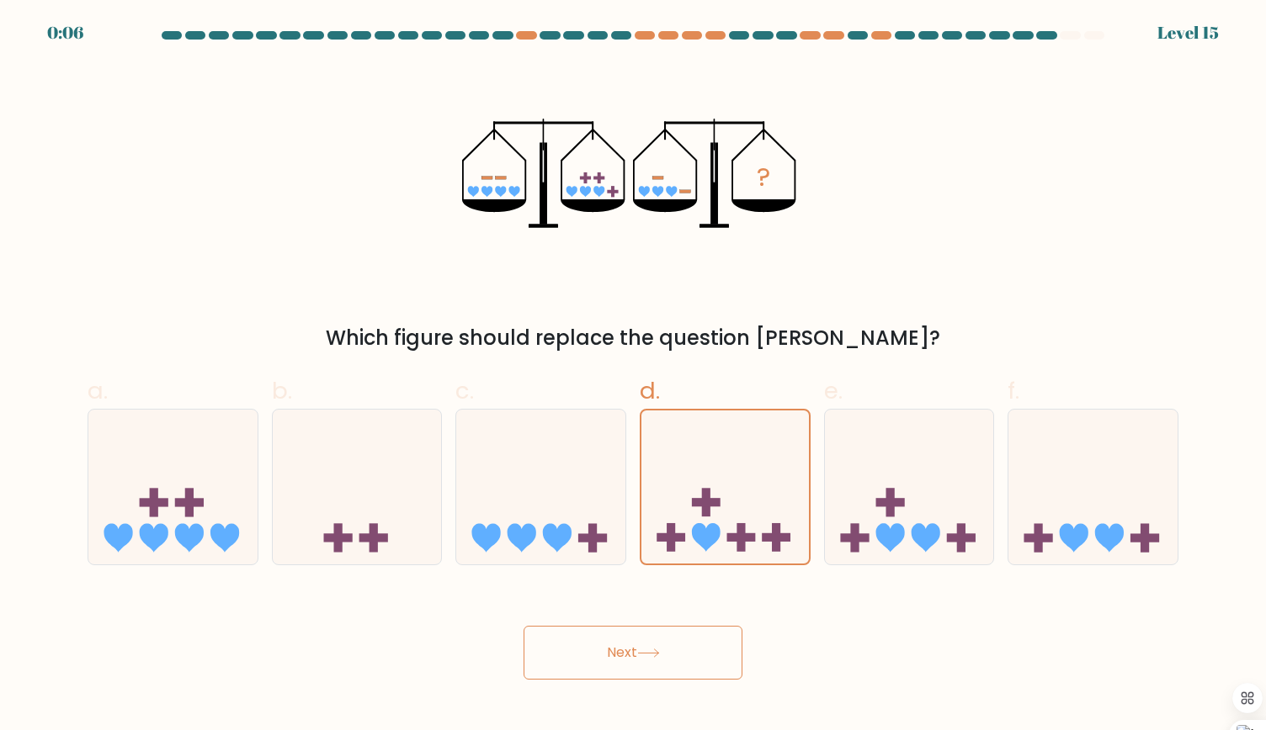
click at [629, 650] on button "Next" at bounding box center [632, 653] width 219 height 54
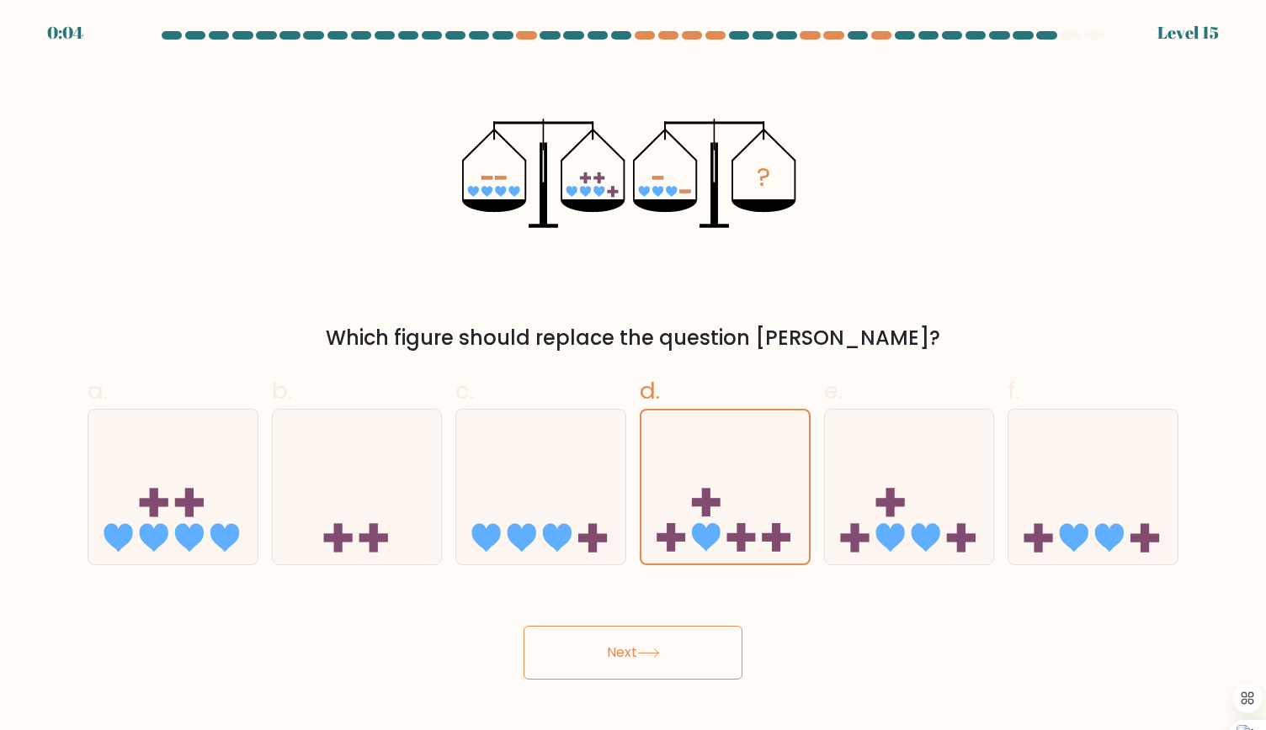
click at [629, 650] on button "Next" at bounding box center [632, 653] width 219 height 54
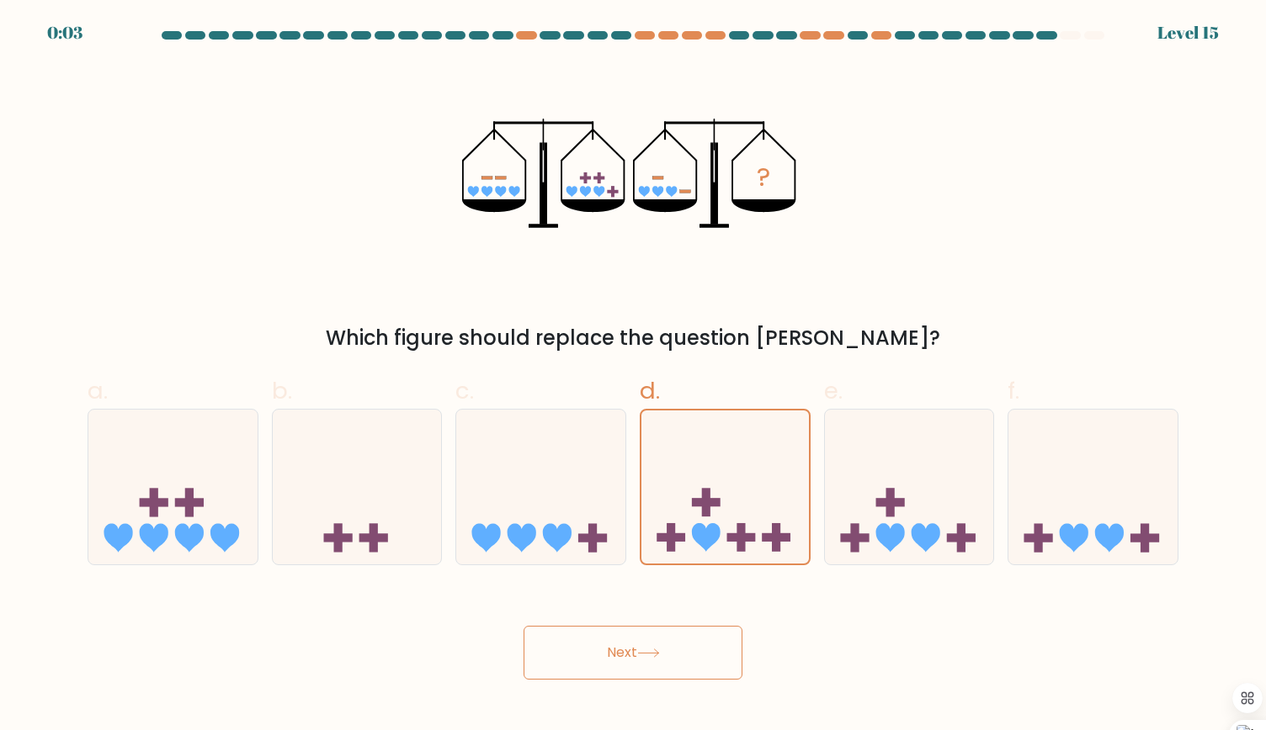
click at [629, 650] on button "Next" at bounding box center [632, 653] width 219 height 54
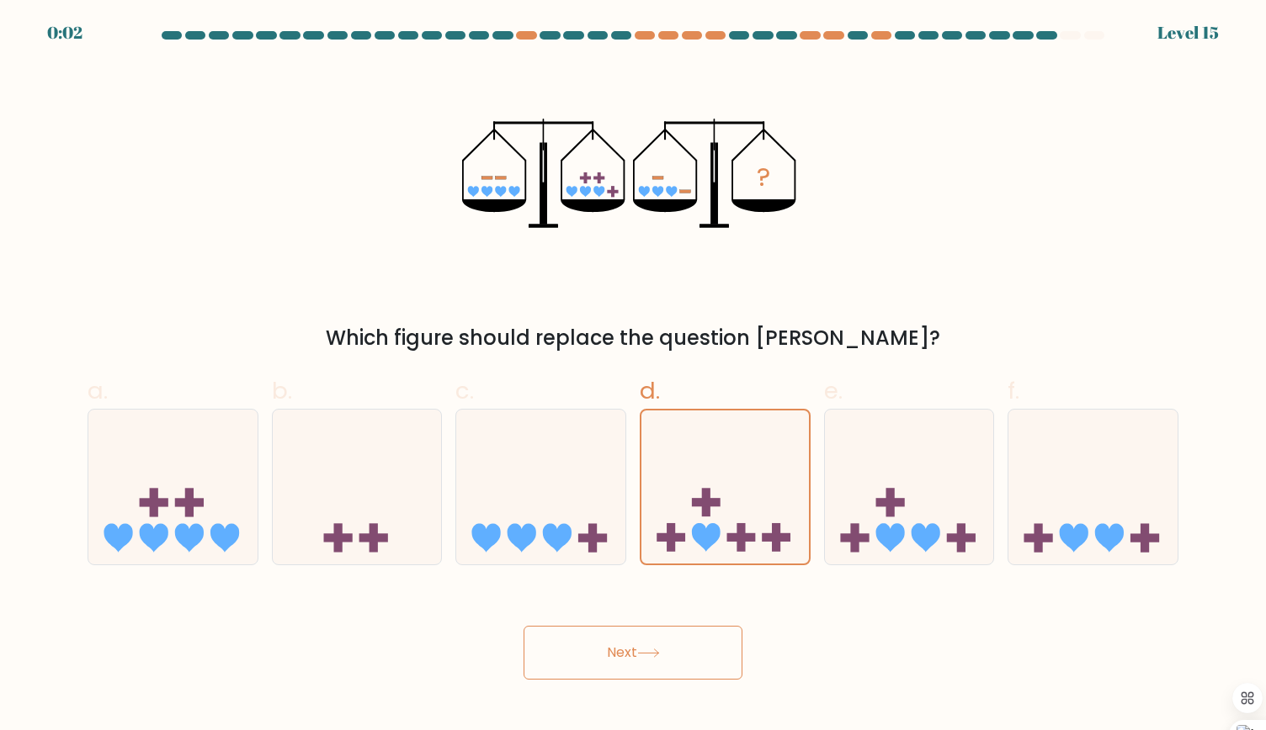
click at [629, 650] on button "Next" at bounding box center [632, 653] width 219 height 54
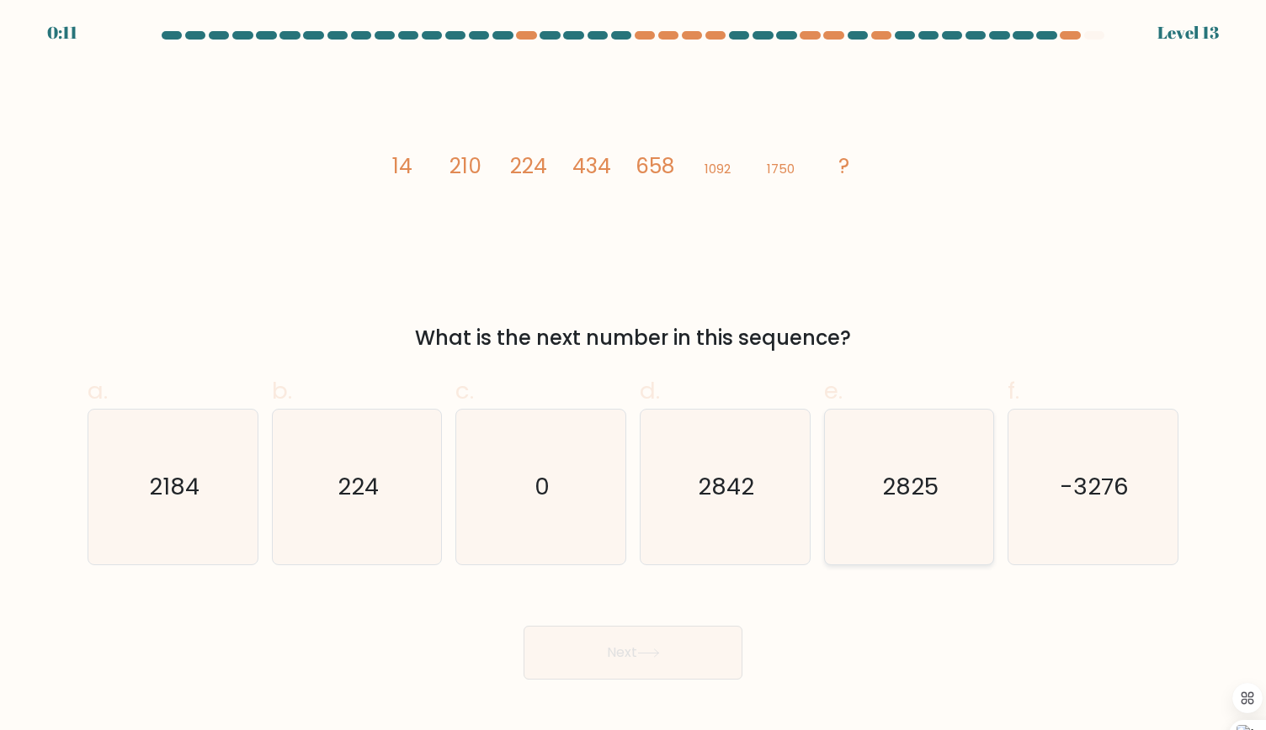
click at [917, 513] on icon "2825" at bounding box center [908, 487] width 155 height 155
click at [634, 376] on input "e. 2825" at bounding box center [633, 370] width 1 height 11
radio input "true"
click at [185, 461] on icon "2184" at bounding box center [172, 487] width 155 height 155
click at [633, 376] on input "a. 2184" at bounding box center [633, 370] width 1 height 11
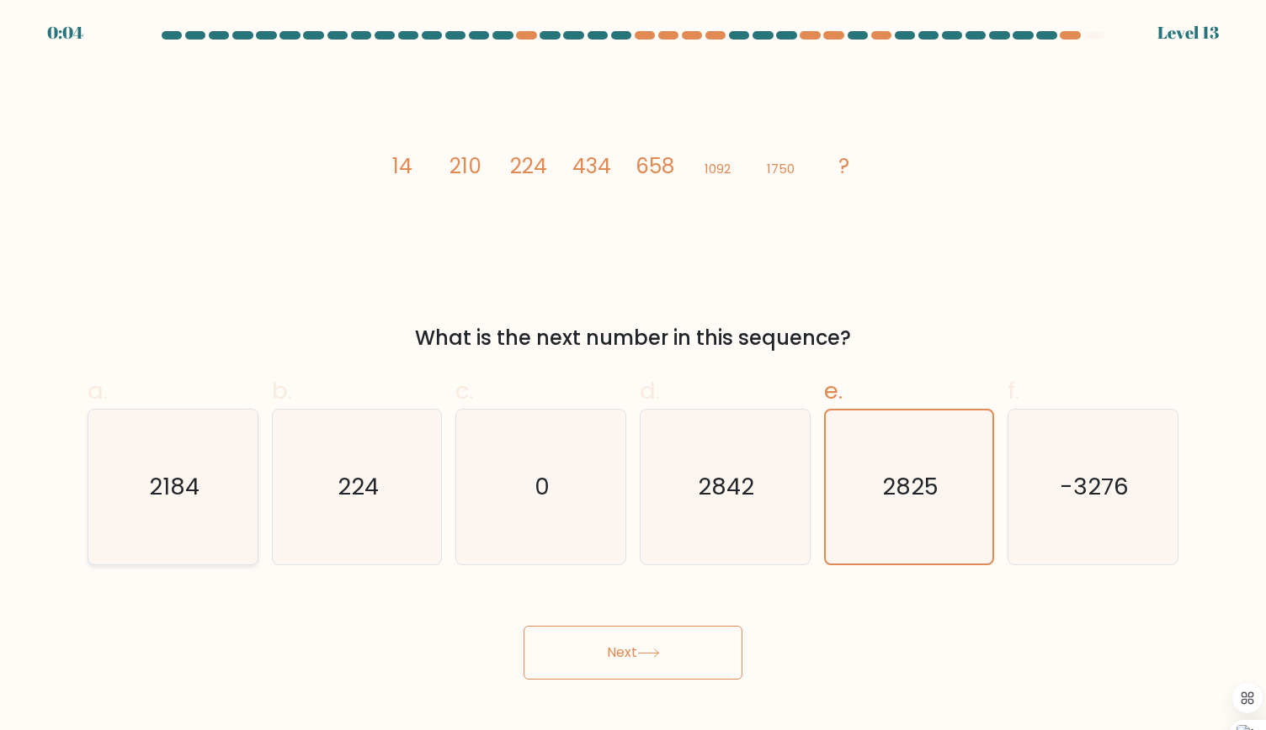
radio input "true"
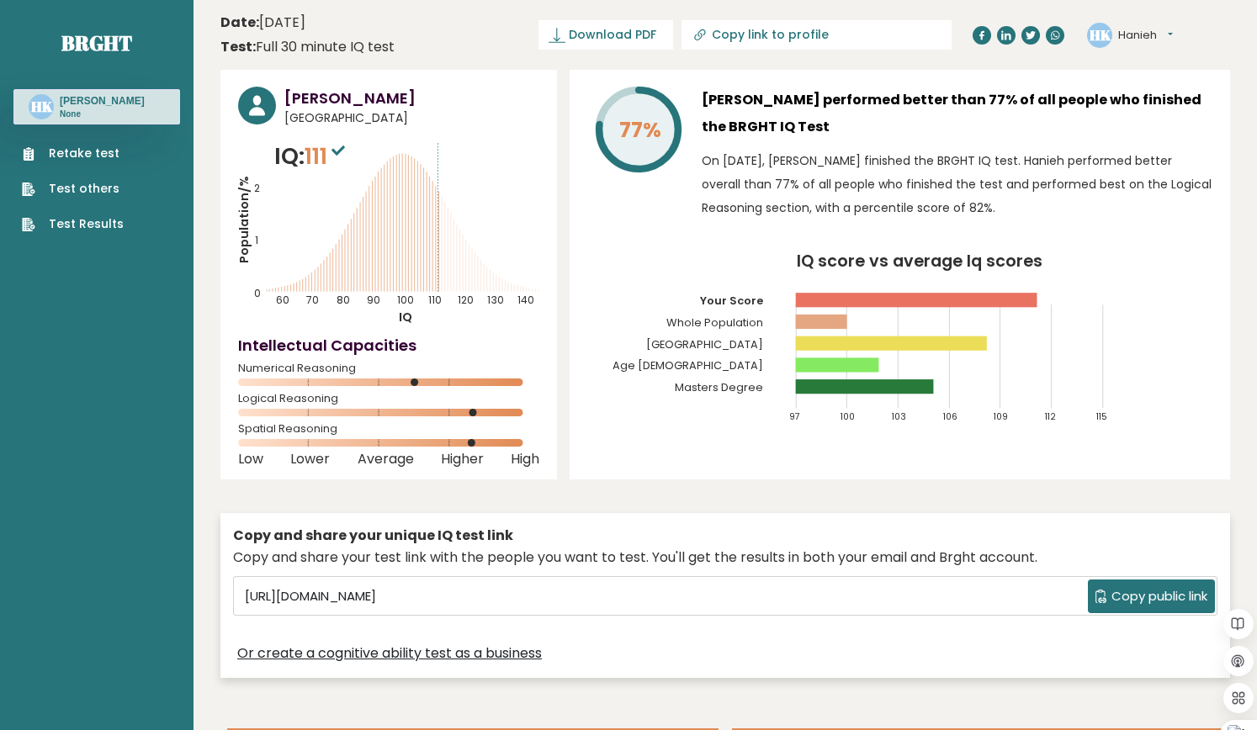
click at [79, 223] on link "Test Results" at bounding box center [73, 224] width 102 height 18
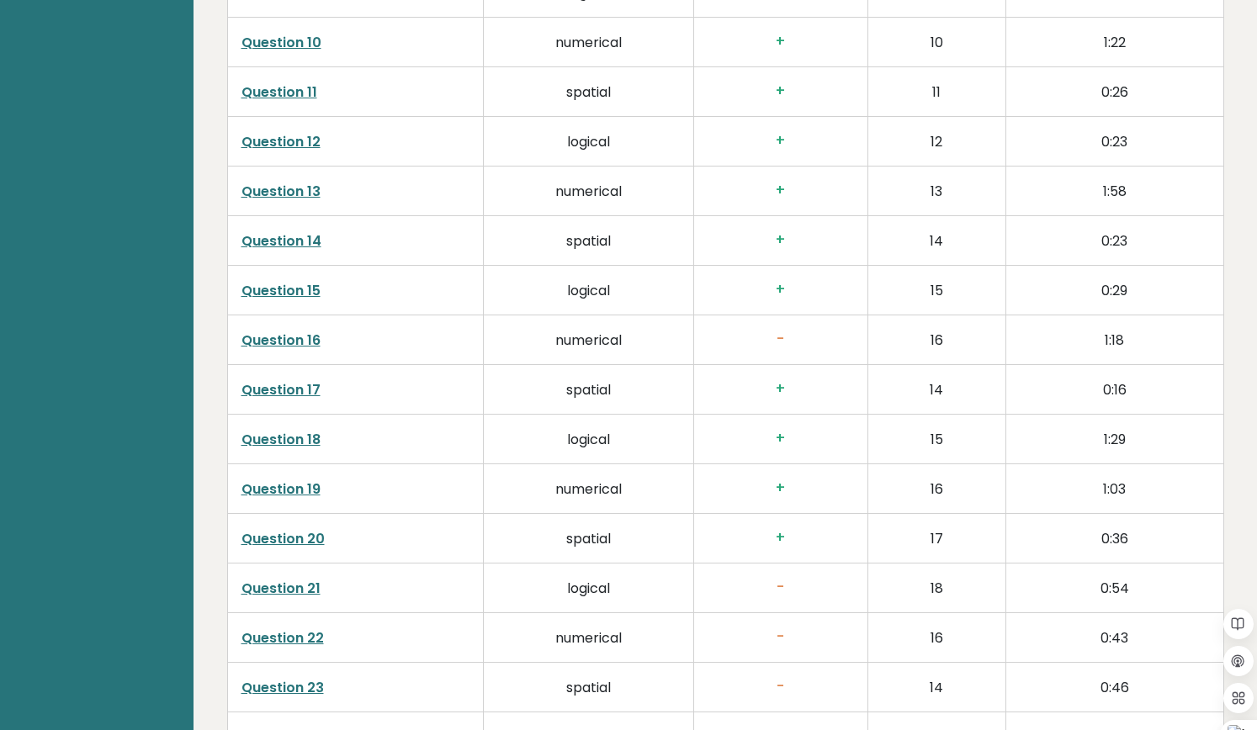
scroll to position [3357, 0]
click at [256, 332] on link "Question 21" at bounding box center [280, 341] width 79 height 19
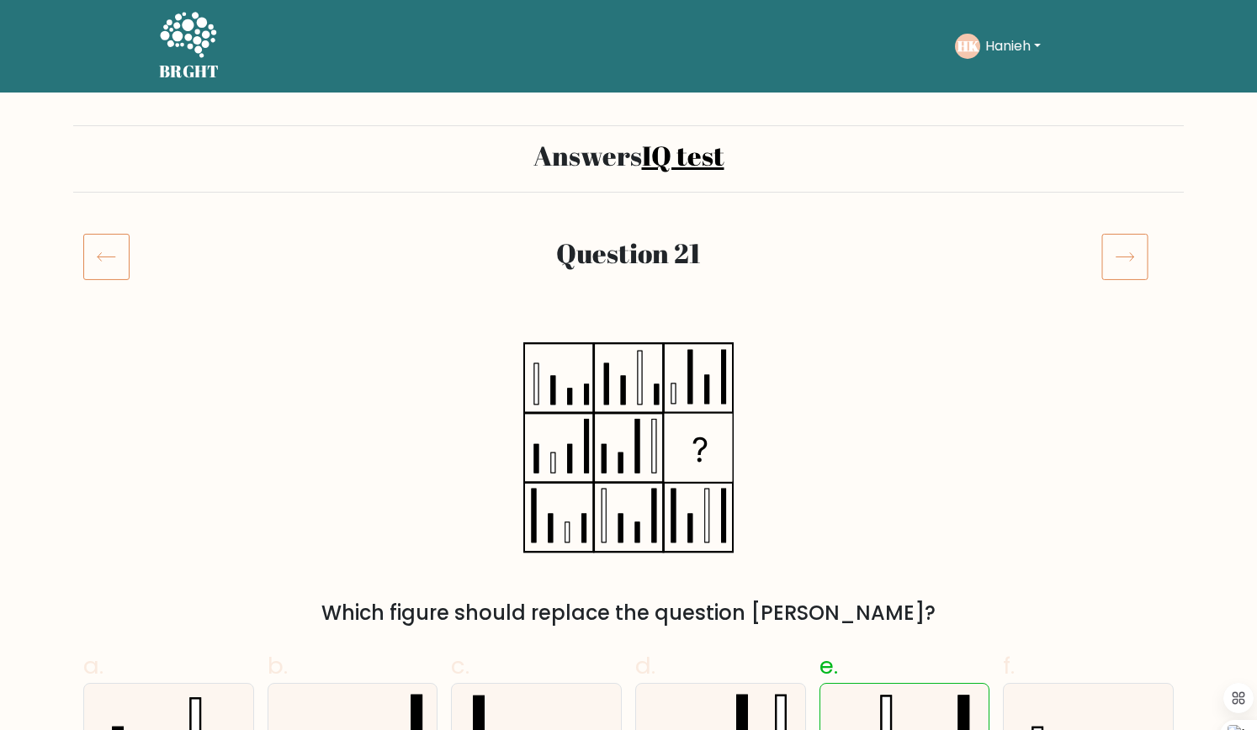
scroll to position [174, 0]
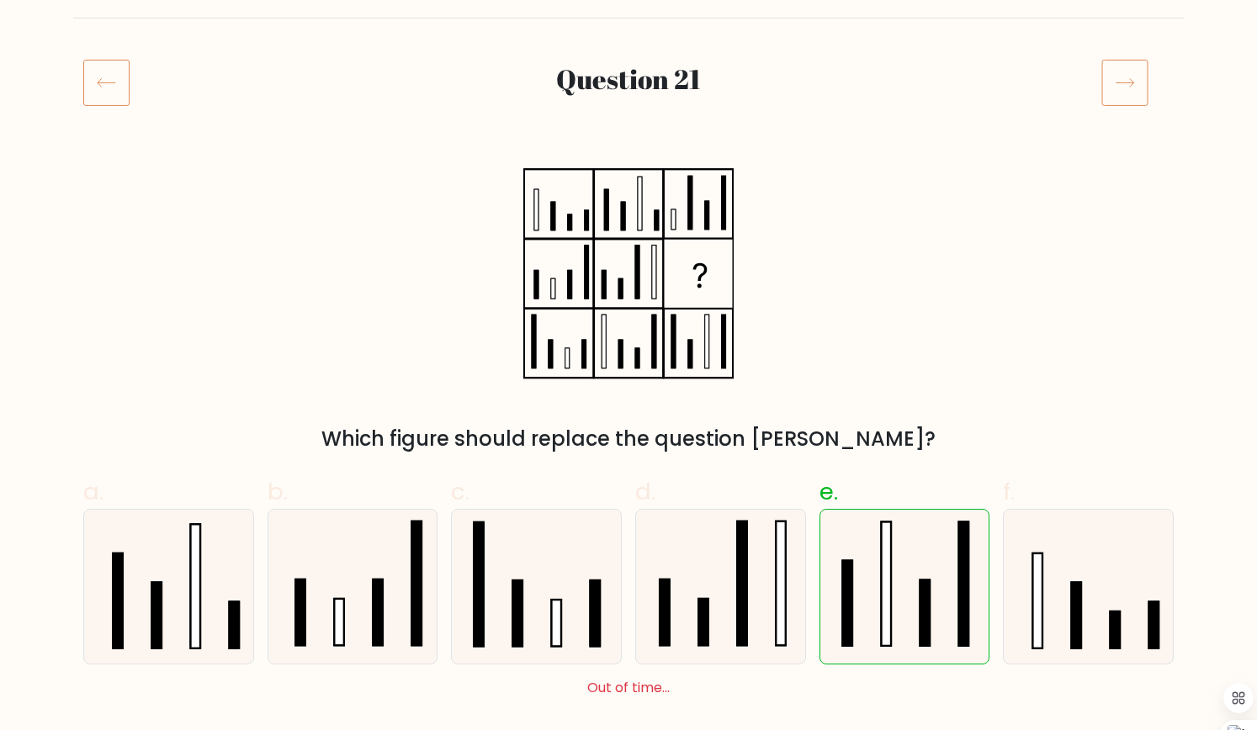
click at [1102, 103] on rect at bounding box center [1124, 83] width 45 height 45
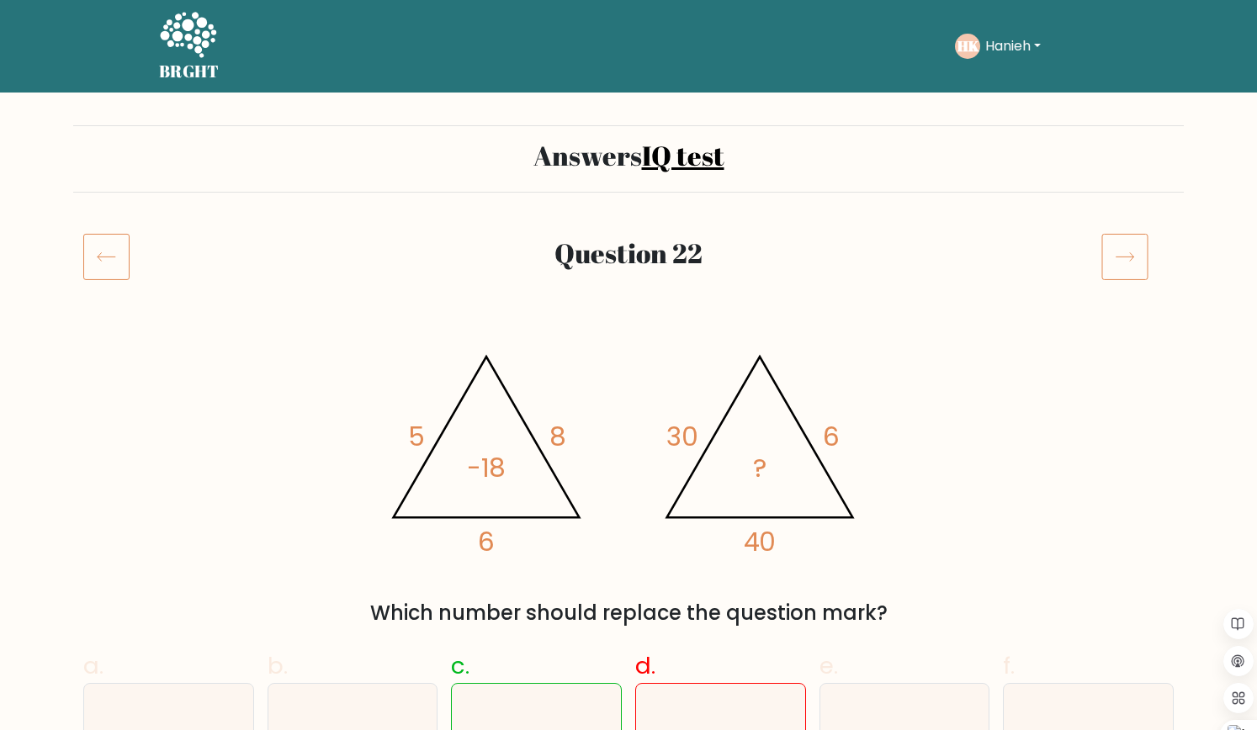
click at [1124, 257] on icon at bounding box center [1126, 257] width 18 height 8
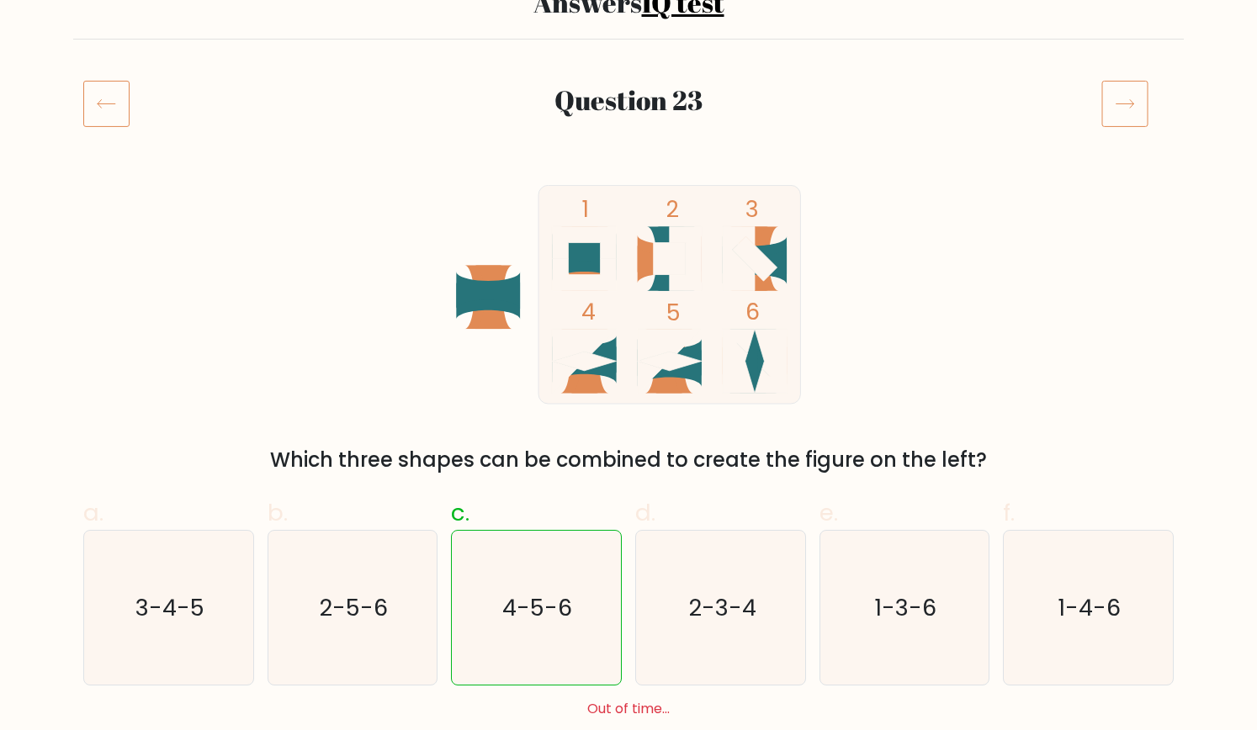
scroll to position [145, 0]
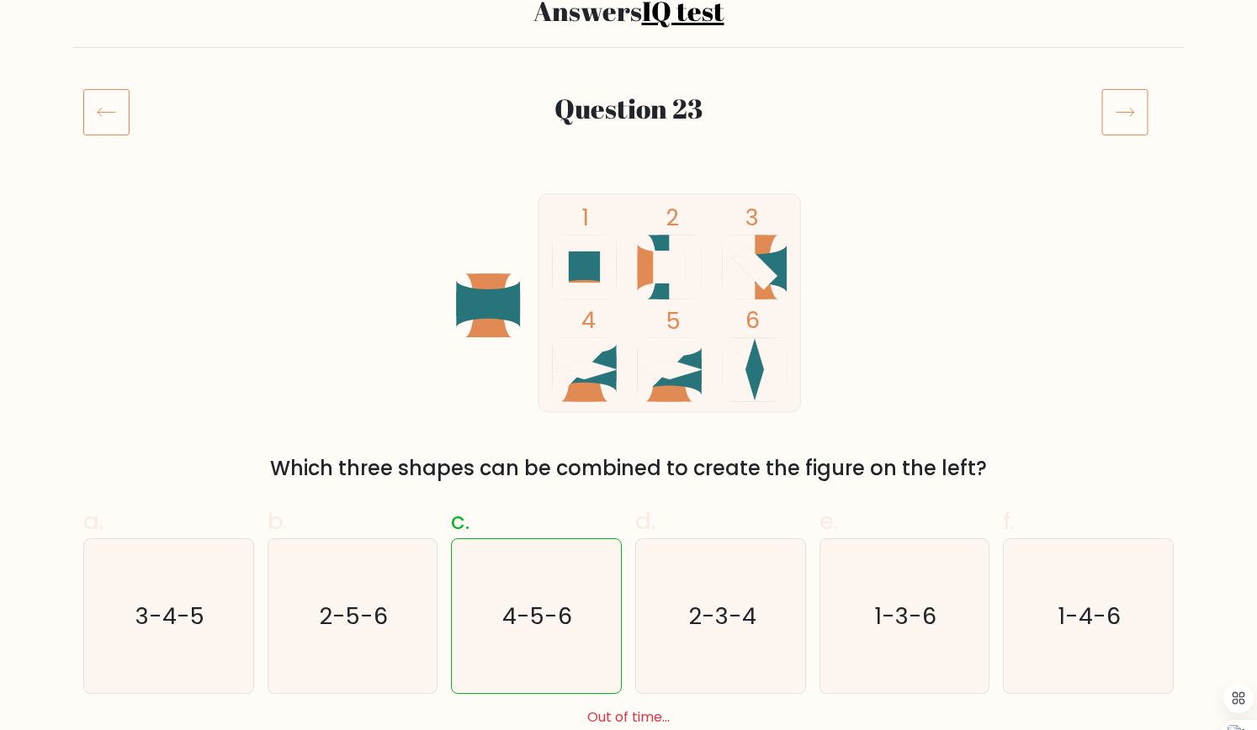
click at [1128, 119] on icon at bounding box center [1124, 111] width 47 height 47
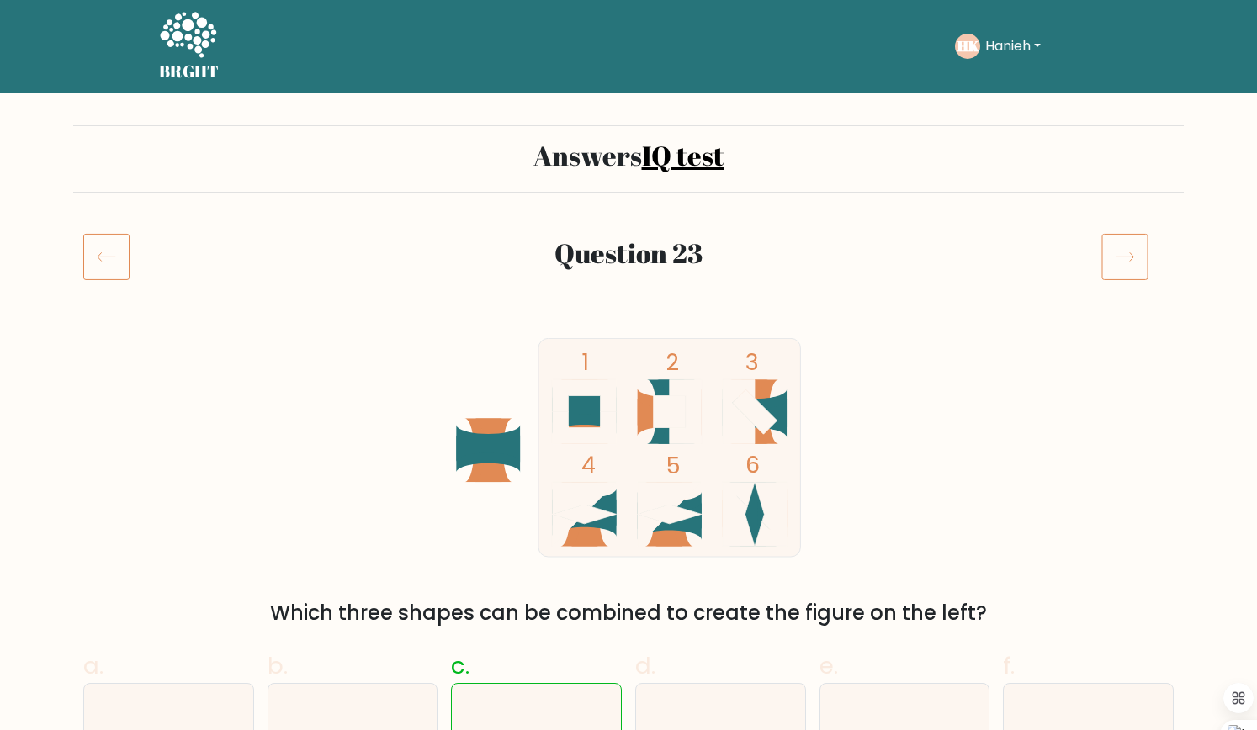
click at [1142, 252] on icon at bounding box center [1124, 256] width 47 height 47
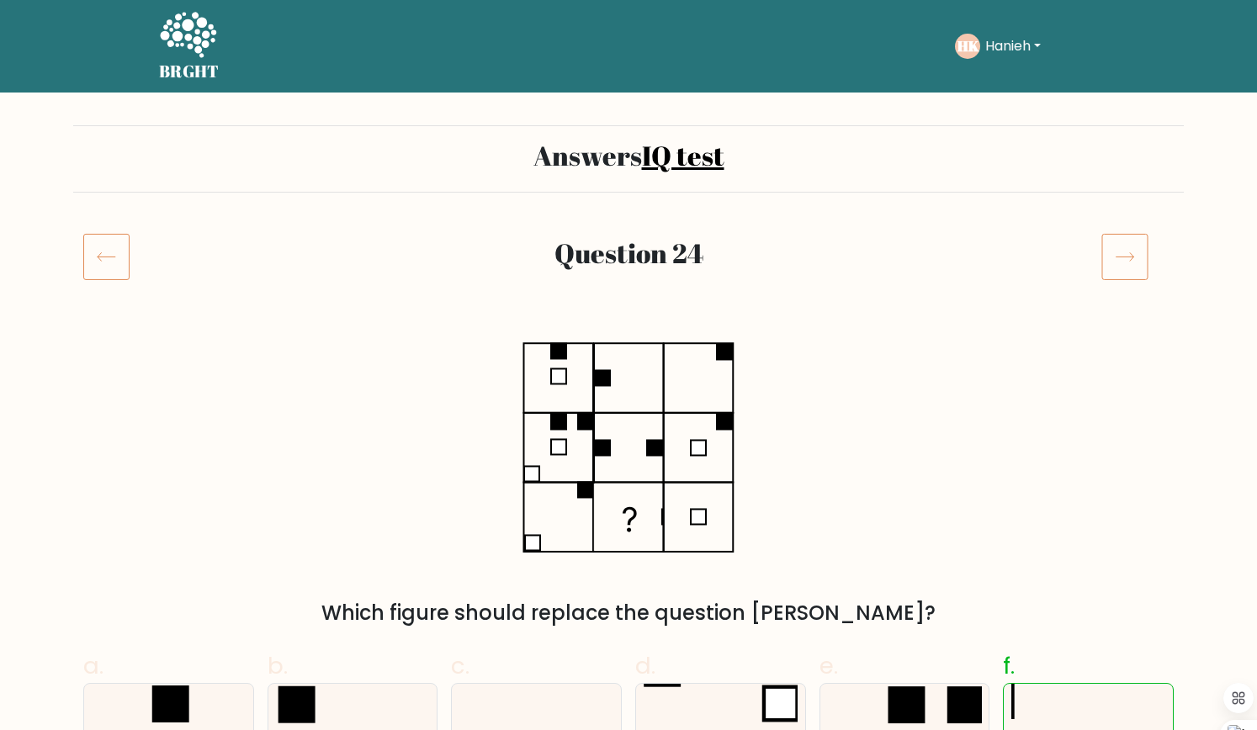
click at [1126, 265] on icon at bounding box center [1124, 256] width 47 height 47
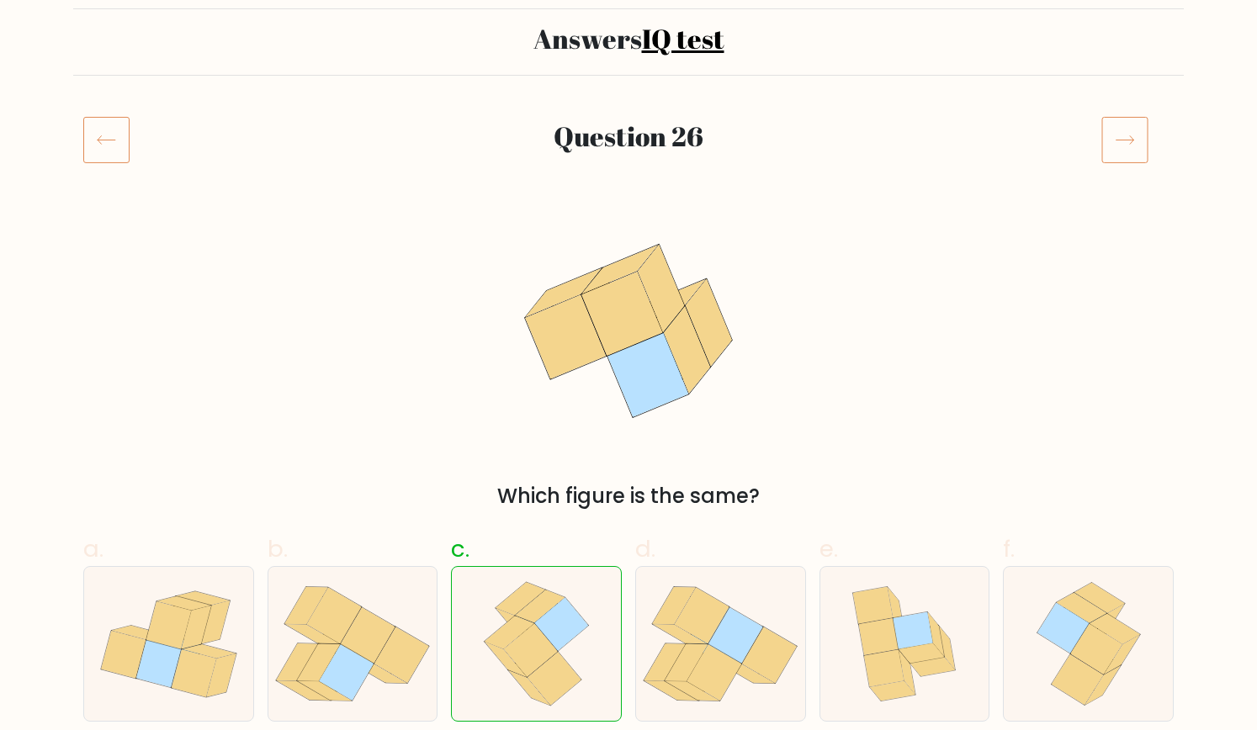
scroll to position [114, 0]
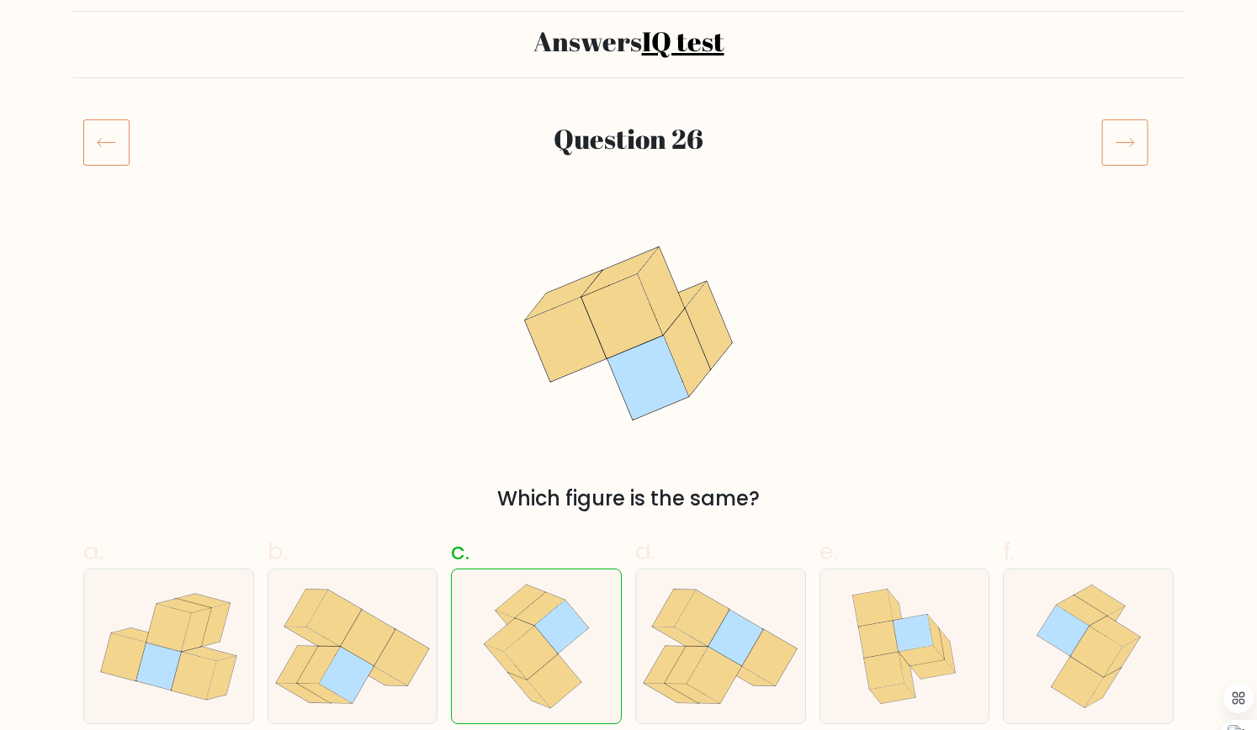
click at [1111, 152] on icon at bounding box center [1124, 142] width 47 height 47
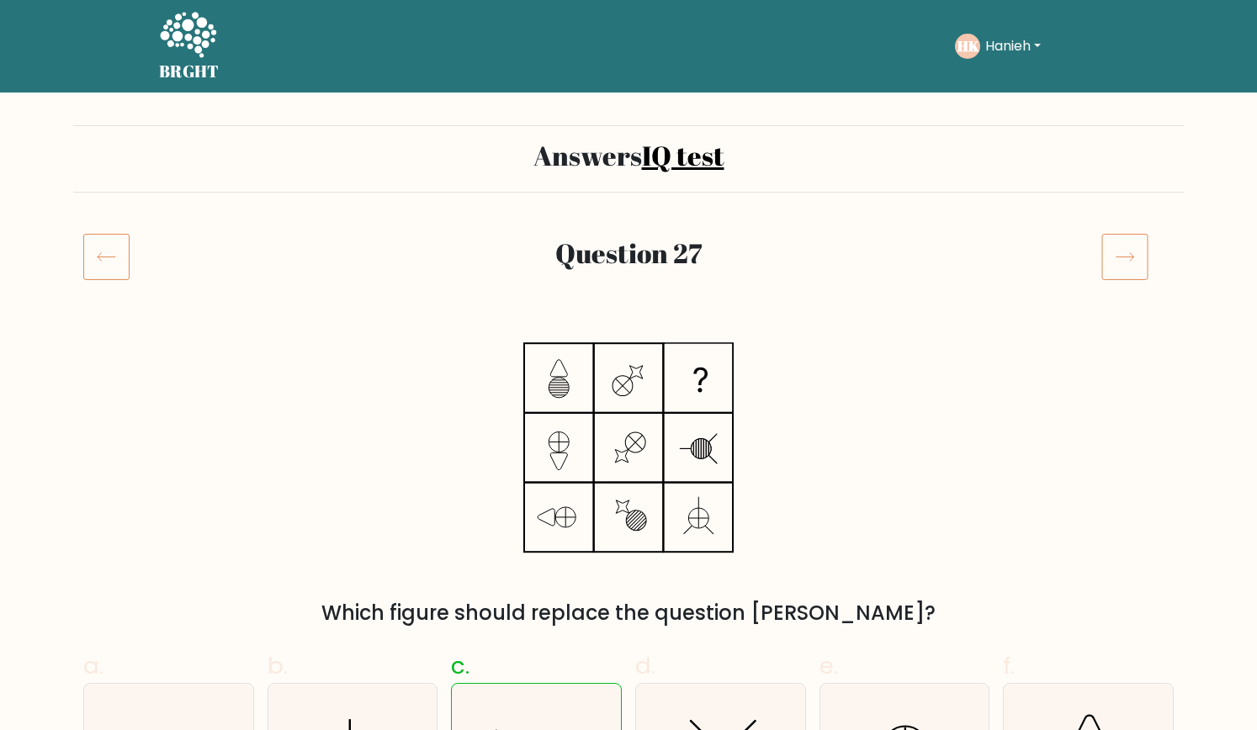
scroll to position [197, 0]
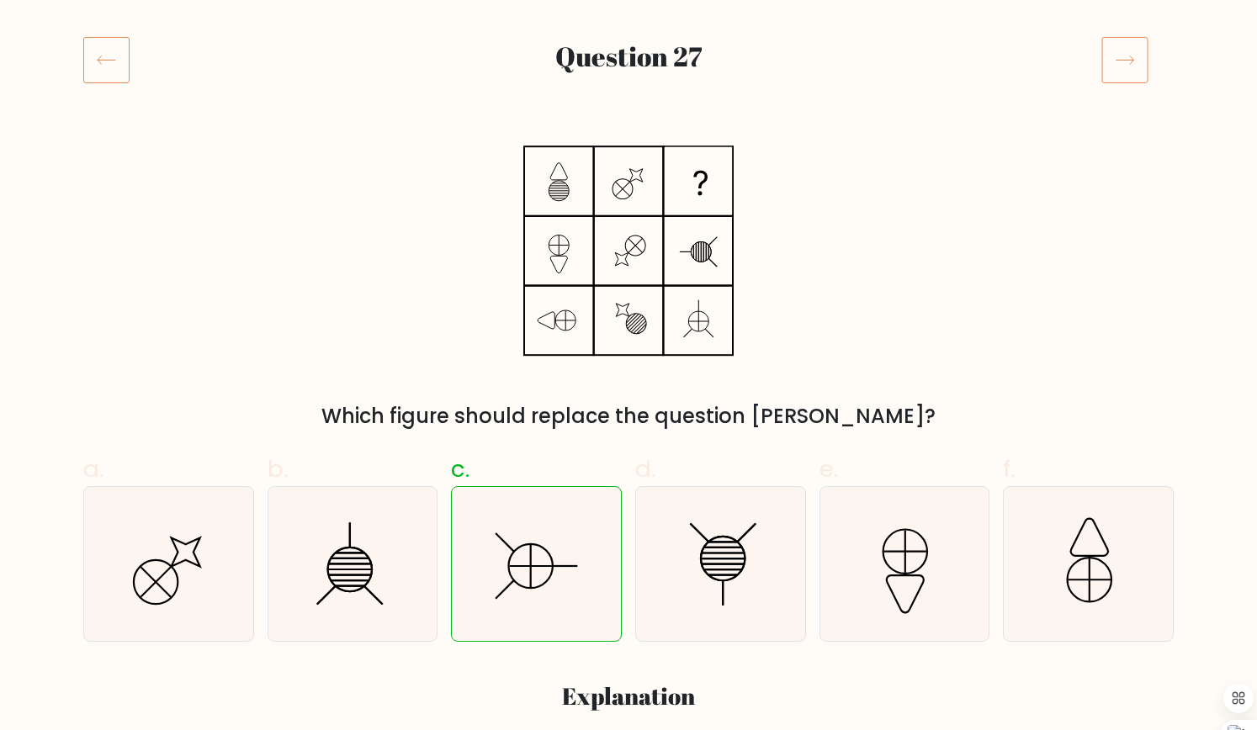
click at [1106, 80] on icon at bounding box center [1124, 59] width 47 height 47
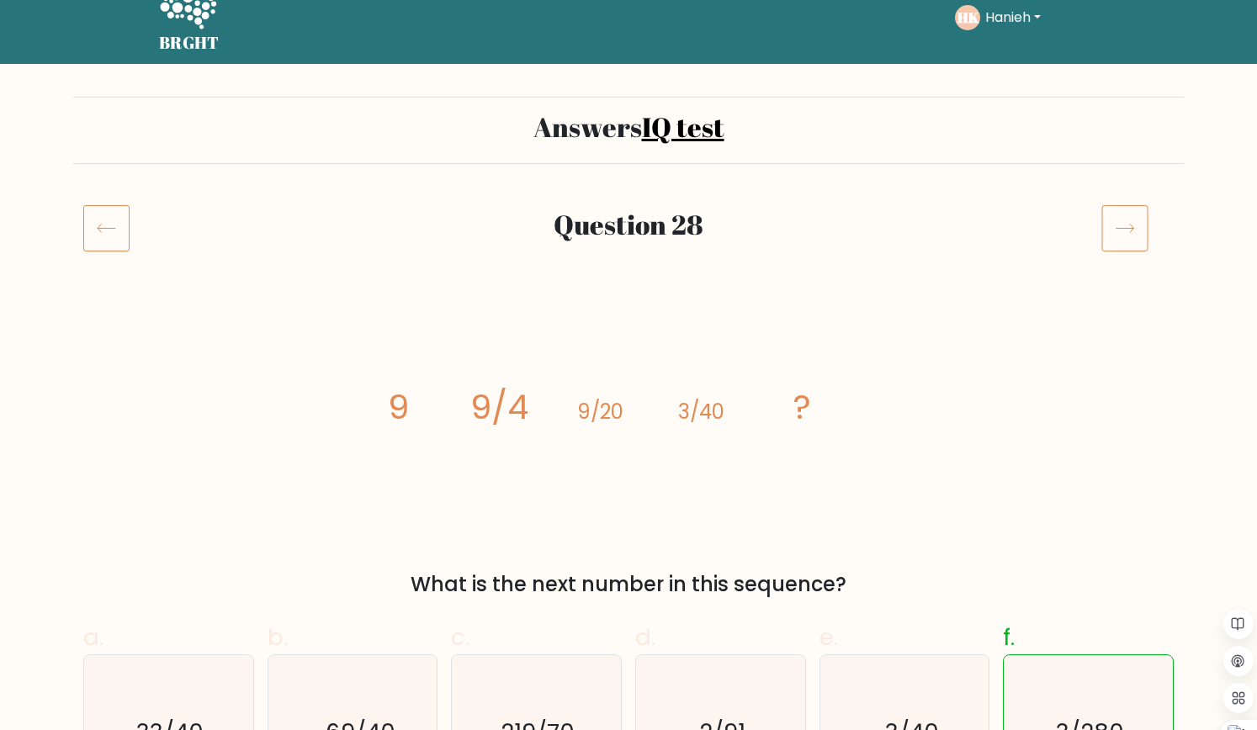
scroll to position [28, 0]
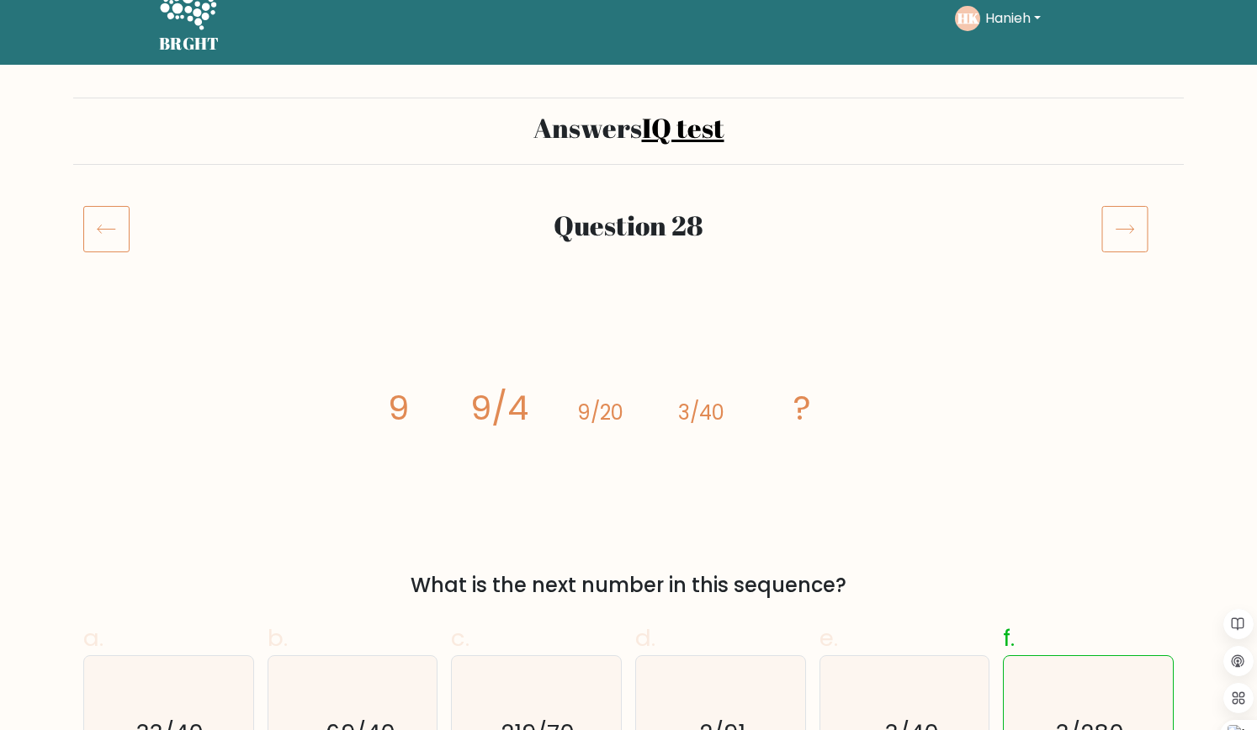
click at [1138, 225] on icon at bounding box center [1124, 228] width 47 height 47
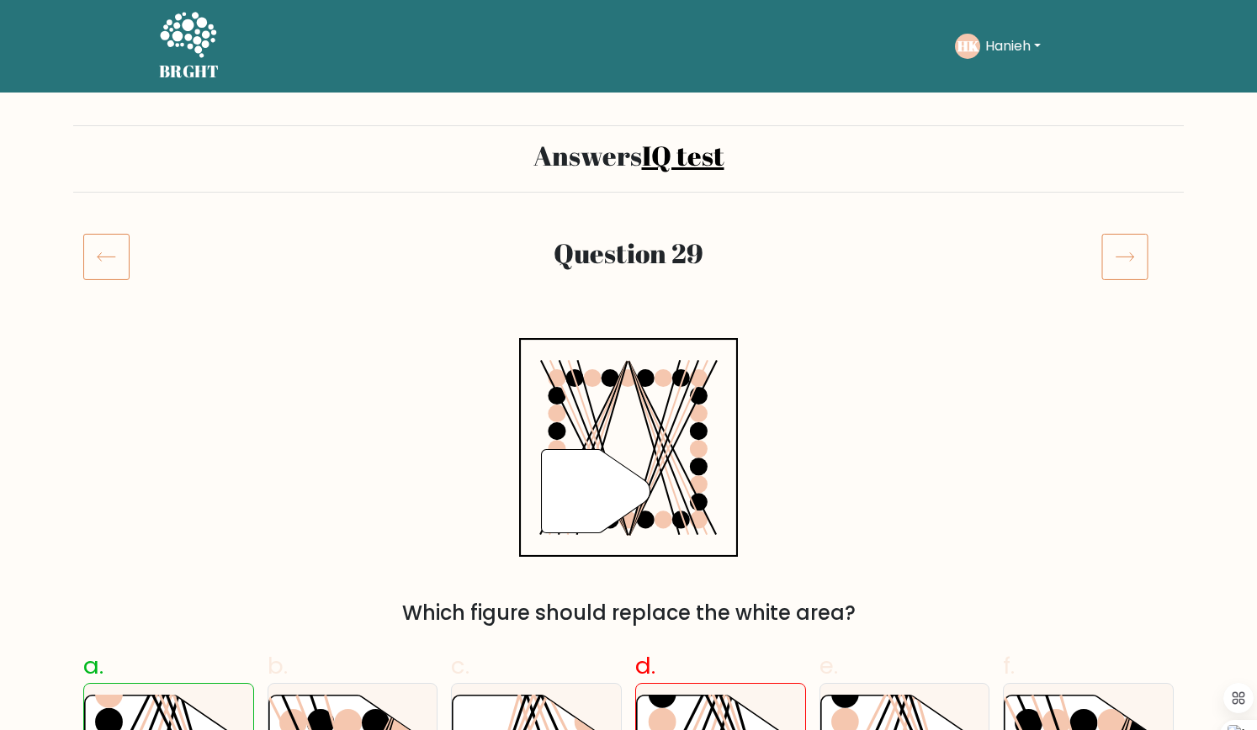
click at [1146, 251] on icon at bounding box center [1124, 256] width 47 height 47
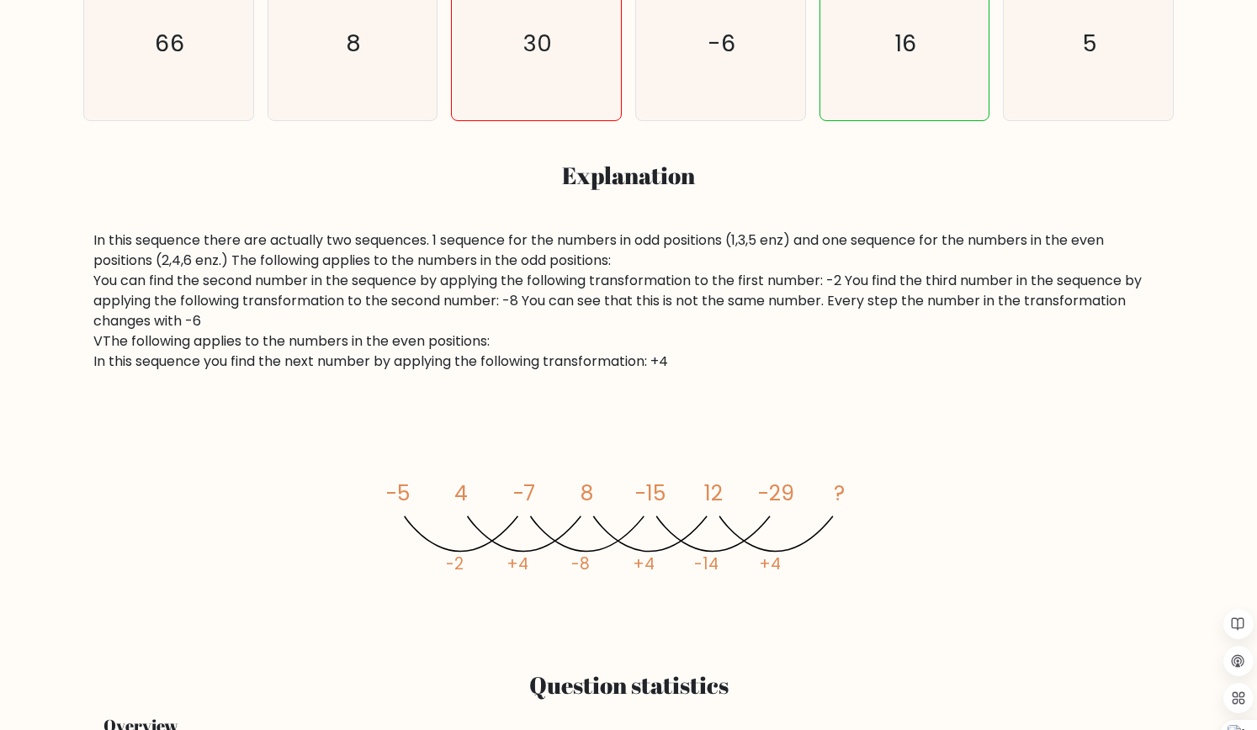
scroll to position [717, 0]
drag, startPoint x: 581, startPoint y: 512, endPoint x: 706, endPoint y: 499, distance: 126.0
click at [706, 499] on icon "image/svg+xml -5 4 -7 8 -15 12 -29 ? -2 +4 -8 +4 -14 +4" at bounding box center [628, 522] width 505 height 219
click at [706, 499] on tspan "12" at bounding box center [713, 494] width 19 height 29
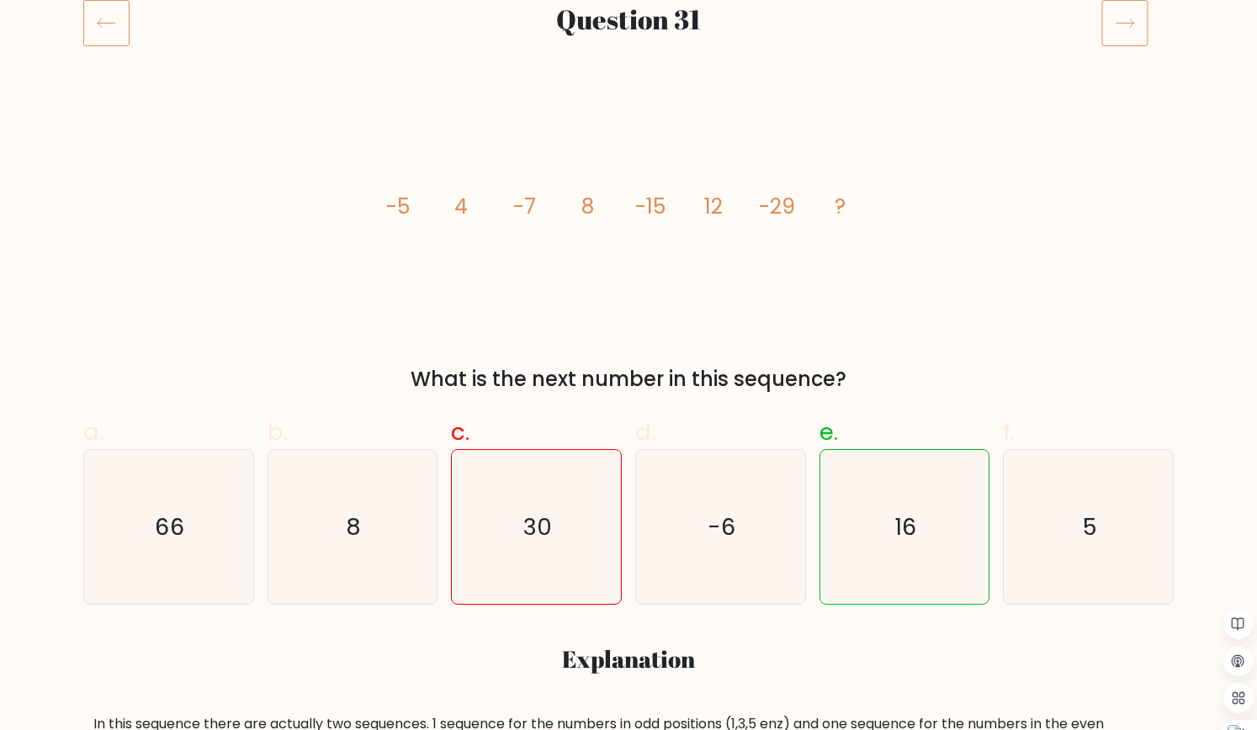
scroll to position [0, 0]
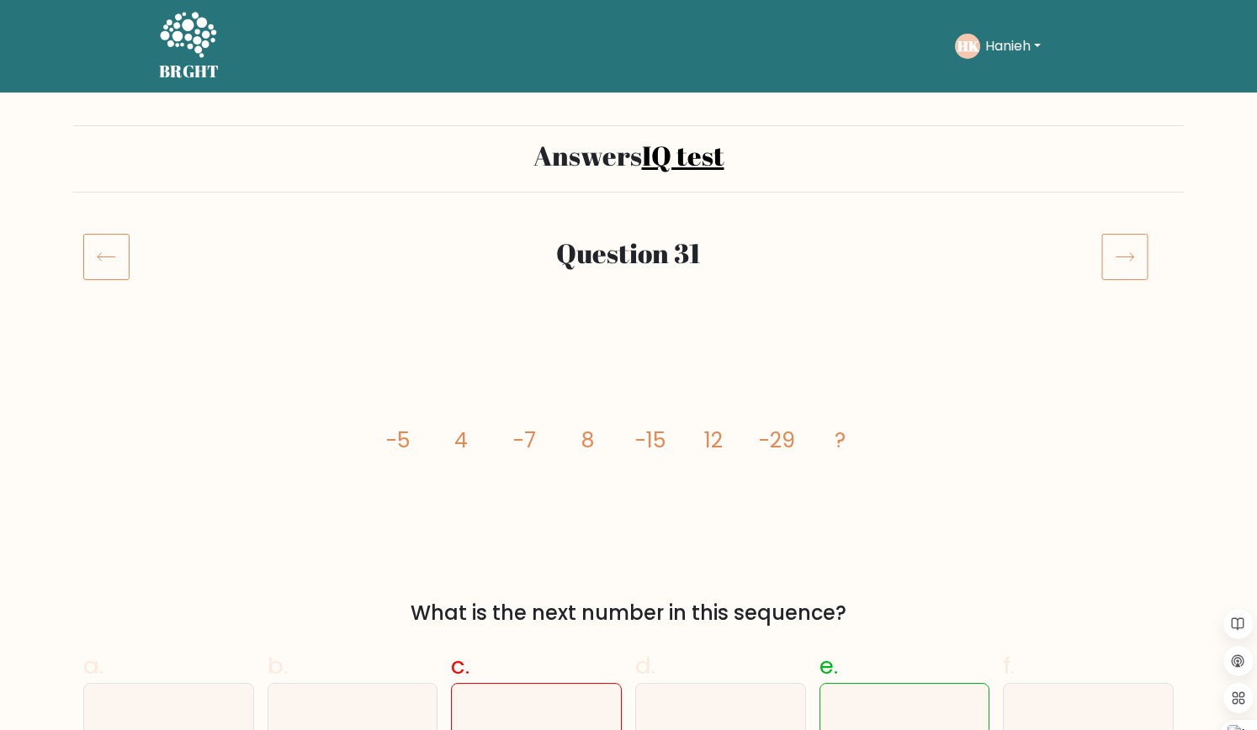
click at [1132, 252] on icon at bounding box center [1124, 256] width 47 height 47
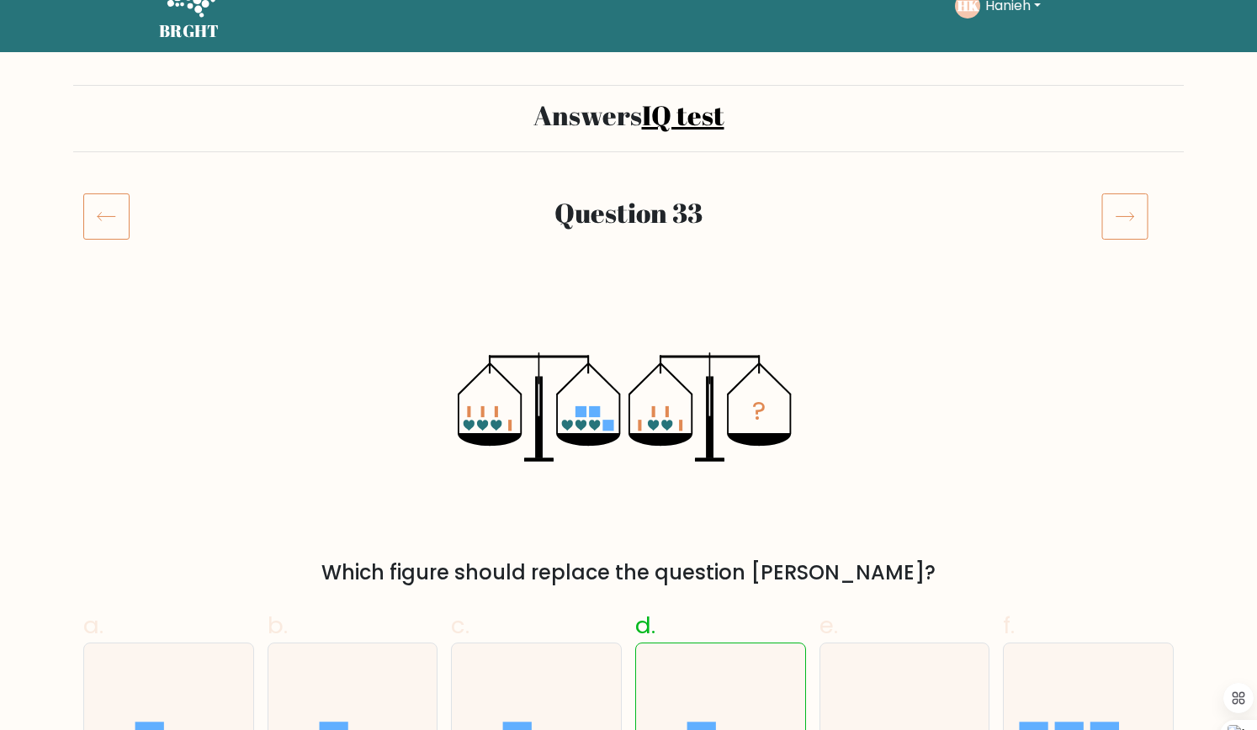
scroll to position [40, 0]
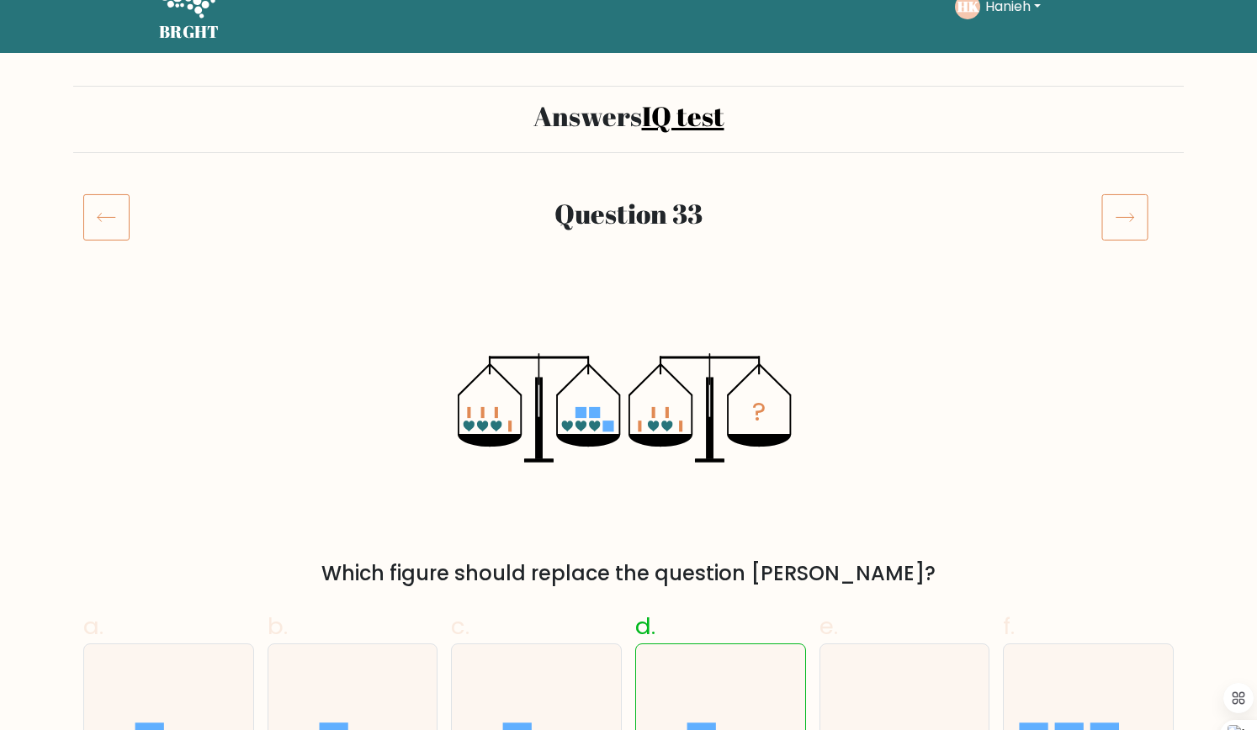
click at [1134, 215] on icon at bounding box center [1124, 217] width 47 height 47
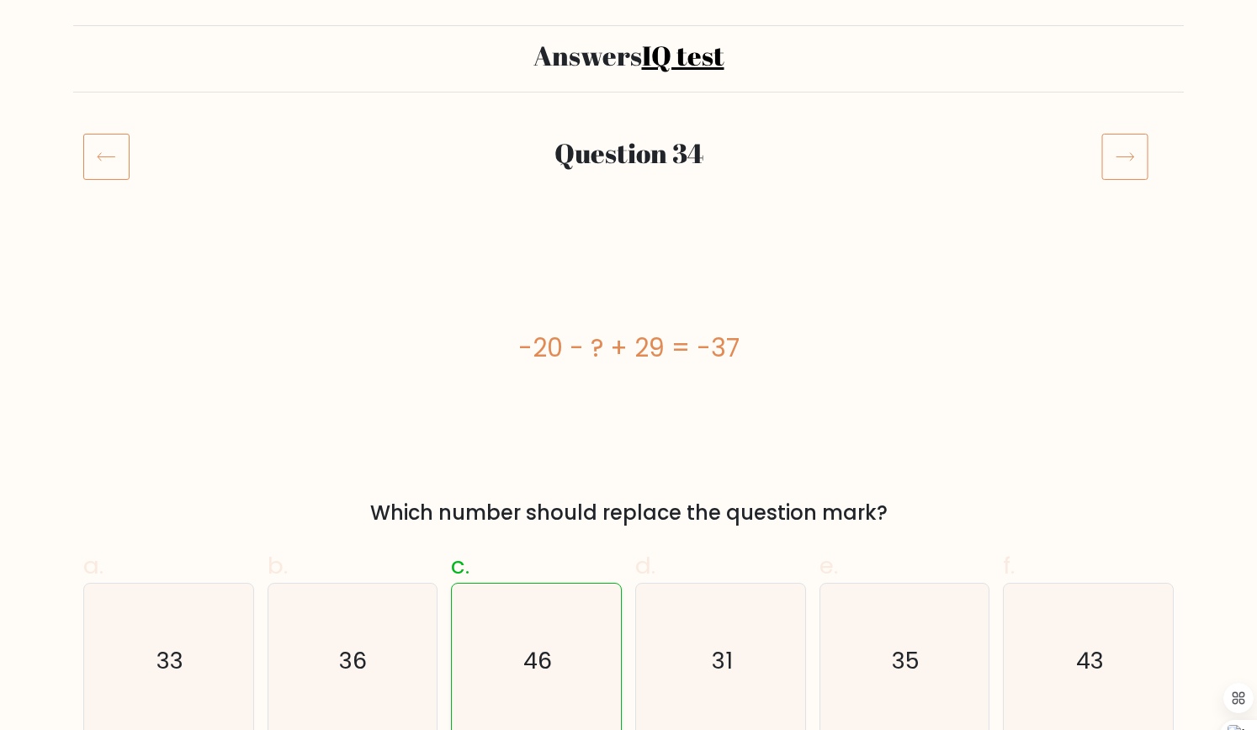
scroll to position [94, 0]
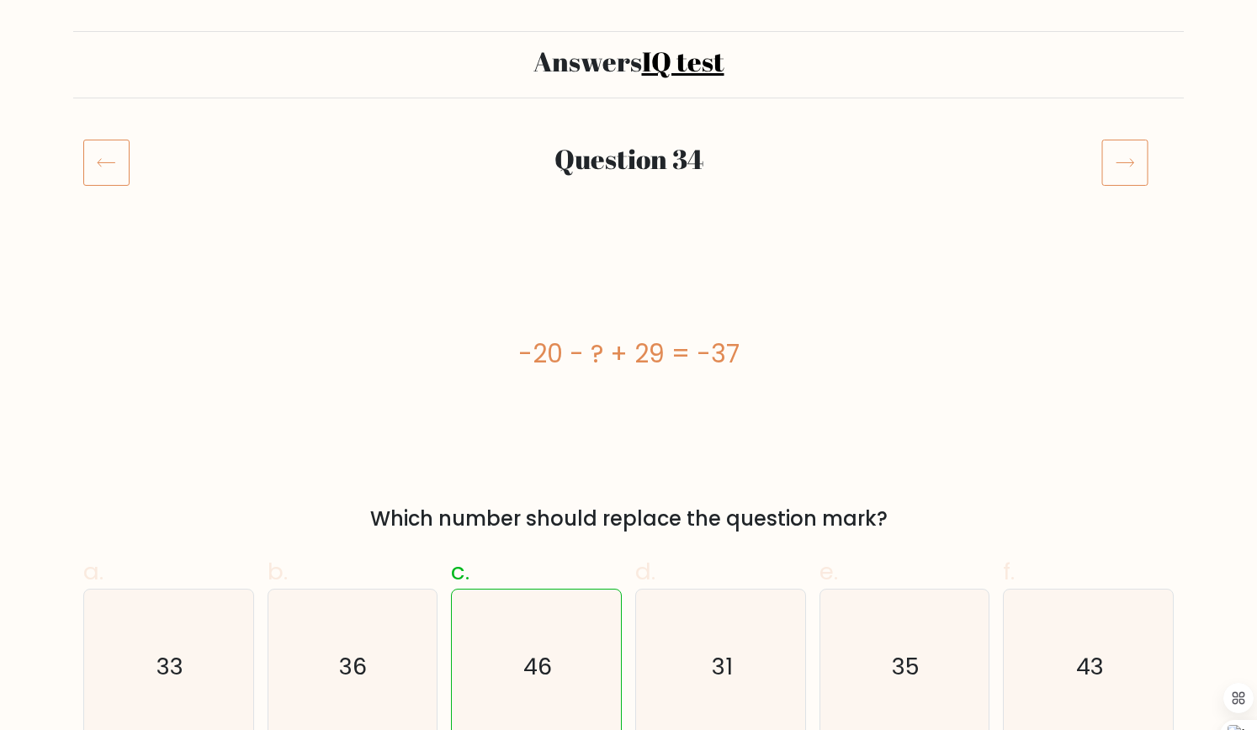
click at [1133, 162] on icon at bounding box center [1126, 163] width 18 height 8
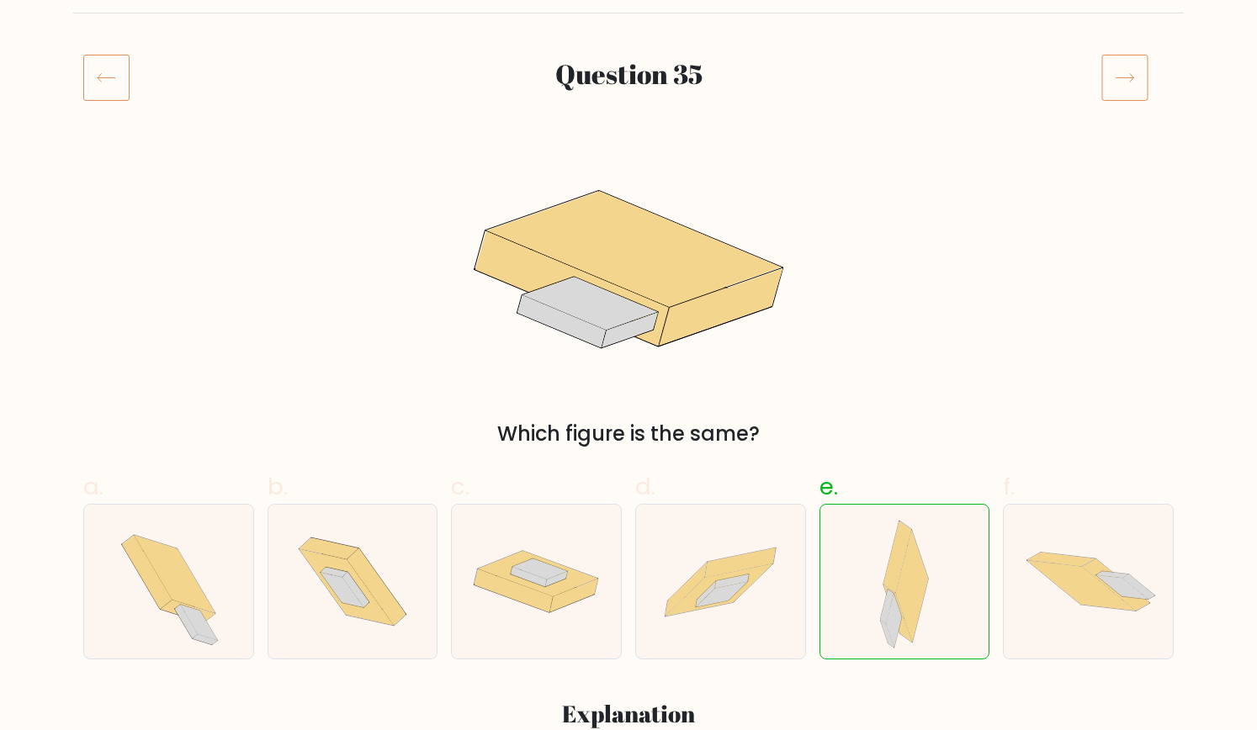
scroll to position [186, 0]
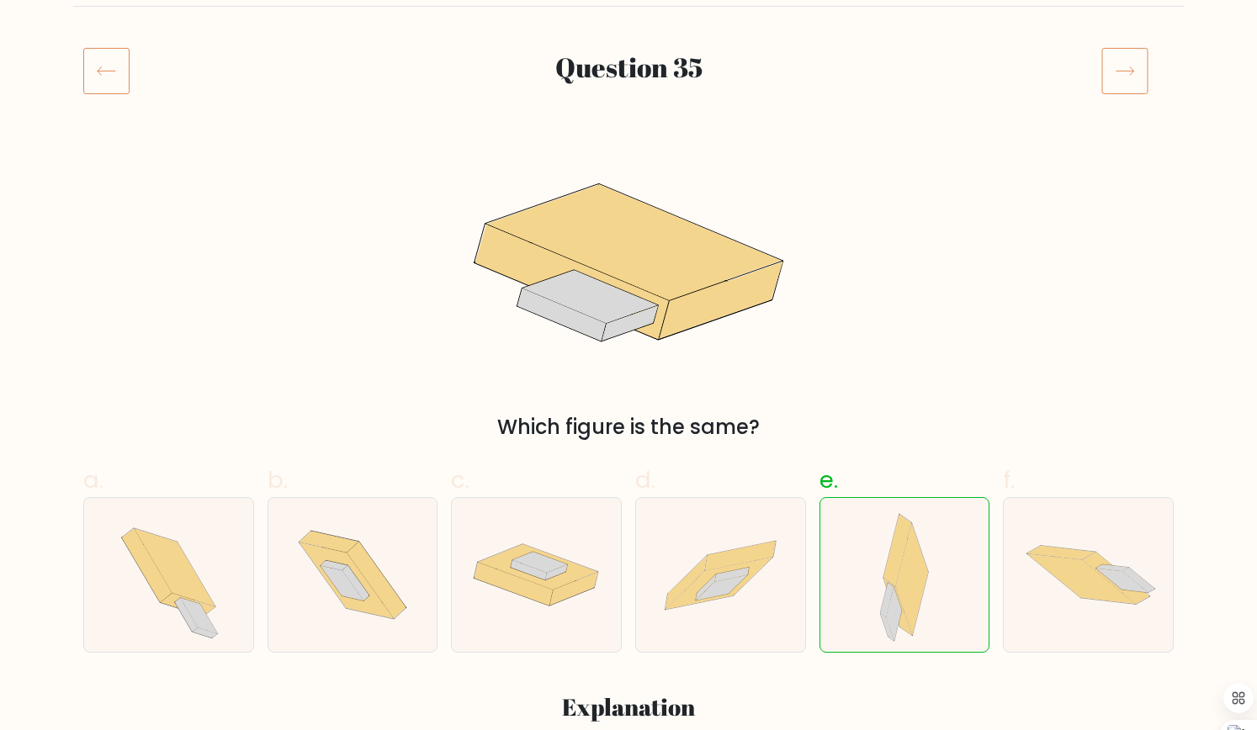
click at [1126, 60] on icon at bounding box center [1124, 70] width 47 height 47
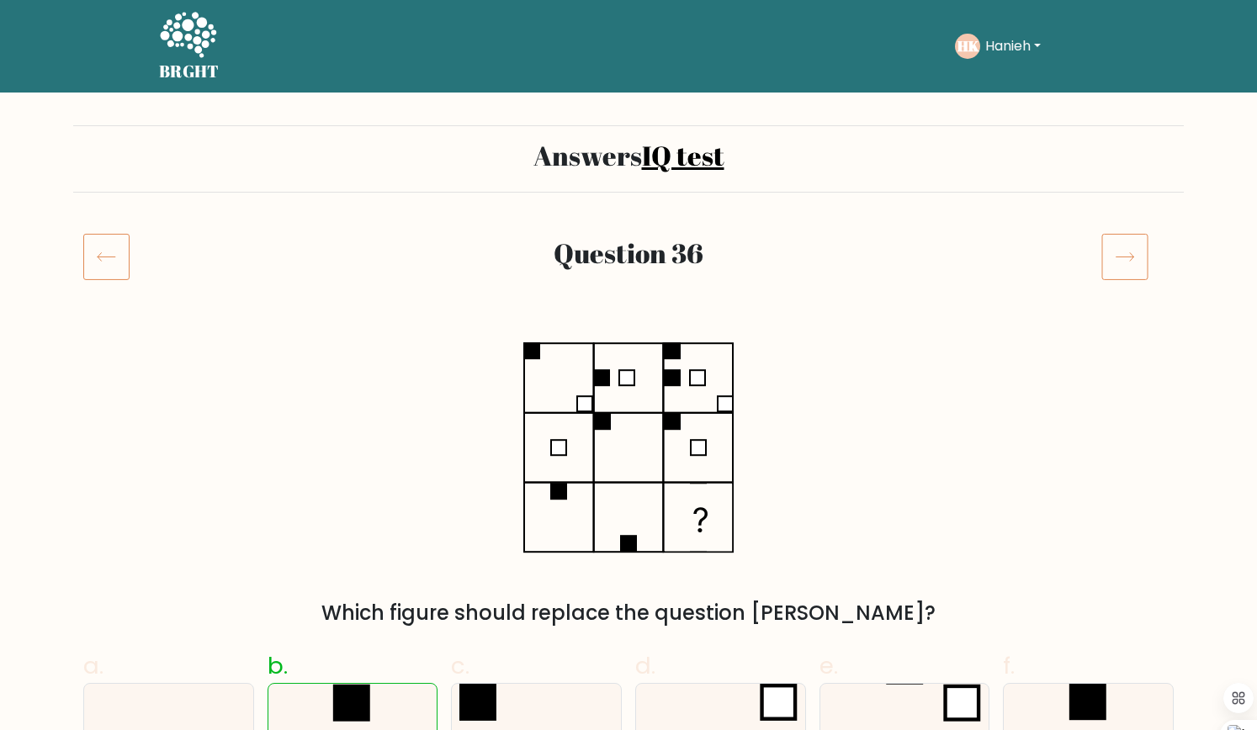
click at [1132, 255] on icon at bounding box center [1126, 257] width 18 height 8
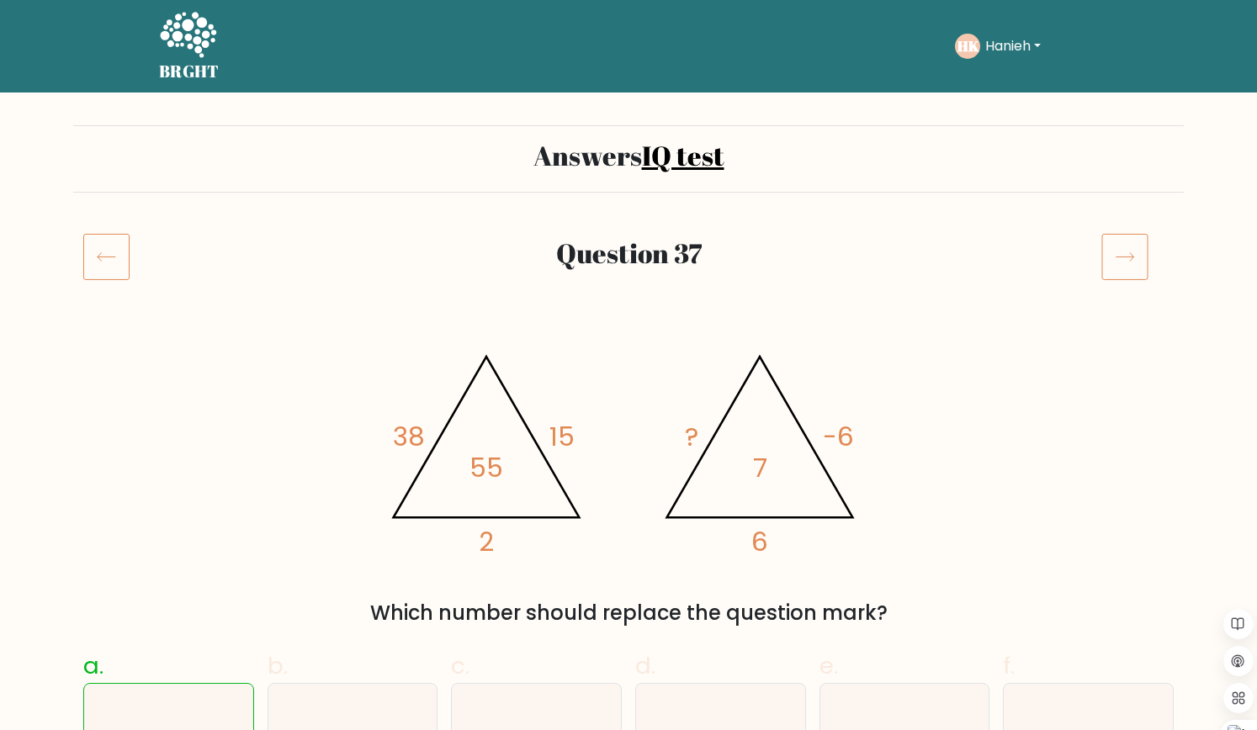
click at [1124, 256] on icon at bounding box center [1124, 256] width 47 height 47
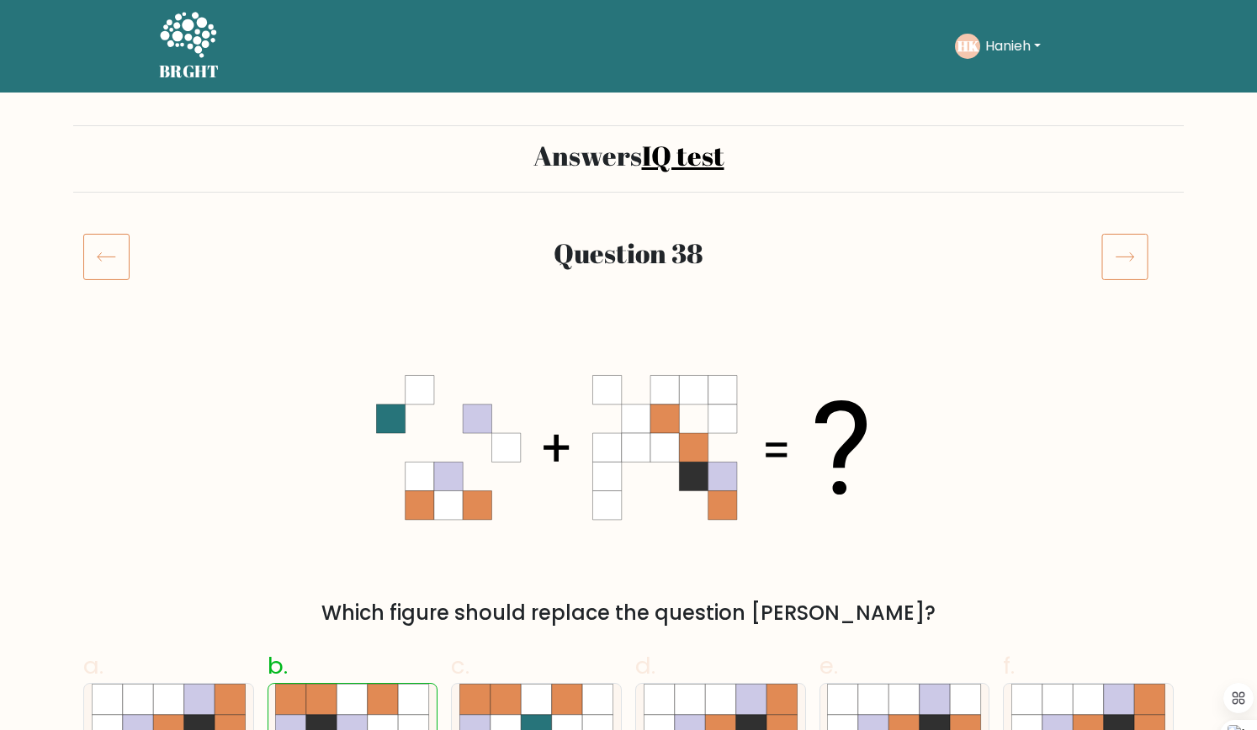
click at [1122, 258] on icon at bounding box center [1124, 256] width 47 height 47
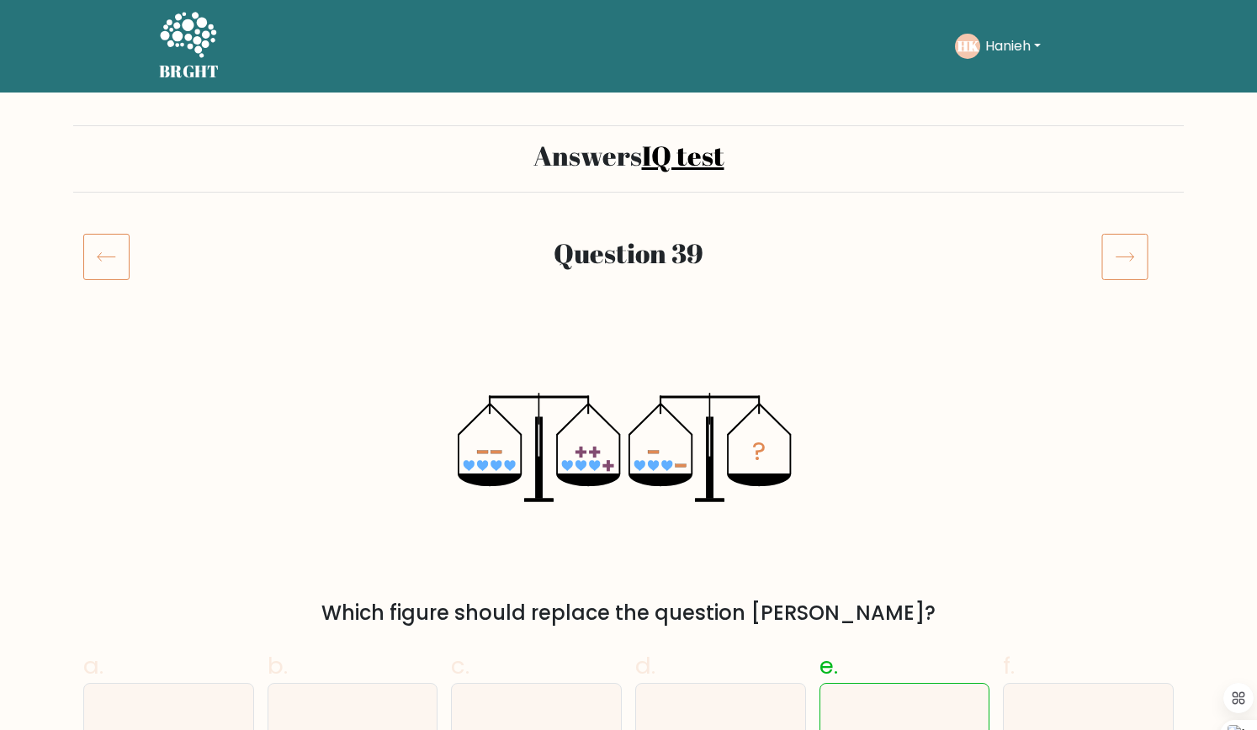
click at [1119, 260] on icon at bounding box center [1124, 256] width 47 height 47
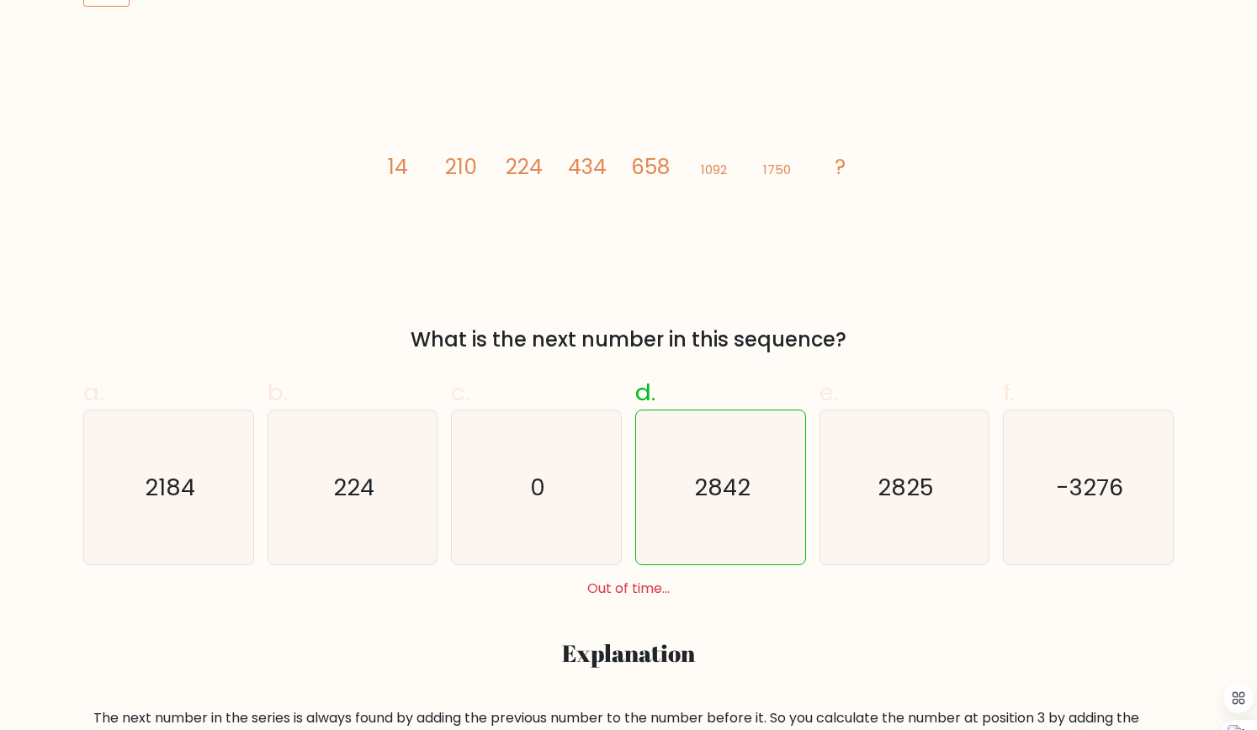
scroll to position [269, 0]
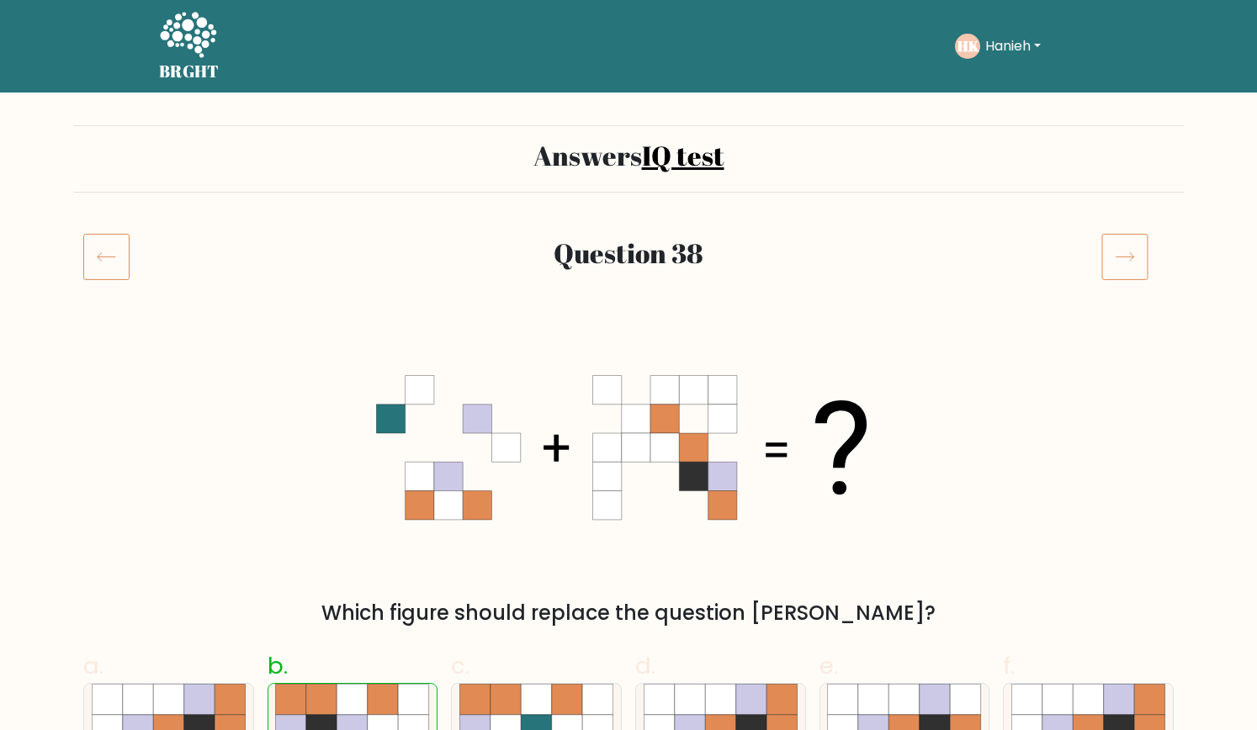
click at [1016, 38] on button "Hanieh" at bounding box center [1013, 46] width 66 height 22
click at [1013, 92] on link "Dashboard" at bounding box center [1022, 81] width 133 height 27
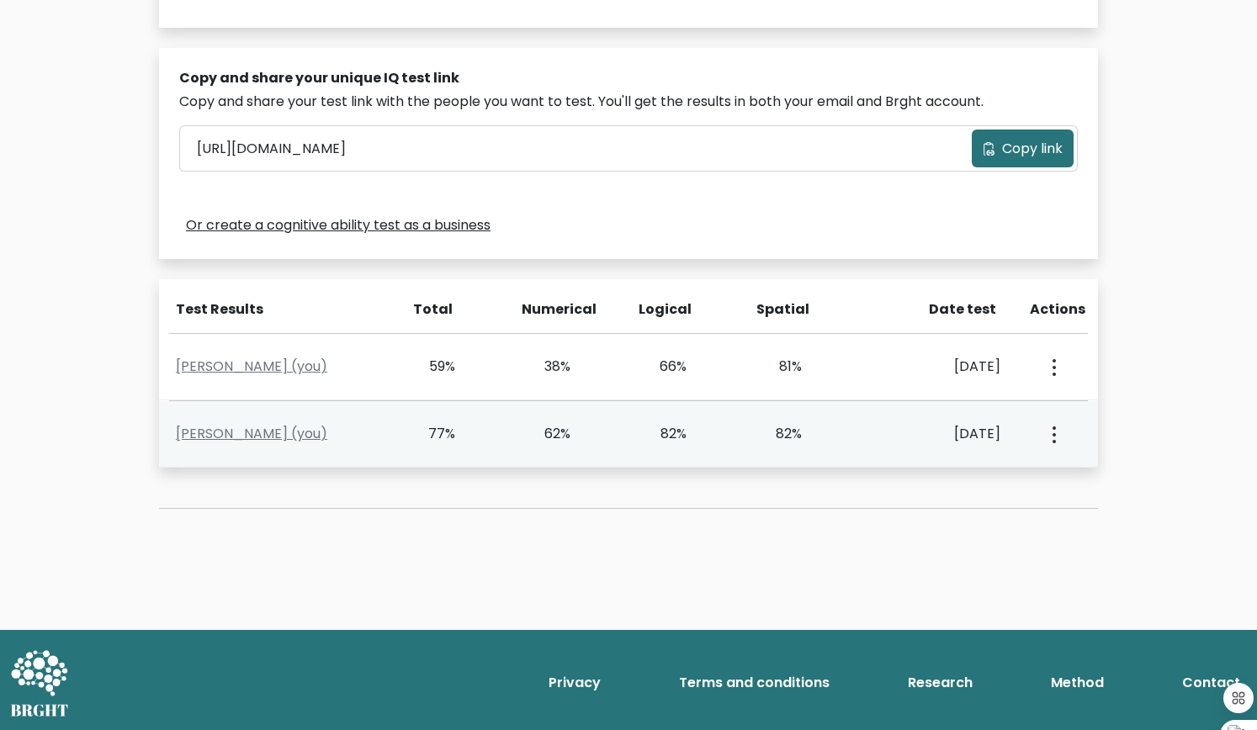
scroll to position [483, 0]
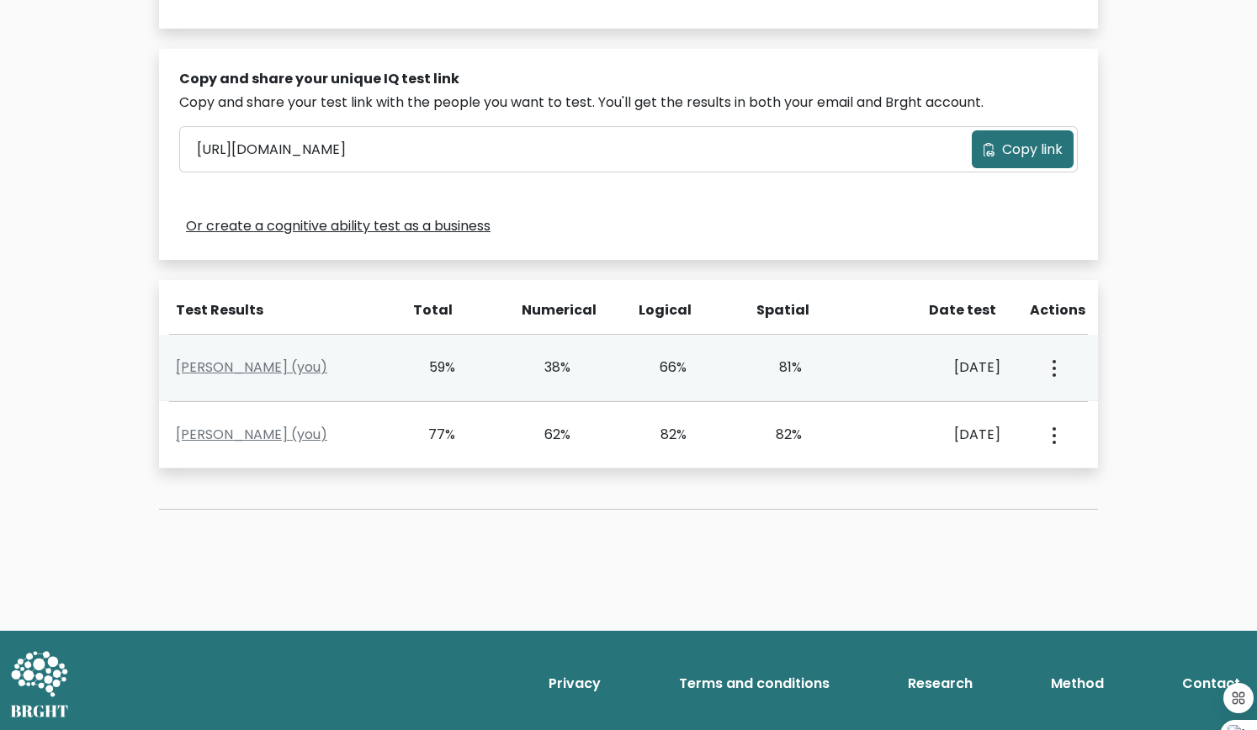
click at [249, 358] on div "[PERSON_NAME] (you)" at bounding box center [281, 368] width 231 height 20
click at [254, 374] on link "Hanieh Keivani (you)" at bounding box center [251, 367] width 151 height 19
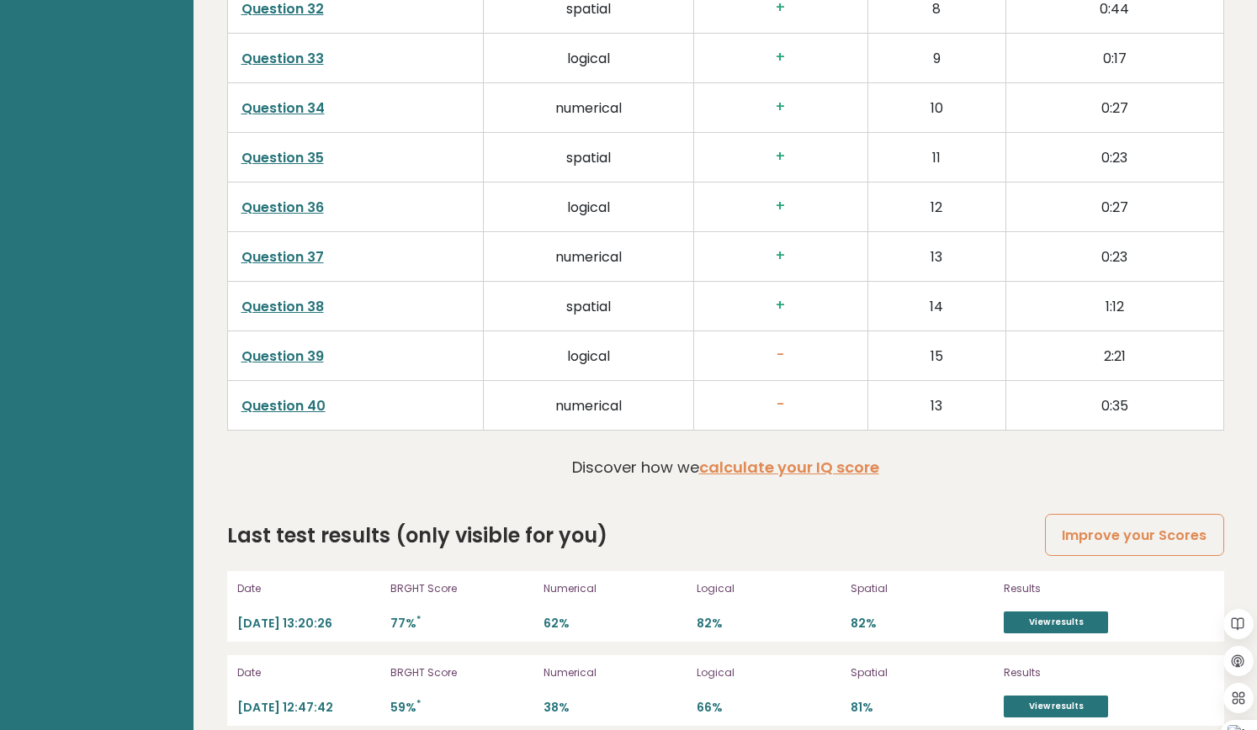
scroll to position [4243, 0]
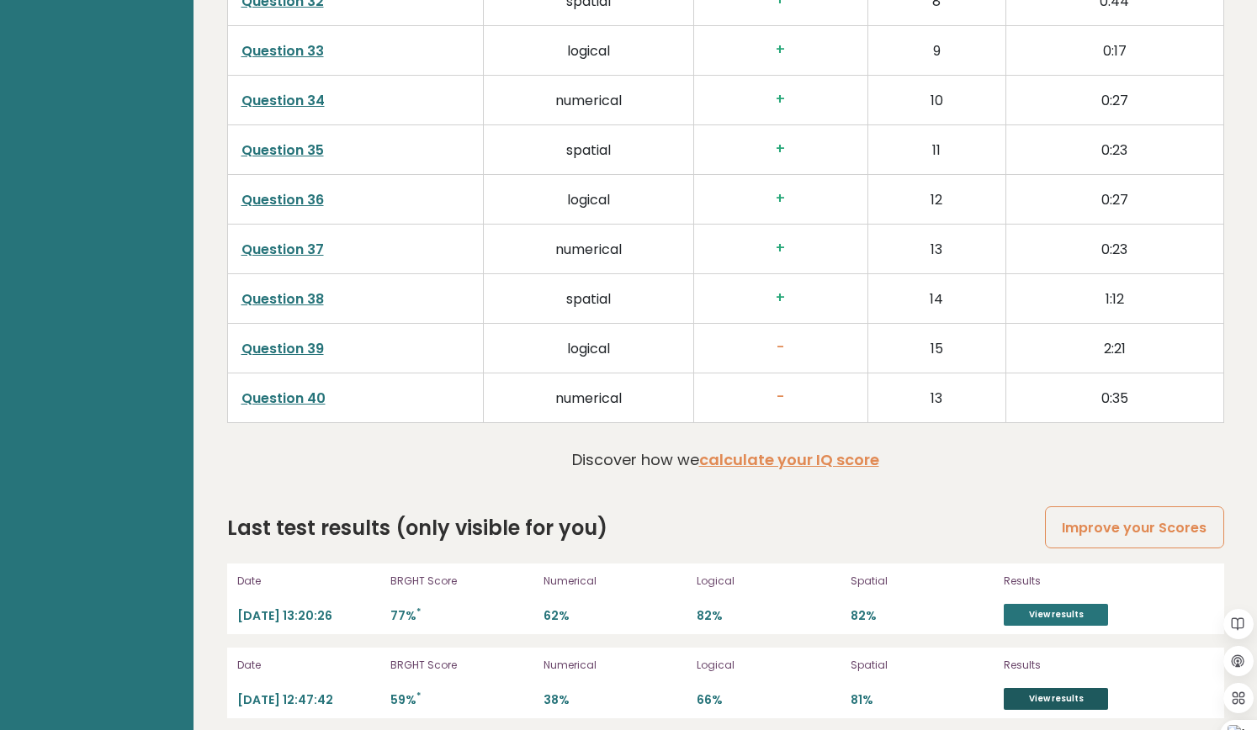
click at [1057, 692] on link "View results" at bounding box center [1056, 699] width 104 height 22
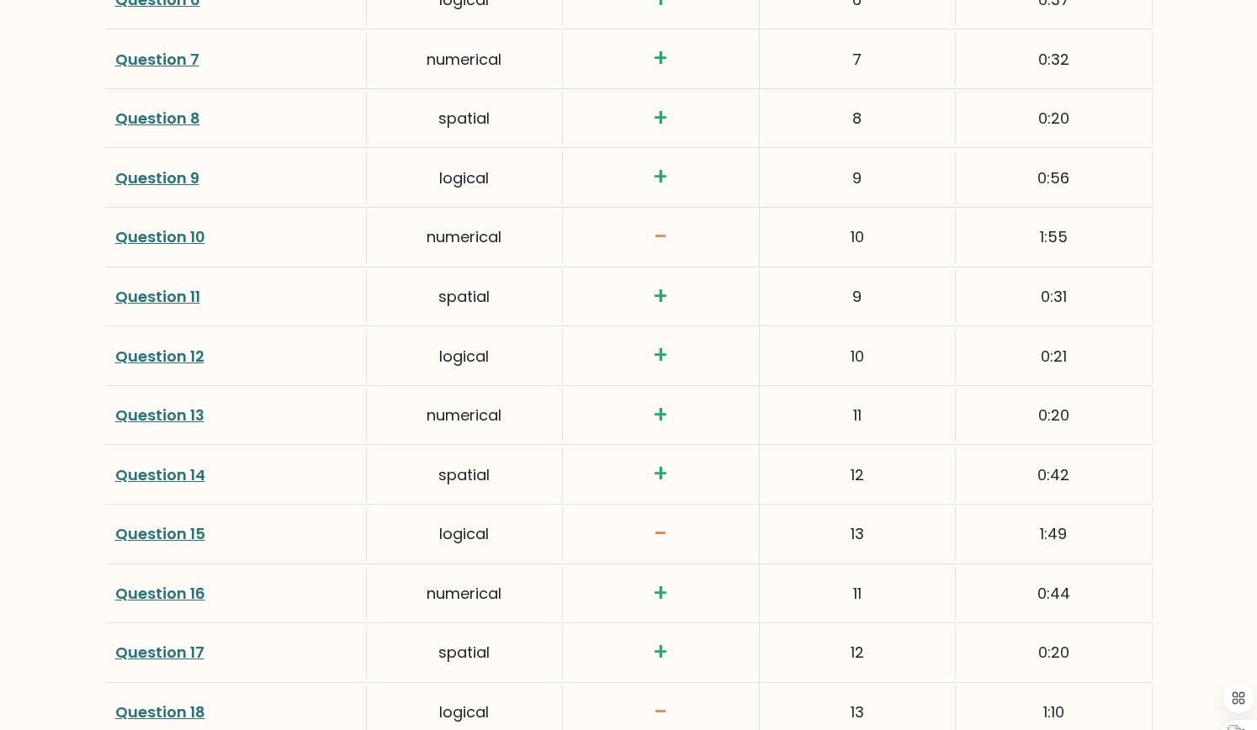
scroll to position [2764, 0]
click at [159, 229] on link "Question 10" at bounding box center [160, 237] width 90 height 21
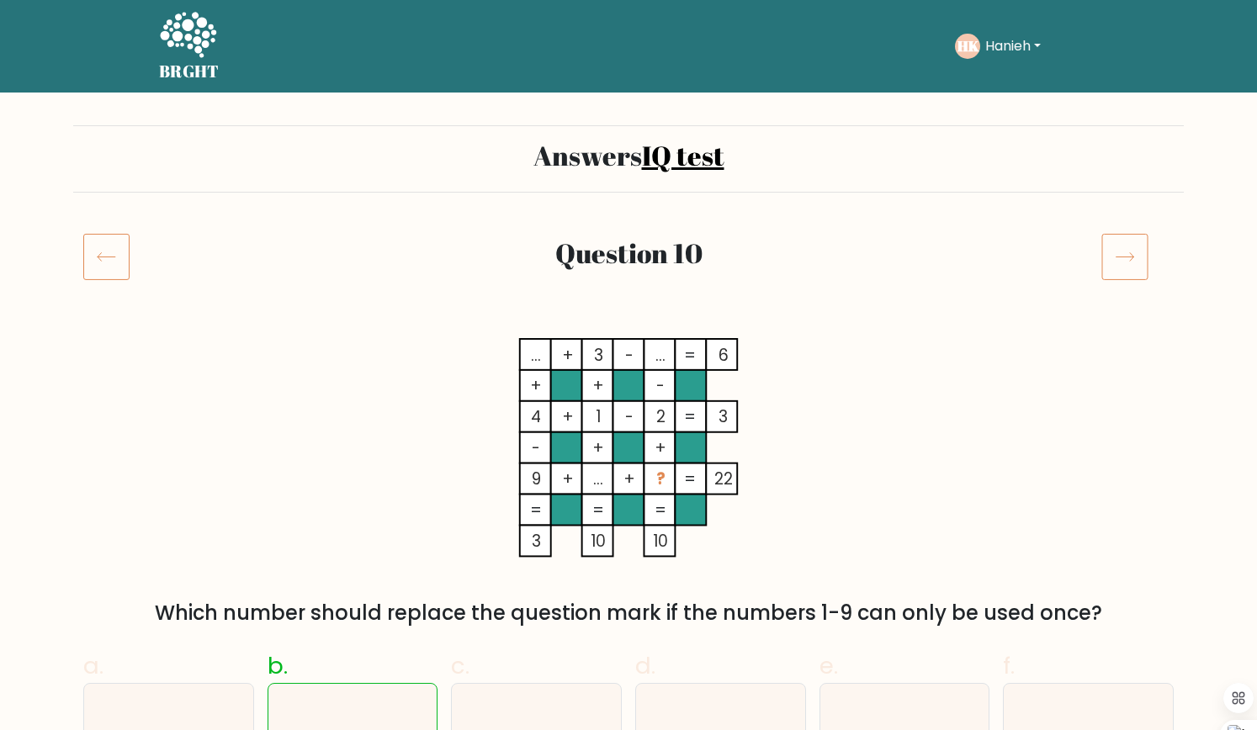
click at [1120, 251] on icon at bounding box center [1124, 256] width 47 height 47
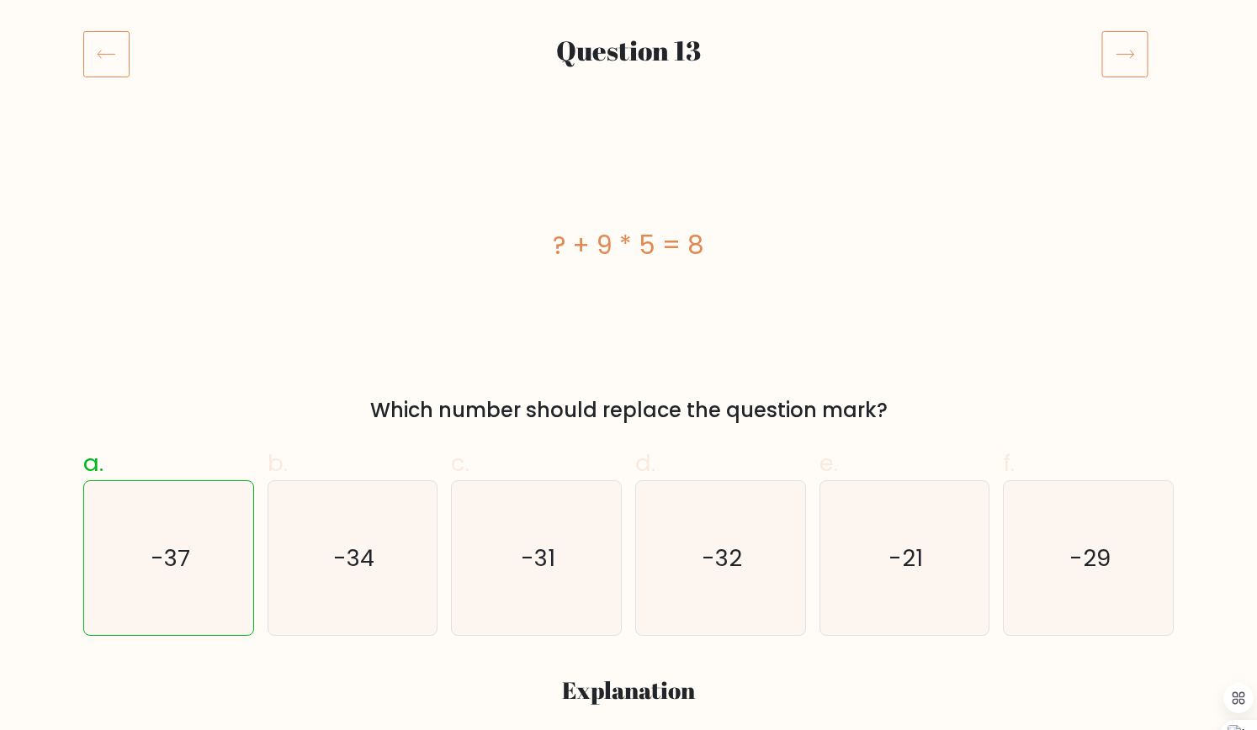
scroll to position [197, 0]
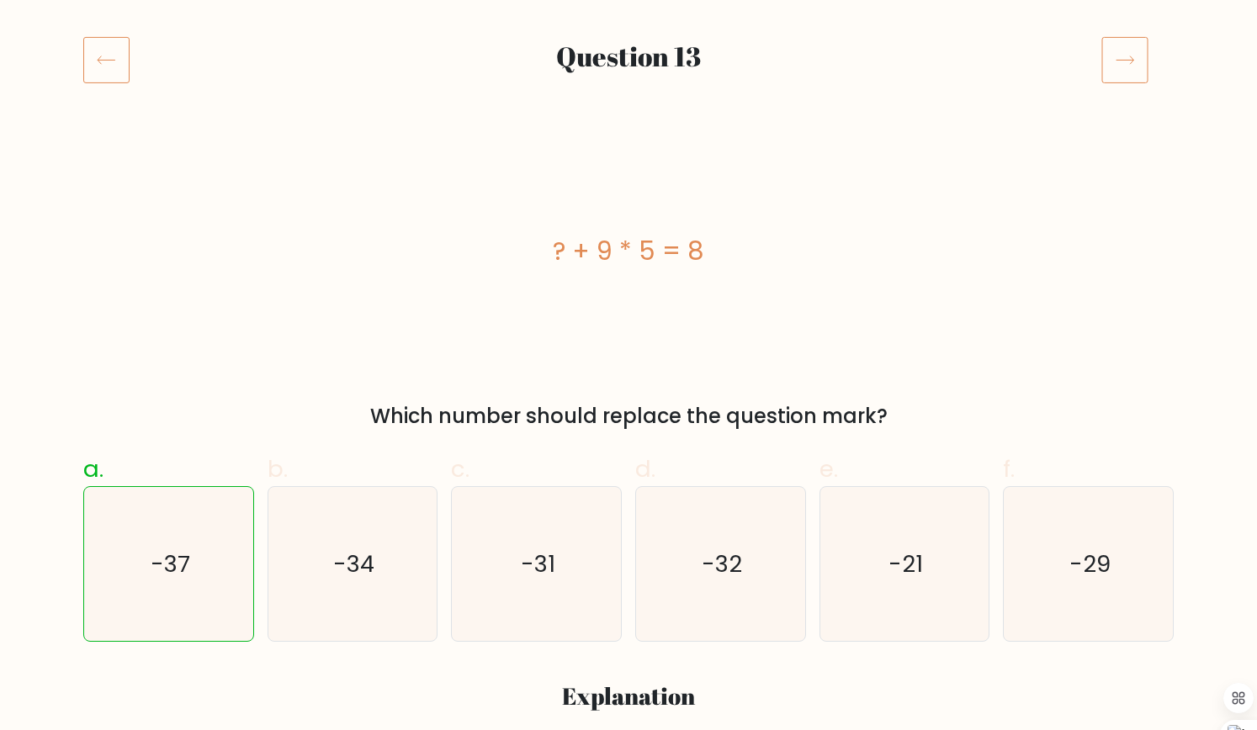
click at [1122, 59] on icon at bounding box center [1124, 59] width 47 height 47
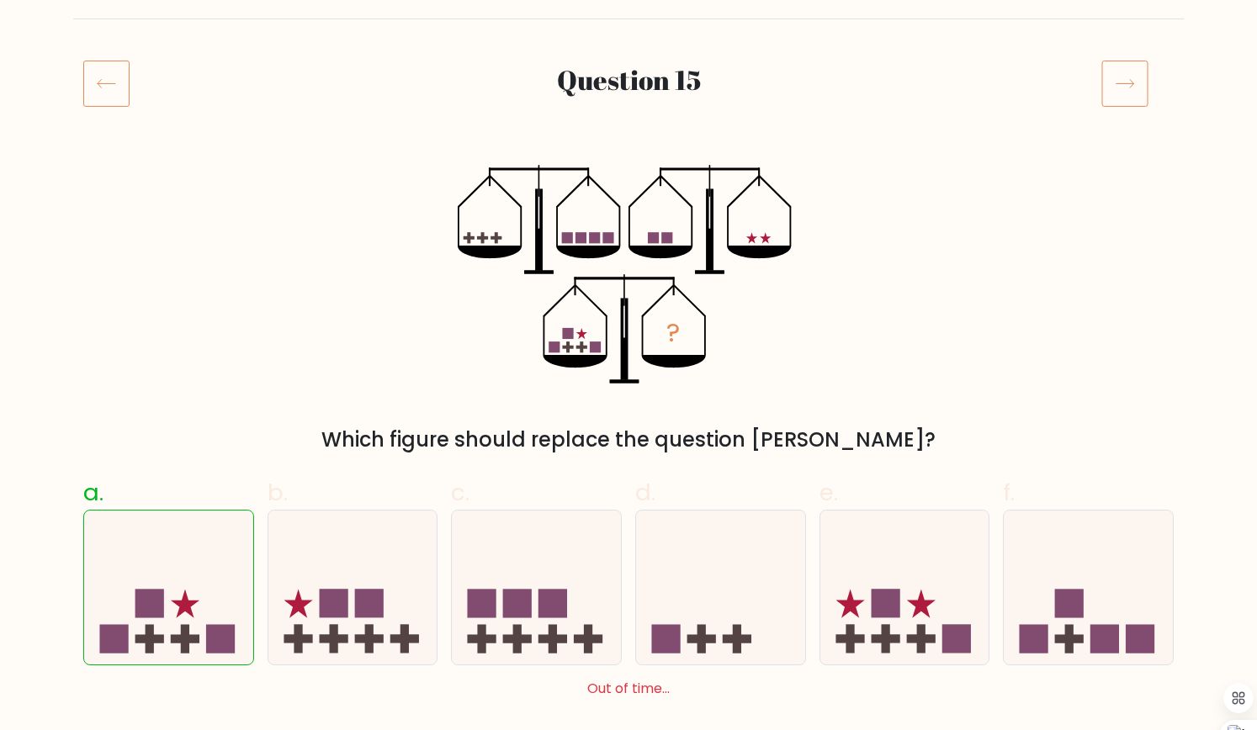
scroll to position [172, 0]
click at [1130, 95] on icon at bounding box center [1124, 84] width 47 height 47
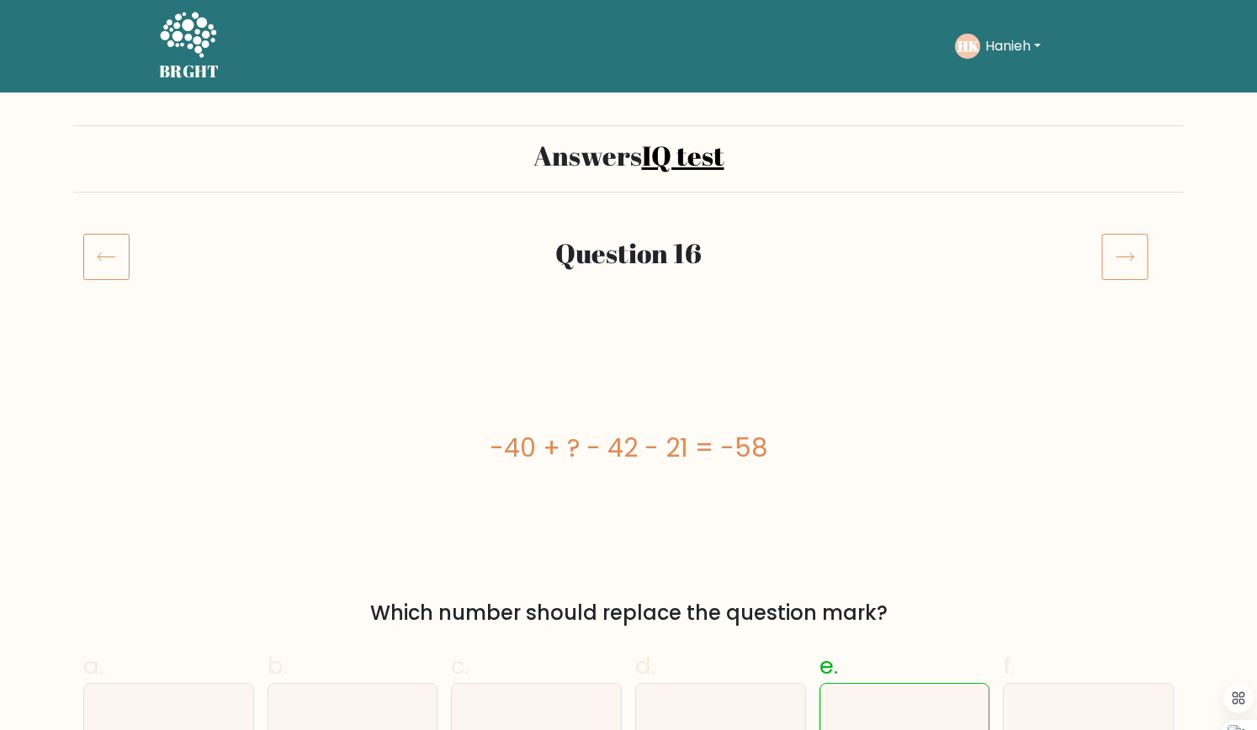
click at [1097, 252] on div at bounding box center [1137, 256] width 93 height 47
click at [1136, 255] on icon at bounding box center [1124, 256] width 47 height 47
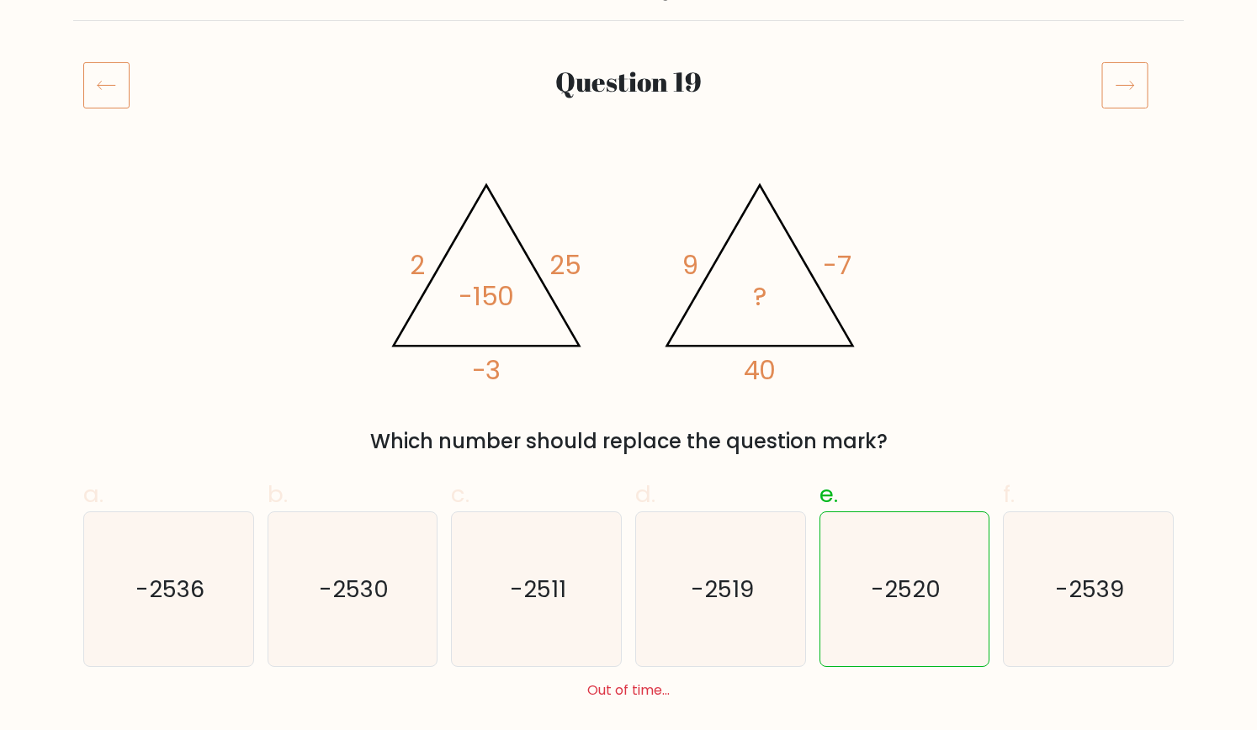
scroll to position [172, 0]
click at [1121, 86] on icon at bounding box center [1124, 84] width 47 height 47
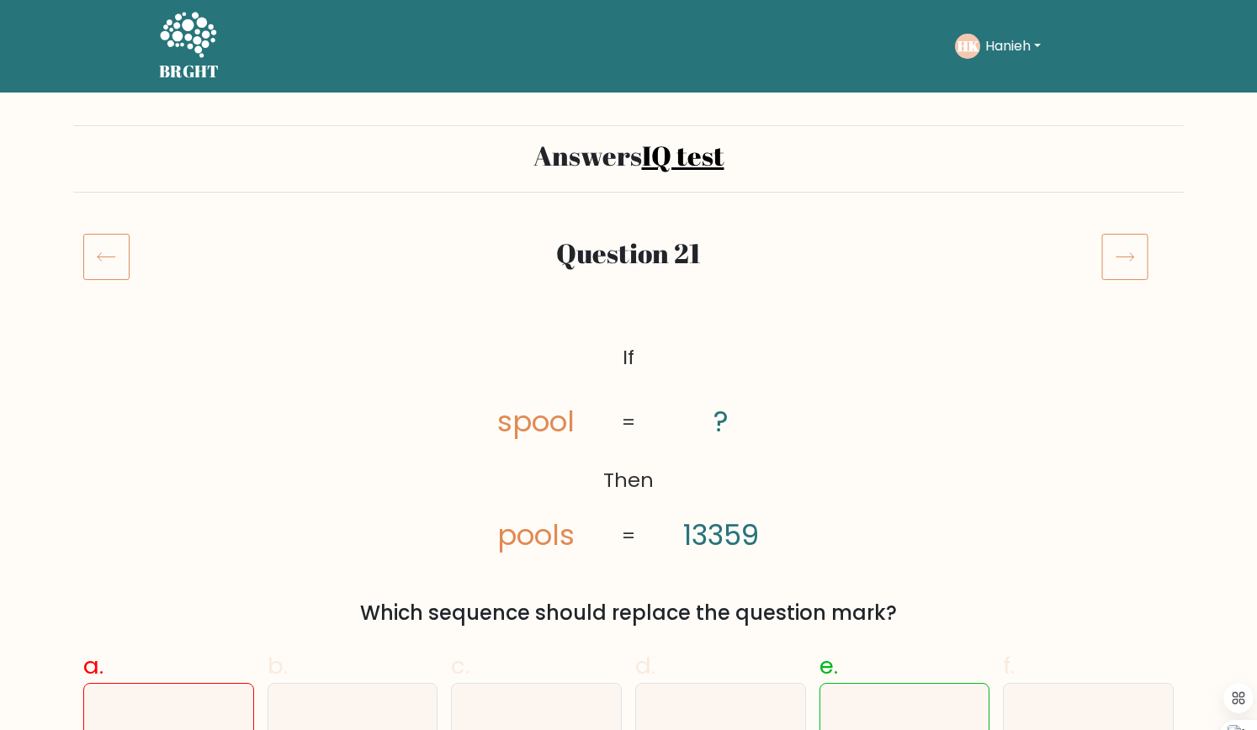
click at [1123, 258] on icon at bounding box center [1124, 256] width 47 height 47
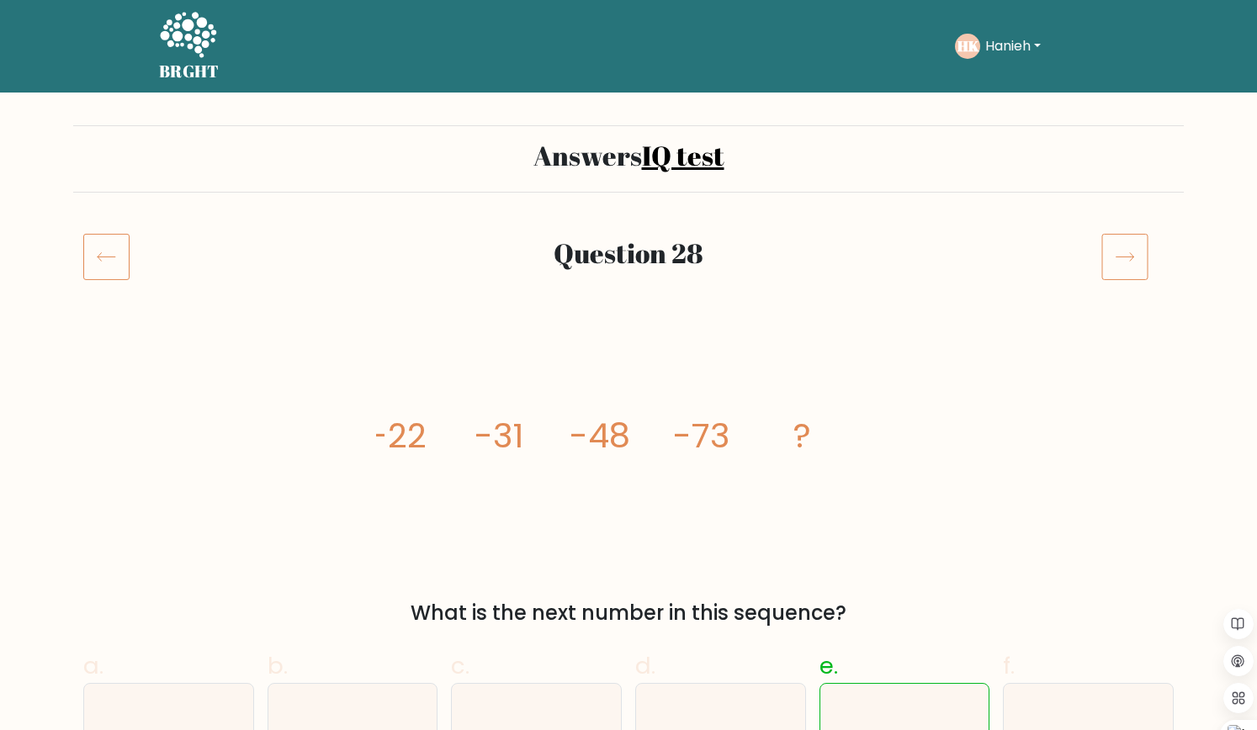
click at [1122, 242] on icon at bounding box center [1124, 256] width 47 height 47
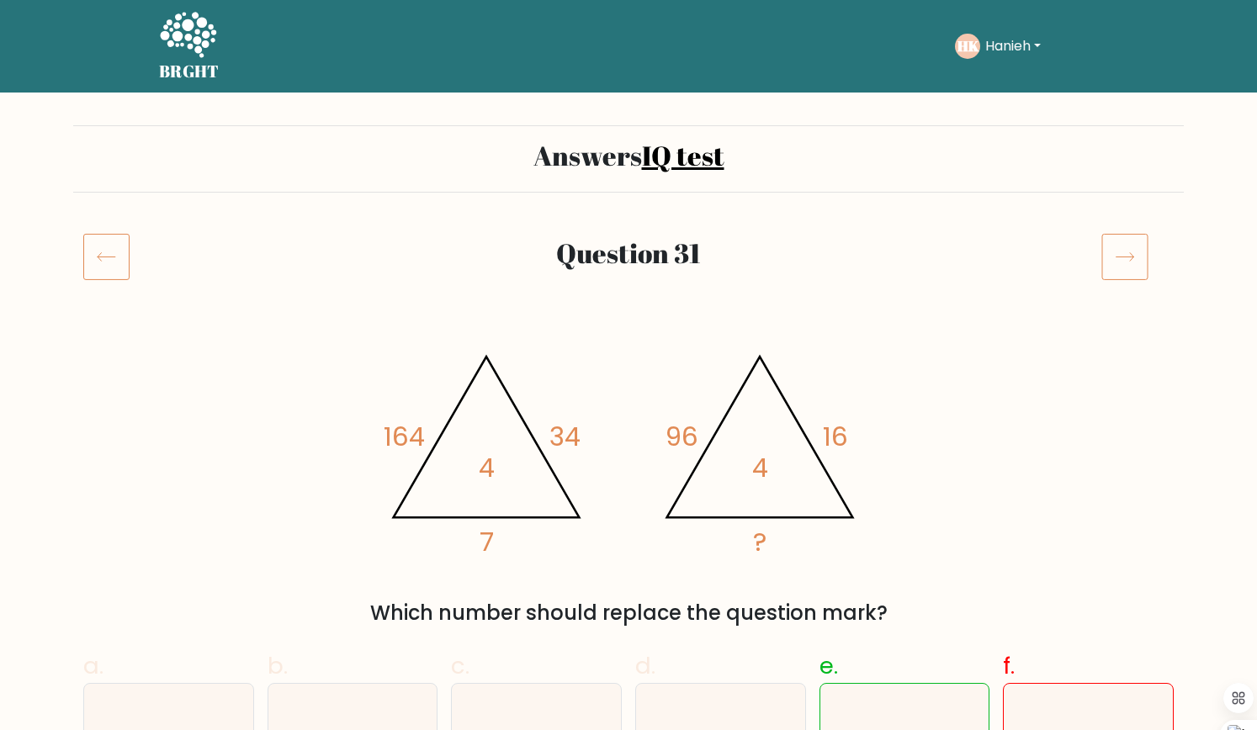
click at [1123, 275] on icon at bounding box center [1124, 256] width 47 height 47
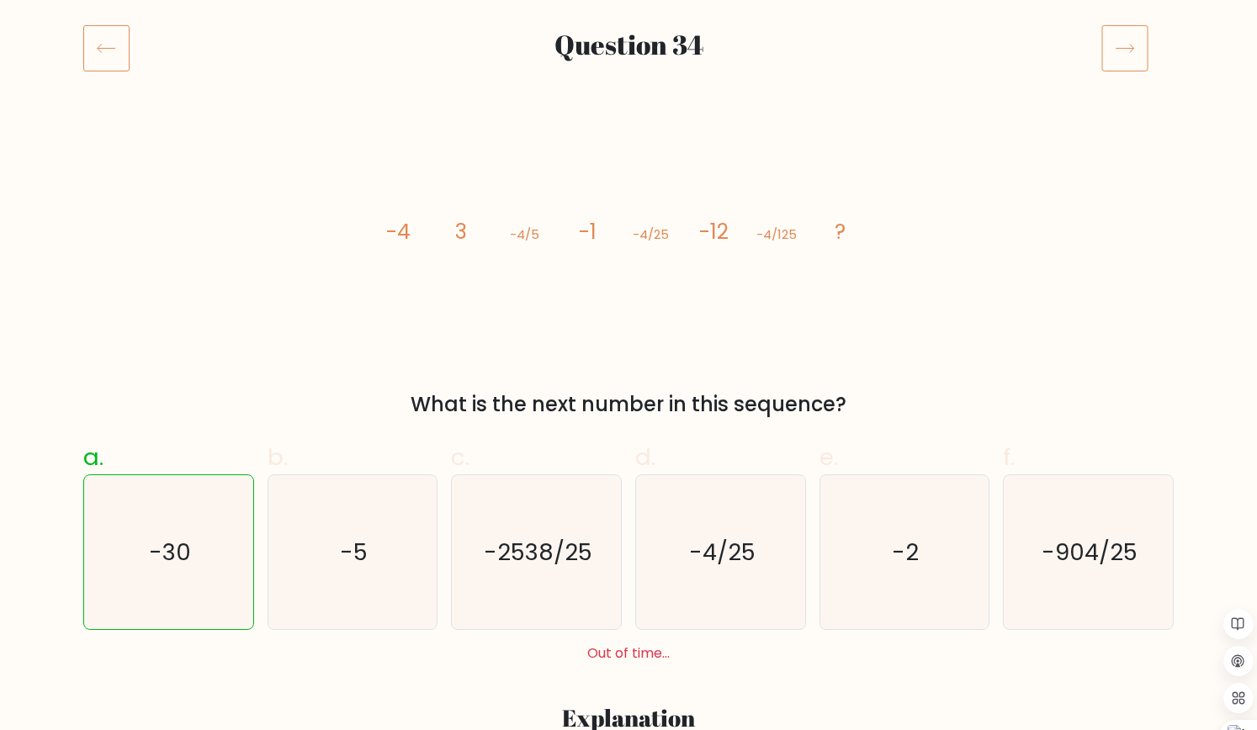
scroll to position [195, 0]
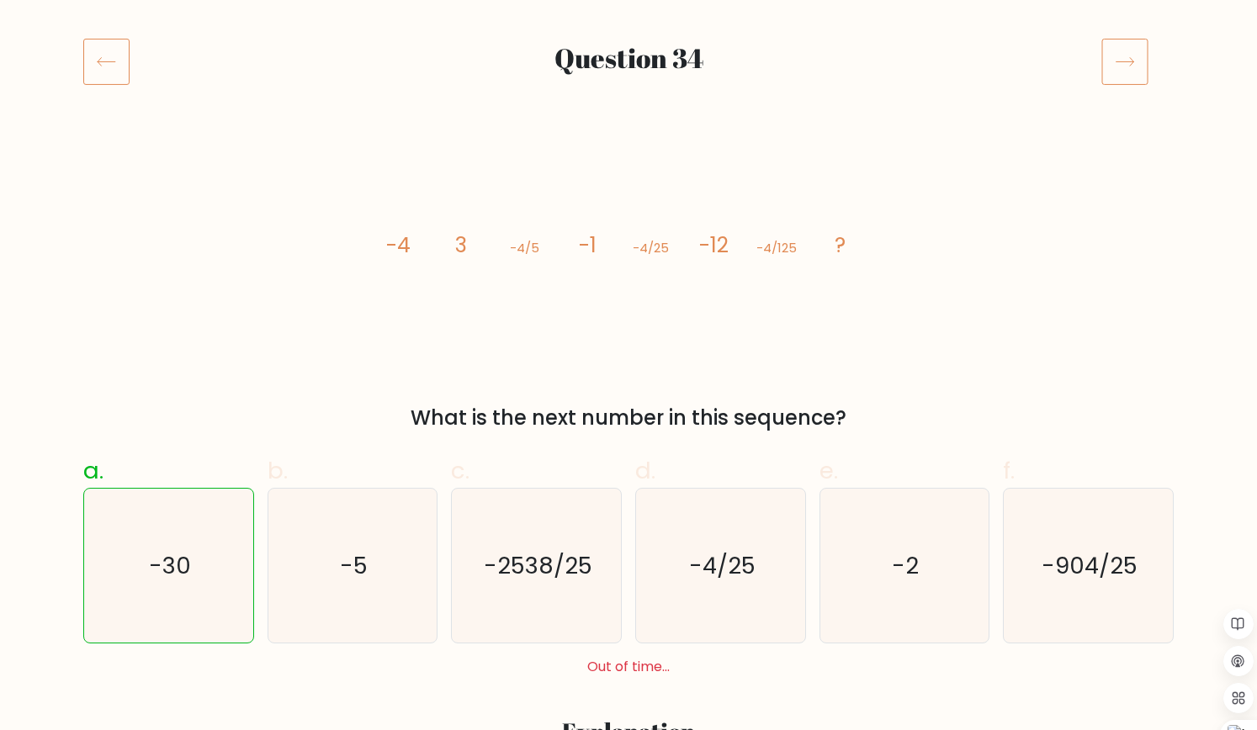
click at [1132, 63] on icon at bounding box center [1126, 62] width 18 height 8
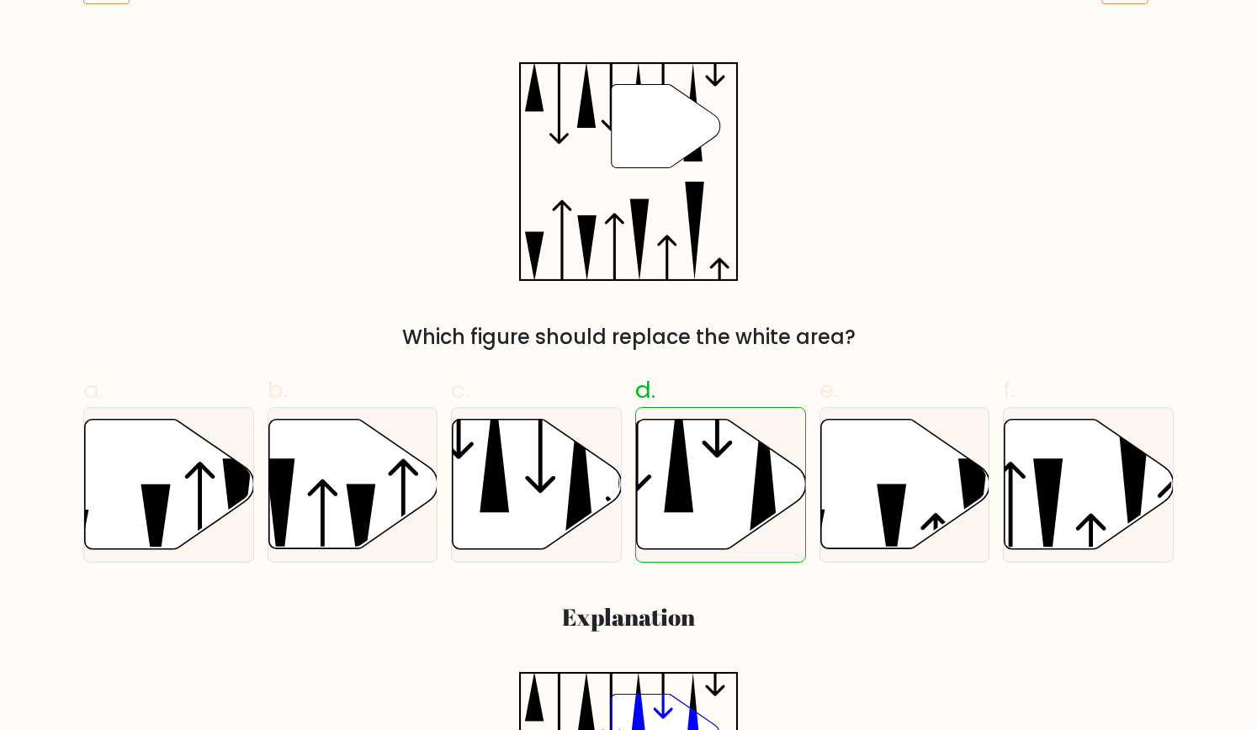
scroll to position [153, 0]
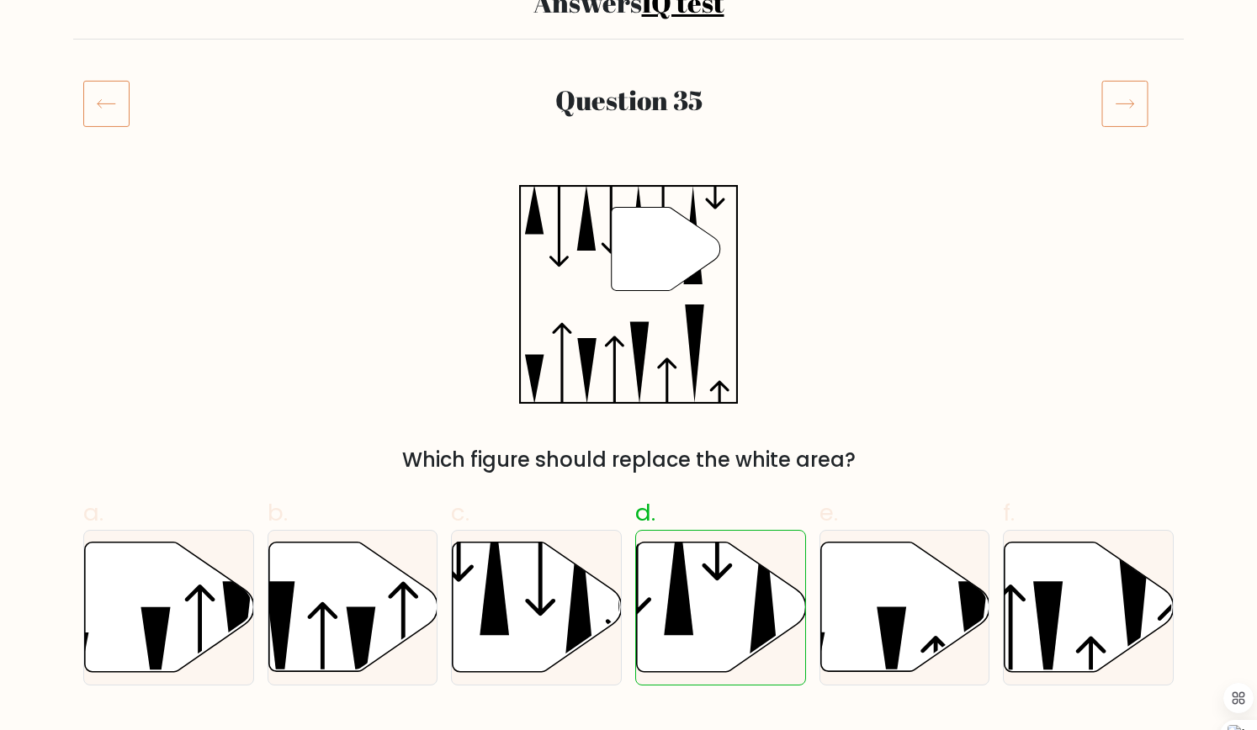
click at [1112, 118] on icon at bounding box center [1124, 103] width 47 height 47
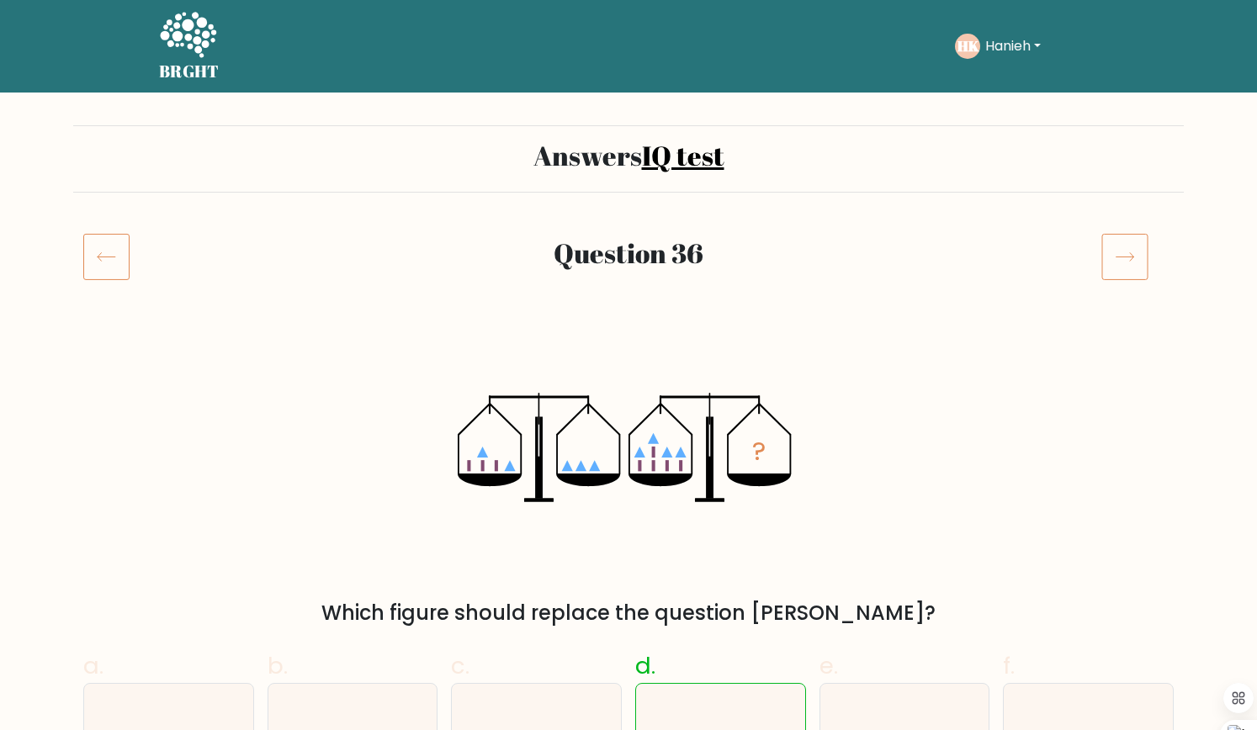
click at [1126, 245] on icon at bounding box center [1124, 256] width 47 height 47
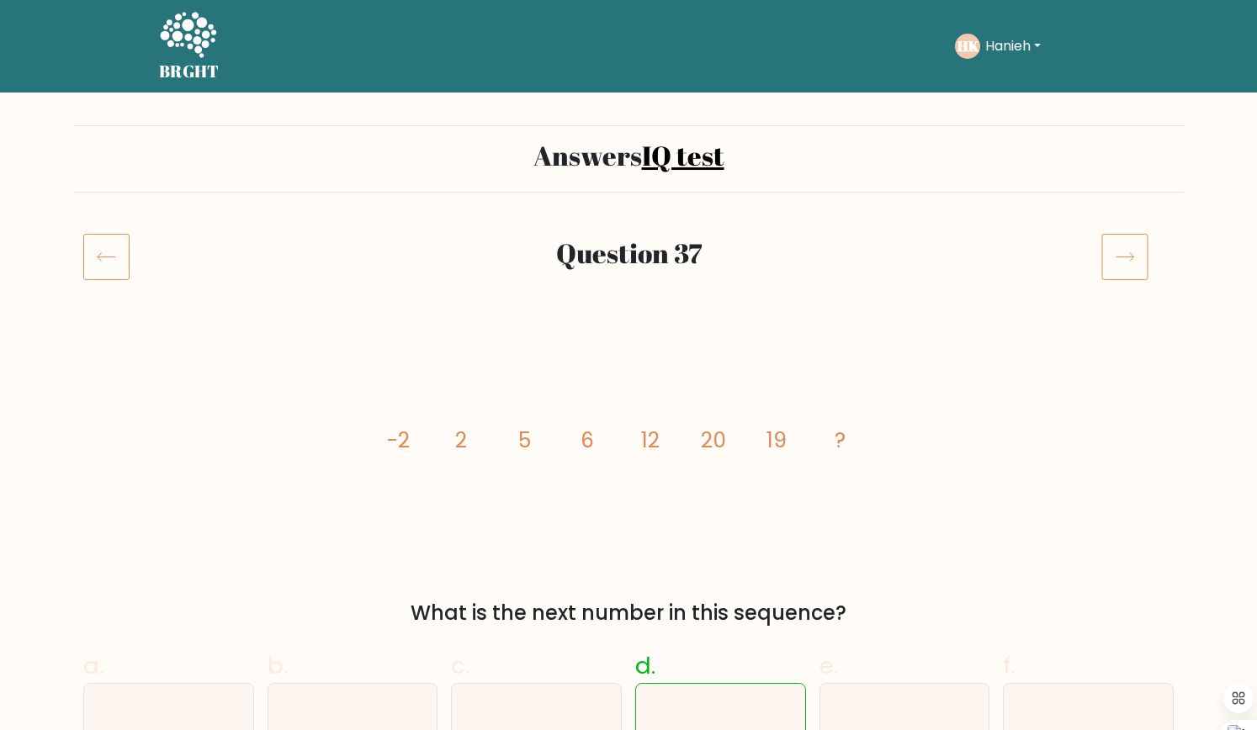
click at [1131, 273] on icon at bounding box center [1124, 256] width 47 height 47
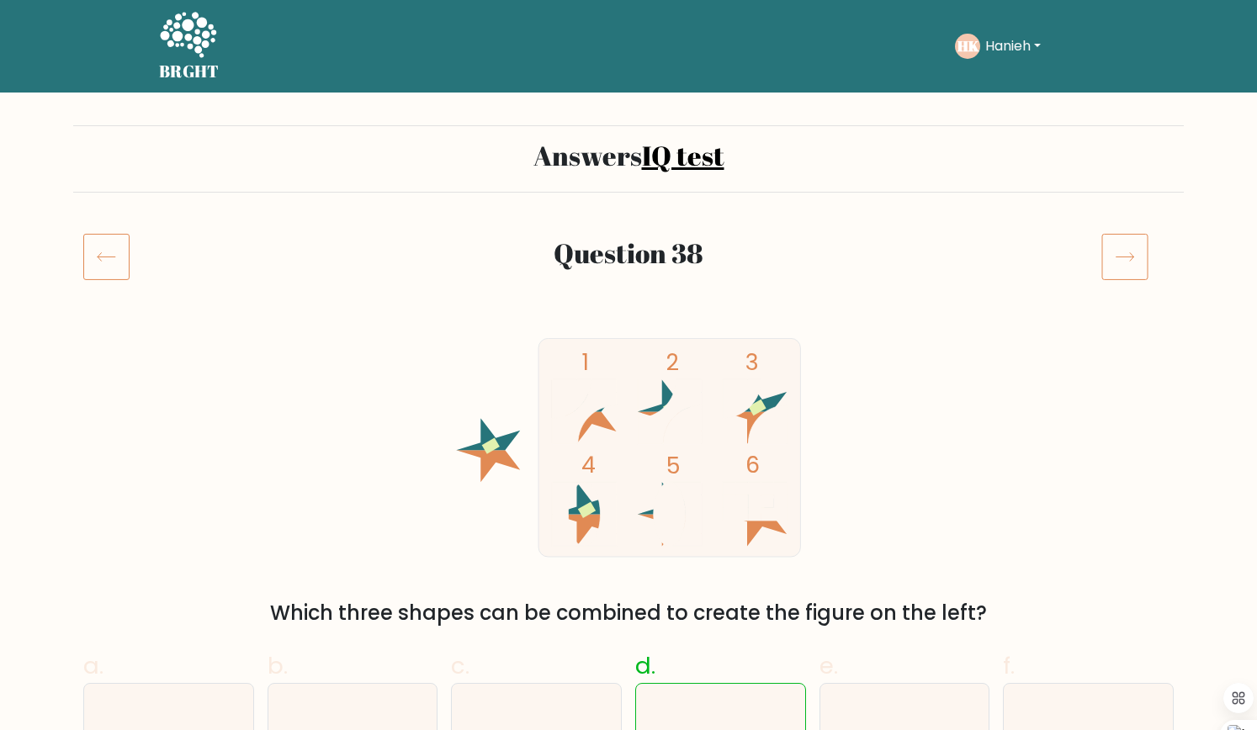
click at [1135, 257] on icon at bounding box center [1124, 256] width 47 height 47
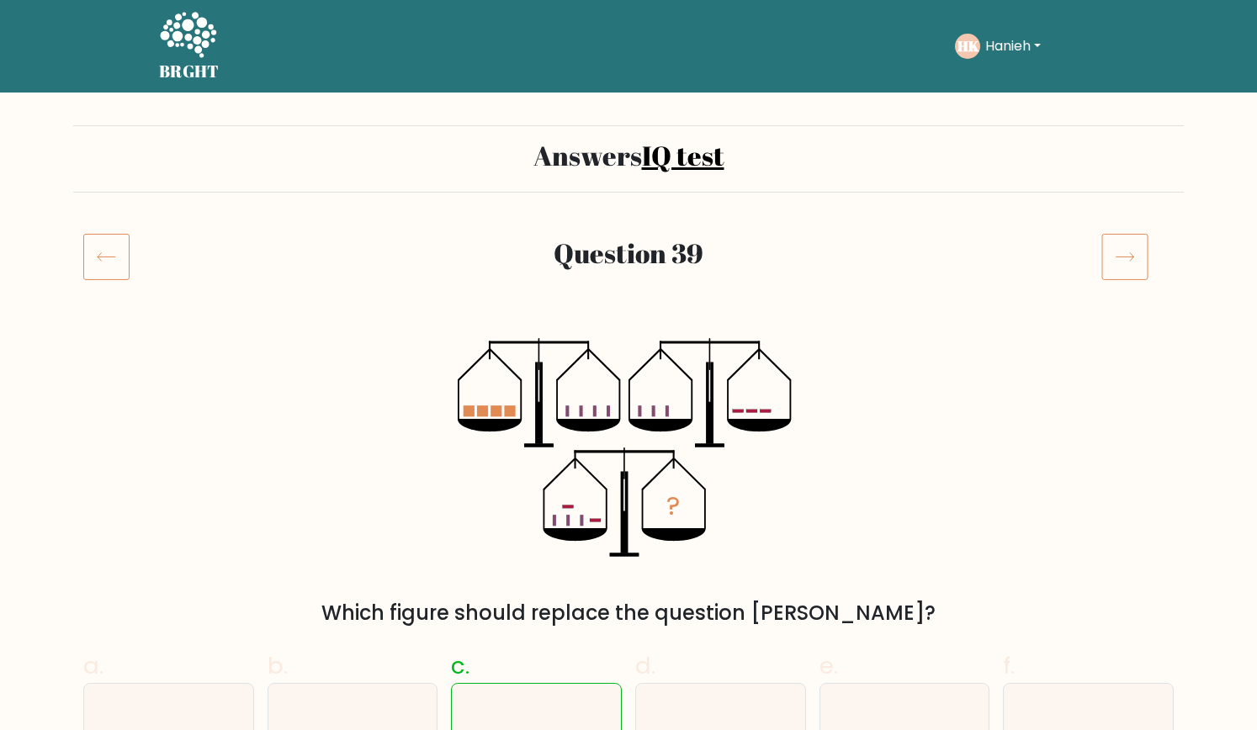
click at [1135, 257] on icon at bounding box center [1124, 256] width 47 height 47
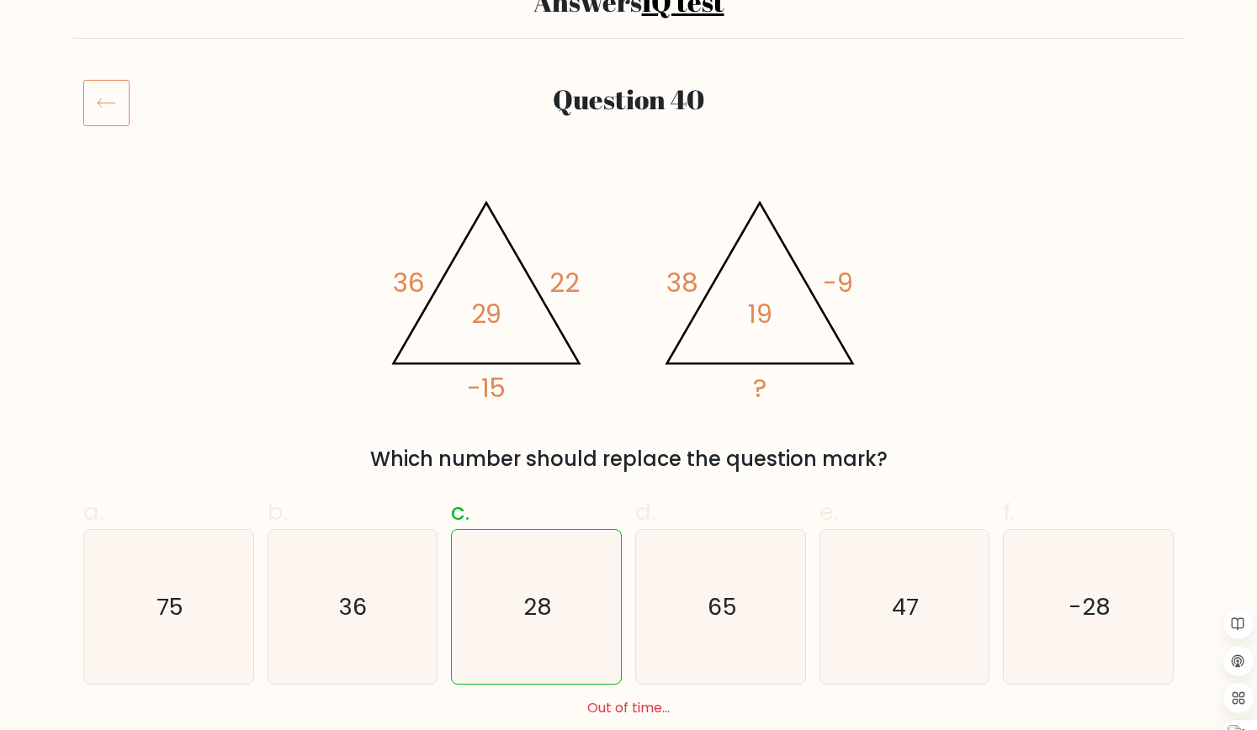
scroll to position [133, 0]
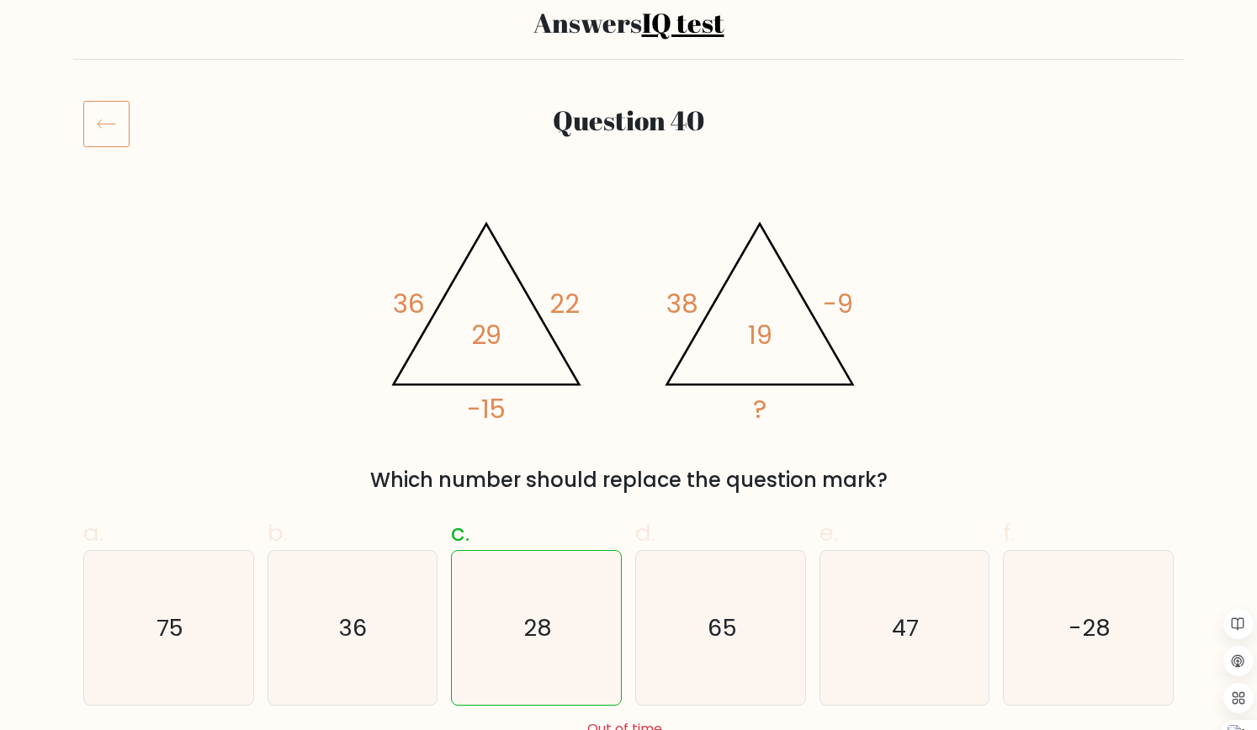
click at [98, 139] on icon at bounding box center [106, 123] width 46 height 47
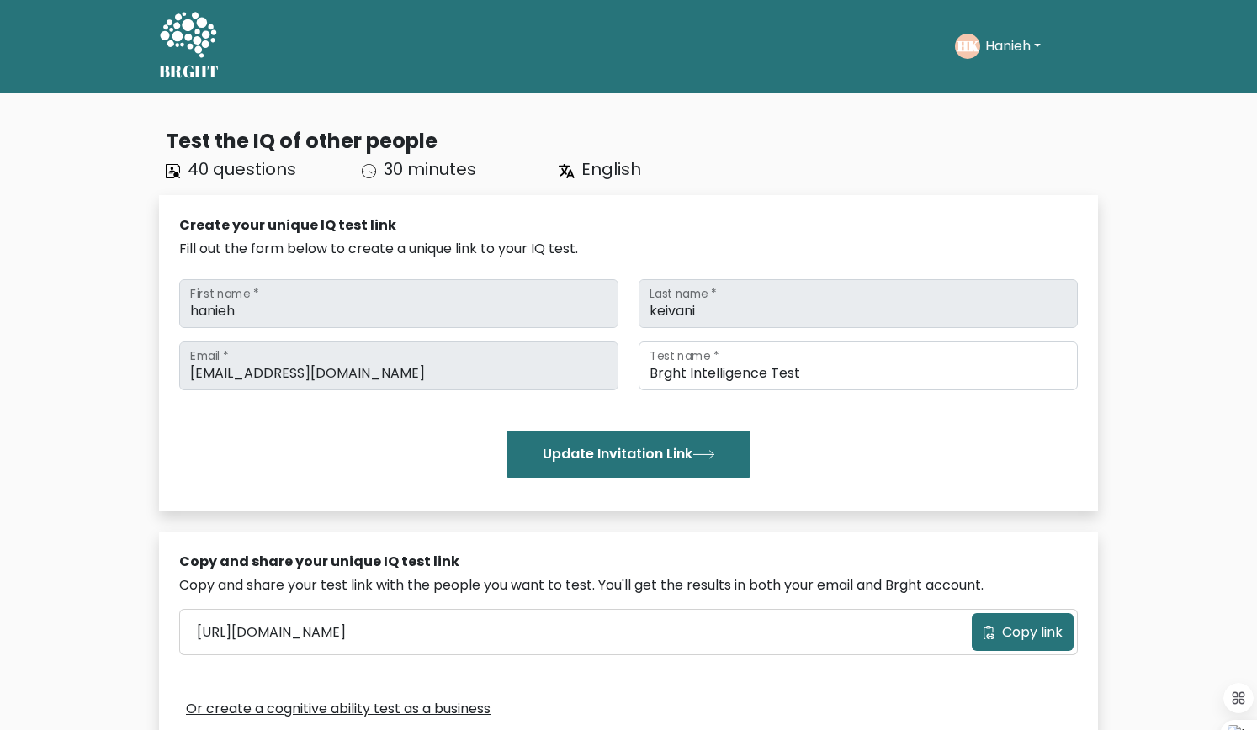
click at [993, 39] on button "Hanieh" at bounding box center [1013, 46] width 66 height 22
click at [991, 76] on link "Dashboard" at bounding box center [1022, 81] width 133 height 27
click at [1000, 41] on button "Hanieh" at bounding box center [1013, 46] width 66 height 22
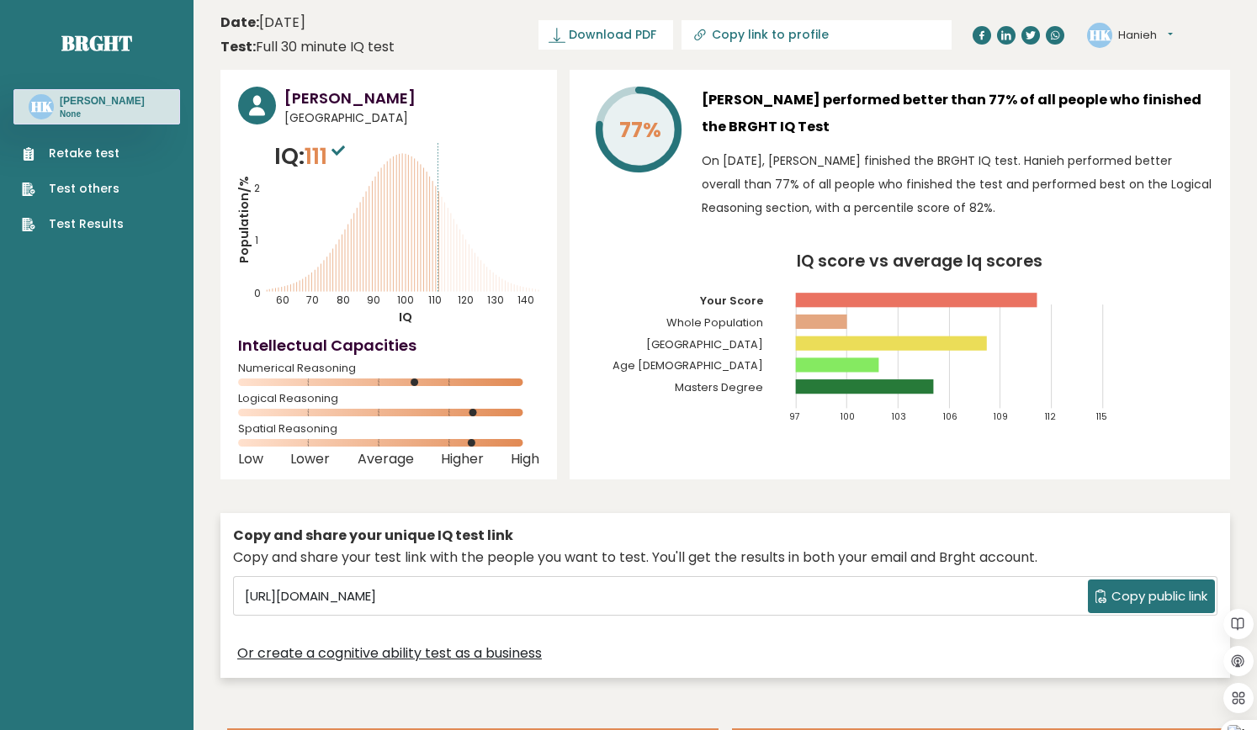
click at [67, 151] on link "Retake test" at bounding box center [73, 154] width 102 height 18
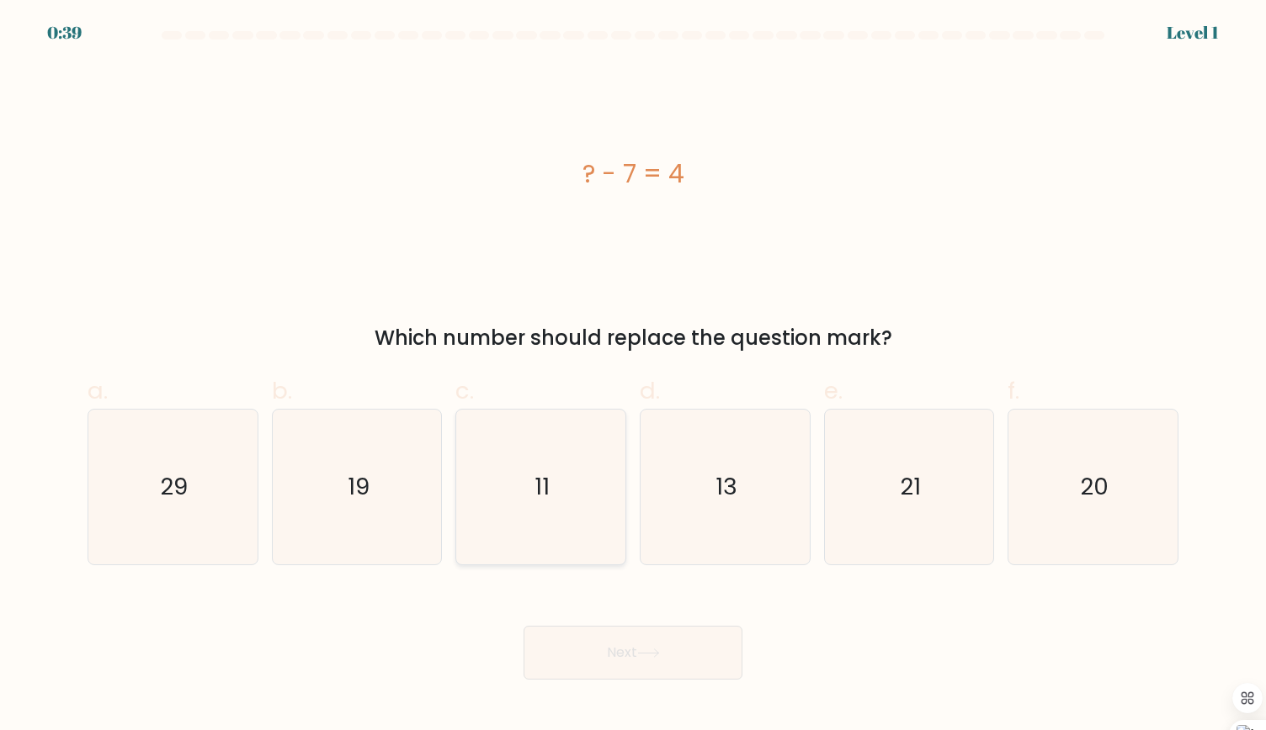
click at [544, 469] on icon "11" at bounding box center [540, 487] width 155 height 155
click at [633, 376] on input "c. 11" at bounding box center [633, 370] width 1 height 11
radio input "true"
click at [608, 673] on button "Next" at bounding box center [632, 653] width 219 height 54
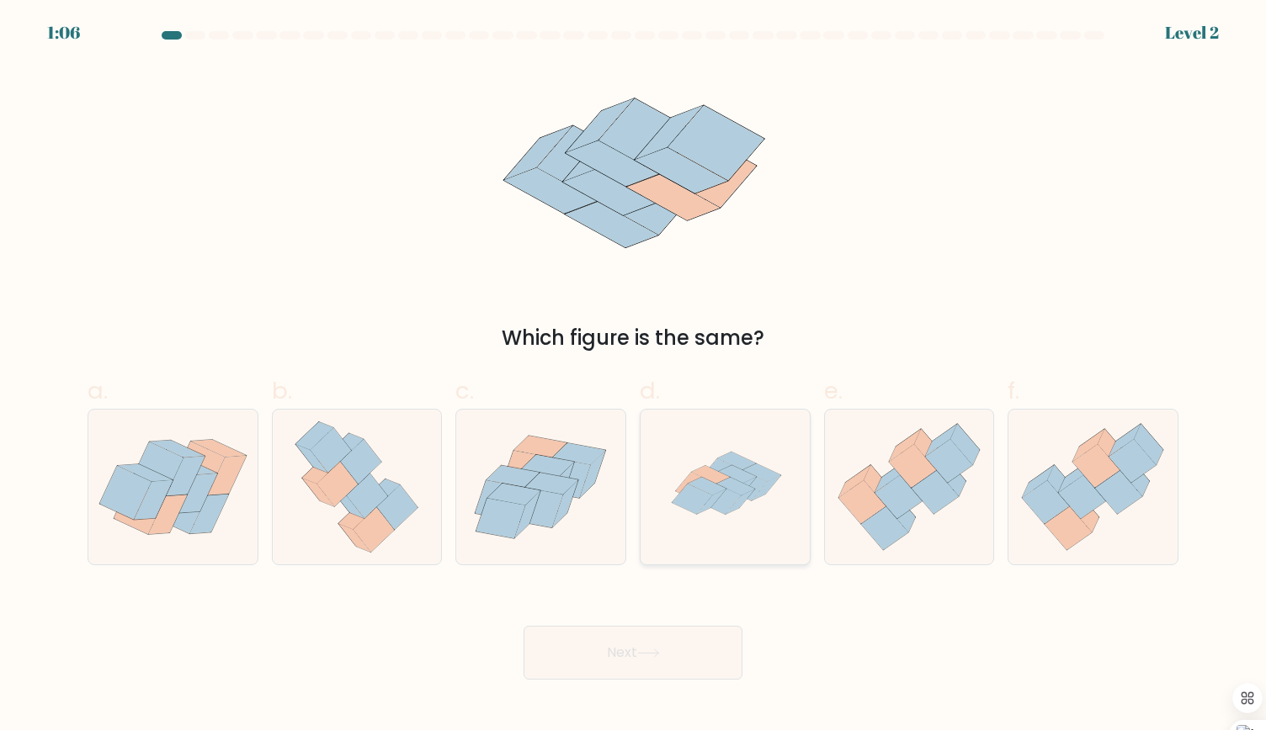
click at [732, 520] on icon at bounding box center [724, 487] width 155 height 155
click at [634, 376] on input "d." at bounding box center [633, 370] width 1 height 11
radio input "true"
click at [670, 654] on button "Next" at bounding box center [632, 653] width 219 height 54
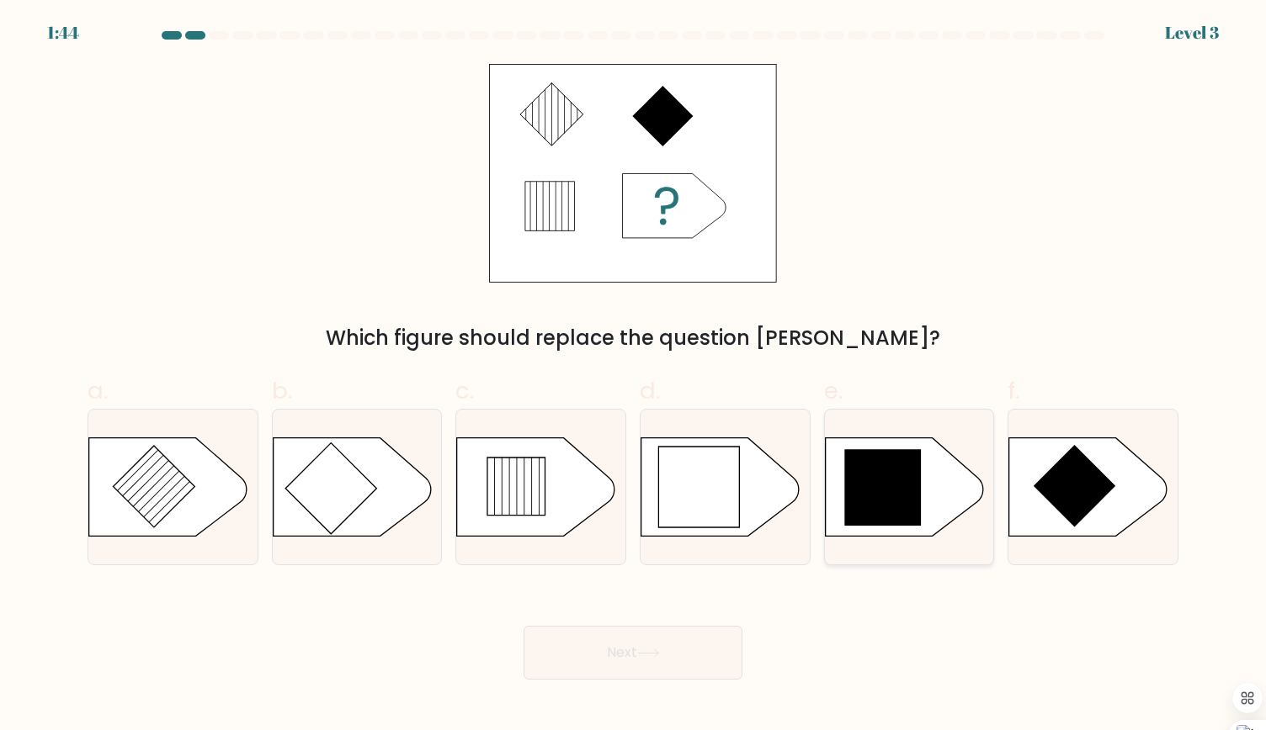
click at [931, 460] on icon at bounding box center [904, 487] width 158 height 98
click at [634, 376] on input "e." at bounding box center [633, 370] width 1 height 11
radio input "true"
click at [609, 655] on button "Next" at bounding box center [632, 653] width 219 height 54
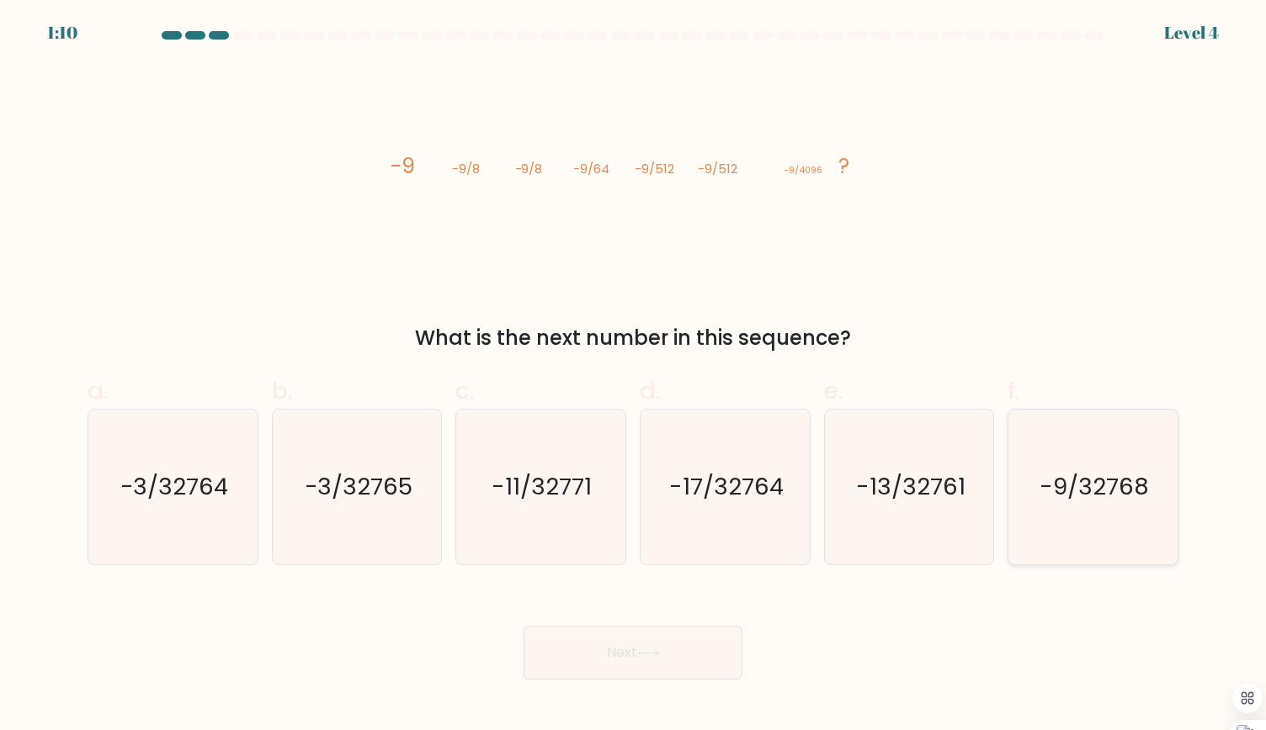
click at [1117, 534] on icon "-9/32768" at bounding box center [1092, 487] width 155 height 155
click at [634, 376] on input "f. -9/32768" at bounding box center [633, 370] width 1 height 11
radio input "true"
click at [677, 650] on button "Next" at bounding box center [632, 653] width 219 height 54
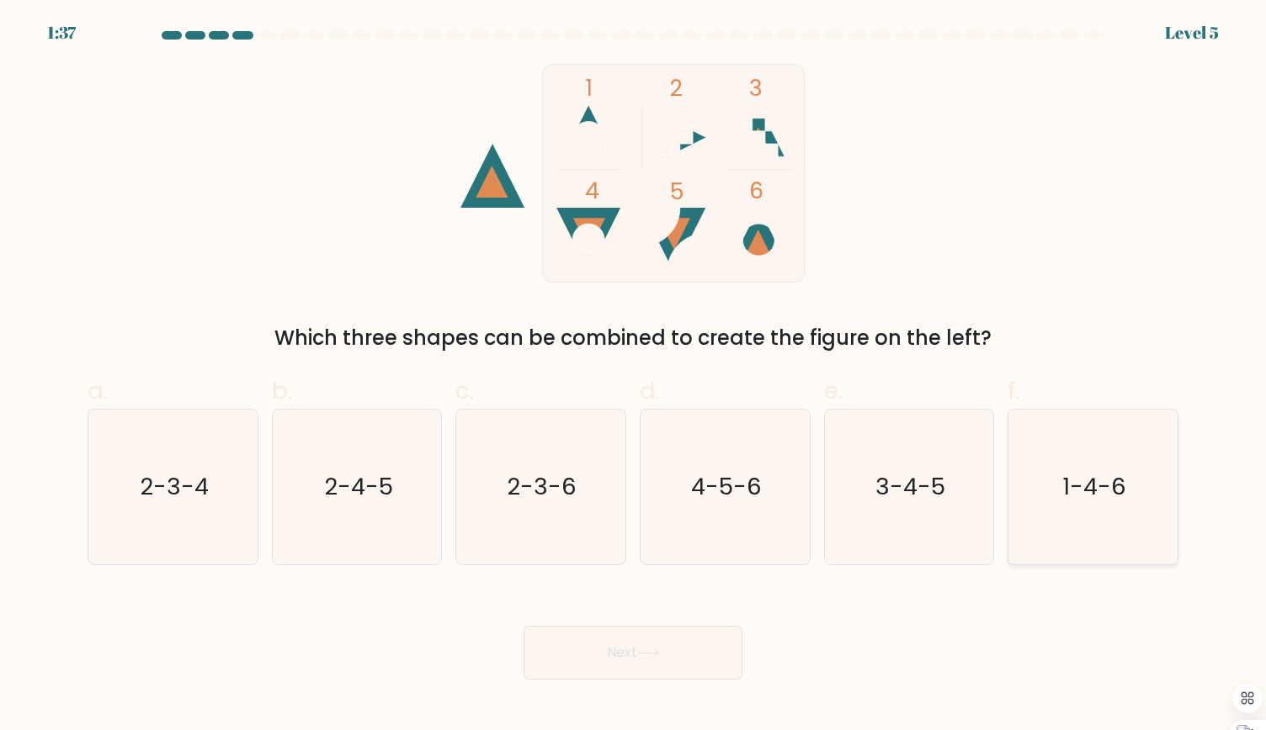
click at [1064, 509] on icon "1-4-6" at bounding box center [1092, 487] width 155 height 155
click at [634, 376] on input "f. 1-4-6" at bounding box center [633, 370] width 1 height 11
radio input "true"
click at [631, 658] on button "Next" at bounding box center [632, 653] width 219 height 54
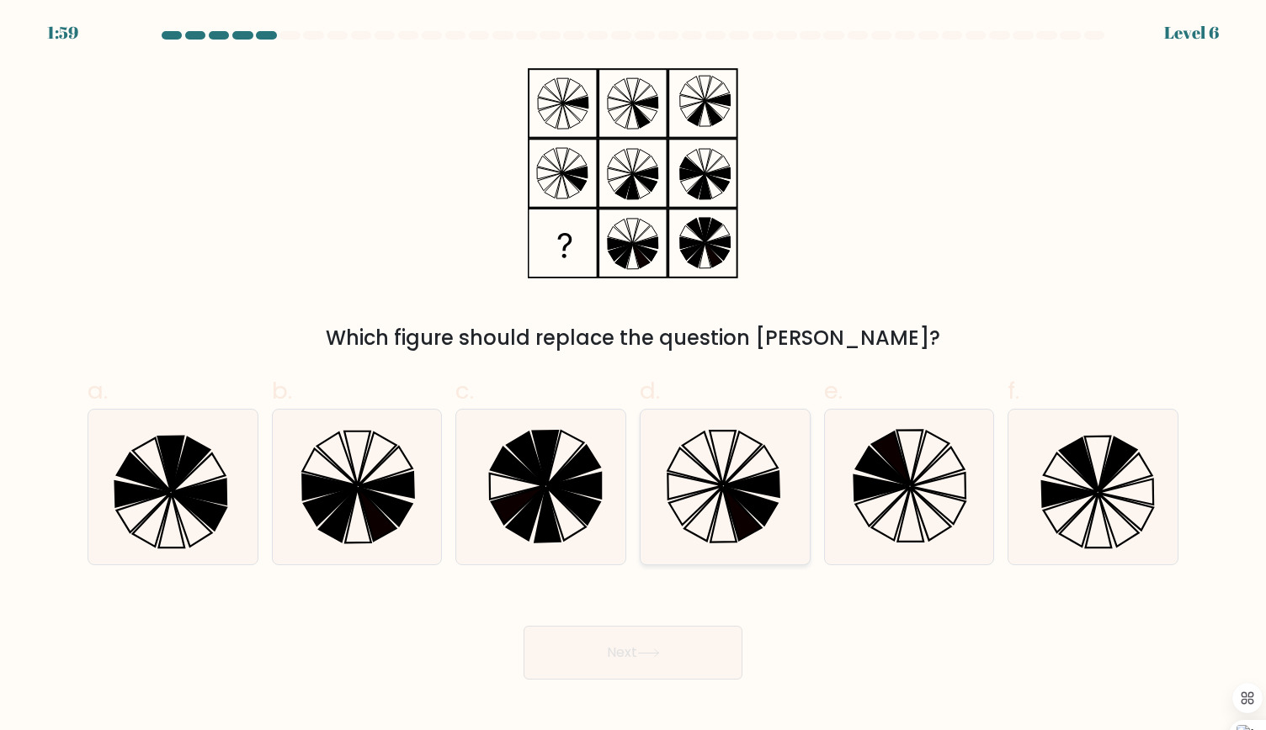
click at [705, 491] on icon at bounding box center [694, 487] width 55 height 26
click at [634, 376] on input "d." at bounding box center [633, 370] width 1 height 11
radio input "true"
click at [608, 674] on button "Next" at bounding box center [632, 653] width 219 height 54
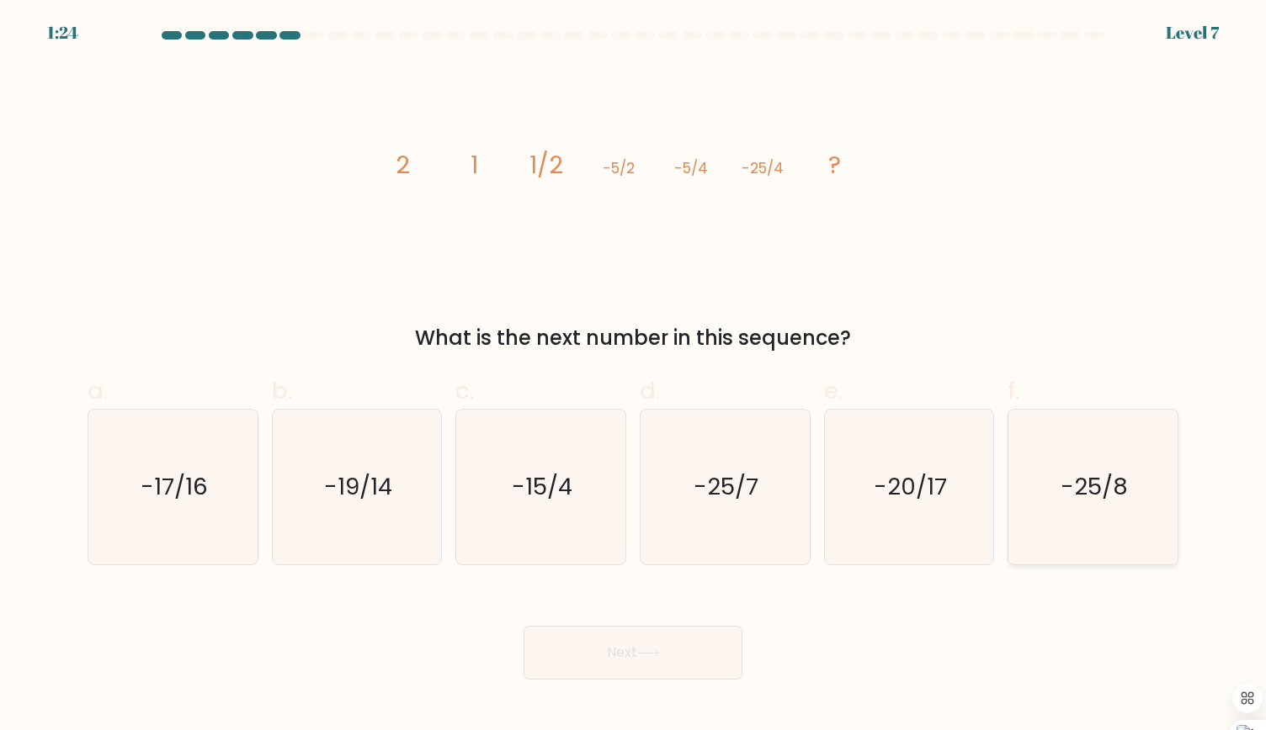
click at [1096, 495] on text "-25/8" at bounding box center [1093, 486] width 67 height 33
click at [634, 376] on input "f. -25/8" at bounding box center [633, 370] width 1 height 11
radio input "true"
click at [644, 645] on button "Next" at bounding box center [632, 653] width 219 height 54
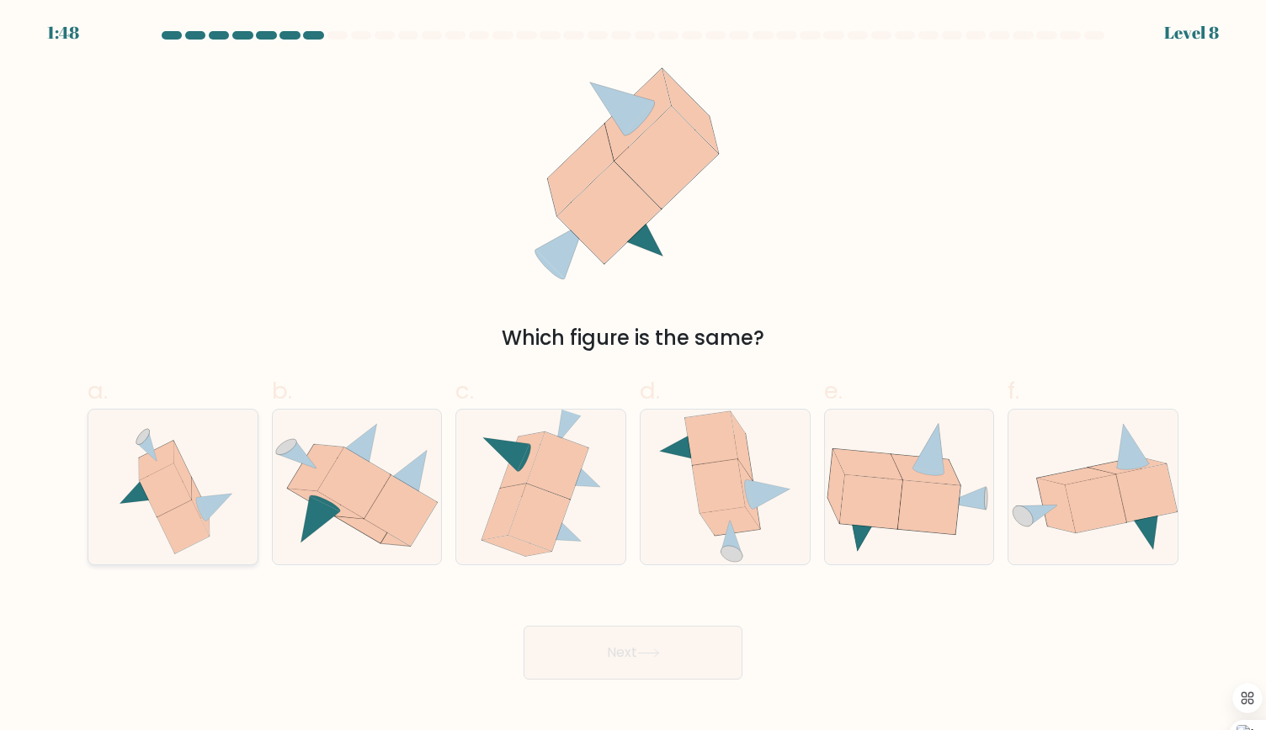
click at [185, 524] on icon at bounding box center [183, 527] width 52 height 54
click at [633, 376] on input "a." at bounding box center [633, 370] width 1 height 11
radio input "true"
click at [682, 666] on button "Next" at bounding box center [632, 653] width 219 height 54
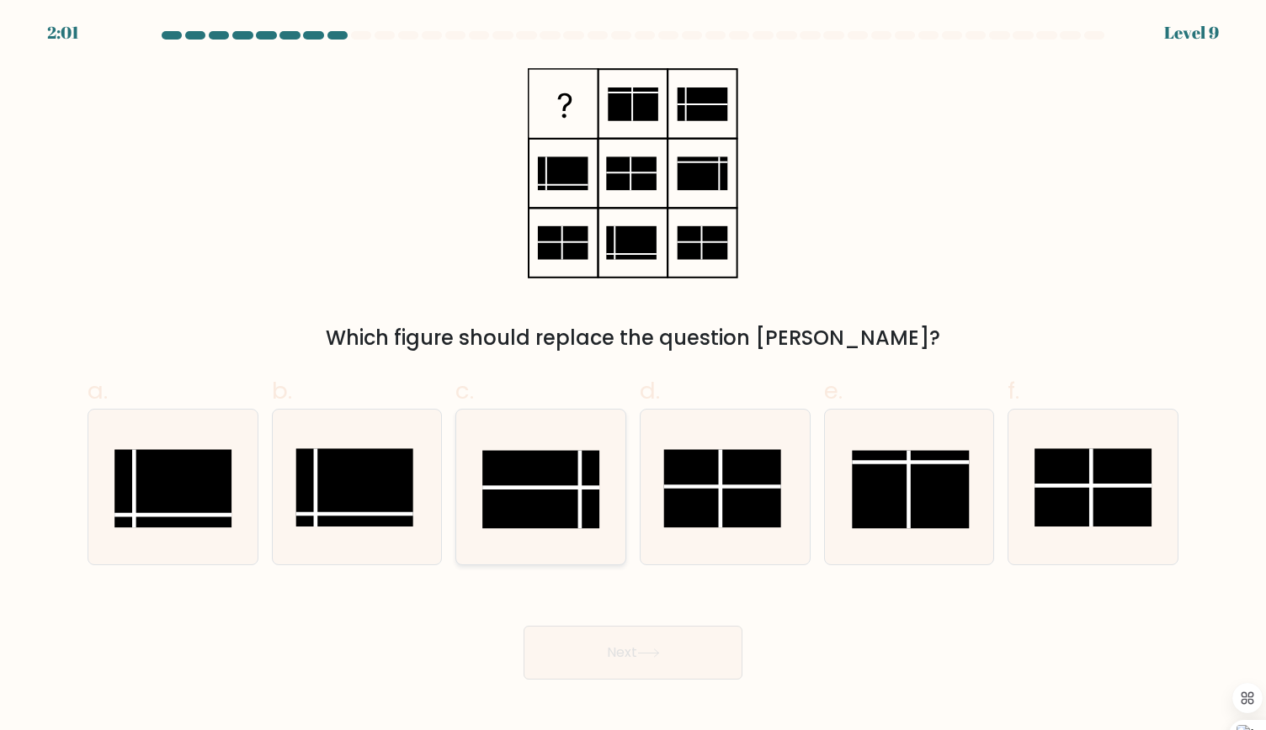
click at [560, 502] on rect at bounding box center [541, 489] width 117 height 78
click at [633, 376] on input "c." at bounding box center [633, 370] width 1 height 11
radio input "true"
click at [647, 666] on button "Next" at bounding box center [632, 653] width 219 height 54
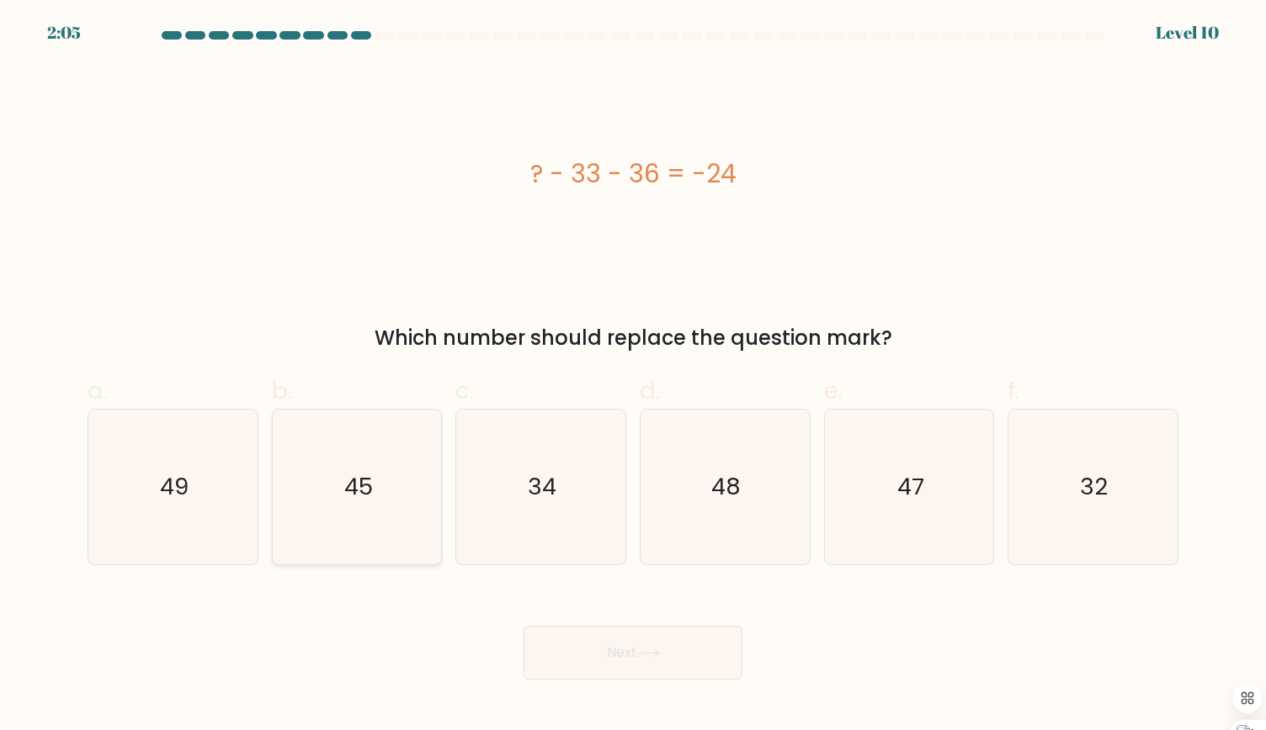
click at [347, 513] on icon "45" at bounding box center [356, 487] width 155 height 155
click at [633, 376] on input "b. 45" at bounding box center [633, 370] width 1 height 11
radio input "true"
click at [631, 657] on button "Next" at bounding box center [632, 653] width 219 height 54
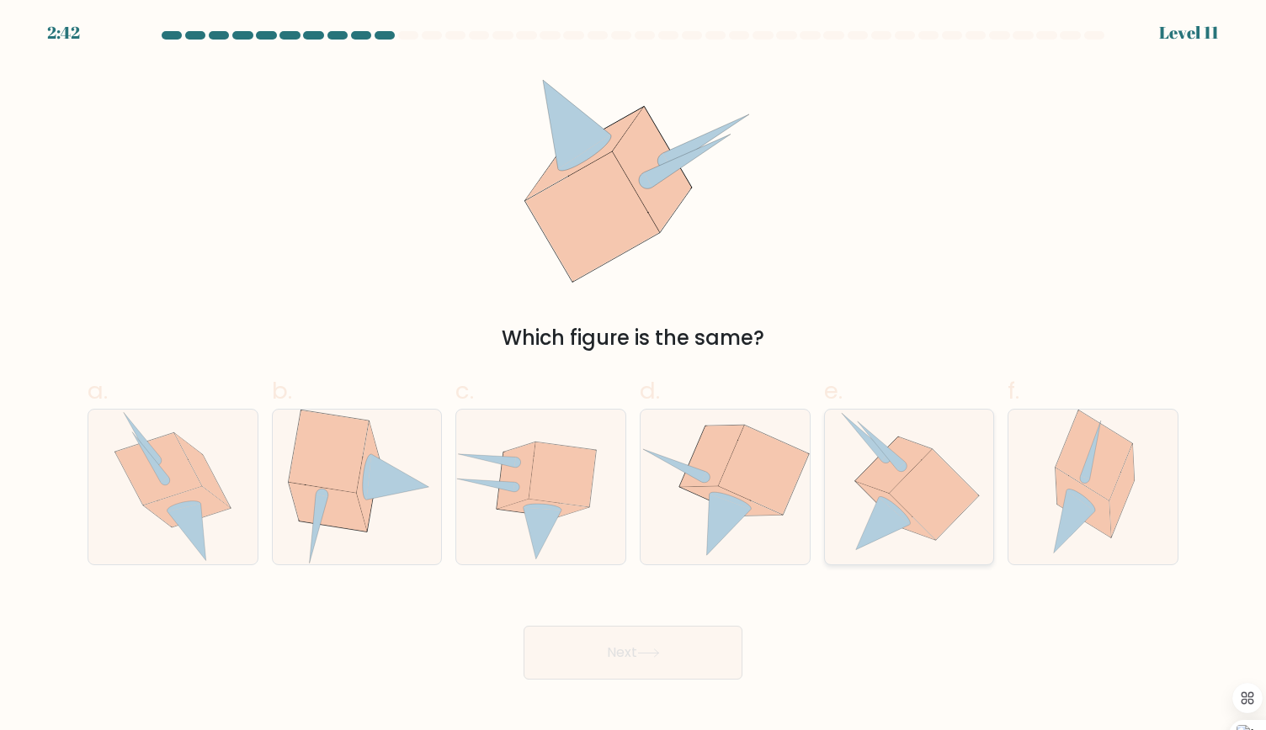
click at [915, 497] on icon at bounding box center [933, 494] width 89 height 90
click at [634, 376] on input "e." at bounding box center [633, 370] width 1 height 11
radio input "true"
click at [602, 659] on button "Next" at bounding box center [632, 653] width 219 height 54
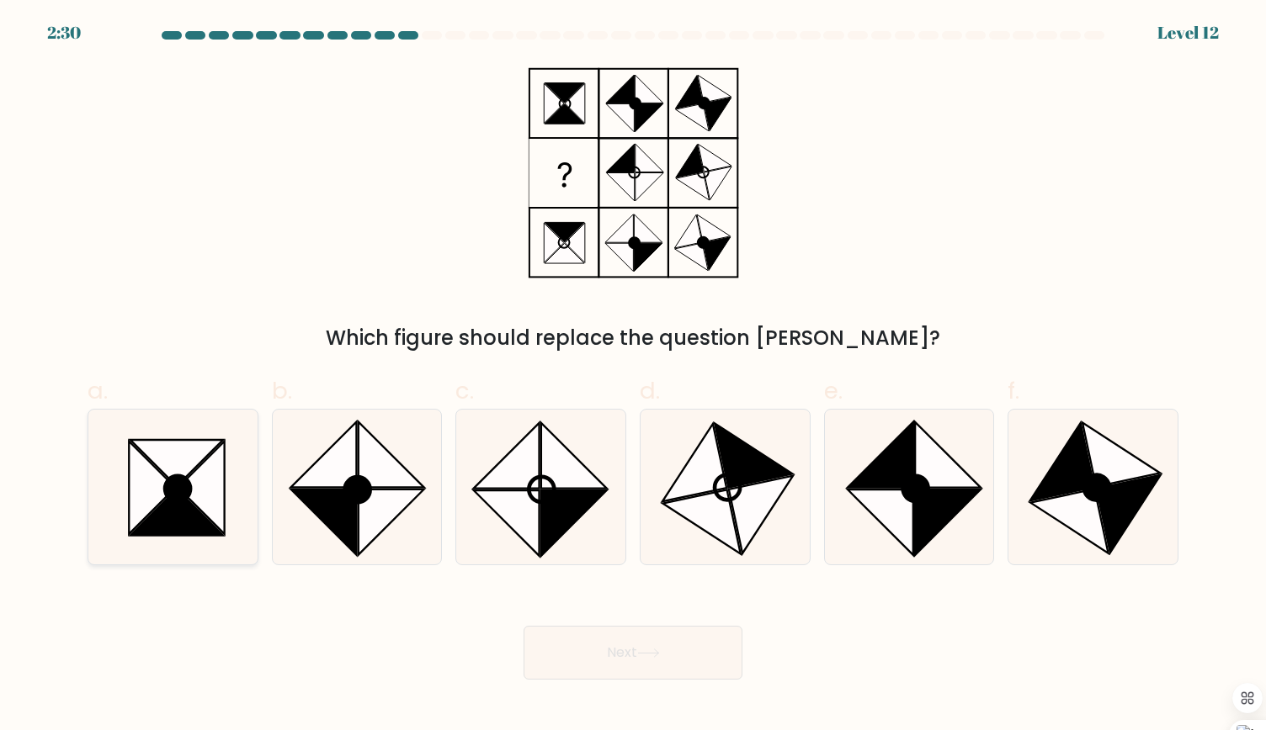
click at [178, 491] on icon at bounding box center [177, 488] width 25 height 25
click at [633, 376] on input "a." at bounding box center [633, 370] width 1 height 11
radio input "true"
click at [645, 659] on button "Next" at bounding box center [632, 653] width 219 height 54
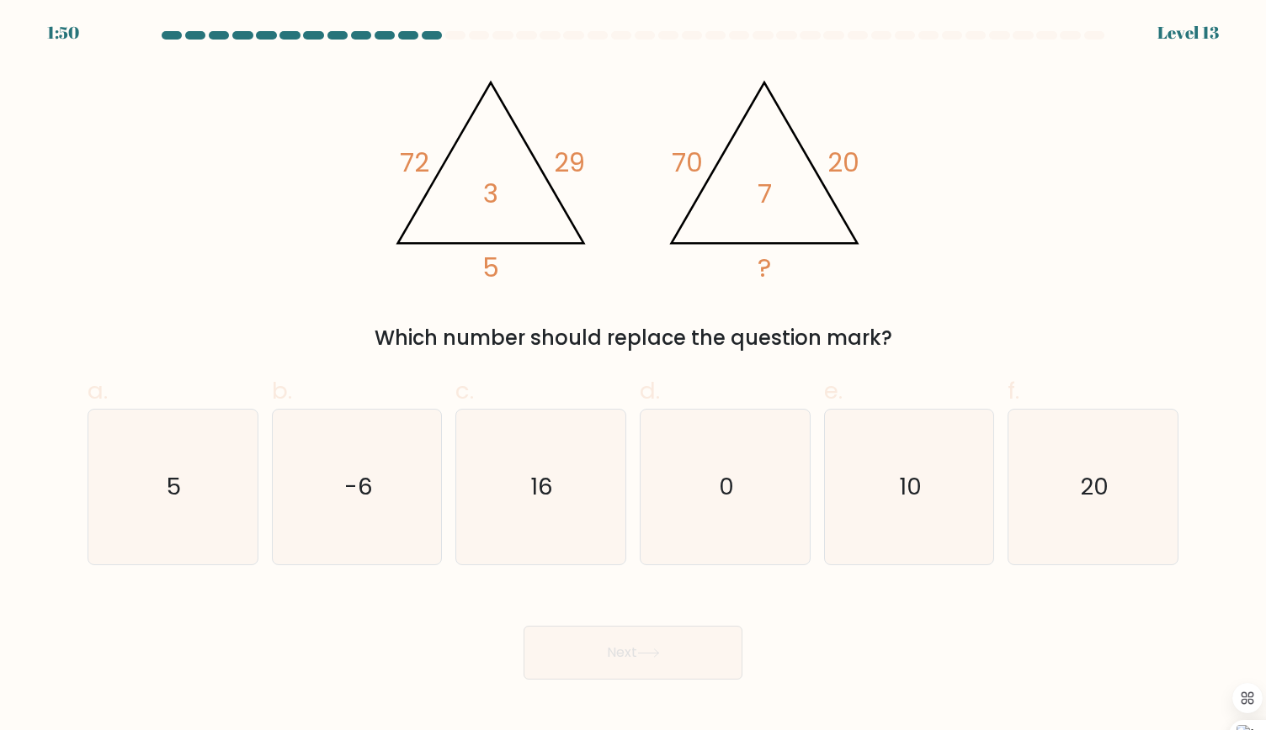
click at [996, 497] on div "e. 10" at bounding box center [909, 470] width 184 height 192
click at [892, 512] on icon "10" at bounding box center [908, 487] width 155 height 155
click at [634, 376] on input "e. 10" at bounding box center [633, 370] width 1 height 11
radio input "true"
click at [647, 649] on icon at bounding box center [648, 653] width 23 height 9
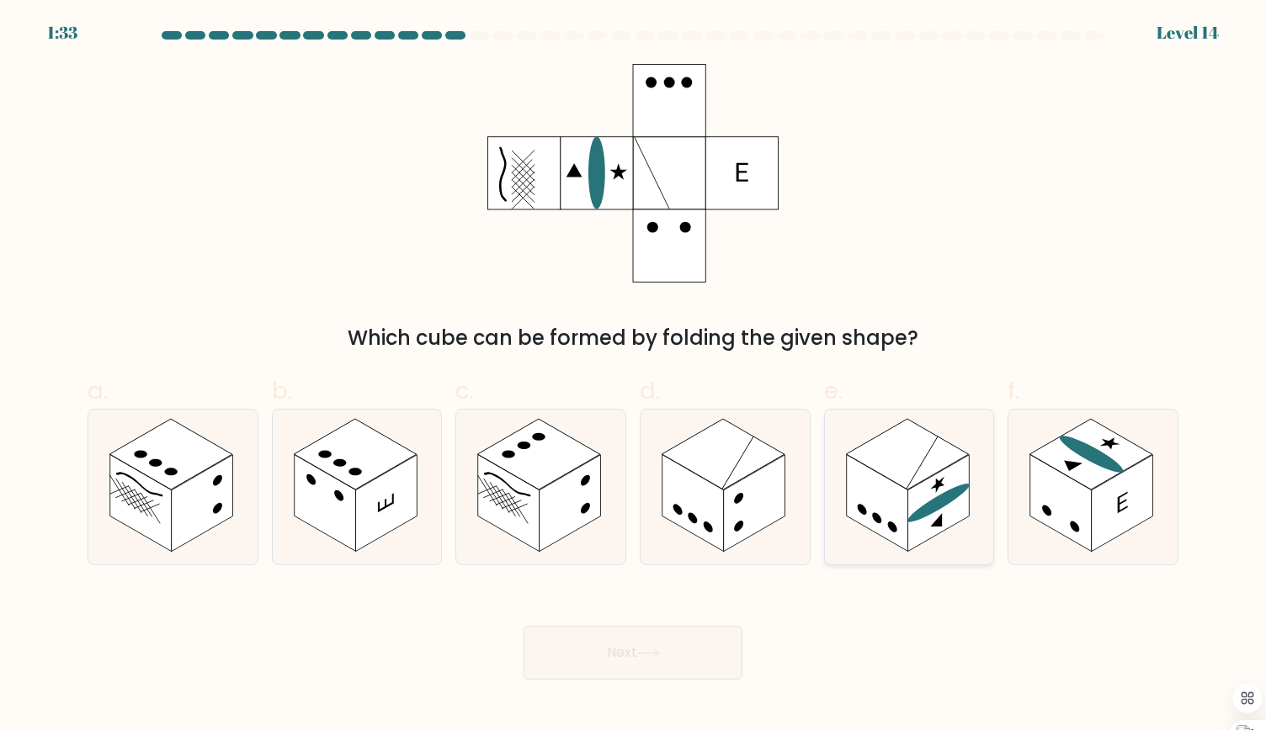
click at [900, 503] on rect at bounding box center [876, 502] width 61 height 97
click at [634, 376] on input "e." at bounding box center [633, 370] width 1 height 11
radio input "true"
click at [628, 650] on button "Next" at bounding box center [632, 653] width 219 height 54
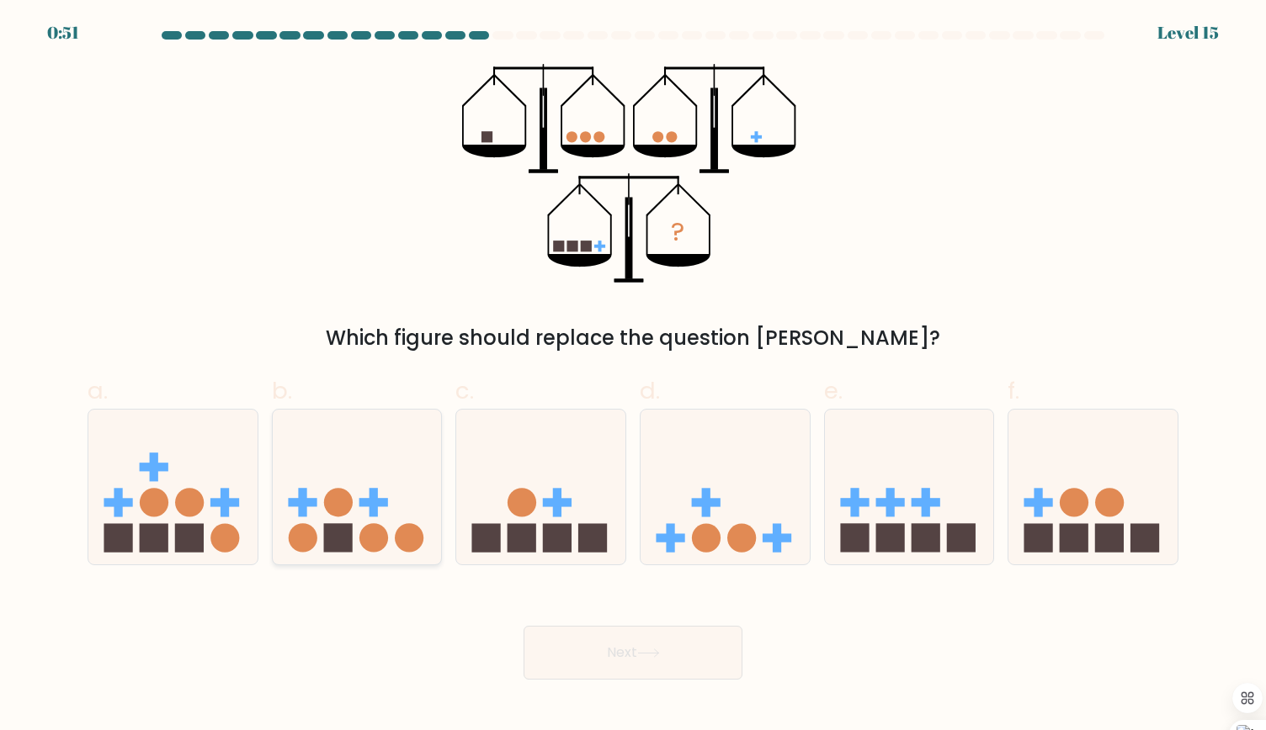
click at [345, 544] on rect at bounding box center [337, 538] width 29 height 29
click at [633, 376] on input "b." at bounding box center [633, 370] width 1 height 11
radio input "true"
click at [609, 655] on button "Next" at bounding box center [632, 653] width 219 height 54
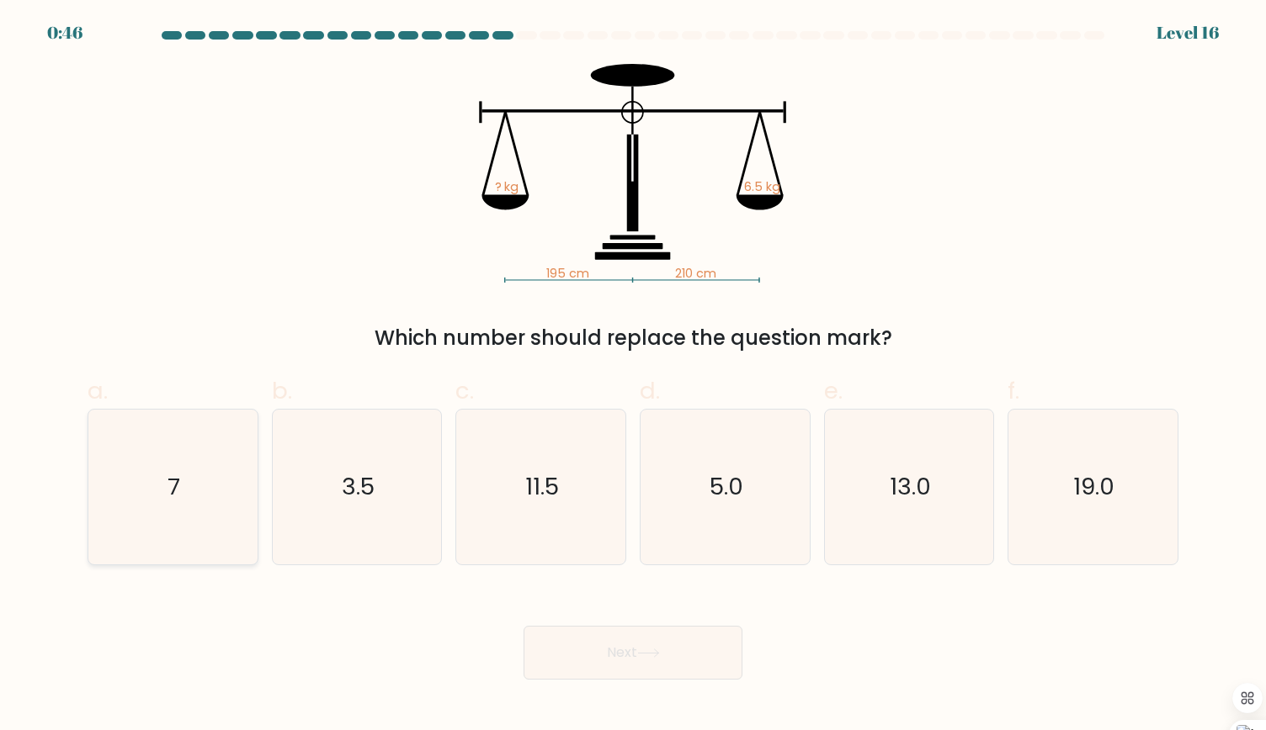
click at [227, 506] on icon "7" at bounding box center [172, 487] width 155 height 155
click at [633, 376] on input "a. 7" at bounding box center [633, 370] width 1 height 11
radio input "true"
click at [590, 654] on button "Next" at bounding box center [632, 653] width 219 height 54
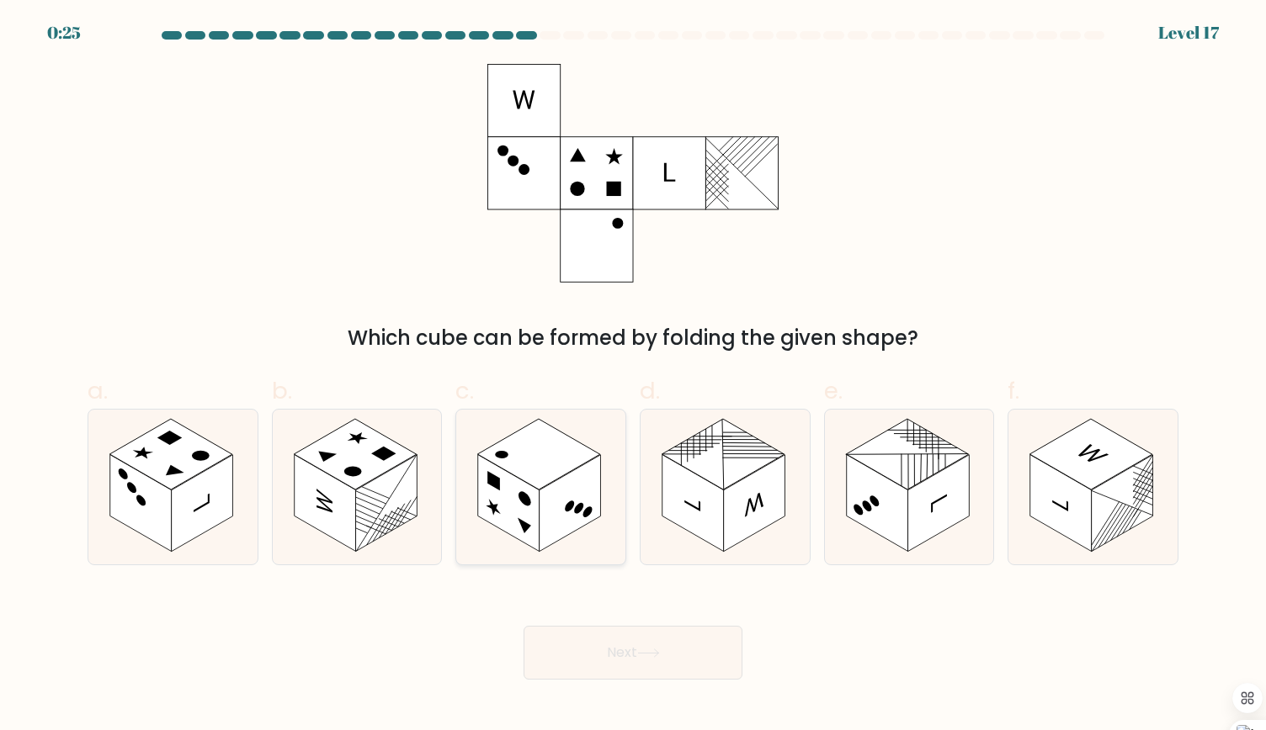
click at [560, 518] on rect at bounding box center [569, 503] width 61 height 97
click at [633, 376] on input "c." at bounding box center [633, 370] width 1 height 11
radio input "true"
click at [610, 652] on button "Next" at bounding box center [632, 653] width 219 height 54
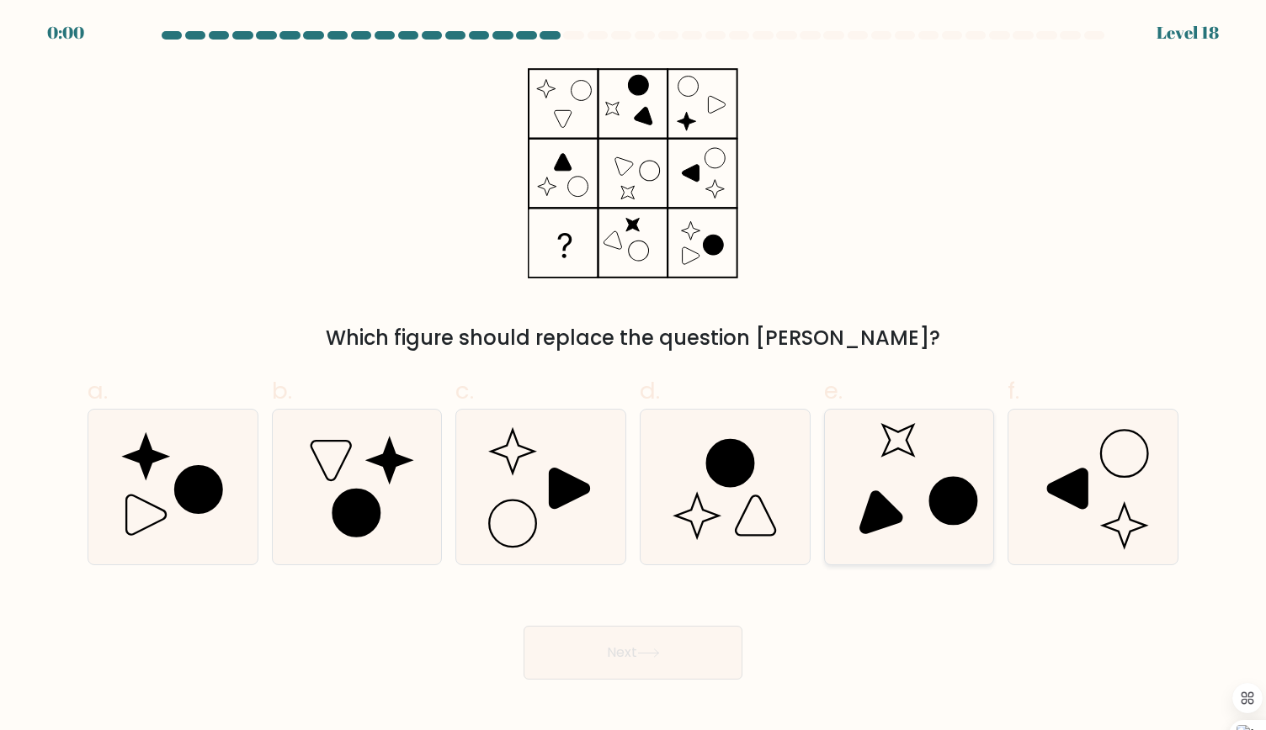
click at [889, 516] on icon at bounding box center [880, 511] width 41 height 41
click at [634, 376] on input "e." at bounding box center [633, 370] width 1 height 11
radio input "true"
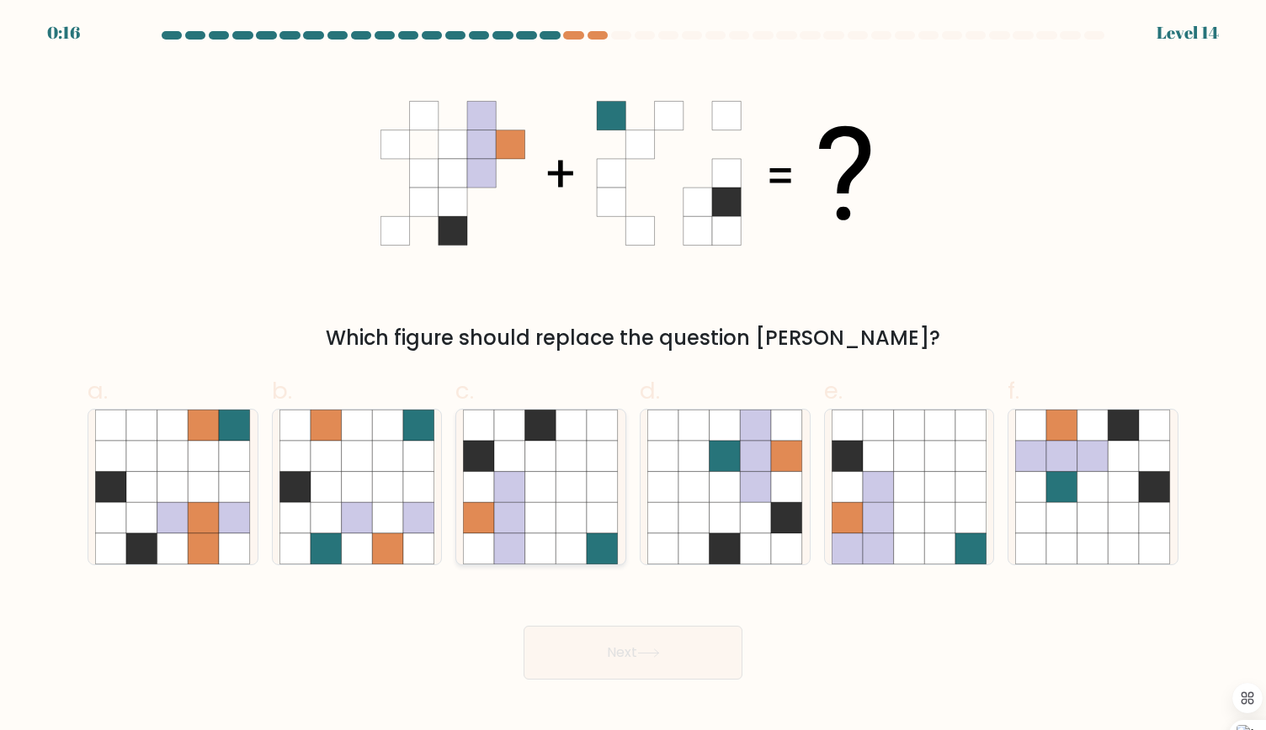
click at [533, 528] on icon at bounding box center [540, 517] width 31 height 31
click at [633, 376] on input "c." at bounding box center [633, 370] width 1 height 11
radio input "true"
click at [629, 659] on button "Next" at bounding box center [632, 653] width 219 height 54
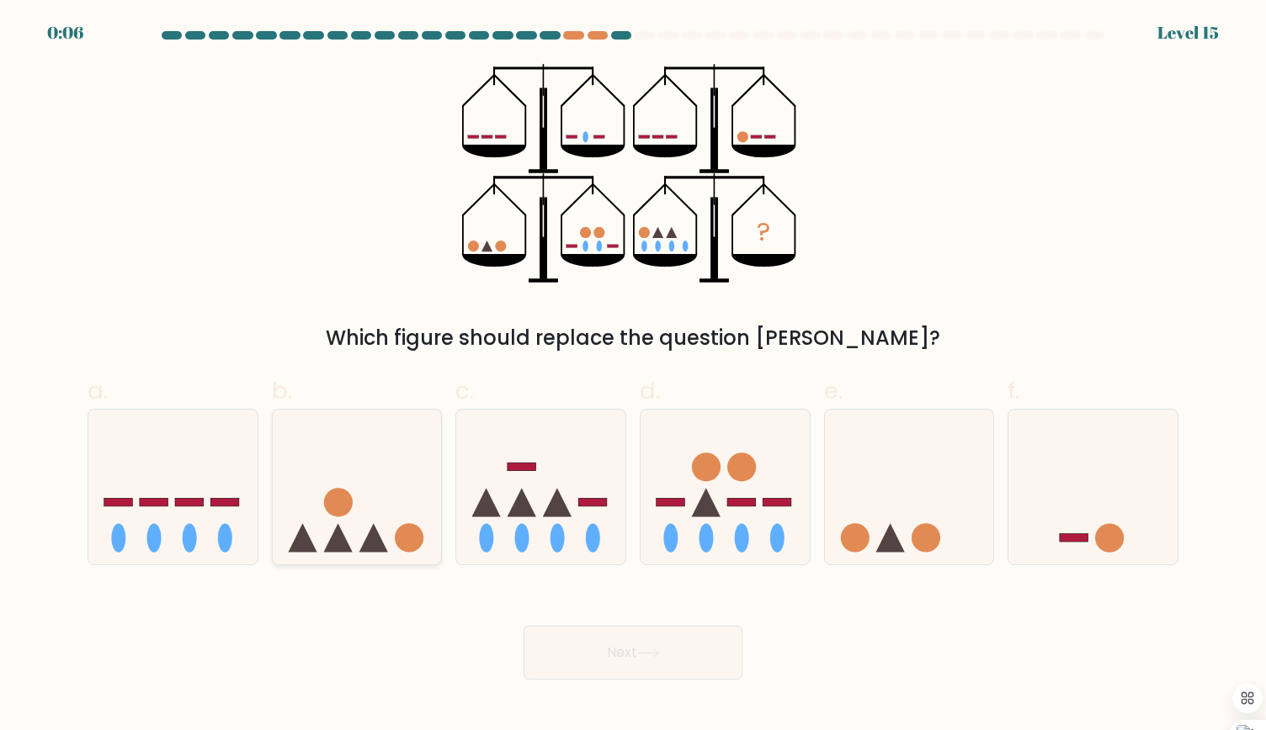
click at [377, 534] on icon at bounding box center [373, 538] width 29 height 29
click at [633, 376] on input "b." at bounding box center [633, 370] width 1 height 11
radio input "true"
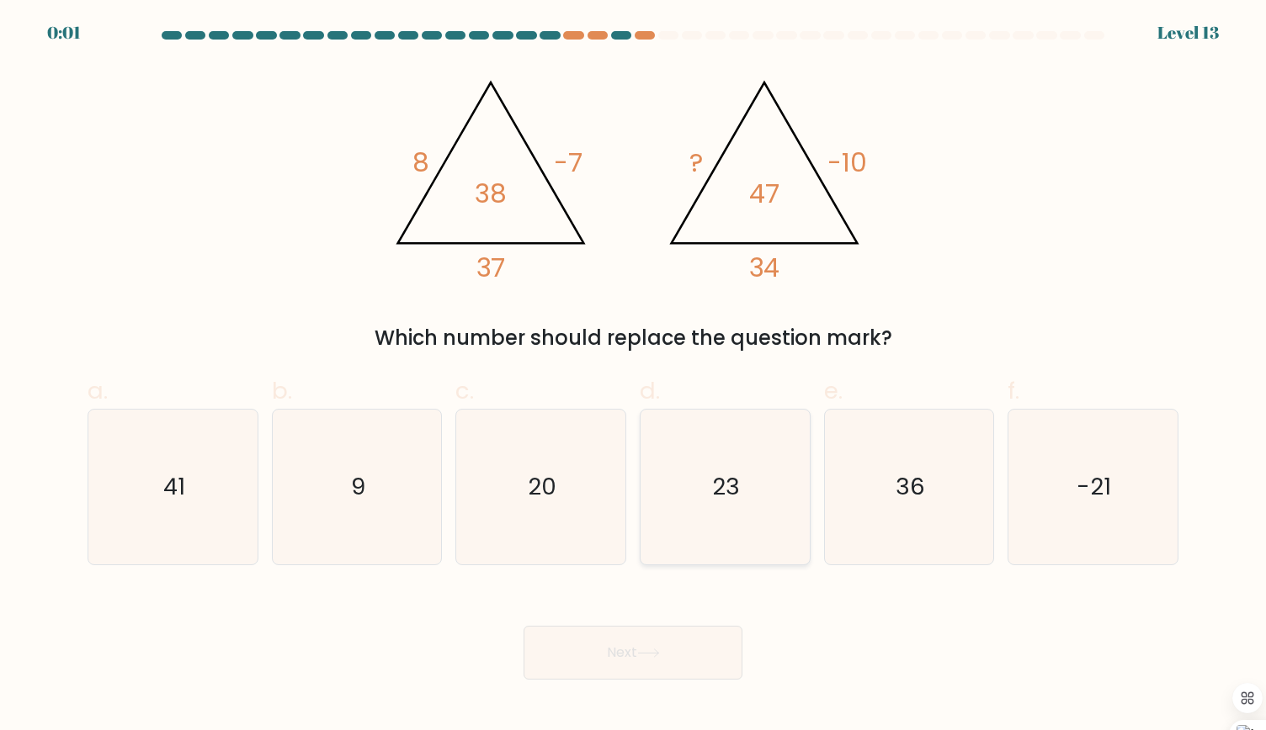
click at [764, 505] on icon "23" at bounding box center [724, 487] width 155 height 155
click at [634, 376] on input "d. 23" at bounding box center [633, 370] width 1 height 11
radio input "true"
click at [1144, 491] on icon "-21" at bounding box center [1092, 487] width 155 height 155
click at [634, 376] on input "f. -21" at bounding box center [633, 370] width 1 height 11
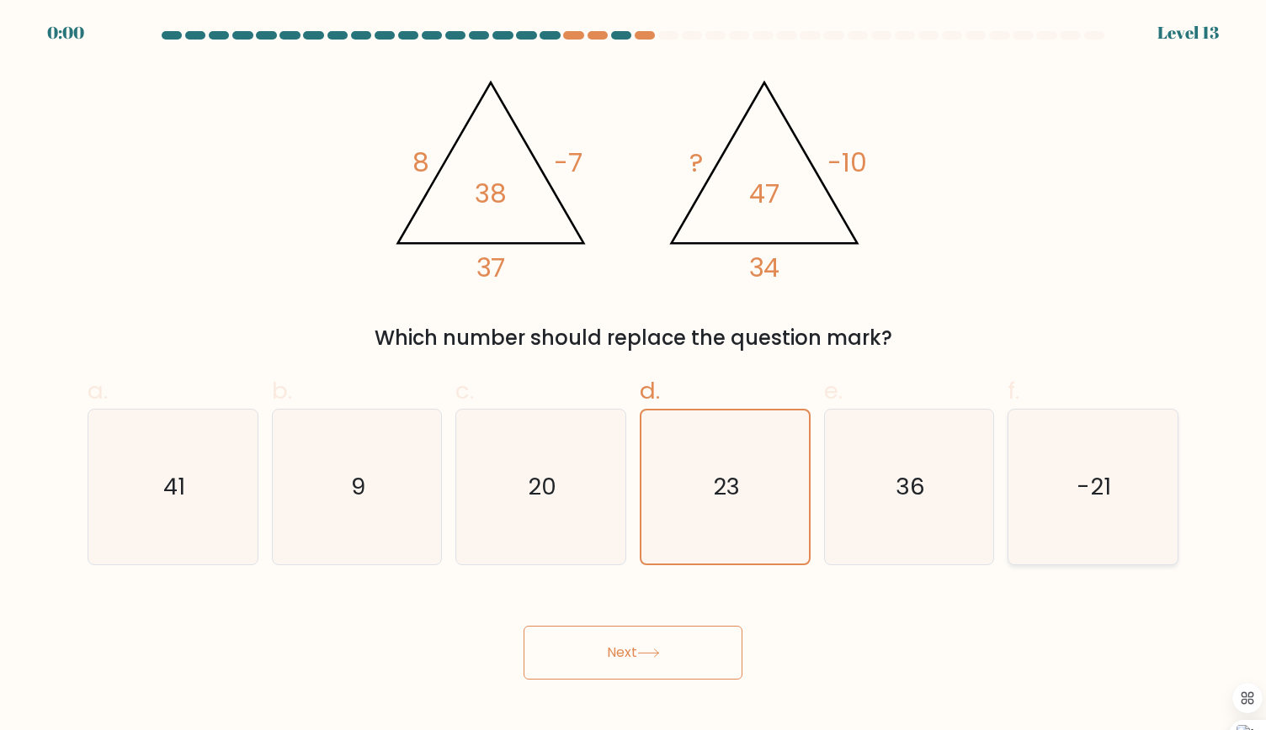
radio input "true"
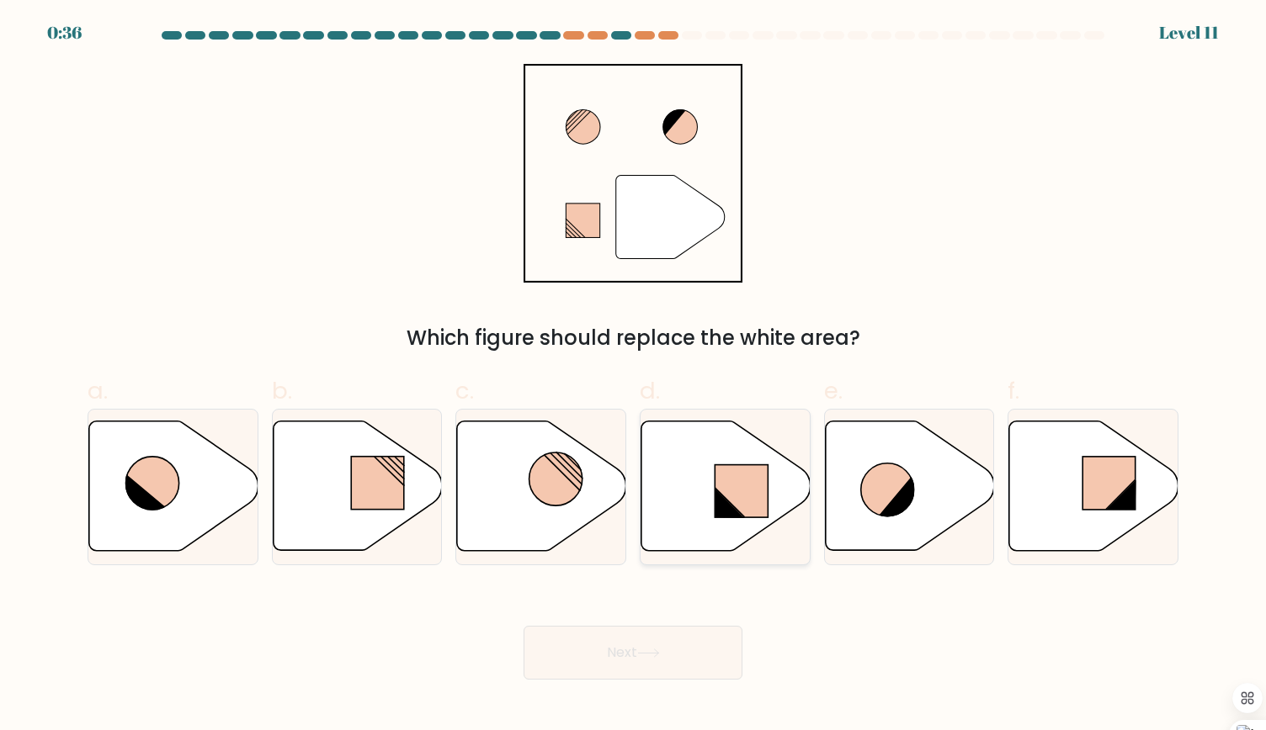
click at [742, 449] on icon at bounding box center [725, 487] width 169 height 130
click at [634, 376] on input "d." at bounding box center [633, 370] width 1 height 11
radio input "true"
click at [663, 640] on button "Next" at bounding box center [632, 653] width 219 height 54
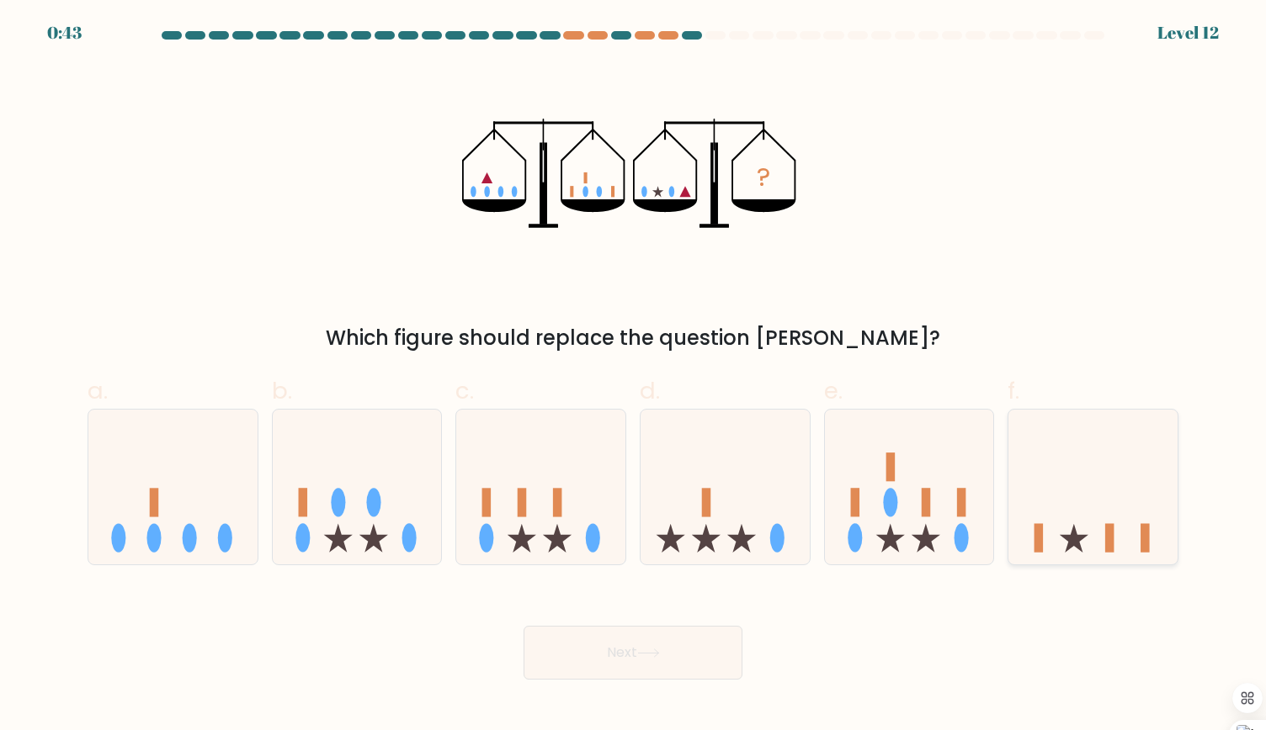
click at [1077, 479] on icon at bounding box center [1092, 487] width 169 height 140
click at [634, 376] on input "f." at bounding box center [633, 370] width 1 height 11
radio input "true"
click at [608, 645] on button "Next" at bounding box center [632, 653] width 219 height 54
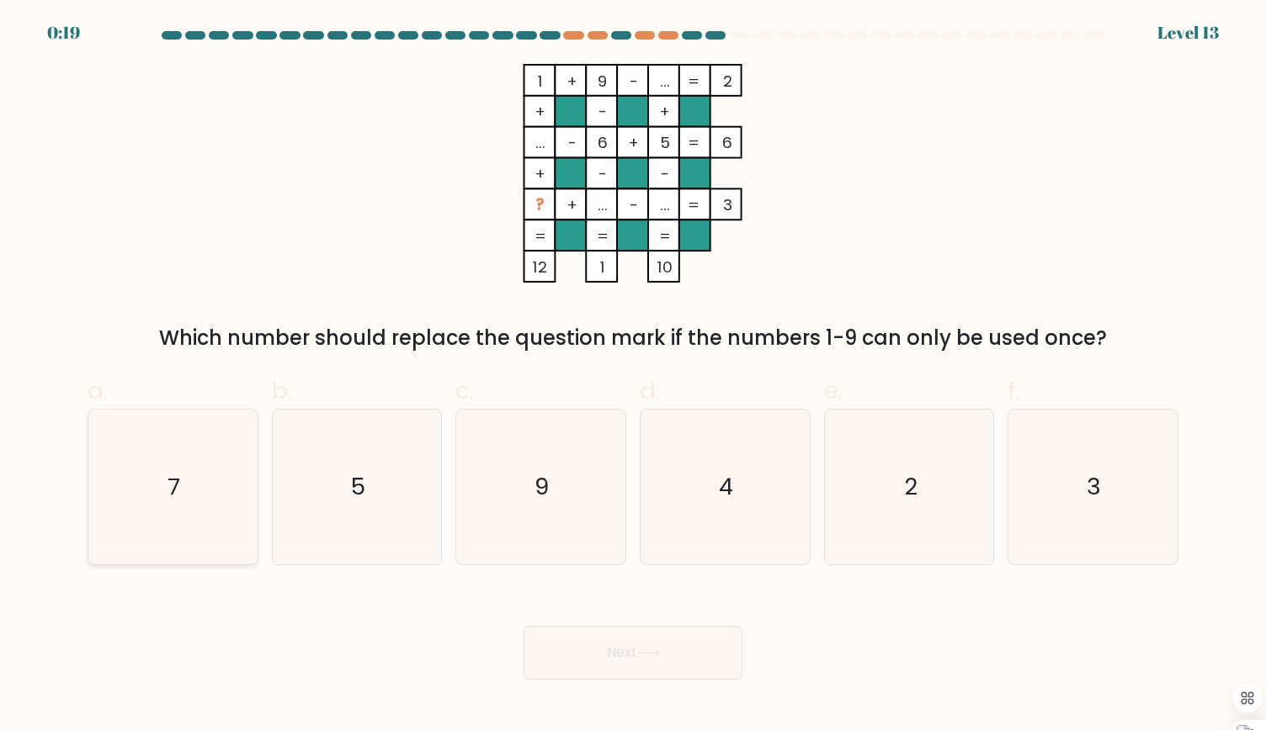
click at [214, 467] on icon "7" at bounding box center [172, 487] width 155 height 155
click at [633, 376] on input "a. 7" at bounding box center [633, 370] width 1 height 11
radio input "true"
click at [623, 675] on button "Next" at bounding box center [632, 653] width 219 height 54
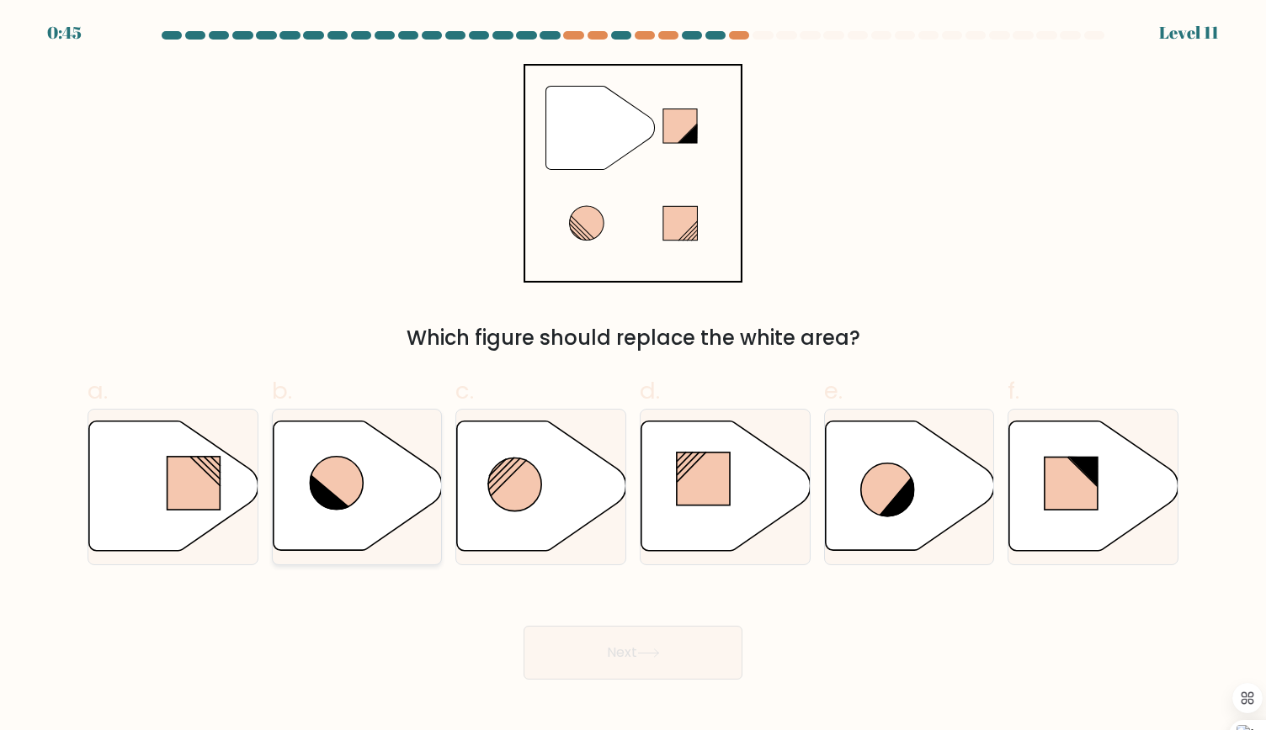
click at [351, 541] on icon at bounding box center [357, 487] width 169 height 130
click at [633, 376] on input "b." at bounding box center [633, 370] width 1 height 11
radio input "true"
click at [614, 655] on button "Next" at bounding box center [632, 653] width 219 height 54
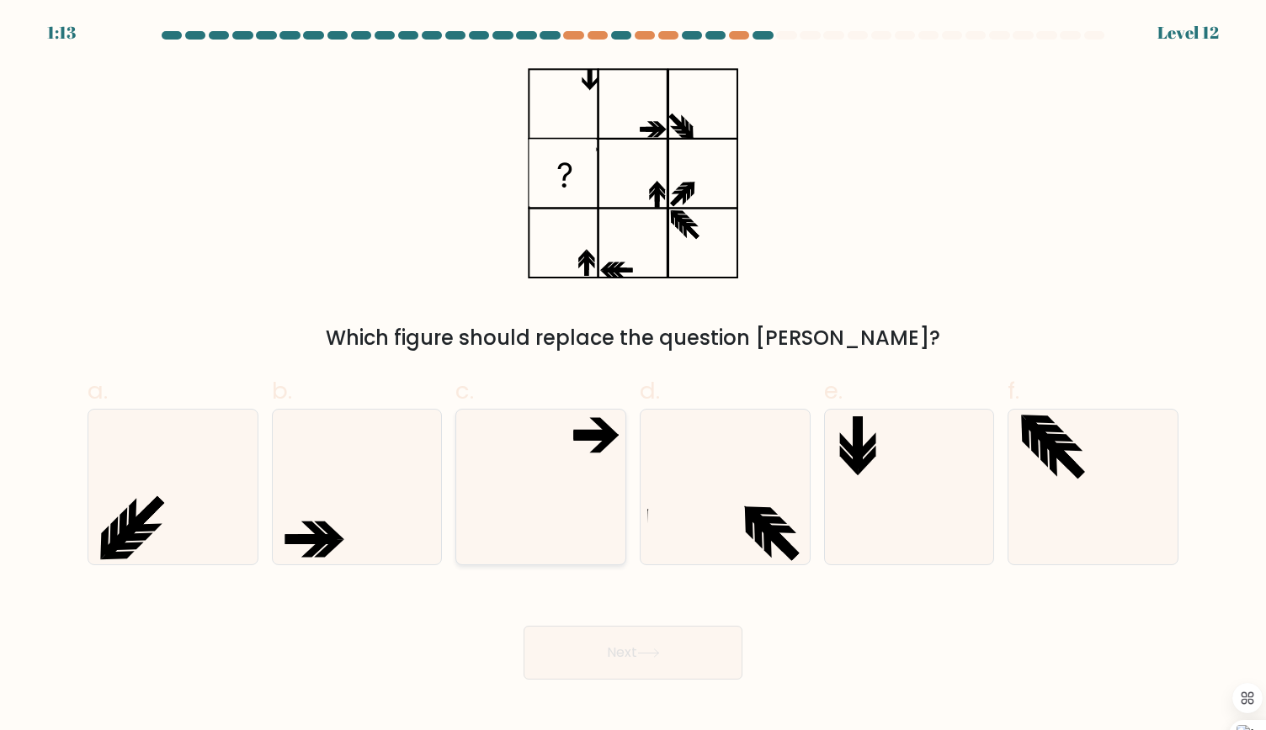
click at [586, 486] on icon at bounding box center [540, 487] width 155 height 155
click at [633, 376] on input "c." at bounding box center [633, 370] width 1 height 11
radio input "true"
click at [618, 645] on button "Next" at bounding box center [632, 653] width 219 height 54
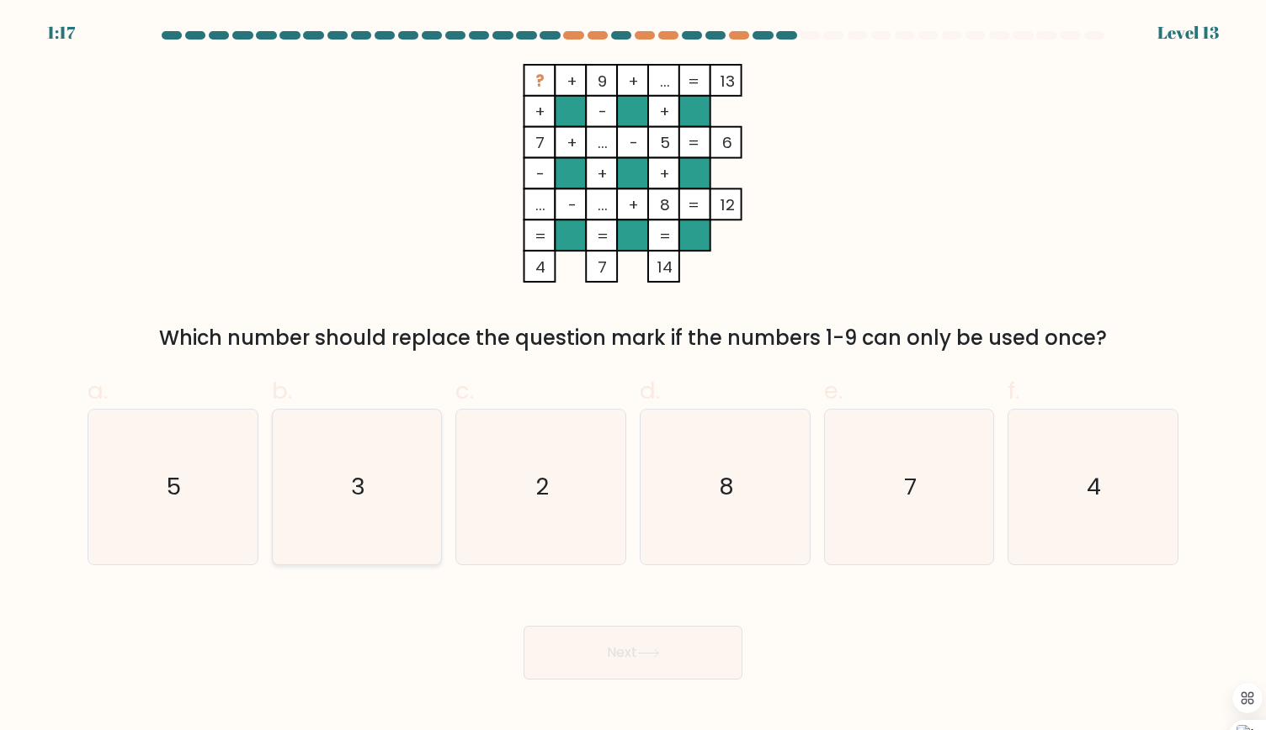
click at [379, 455] on icon "3" at bounding box center [356, 487] width 155 height 155
click at [633, 376] on input "b. 3" at bounding box center [633, 370] width 1 height 11
radio input "true"
click at [607, 671] on button "Next" at bounding box center [632, 653] width 219 height 54
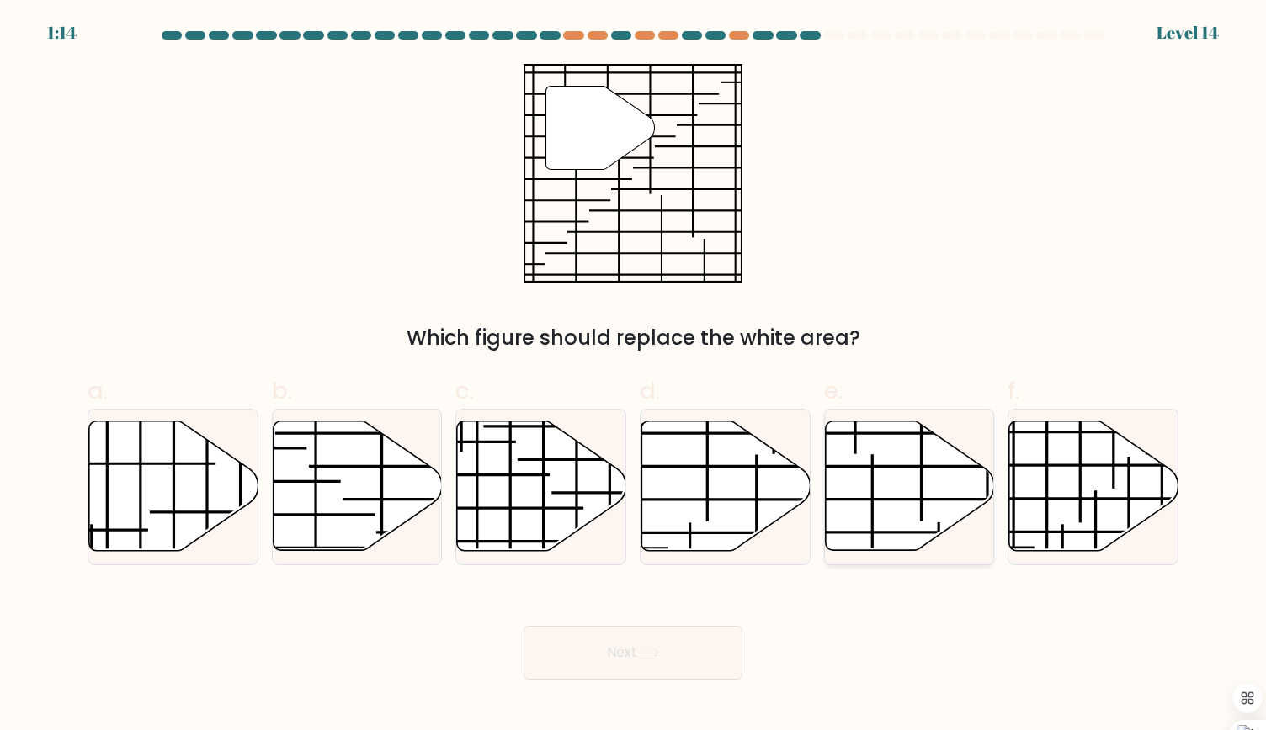
click at [887, 506] on icon at bounding box center [909, 487] width 169 height 130
click at [634, 376] on input "e." at bounding box center [633, 370] width 1 height 11
radio input "true"
click at [623, 654] on button "Next" at bounding box center [632, 653] width 219 height 54
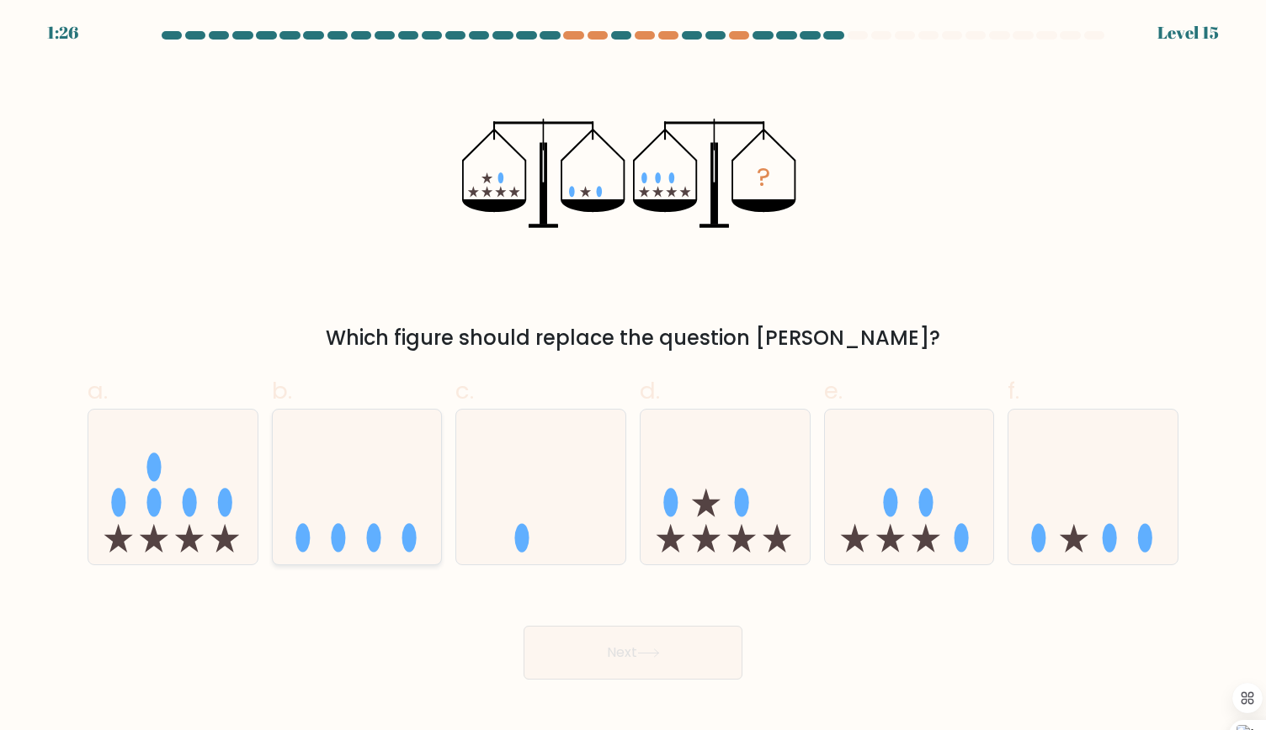
click at [389, 468] on icon at bounding box center [357, 487] width 169 height 140
click at [633, 376] on input "b." at bounding box center [633, 370] width 1 height 11
radio input "true"
click at [678, 668] on button "Next" at bounding box center [632, 653] width 219 height 54
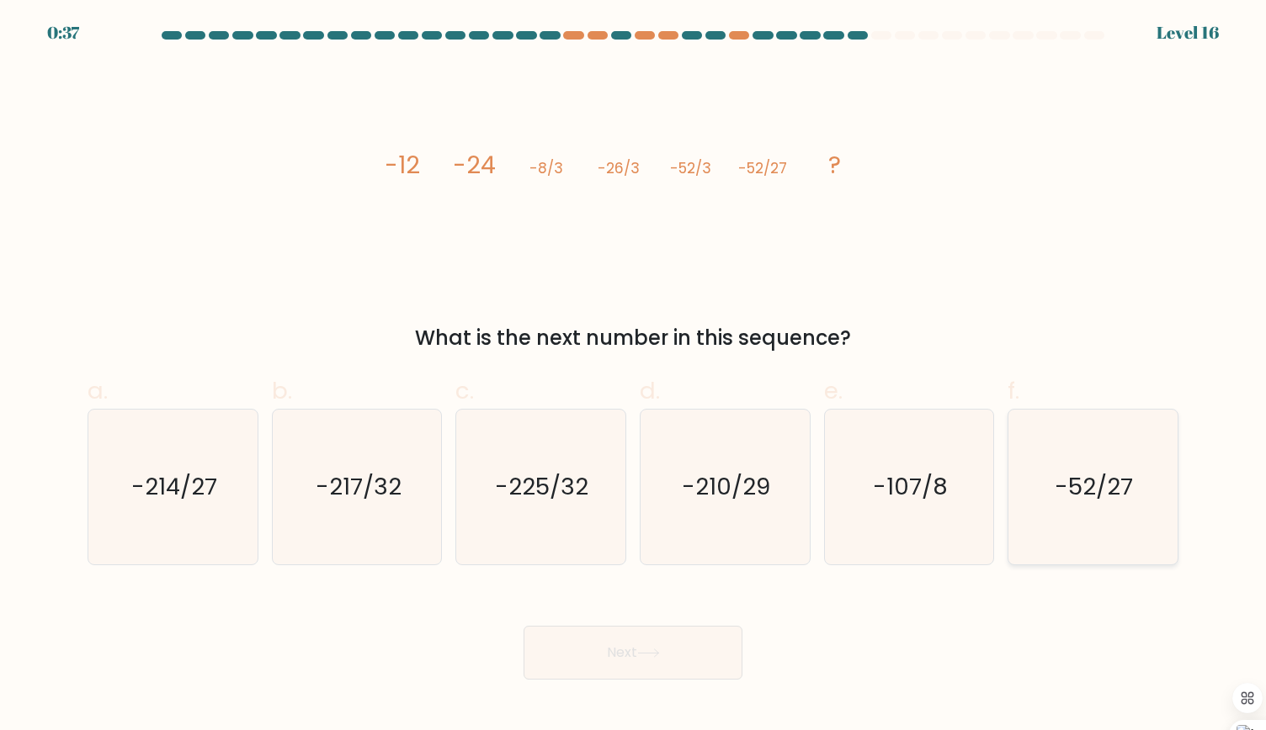
click at [1088, 499] on text "-52/27" at bounding box center [1094, 486] width 78 height 33
click at [634, 376] on input "f. -52/27" at bounding box center [633, 370] width 1 height 11
radio input "true"
click at [229, 494] on icon "-214/27" at bounding box center [172, 487] width 155 height 155
click at [633, 376] on input "a. -214/27" at bounding box center [633, 370] width 1 height 11
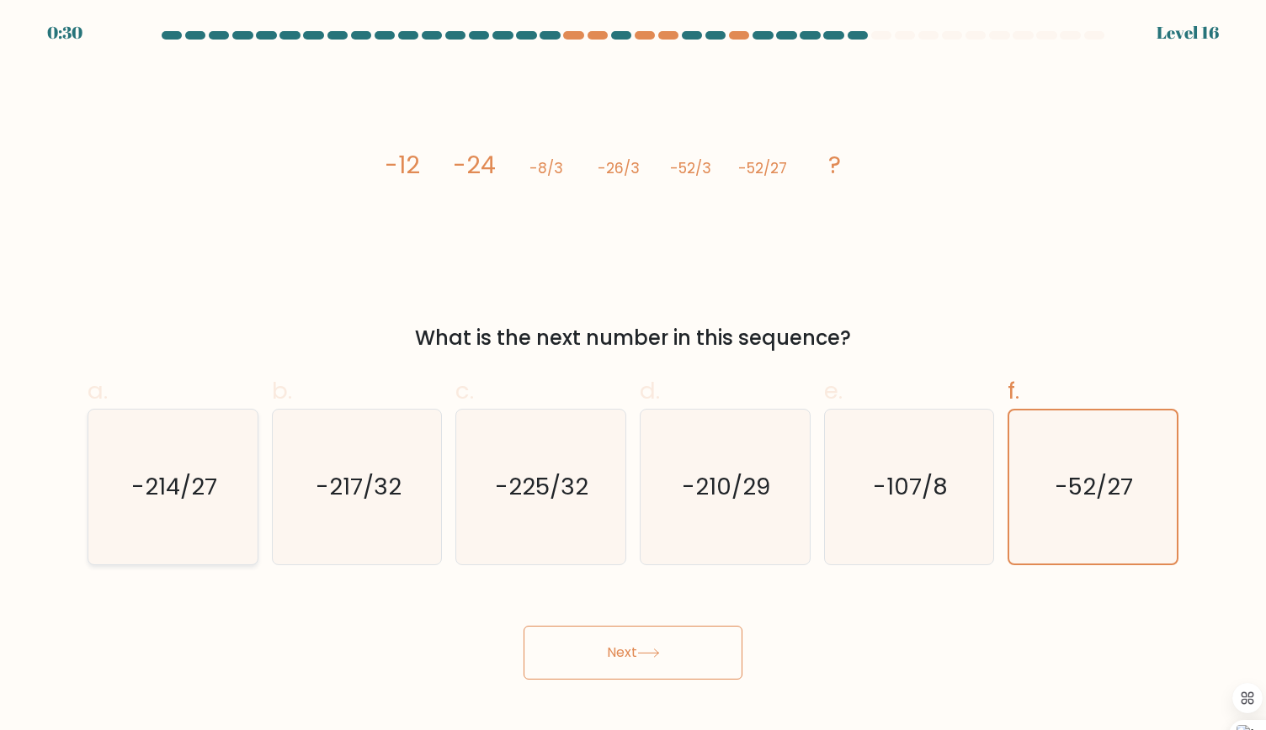
radio input "true"
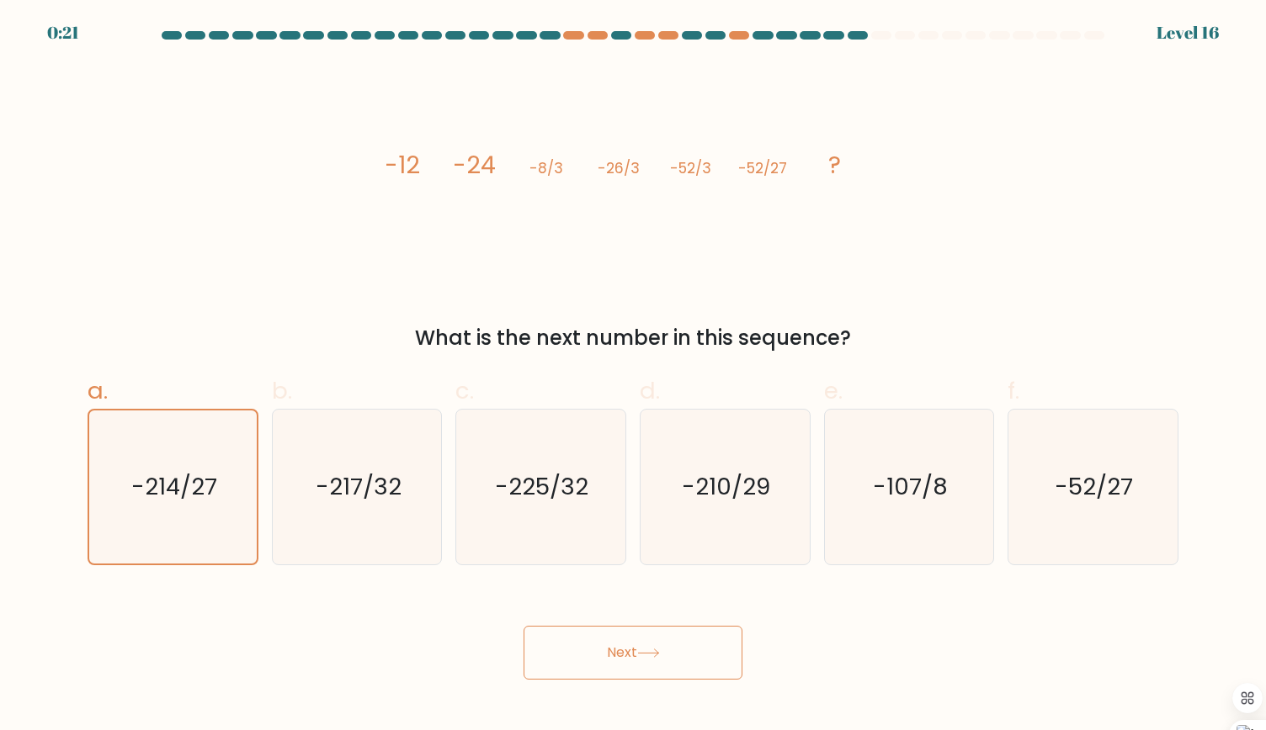
click at [610, 652] on button "Next" at bounding box center [632, 653] width 219 height 54
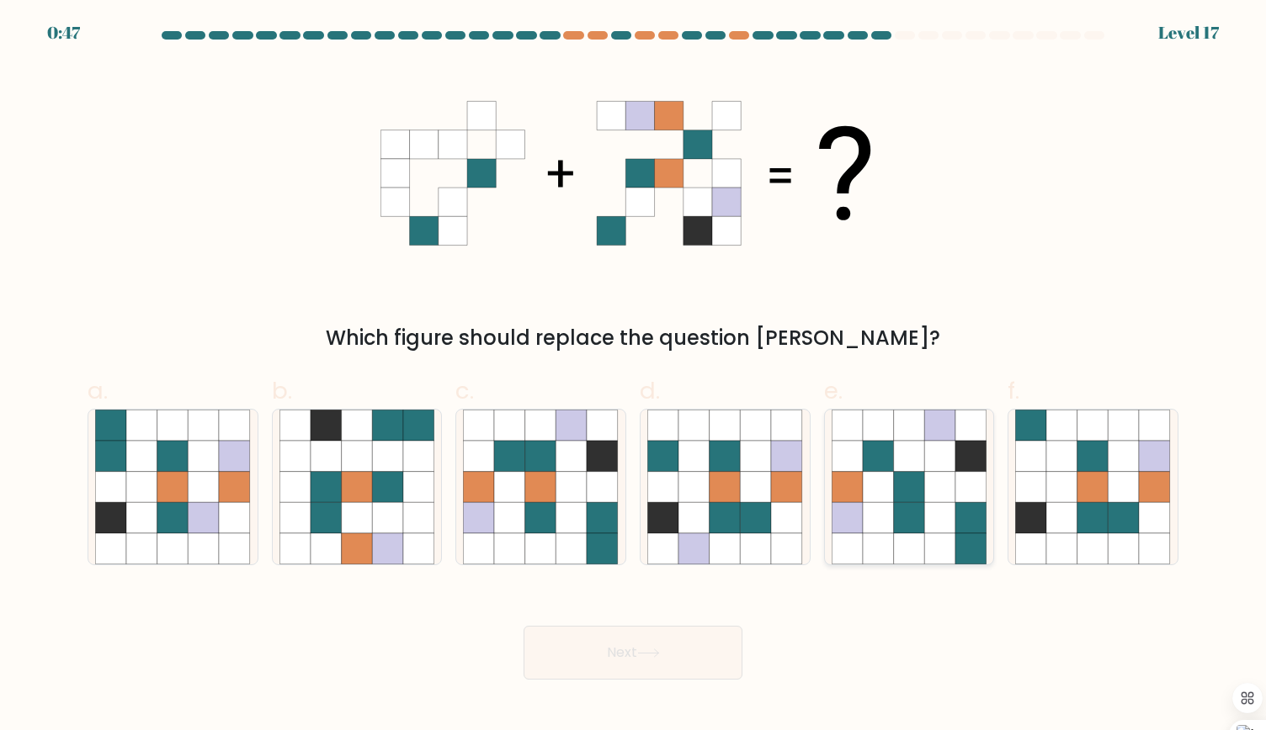
click at [860, 517] on icon at bounding box center [846, 517] width 31 height 31
click at [634, 376] on input "e." at bounding box center [633, 370] width 1 height 11
radio input "true"
click at [528, 487] on icon at bounding box center [540, 487] width 31 height 31
click at [633, 376] on input "c." at bounding box center [633, 370] width 1 height 11
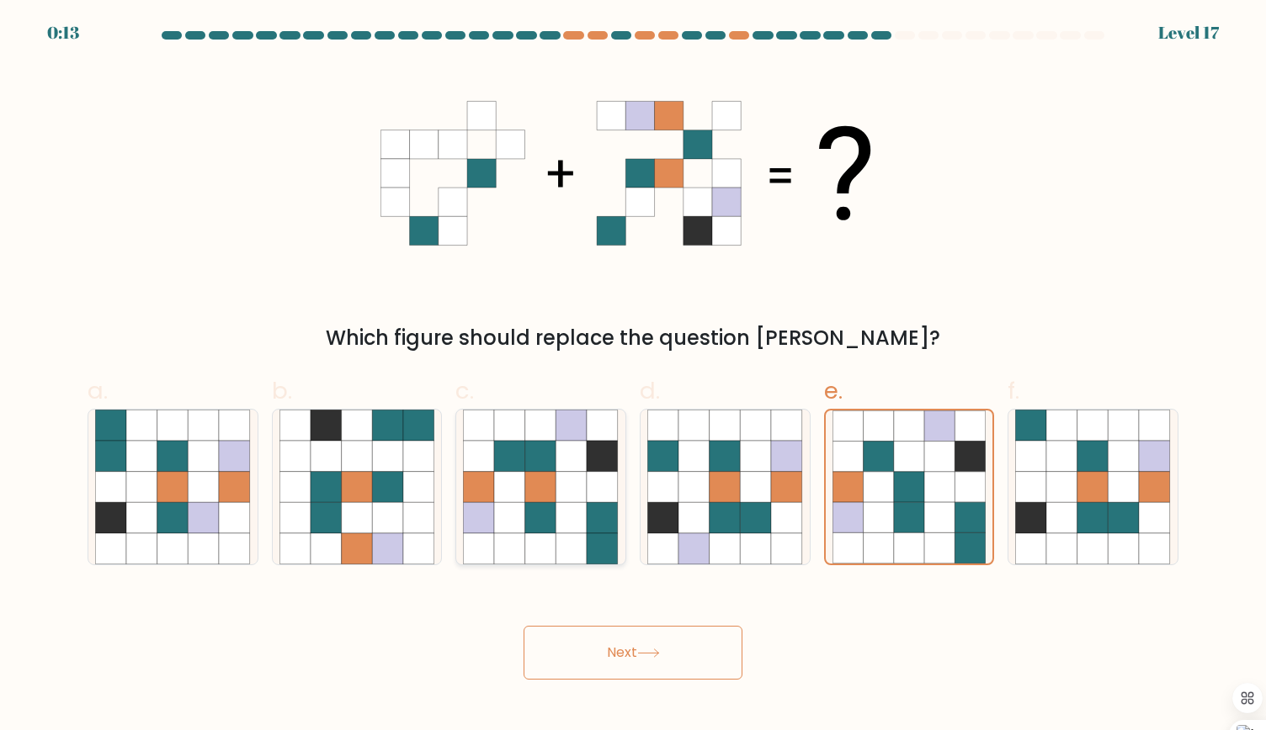
radio input "true"
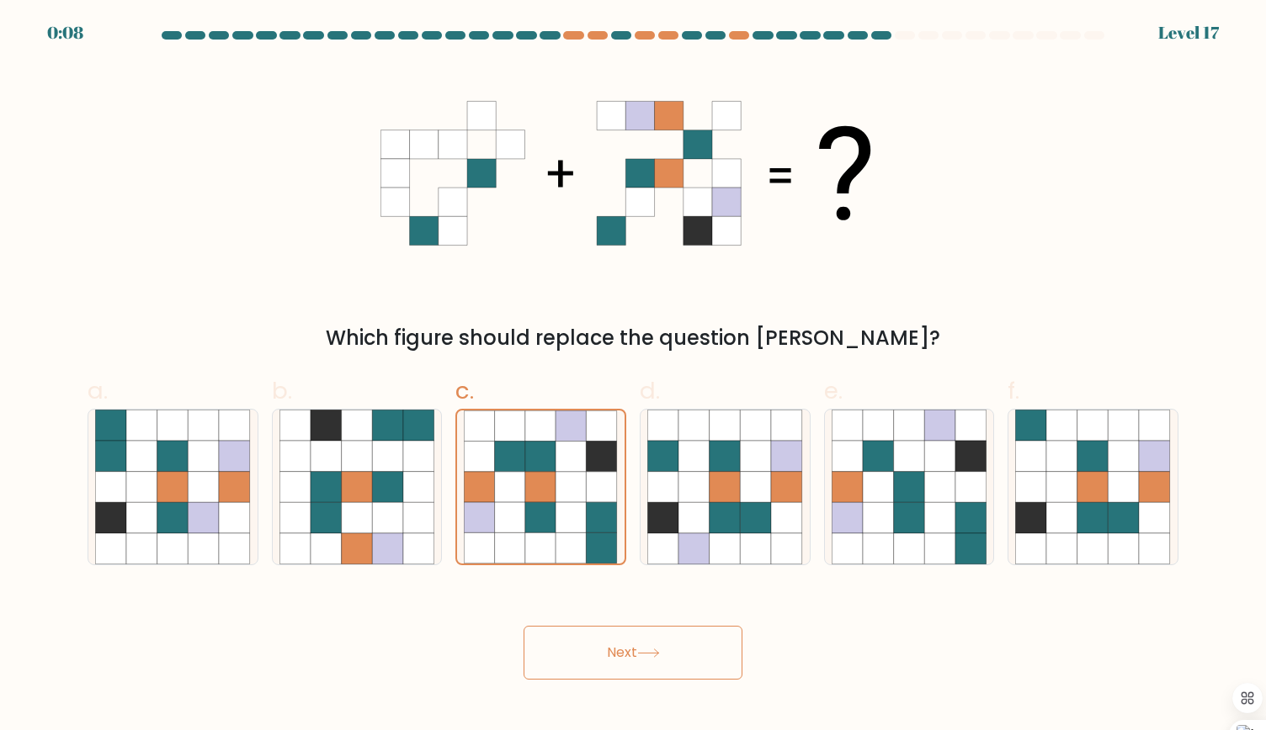
click at [648, 640] on button "Next" at bounding box center [632, 653] width 219 height 54
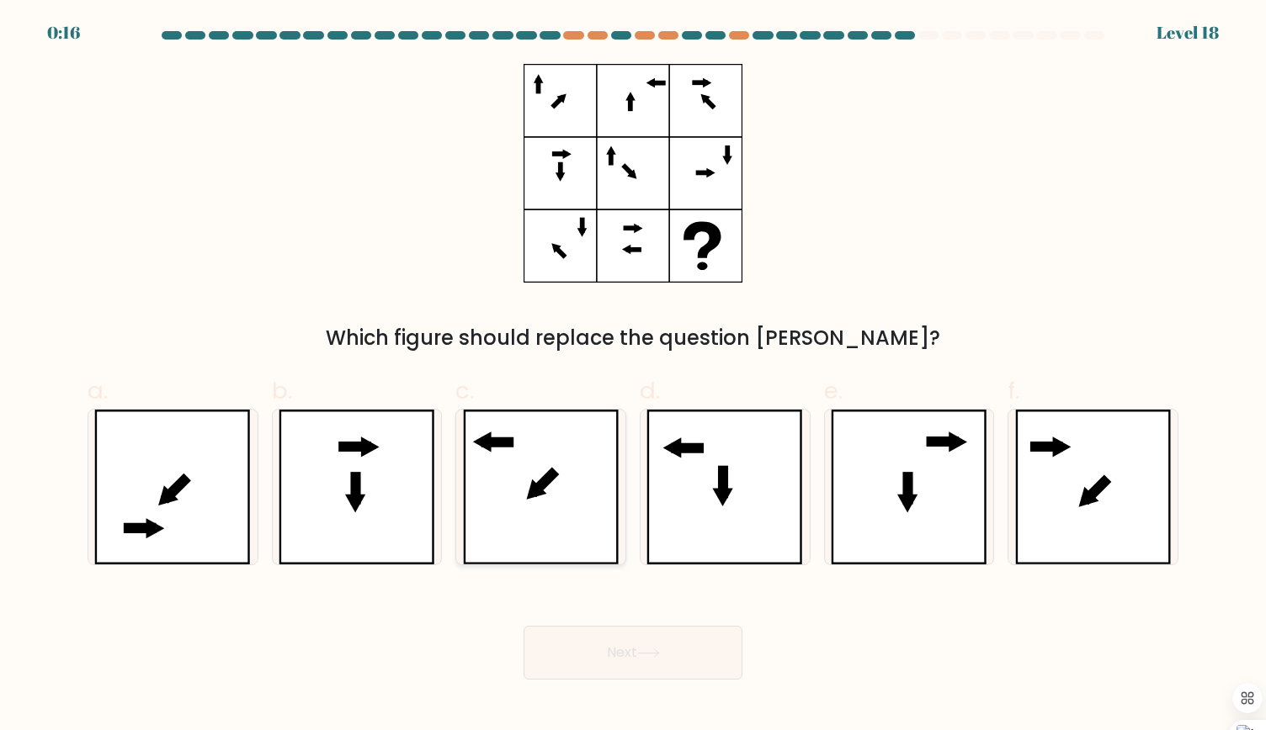
click at [578, 467] on icon at bounding box center [541, 487] width 157 height 155
click at [633, 376] on input "c." at bounding box center [633, 370] width 1 height 11
radio input "true"
click at [682, 666] on button "Next" at bounding box center [632, 653] width 219 height 54
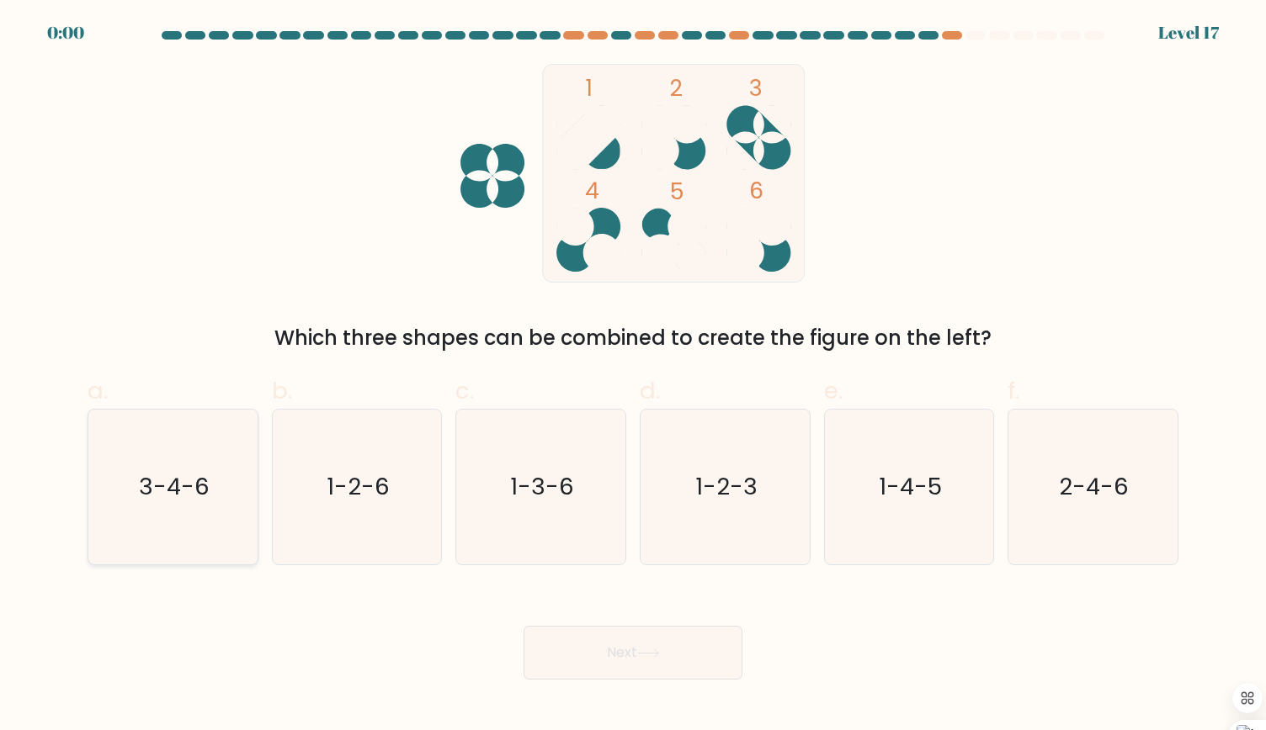
click at [204, 502] on text "3-4-6" at bounding box center [174, 486] width 71 height 33
click at [633, 376] on input "a. 3-4-6" at bounding box center [633, 370] width 1 height 11
radio input "true"
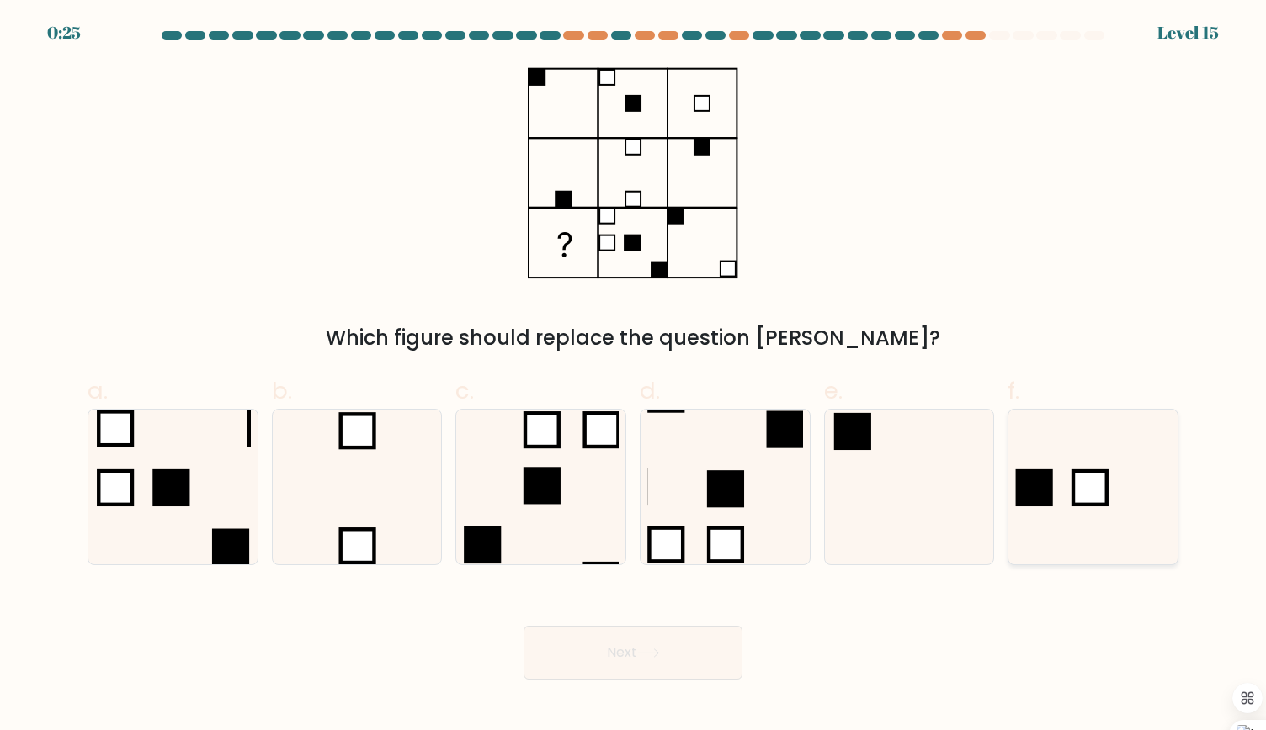
click at [1101, 521] on icon at bounding box center [1092, 487] width 155 height 155
click at [634, 376] on input "f." at bounding box center [633, 370] width 1 height 11
radio input "true"
click at [611, 643] on button "Next" at bounding box center [632, 653] width 219 height 54
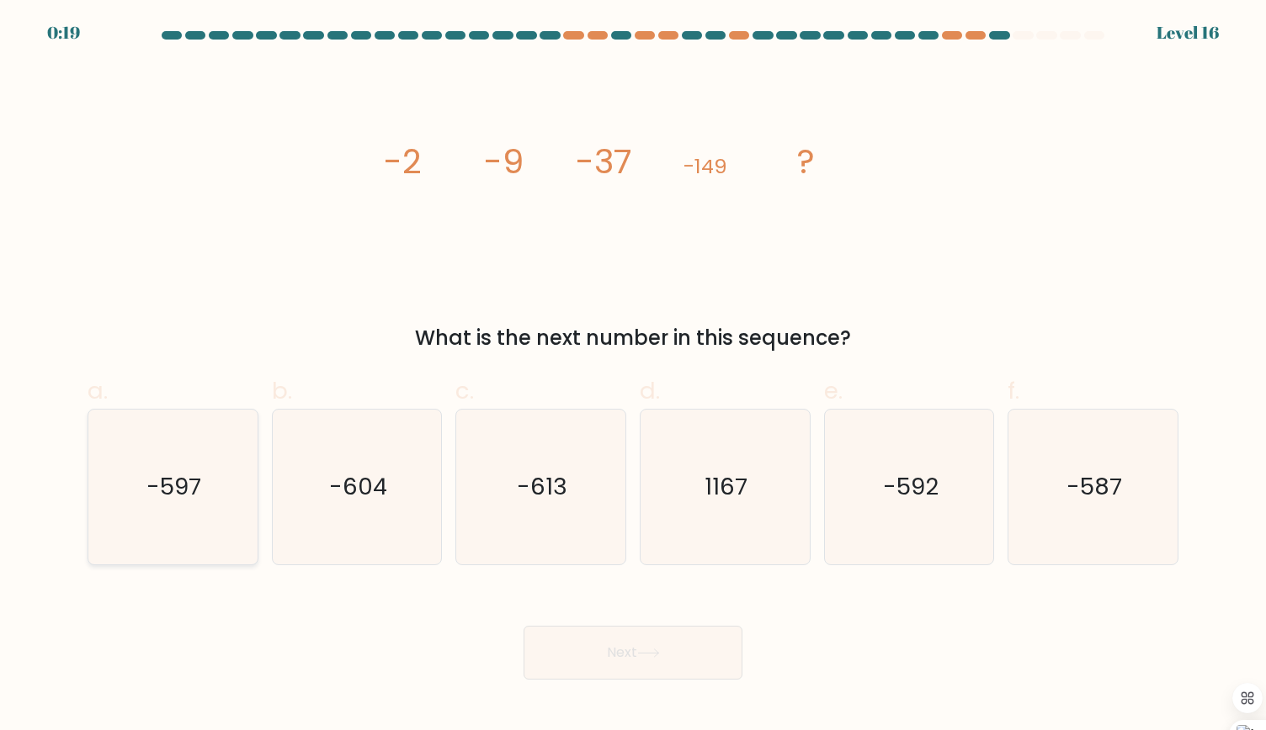
click at [192, 510] on icon "-597" at bounding box center [172, 487] width 155 height 155
click at [633, 376] on input "a. -597" at bounding box center [633, 370] width 1 height 11
radio input "true"
click at [705, 645] on button "Next" at bounding box center [632, 653] width 219 height 54
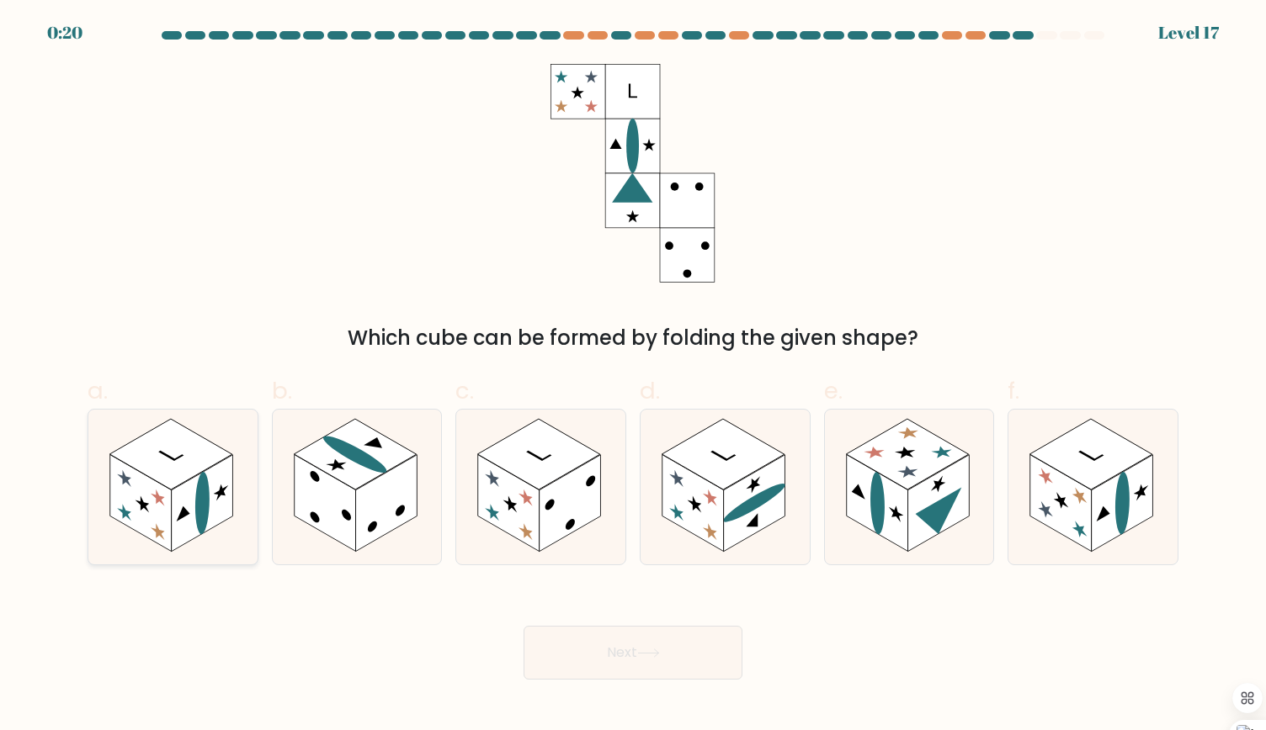
click at [204, 497] on ellipse at bounding box center [202, 503] width 14 height 71
click at [633, 376] on input "a." at bounding box center [633, 370] width 1 height 11
radio input "true"
click at [650, 667] on button "Next" at bounding box center [632, 653] width 219 height 54
click at [631, 657] on button "Next" at bounding box center [632, 653] width 219 height 54
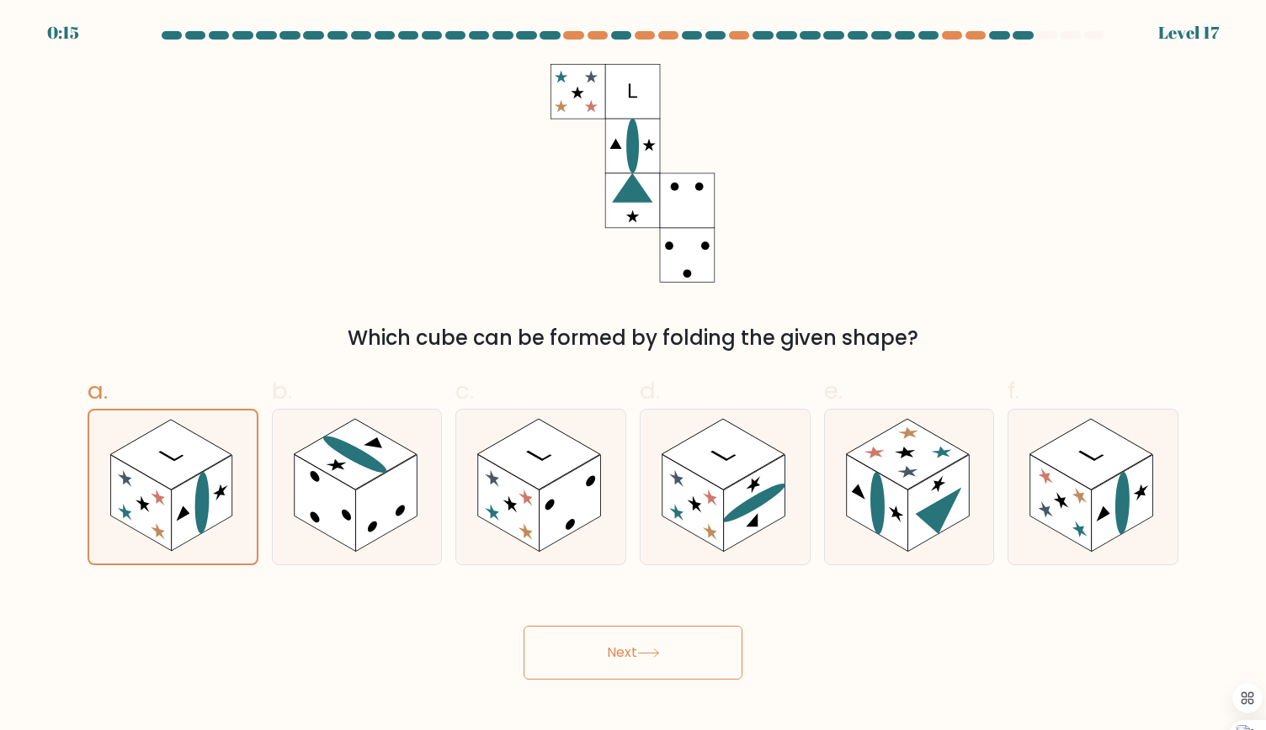
click at [614, 645] on button "Next" at bounding box center [632, 653] width 219 height 54
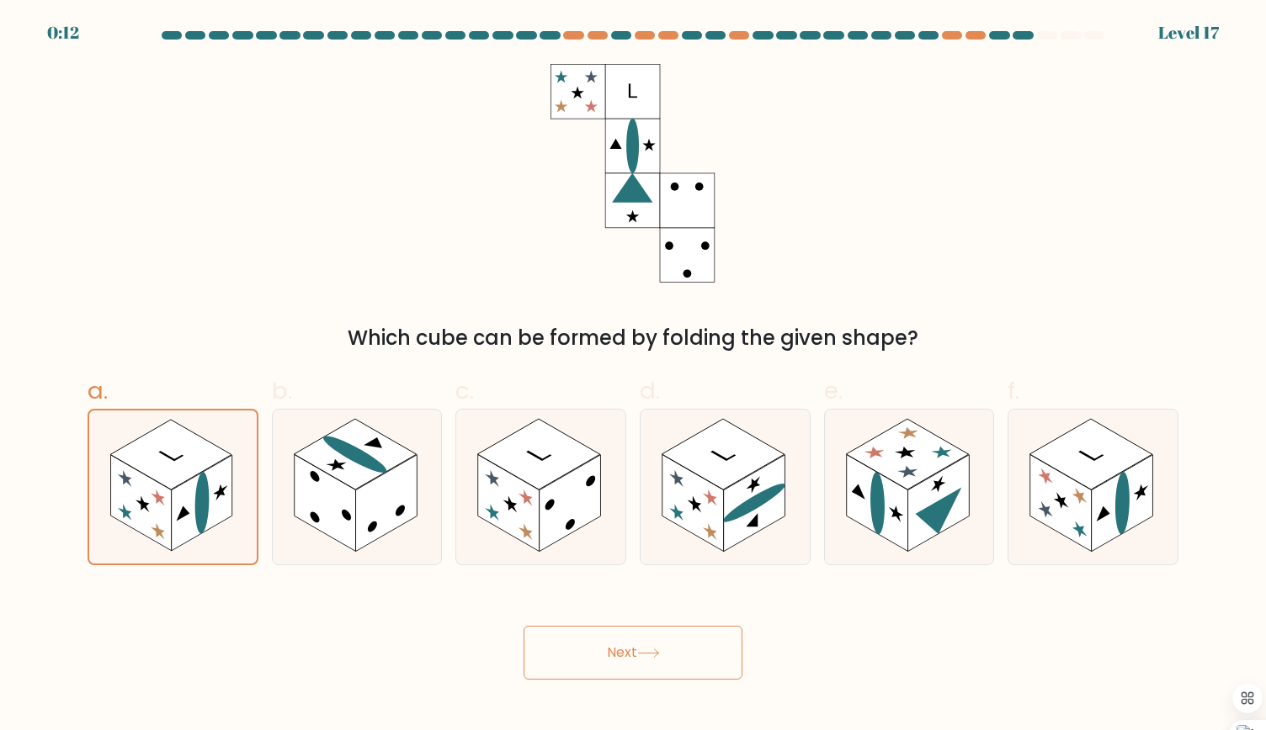
click at [597, 651] on button "Next" at bounding box center [632, 653] width 219 height 54
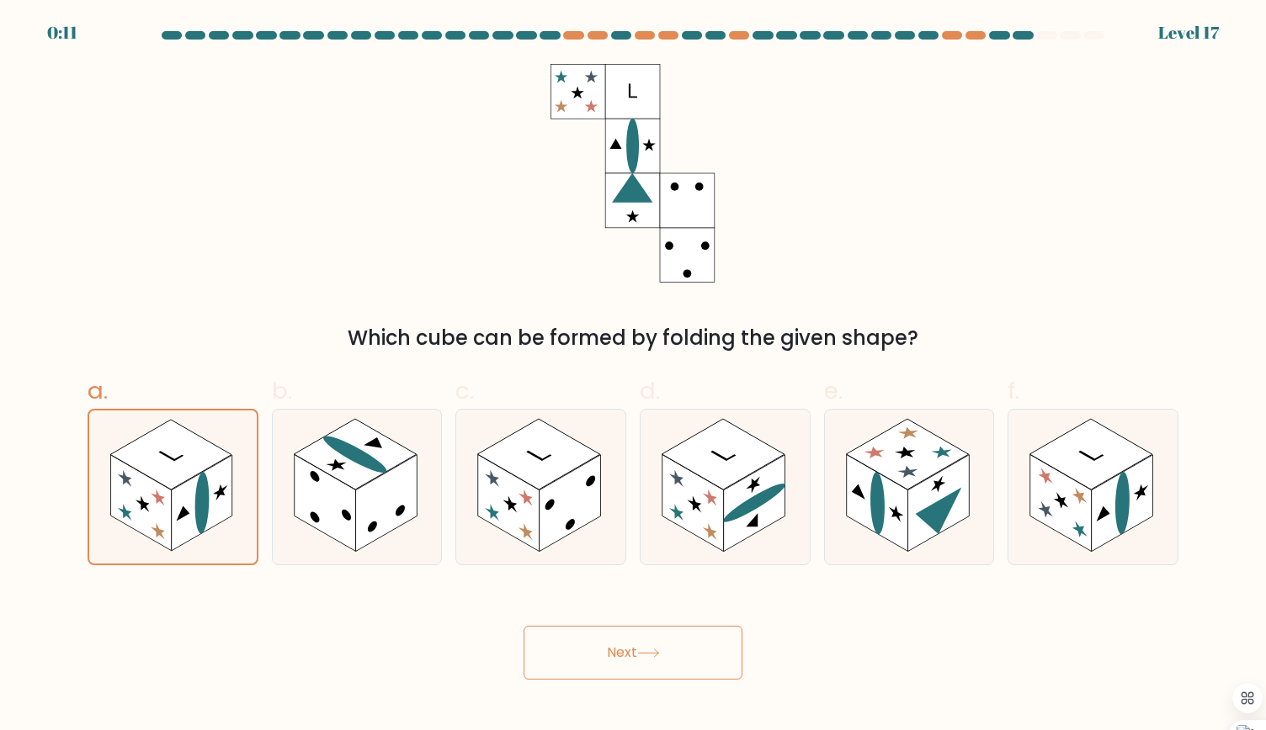
click at [597, 651] on button "Next" at bounding box center [632, 653] width 219 height 54
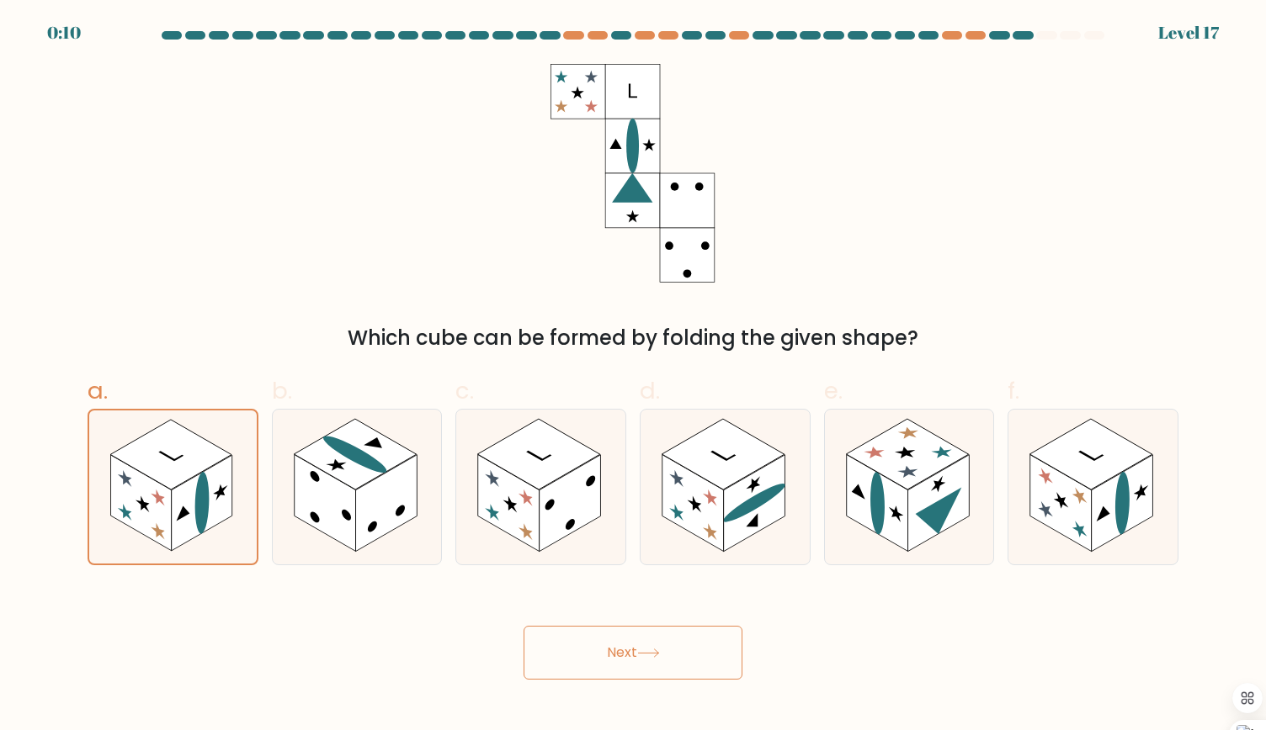
click at [597, 651] on button "Next" at bounding box center [632, 653] width 219 height 54
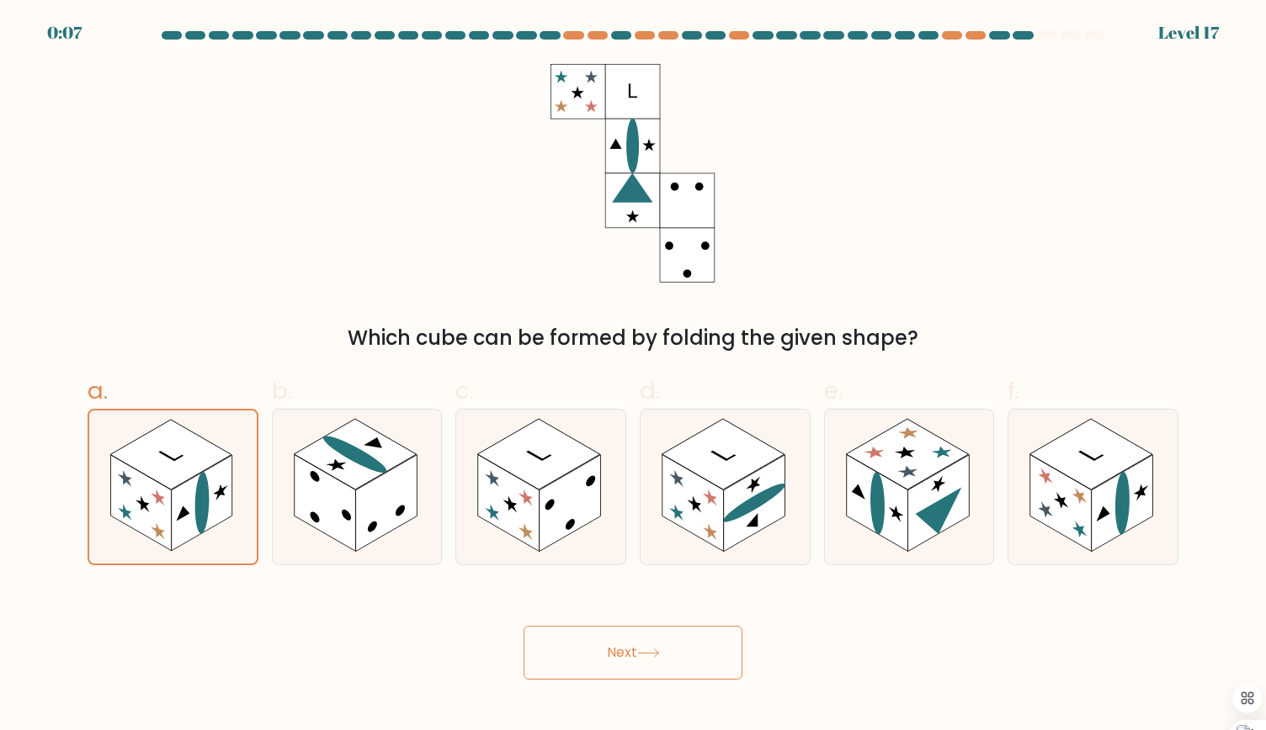
click at [597, 650] on button "Next" at bounding box center [632, 653] width 219 height 54
drag, startPoint x: 597, startPoint y: 650, endPoint x: 651, endPoint y: 642, distance: 55.3
click at [651, 642] on button "Next" at bounding box center [632, 653] width 219 height 54
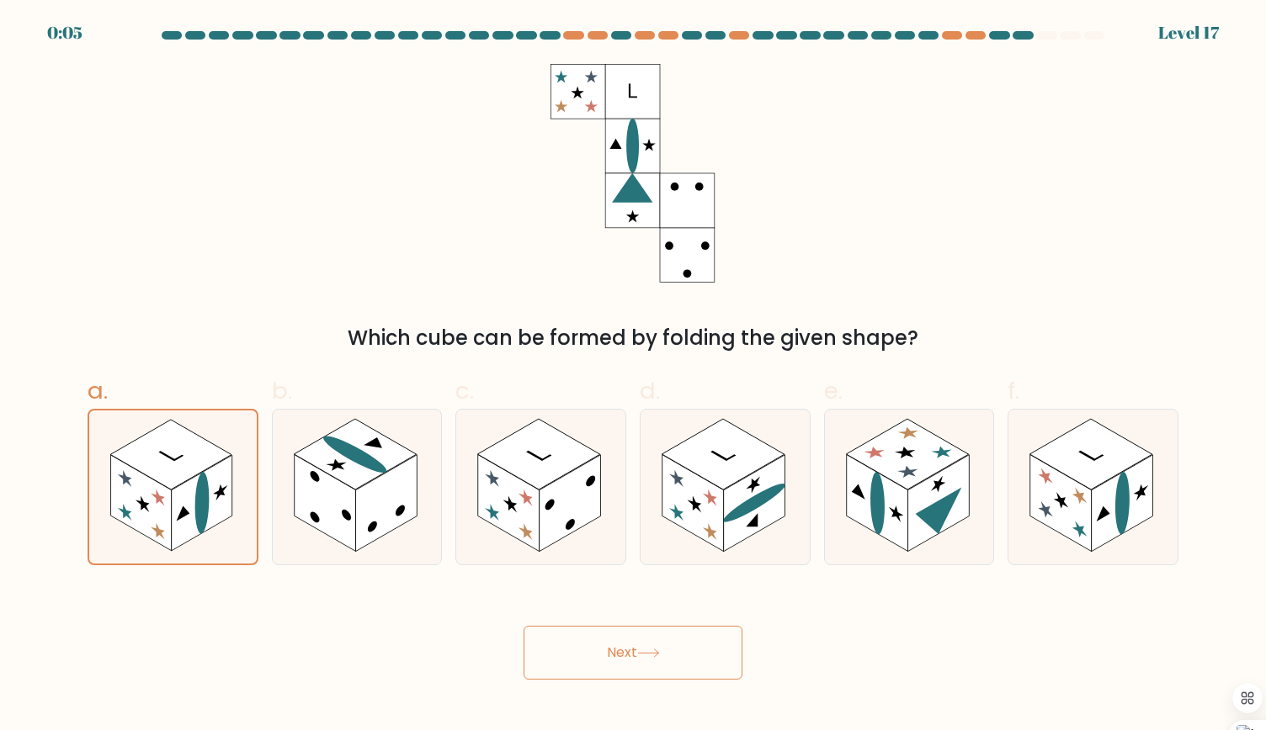
click at [651, 642] on button "Next" at bounding box center [632, 653] width 219 height 54
click at [152, 485] on rect at bounding box center [141, 503] width 61 height 96
click at [633, 376] on input "a." at bounding box center [633, 370] width 1 height 11
click at [152, 485] on rect at bounding box center [141, 503] width 61 height 96
click at [633, 376] on input "a." at bounding box center [633, 370] width 1 height 11
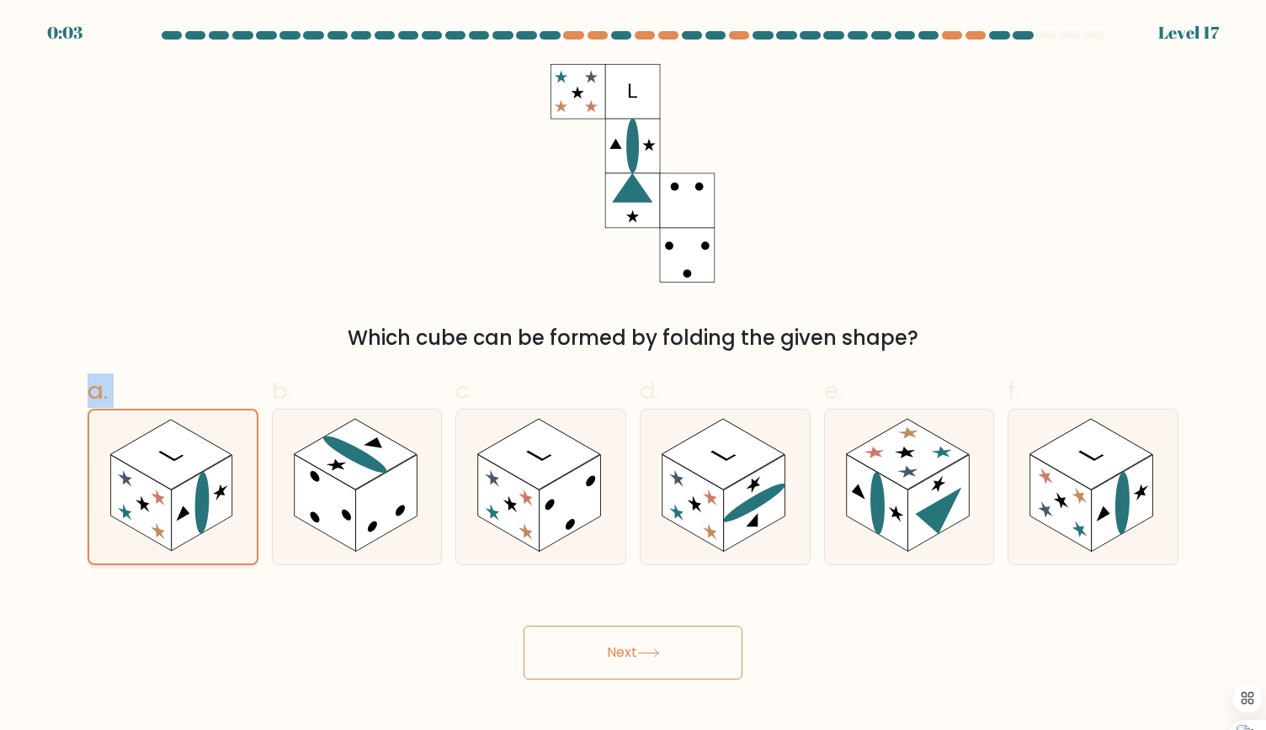
click at [152, 485] on rect at bounding box center [141, 503] width 61 height 96
click at [633, 376] on input "a." at bounding box center [633, 370] width 1 height 11
click at [152, 485] on rect at bounding box center [141, 503] width 61 height 96
click at [633, 376] on input "a." at bounding box center [633, 370] width 1 height 11
click at [152, 485] on rect at bounding box center [141, 503] width 61 height 96
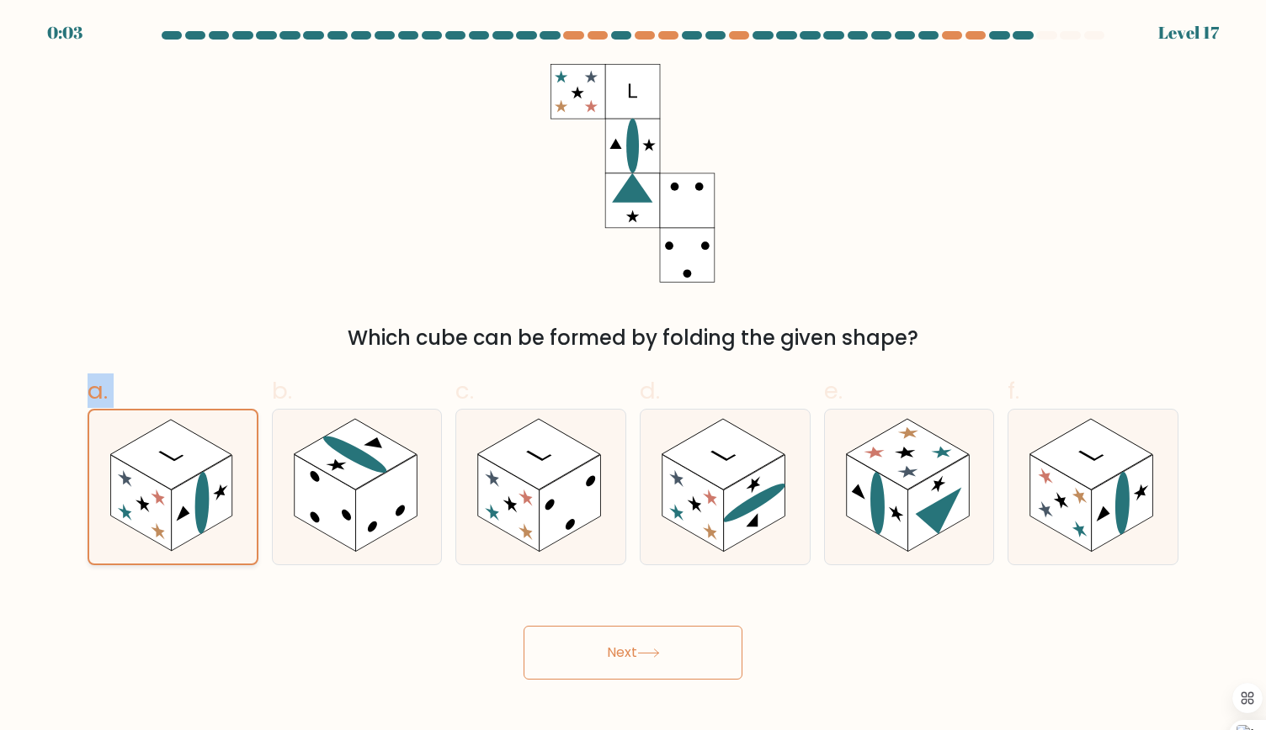
click at [633, 376] on input "a." at bounding box center [633, 370] width 1 height 11
click at [152, 485] on rect at bounding box center [141, 503] width 61 height 96
click at [633, 376] on input "a." at bounding box center [633, 370] width 1 height 11
click at [152, 485] on rect at bounding box center [141, 503] width 61 height 96
click at [633, 376] on input "a." at bounding box center [633, 370] width 1 height 11
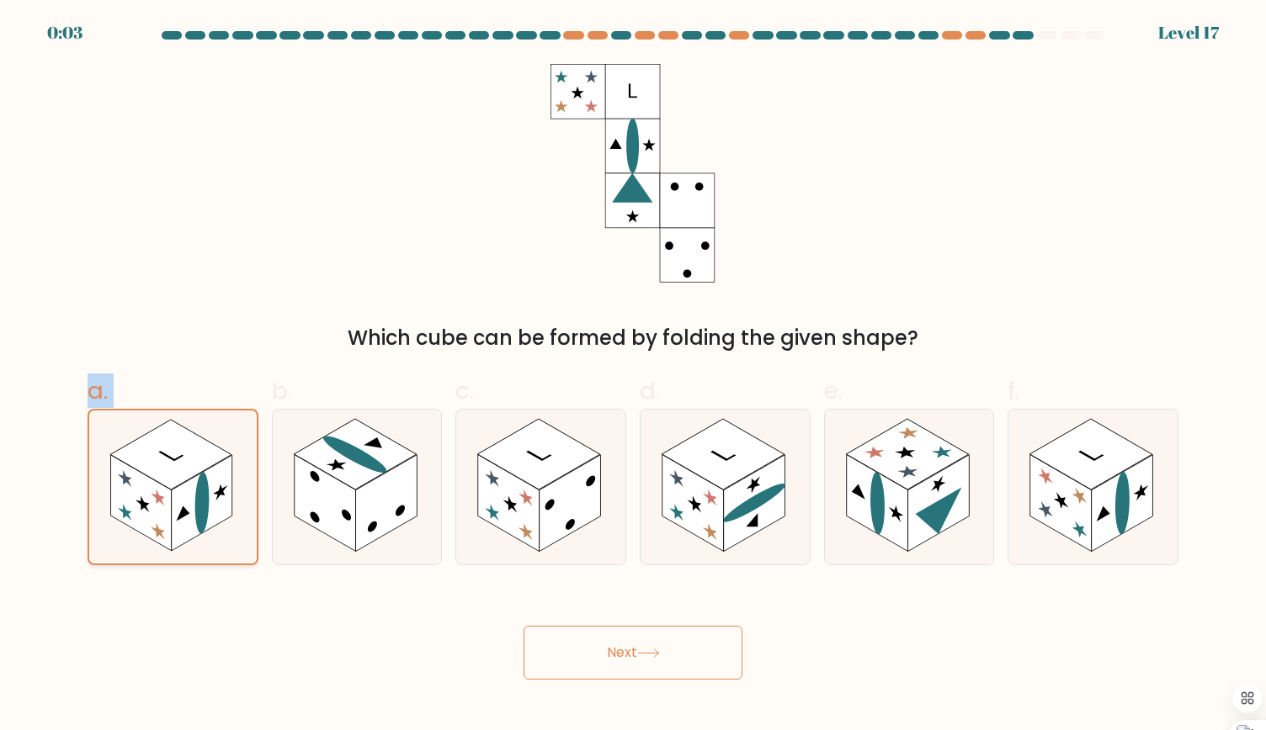
click at [152, 485] on rect at bounding box center [141, 503] width 61 height 96
click at [633, 376] on input "a." at bounding box center [633, 370] width 1 height 11
click at [152, 485] on rect at bounding box center [141, 503] width 61 height 96
click at [633, 376] on input "a." at bounding box center [633, 370] width 1 height 11
click at [152, 485] on rect at bounding box center [141, 503] width 61 height 96
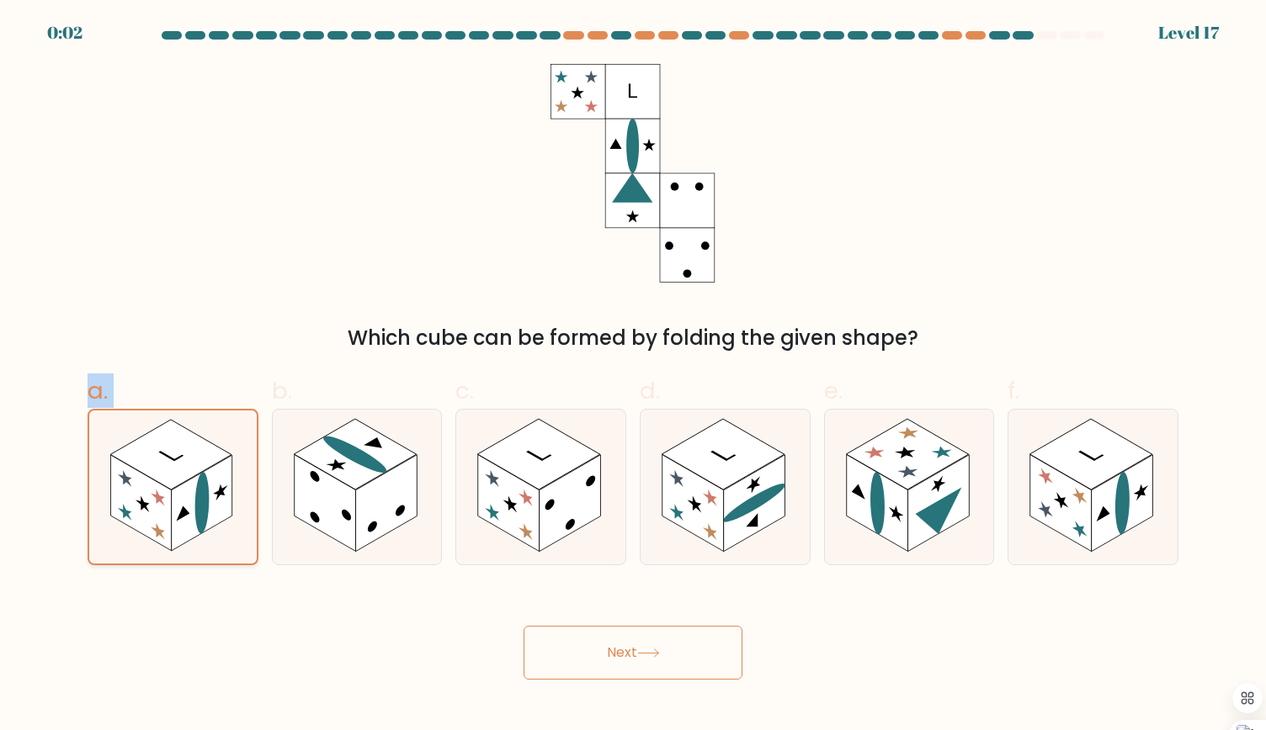
click at [633, 376] on input "a." at bounding box center [633, 370] width 1 height 11
click at [152, 485] on rect at bounding box center [141, 503] width 61 height 96
click at [633, 376] on input "a." at bounding box center [633, 370] width 1 height 11
click at [152, 485] on rect at bounding box center [141, 503] width 61 height 96
click at [633, 376] on input "a." at bounding box center [633, 370] width 1 height 11
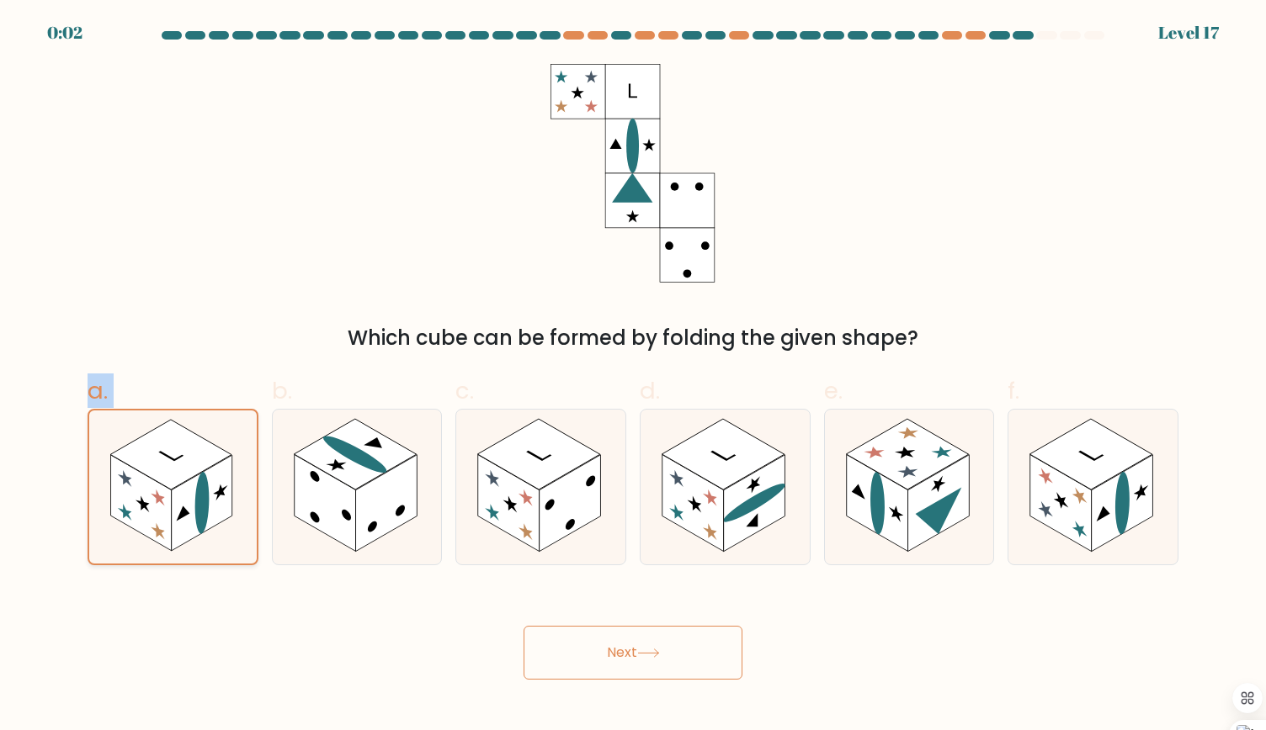
click at [152, 485] on rect at bounding box center [141, 503] width 61 height 96
click at [633, 376] on input "a." at bounding box center [633, 370] width 1 height 11
click at [152, 485] on rect at bounding box center [141, 503] width 61 height 96
click at [633, 376] on input "a." at bounding box center [633, 370] width 1 height 11
click at [152, 485] on rect at bounding box center [141, 503] width 61 height 96
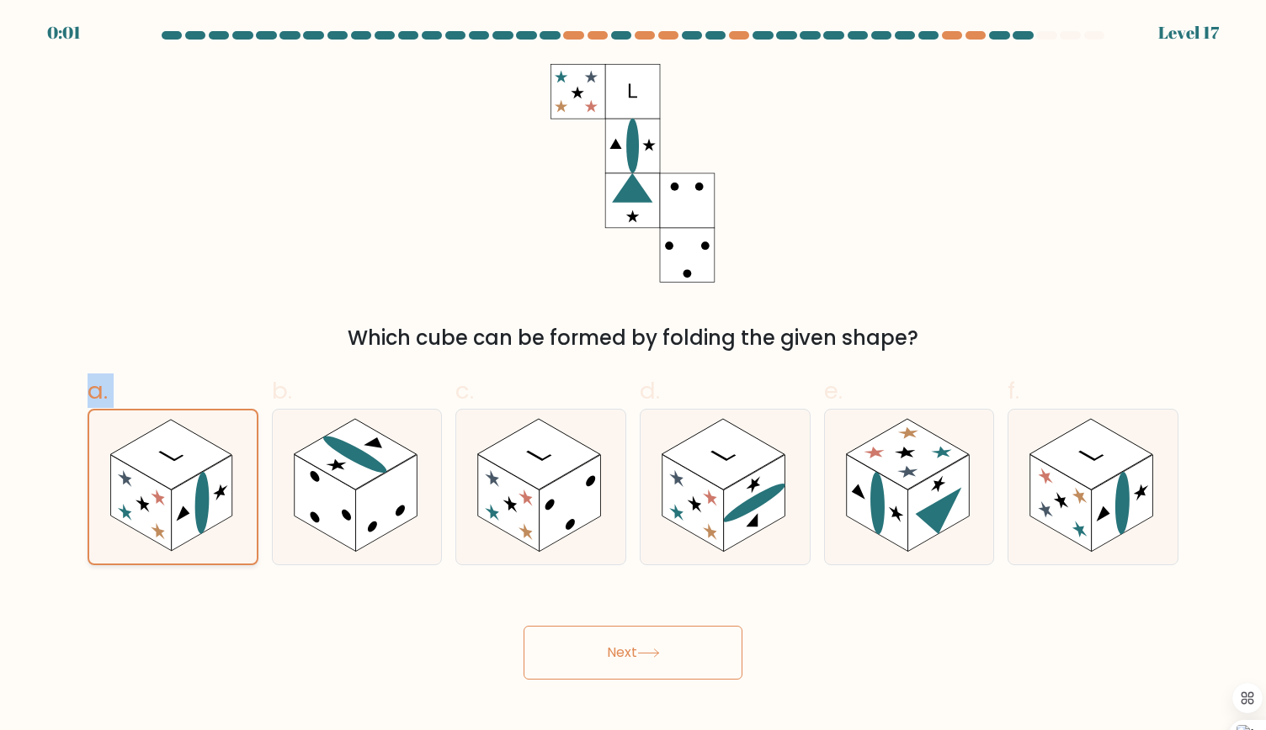
click at [633, 376] on input "a." at bounding box center [633, 370] width 1 height 11
click at [152, 485] on rect at bounding box center [141, 503] width 61 height 96
click at [633, 376] on input "a." at bounding box center [633, 370] width 1 height 11
click at [152, 485] on rect at bounding box center [141, 503] width 61 height 96
click at [633, 376] on input "a." at bounding box center [633, 370] width 1 height 11
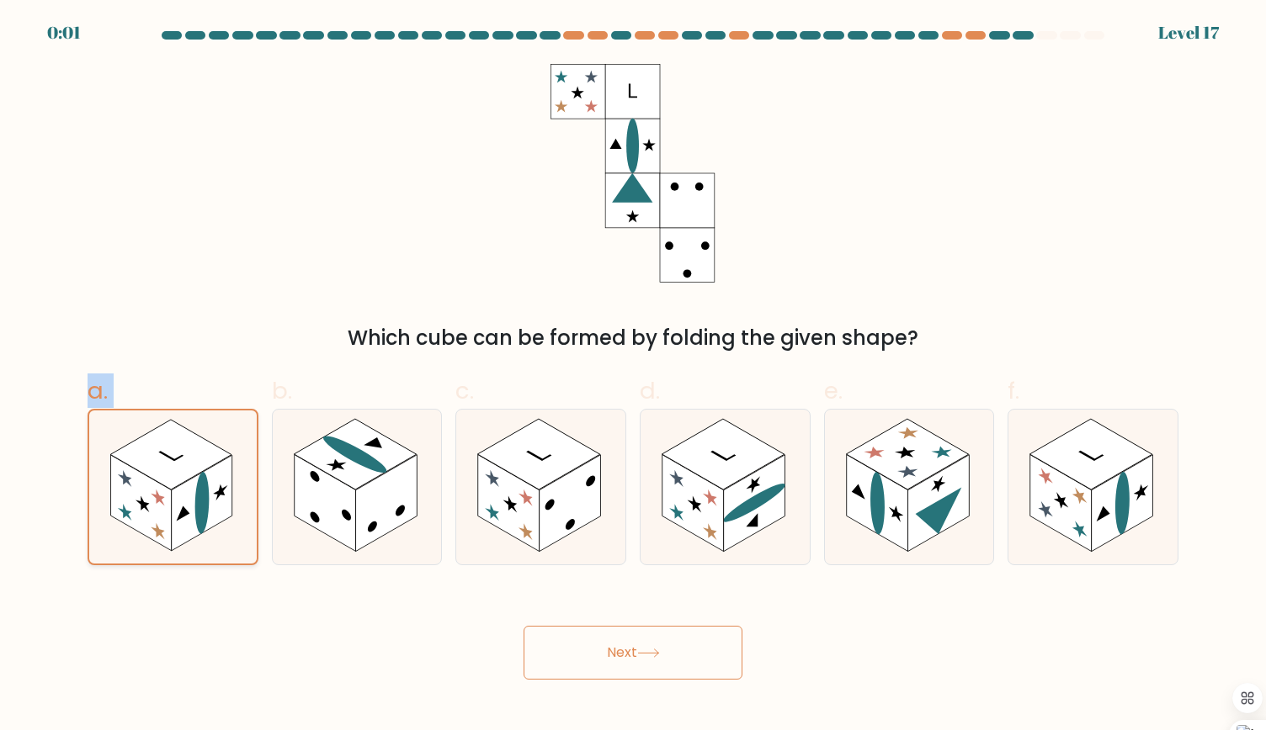
click at [152, 485] on rect at bounding box center [141, 503] width 61 height 96
click at [633, 376] on input "a." at bounding box center [633, 370] width 1 height 11
click at [152, 485] on rect at bounding box center [141, 503] width 61 height 96
click at [633, 376] on input "a." at bounding box center [633, 370] width 1 height 11
click at [152, 485] on rect at bounding box center [141, 503] width 61 height 96
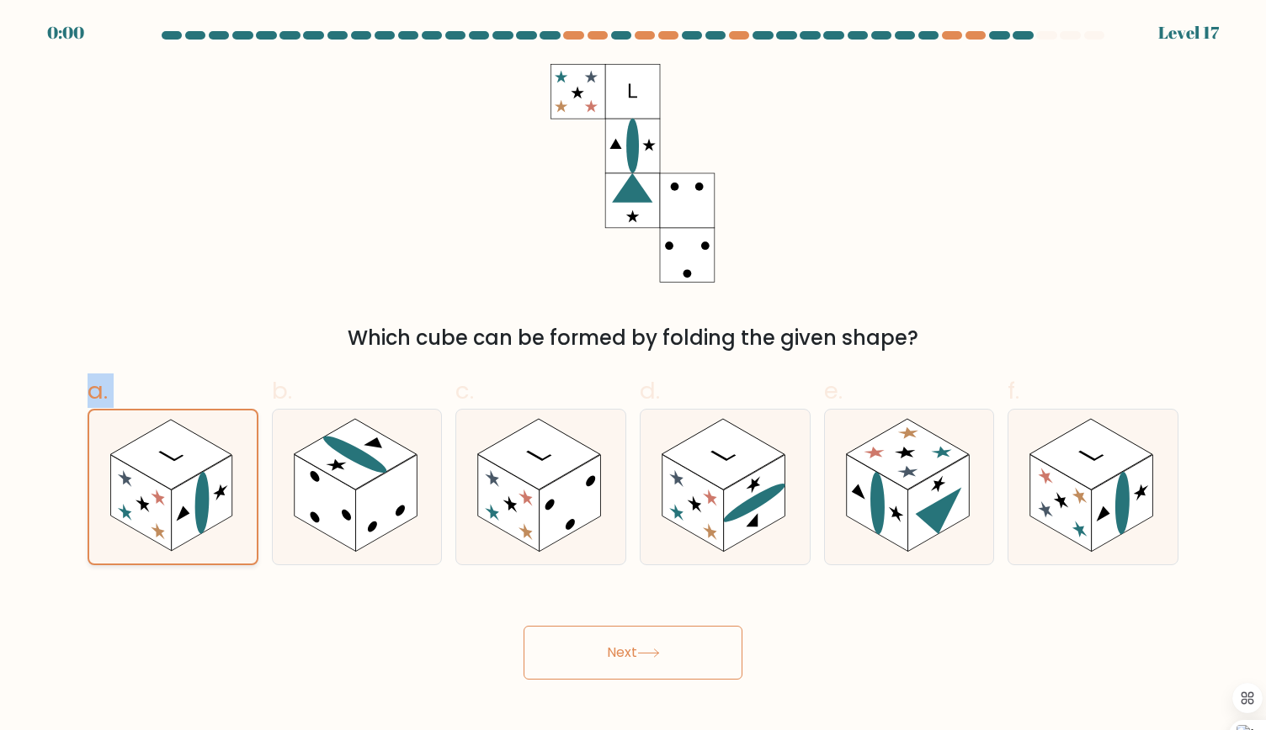
click at [633, 376] on input "a." at bounding box center [633, 370] width 1 height 11
click at [152, 485] on rect at bounding box center [141, 503] width 61 height 96
click at [633, 376] on input "a." at bounding box center [633, 370] width 1 height 11
click at [152, 485] on rect at bounding box center [141, 503] width 61 height 96
click at [633, 376] on input "a." at bounding box center [633, 370] width 1 height 11
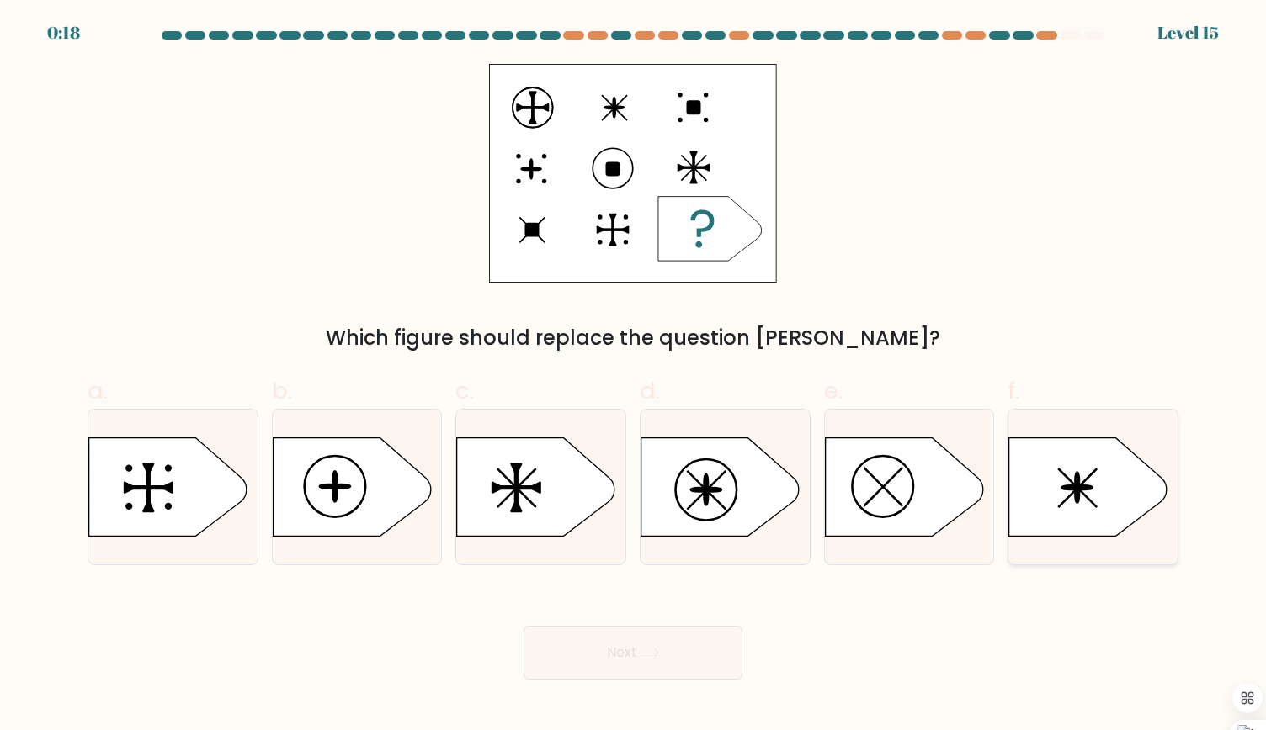
click at [1098, 502] on icon at bounding box center [1088, 487] width 158 height 98
click at [634, 376] on input "f." at bounding box center [633, 370] width 1 height 11
radio input "true"
click at [720, 485] on icon at bounding box center [720, 487] width 158 height 98
click at [634, 376] on input "d." at bounding box center [633, 370] width 1 height 11
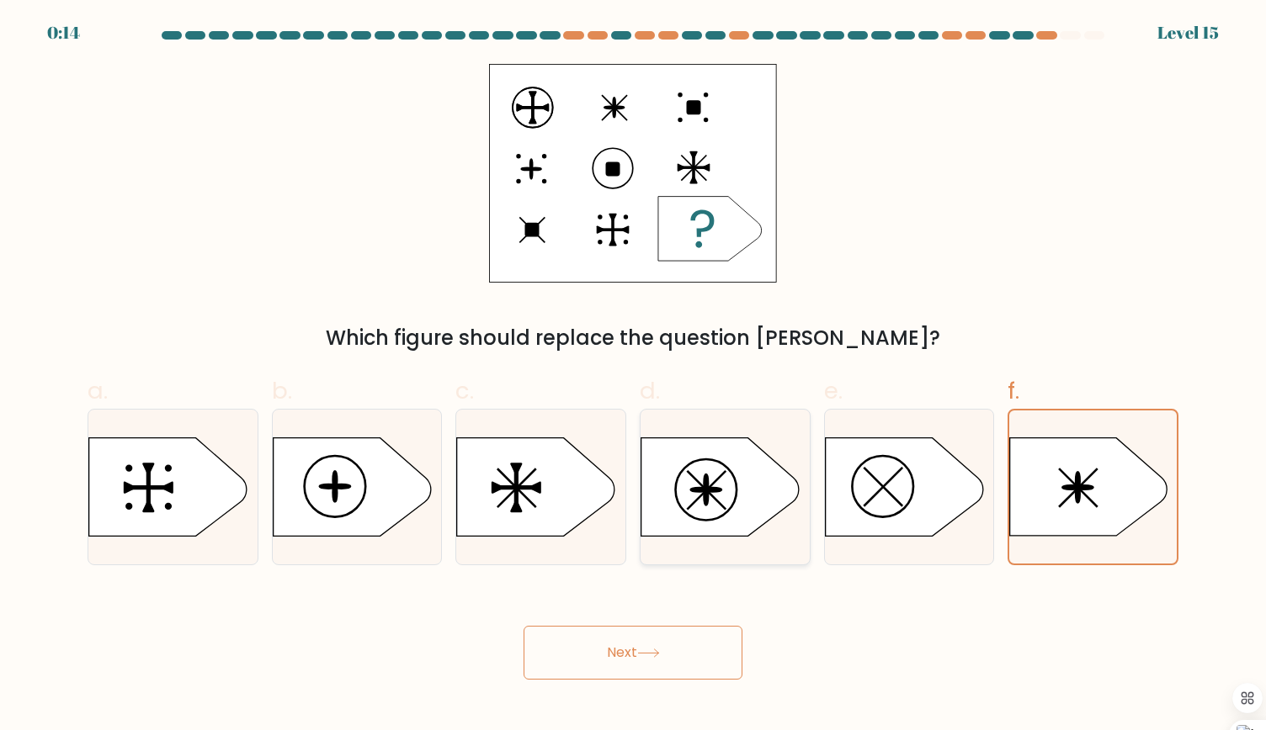
radio input "true"
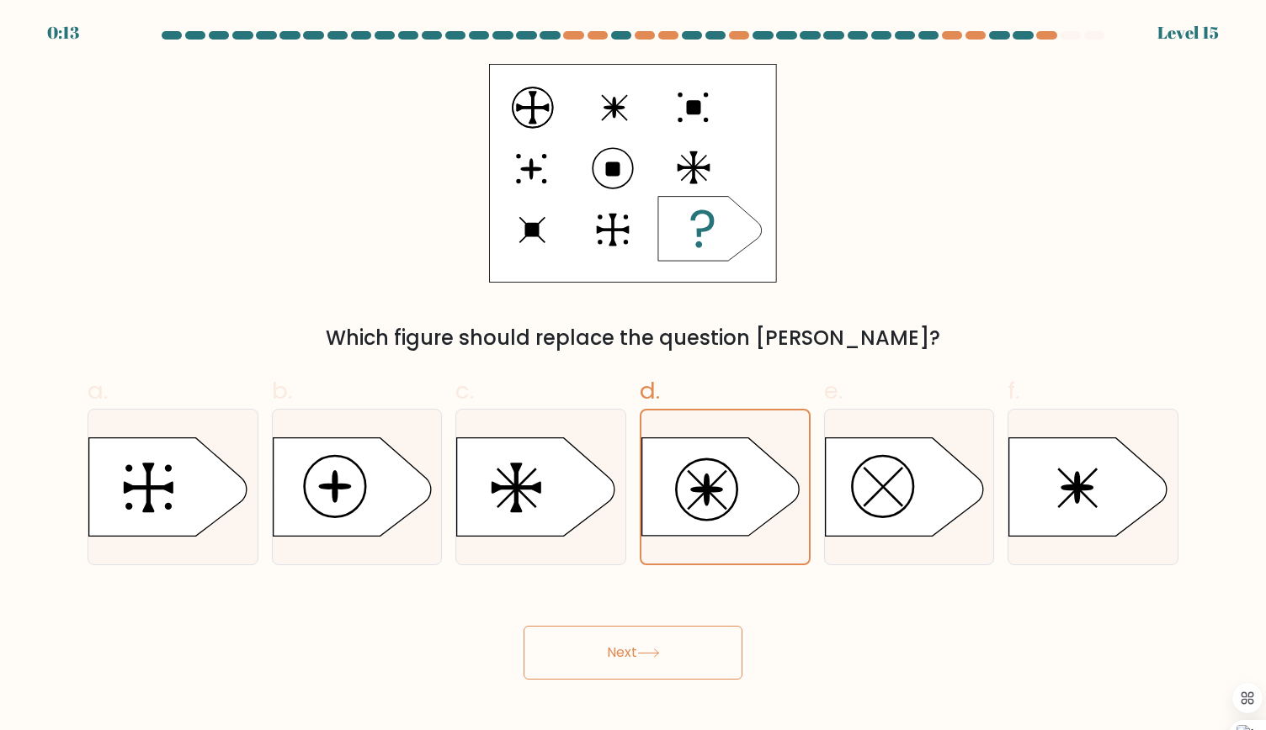
click at [638, 641] on button "Next" at bounding box center [632, 653] width 219 height 54
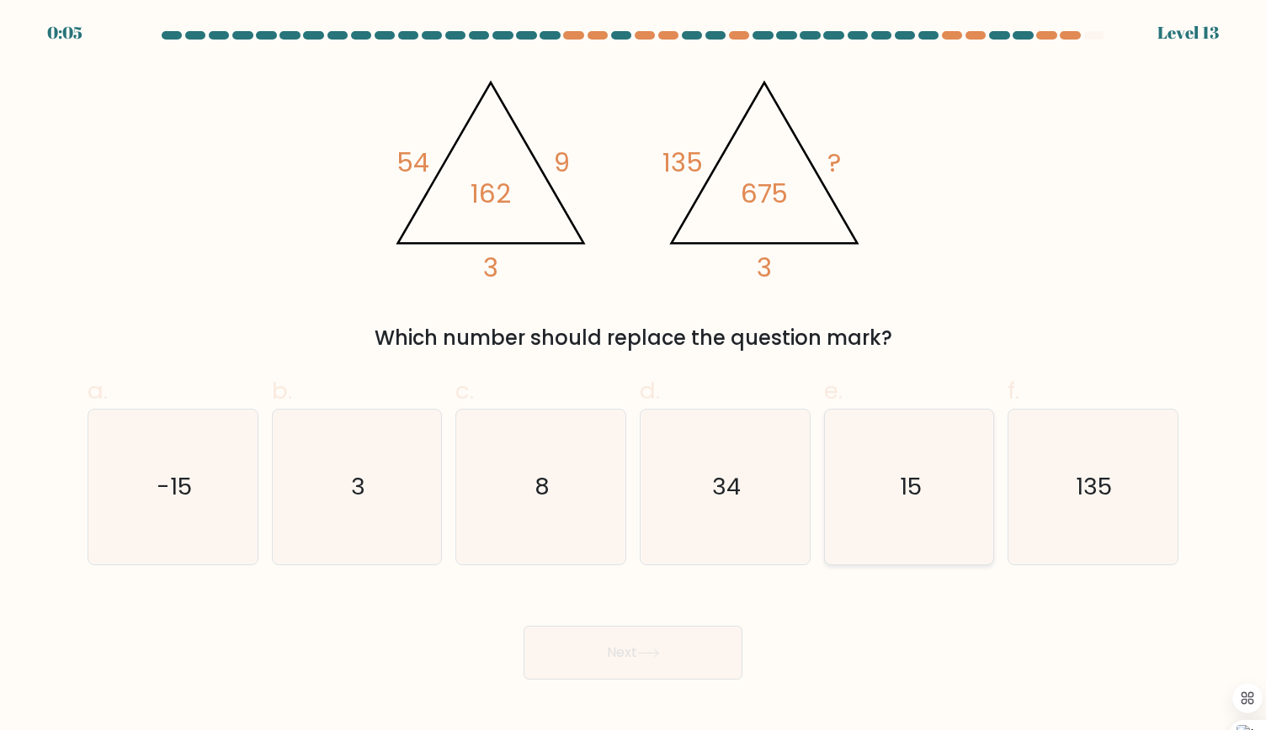
click at [904, 499] on text "15" at bounding box center [910, 486] width 22 height 33
click at [634, 376] on input "e. 15" at bounding box center [633, 370] width 1 height 11
radio input "true"
click at [656, 652] on div "Next" at bounding box center [632, 633] width 1111 height 94
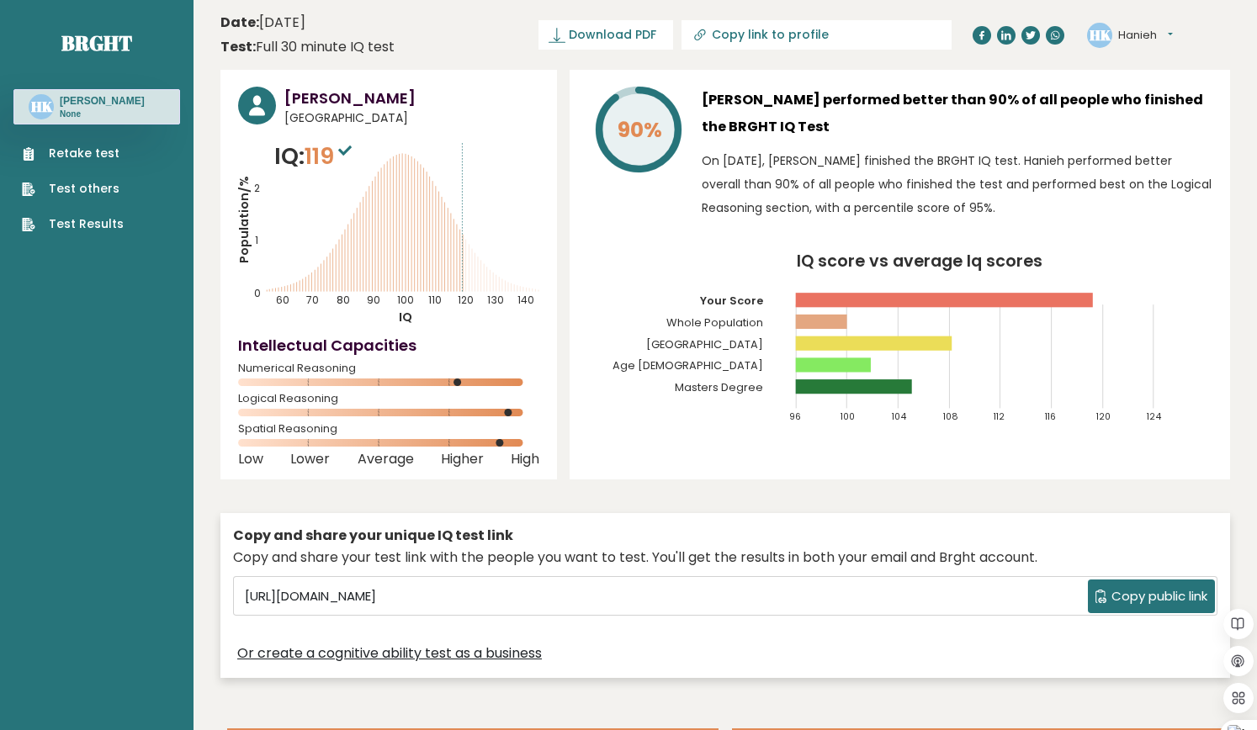
click at [933, 545] on div "Copy and share your unique IQ test link" at bounding box center [725, 536] width 984 height 20
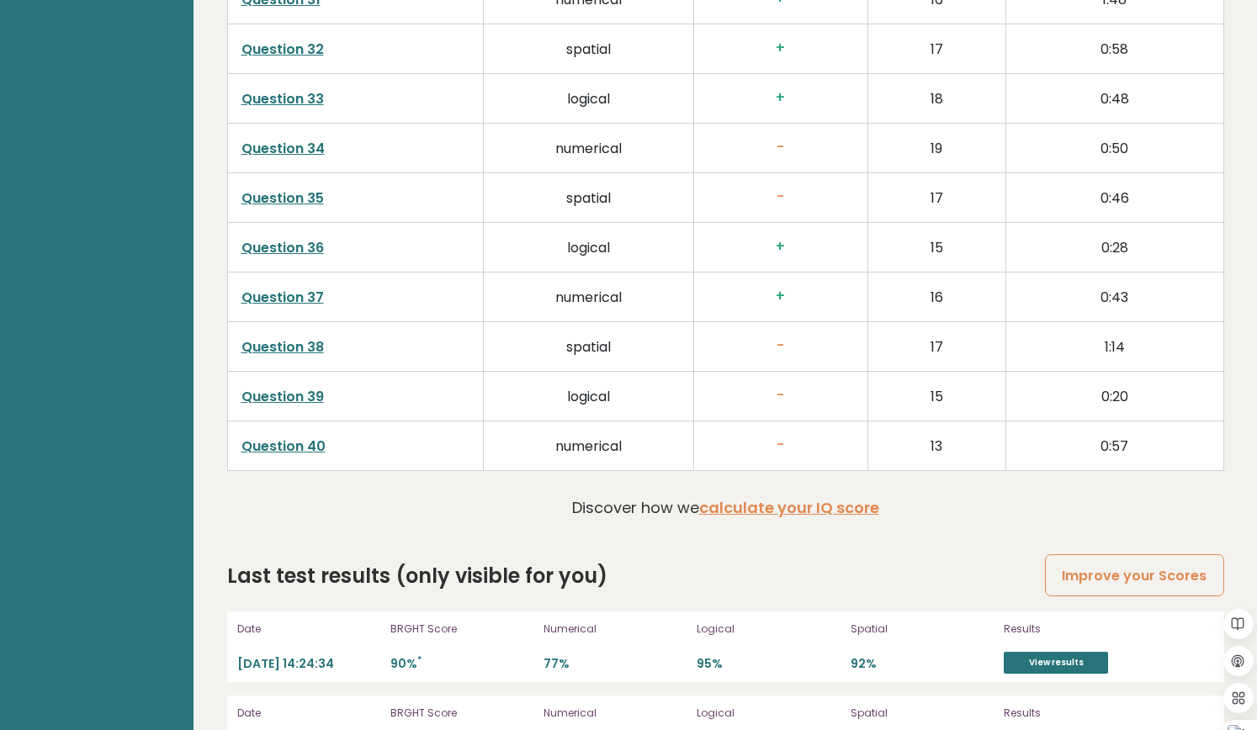
scroll to position [4189, 0]
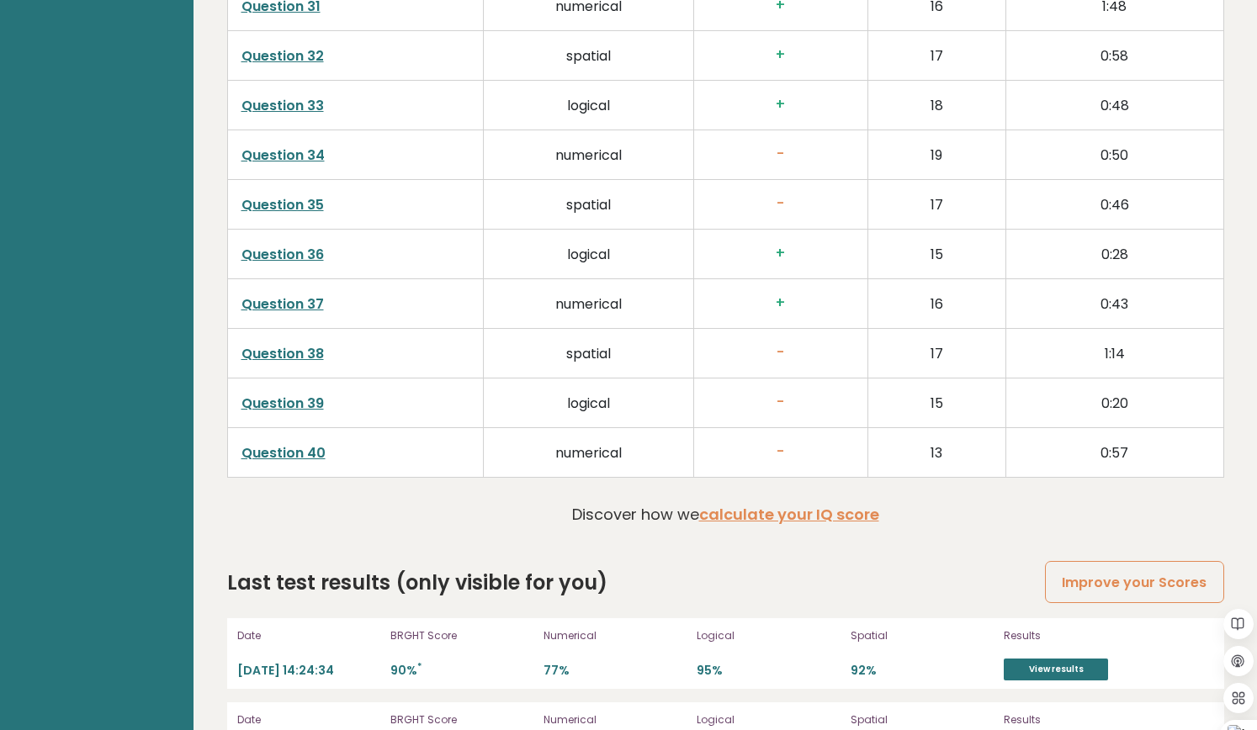
click at [289, 344] on link "Question 38" at bounding box center [282, 353] width 82 height 19
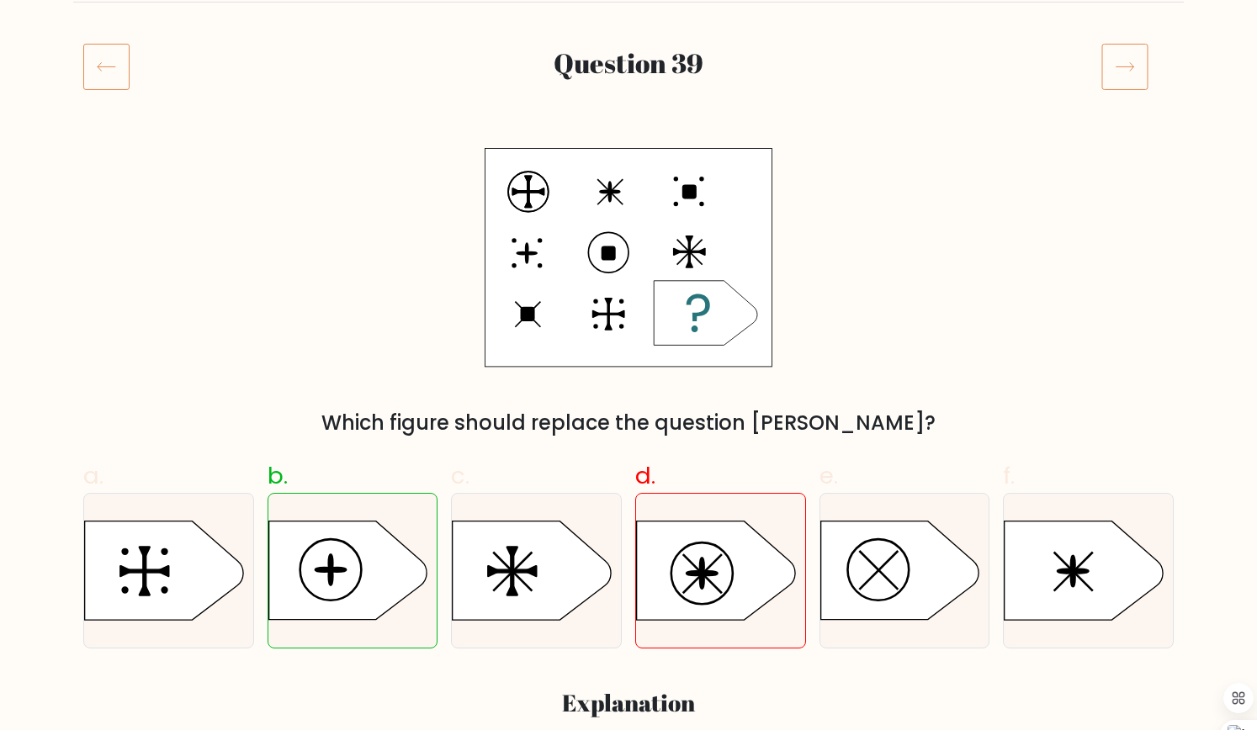
scroll to position [140, 0]
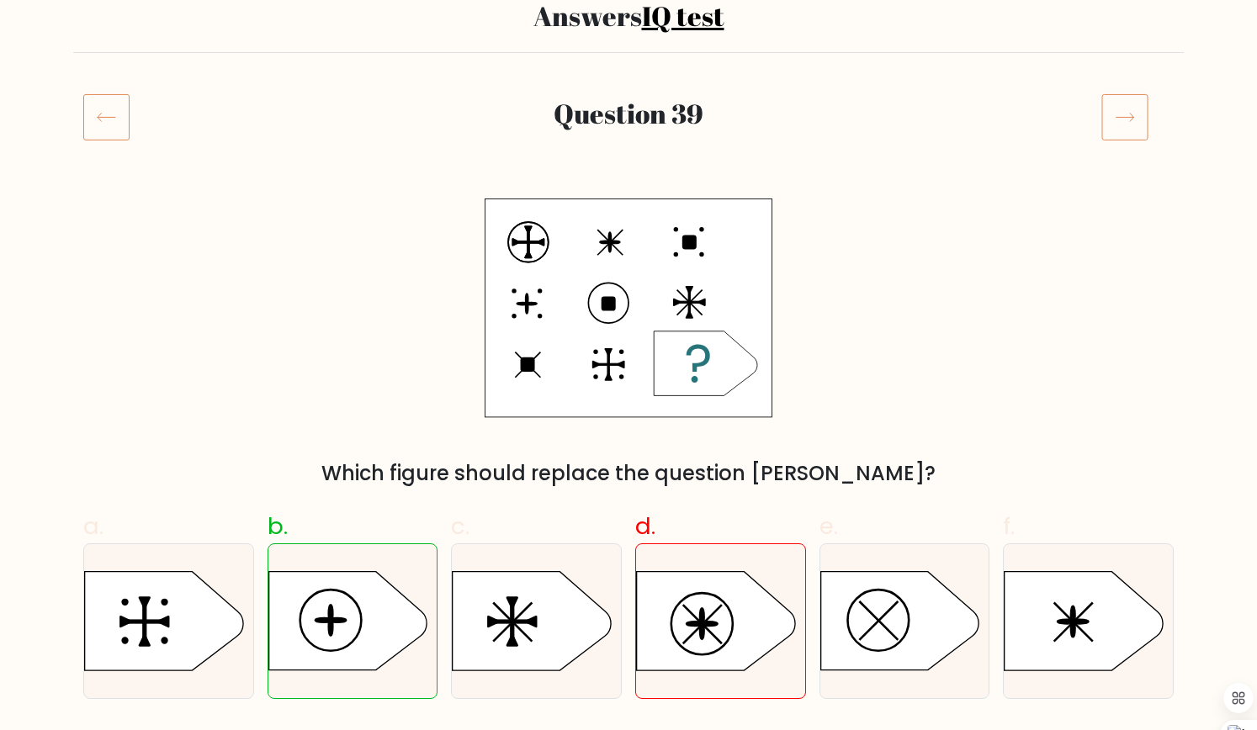
click at [1123, 132] on icon at bounding box center [1124, 116] width 47 height 47
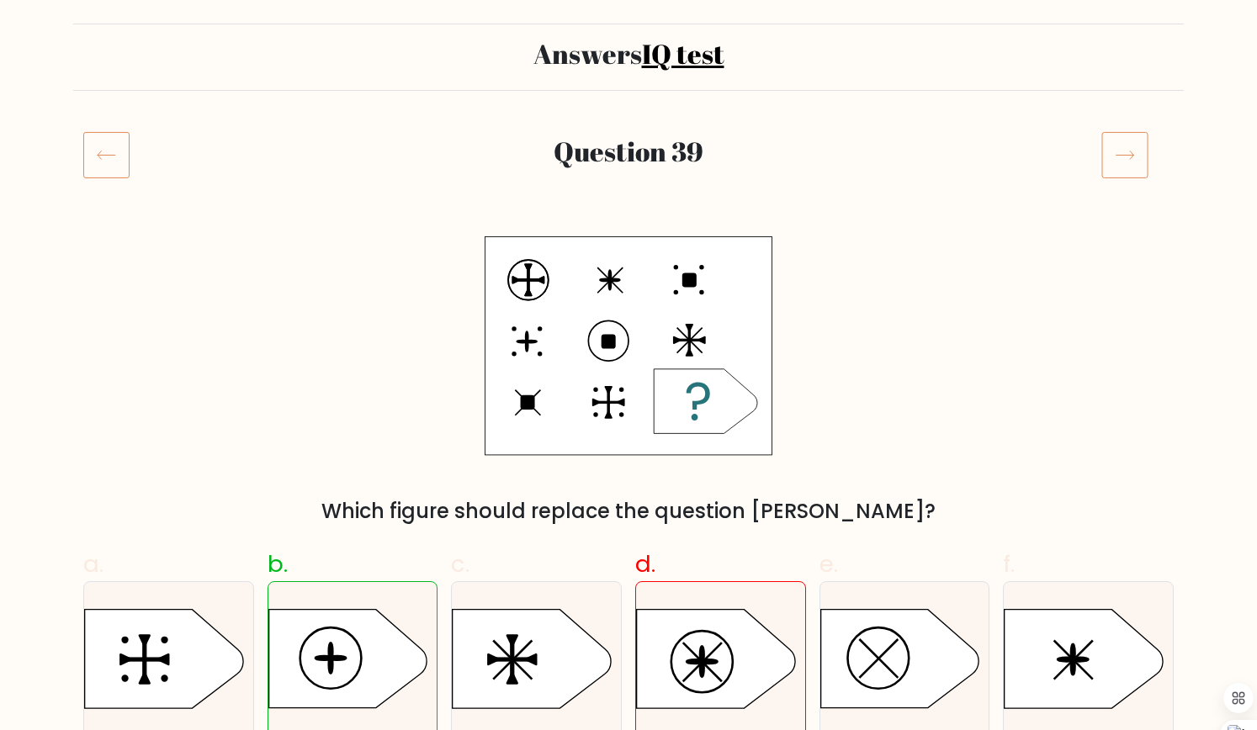
scroll to position [94, 0]
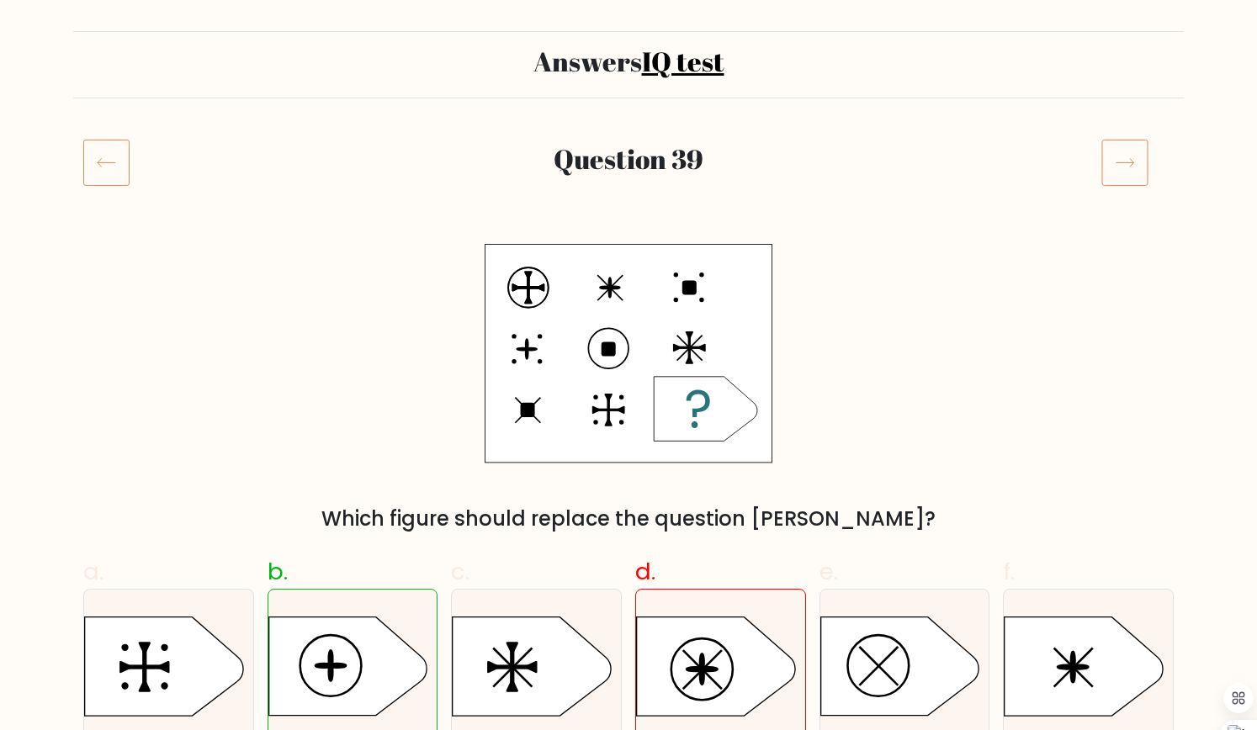
click at [125, 167] on icon at bounding box center [106, 162] width 46 height 47
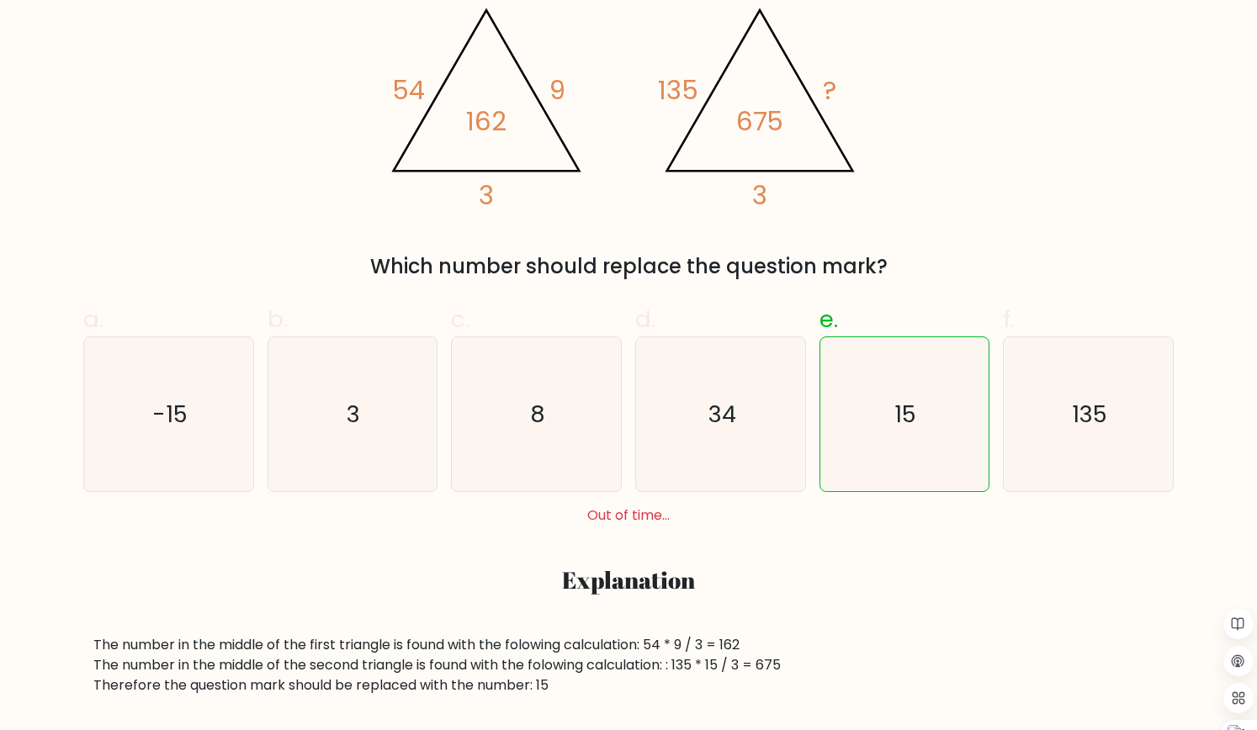
scroll to position [329, 0]
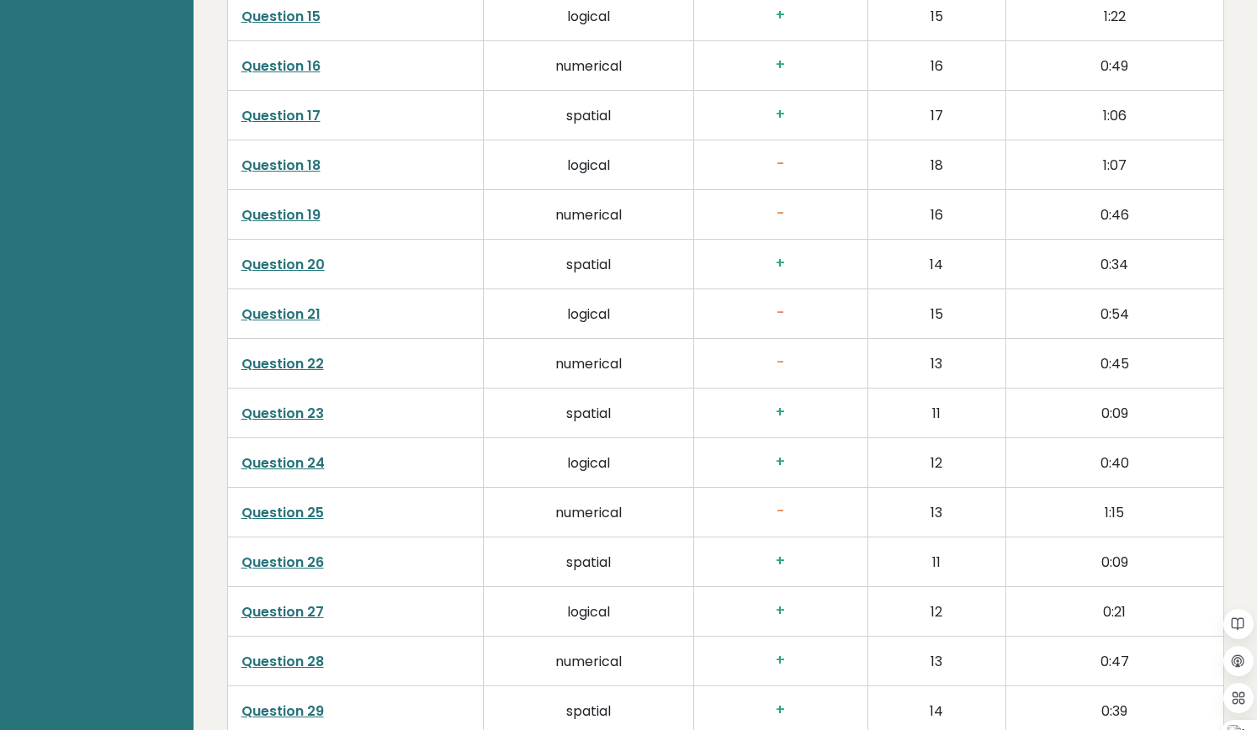
scroll to position [3383, 0]
click at [268, 157] on link "Question 18" at bounding box center [280, 166] width 79 height 19
drag, startPoint x: 542, startPoint y: 98, endPoint x: 715, endPoint y: 105, distance: 173.5
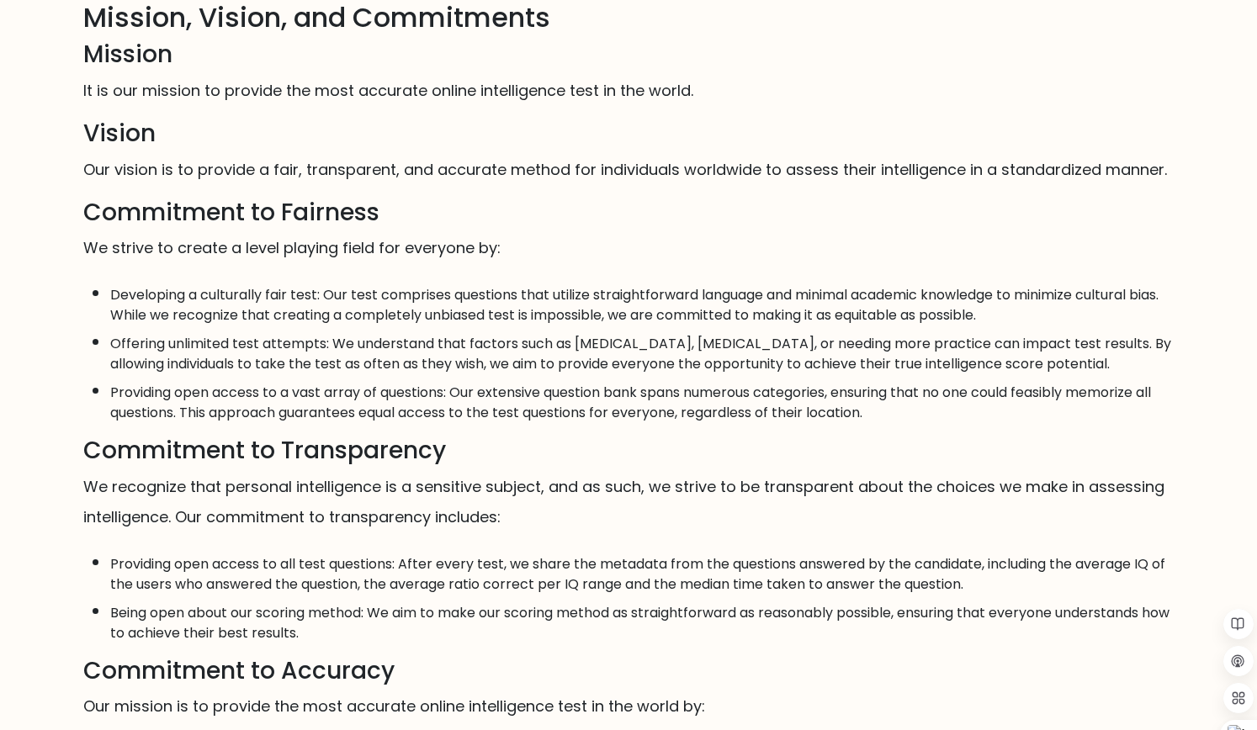
scroll to position [132, 0]
click at [480, 243] on p "We strive to create a level playing field for everyone by:" at bounding box center [628, 247] width 1090 height 30
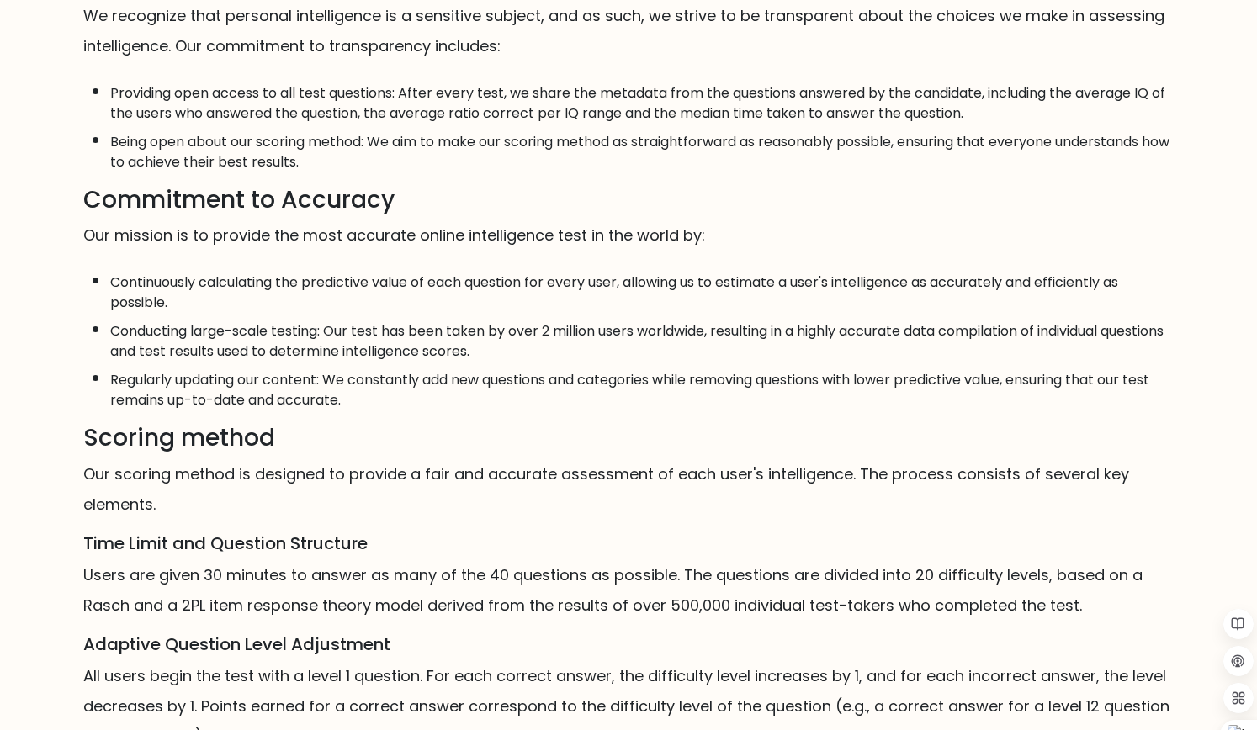
scroll to position [884, 0]
